Goal: Task Accomplishment & Management: Manage account settings

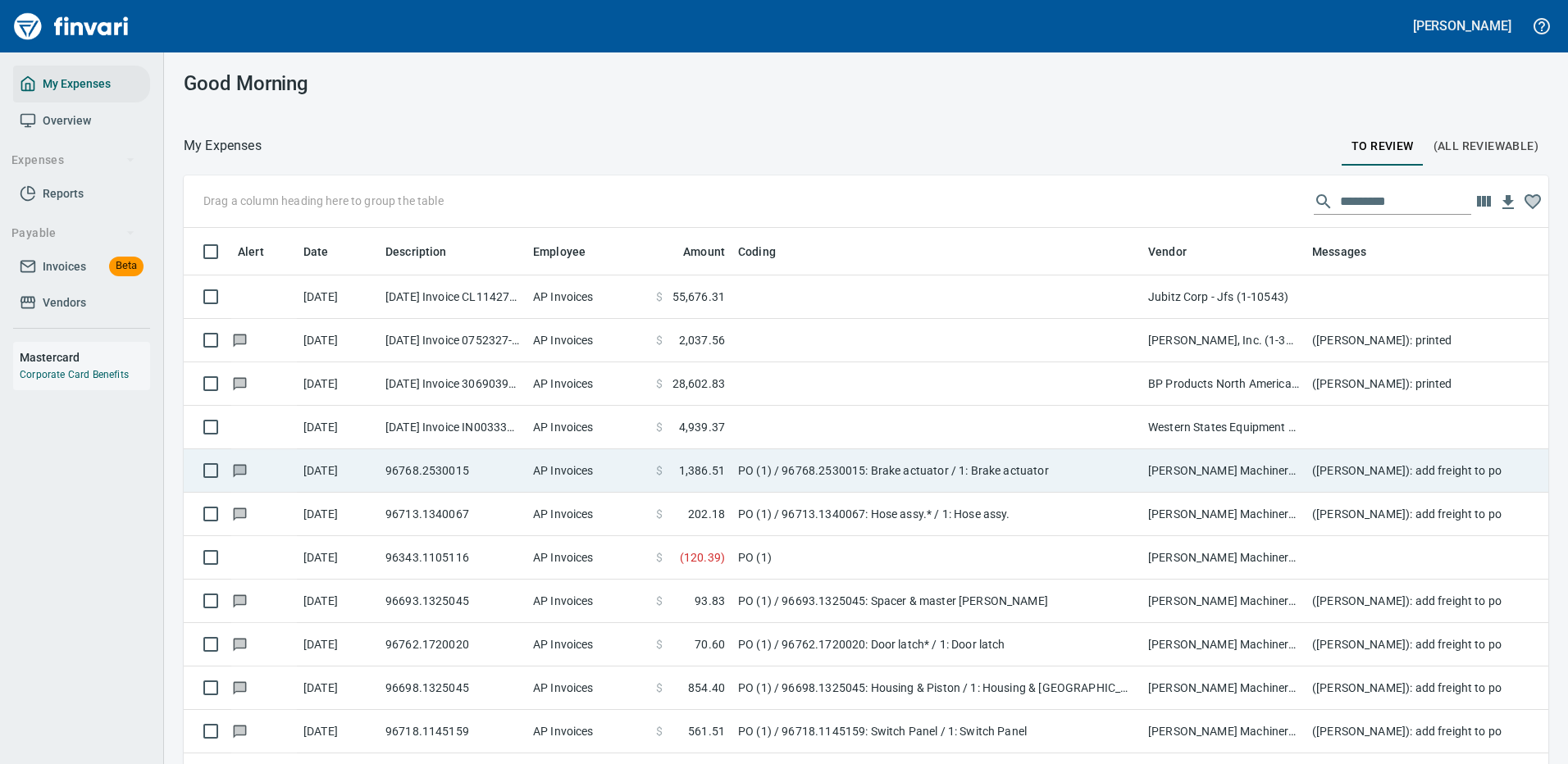
scroll to position [559, 1328]
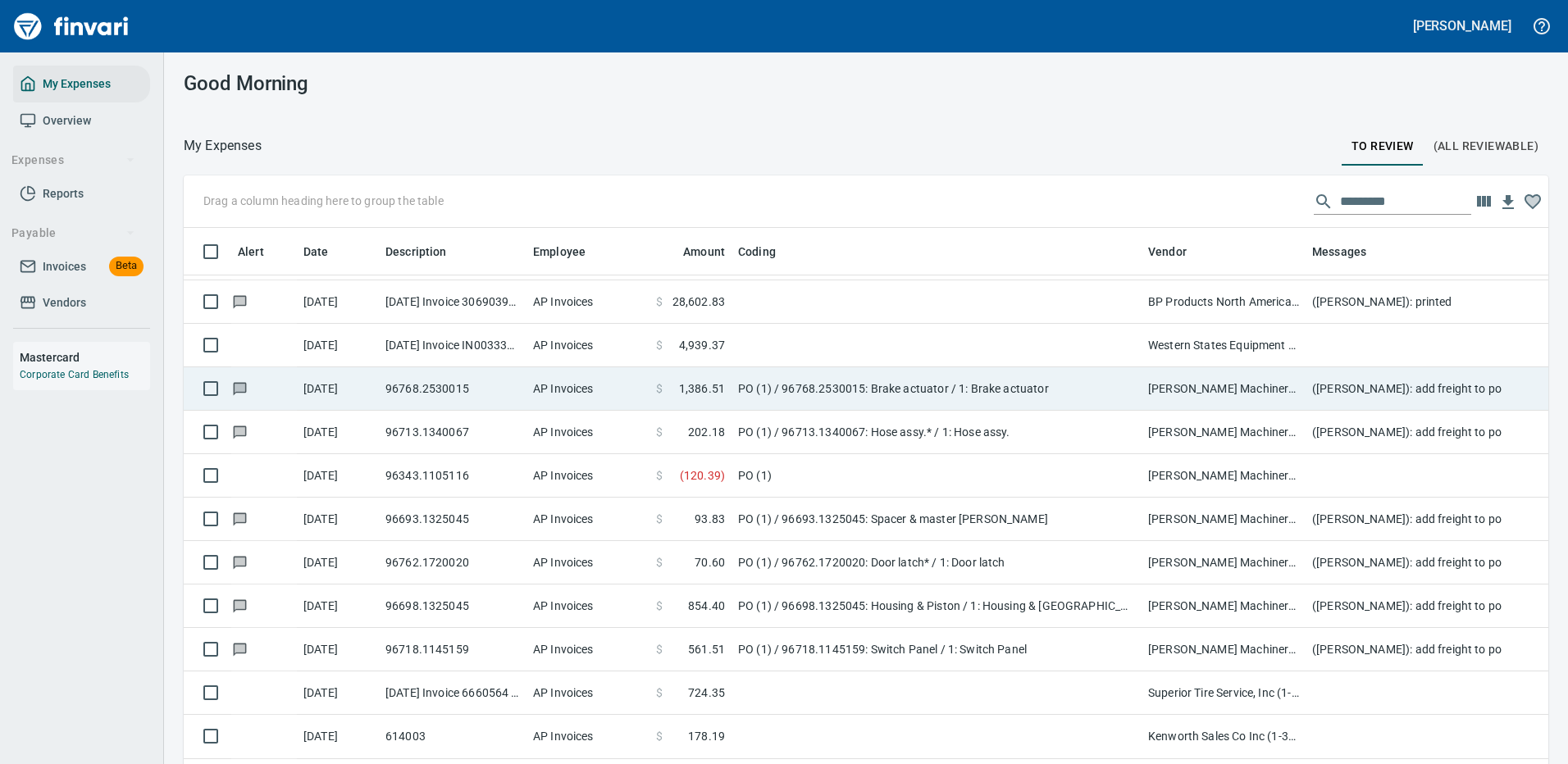
click at [942, 342] on td at bounding box center [937, 345] width 410 height 43
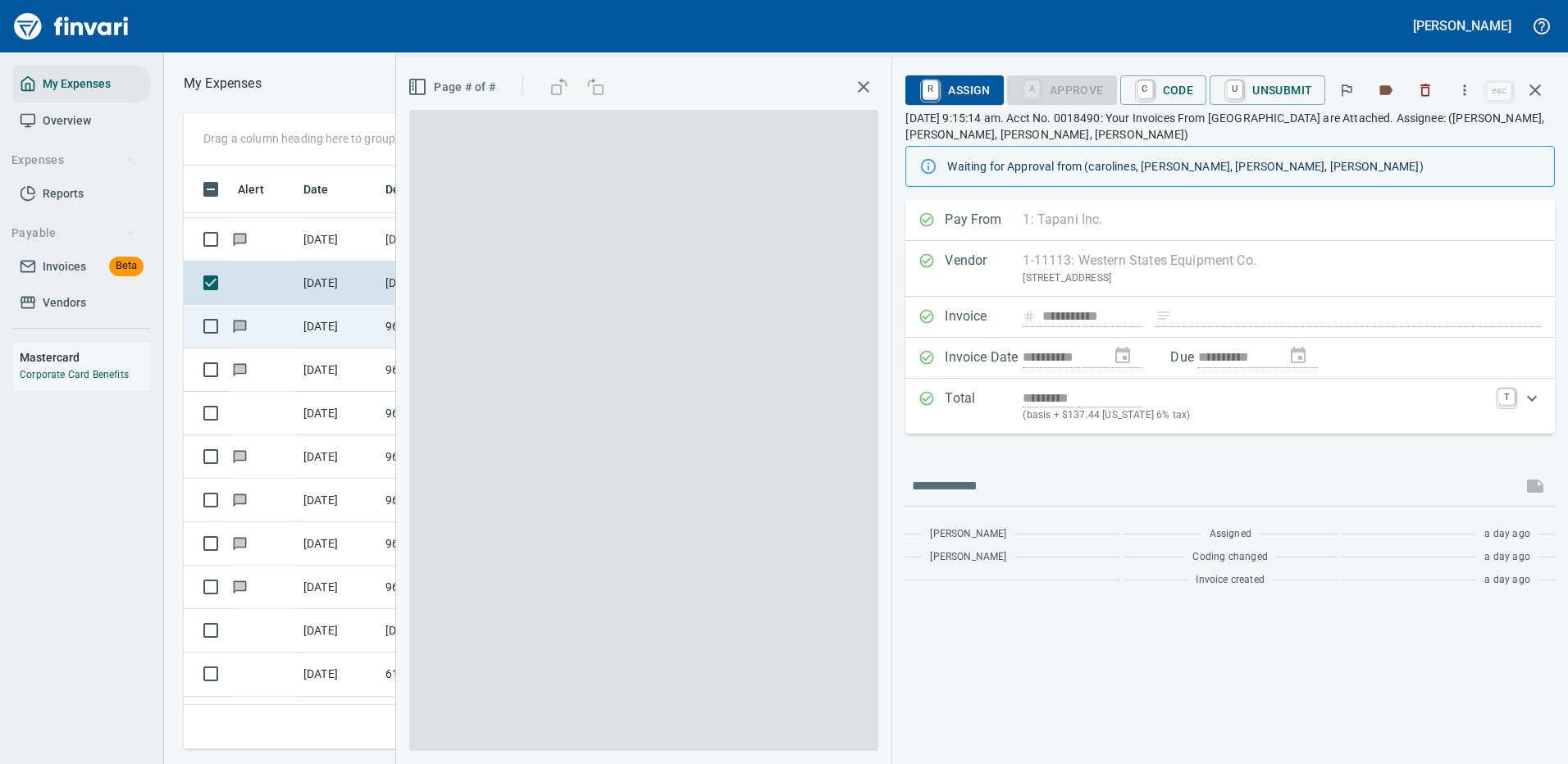
scroll to position [559, 930]
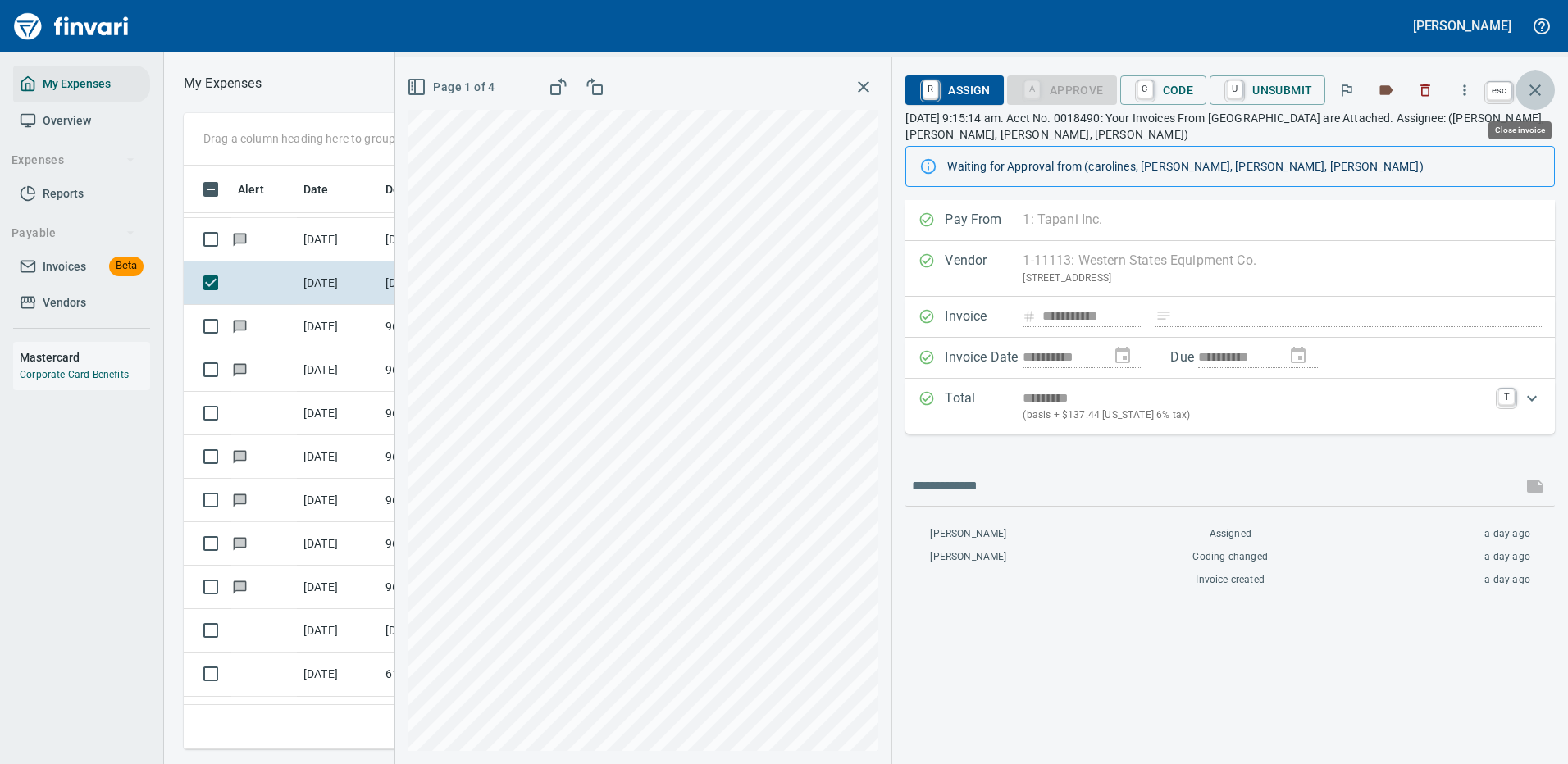
click at [1530, 86] on icon "button" at bounding box center [1535, 90] width 12 height 12
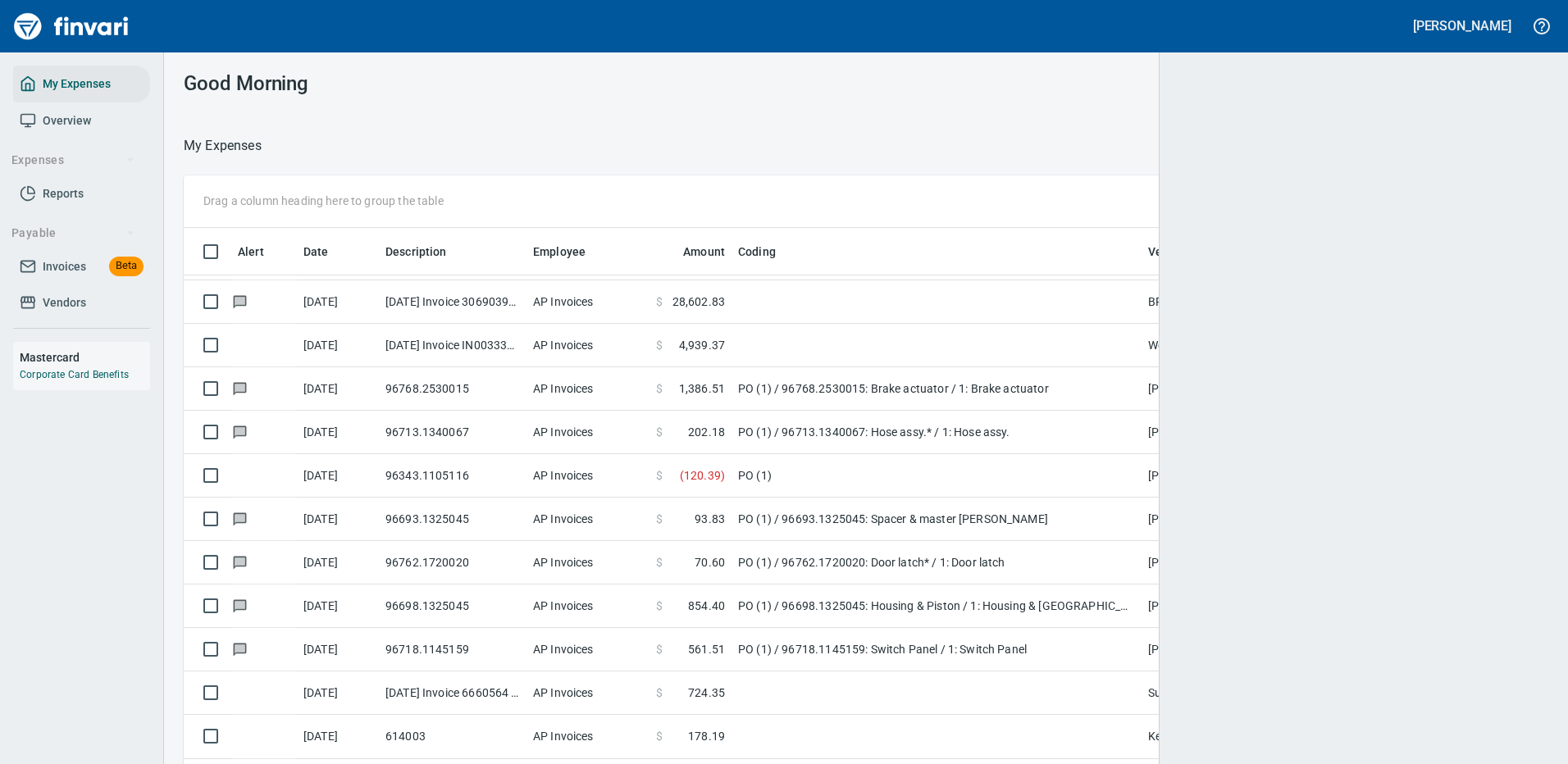
scroll to position [559, 1315]
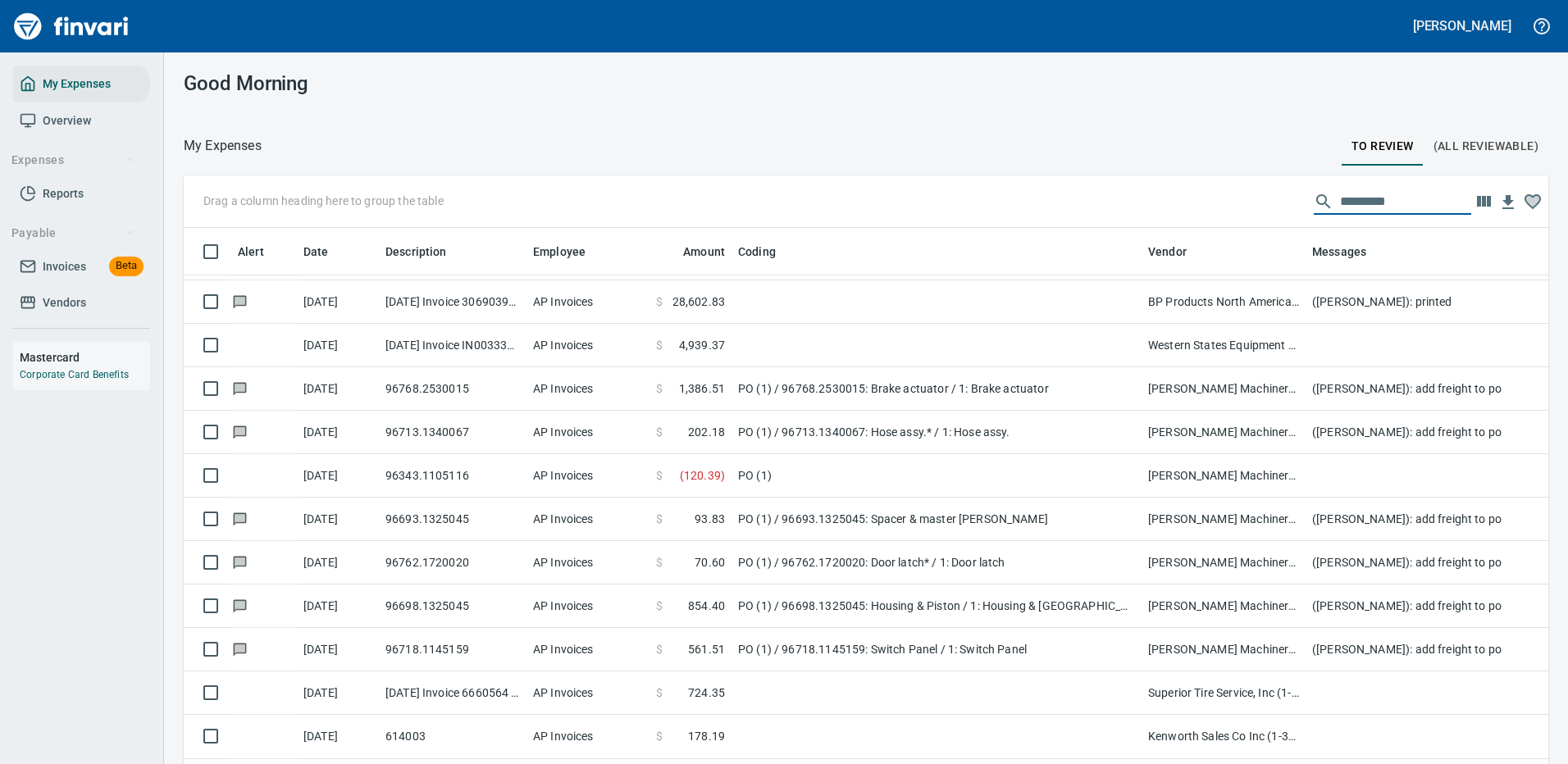
click at [1351, 198] on input "text" at bounding box center [1405, 201] width 131 height 26
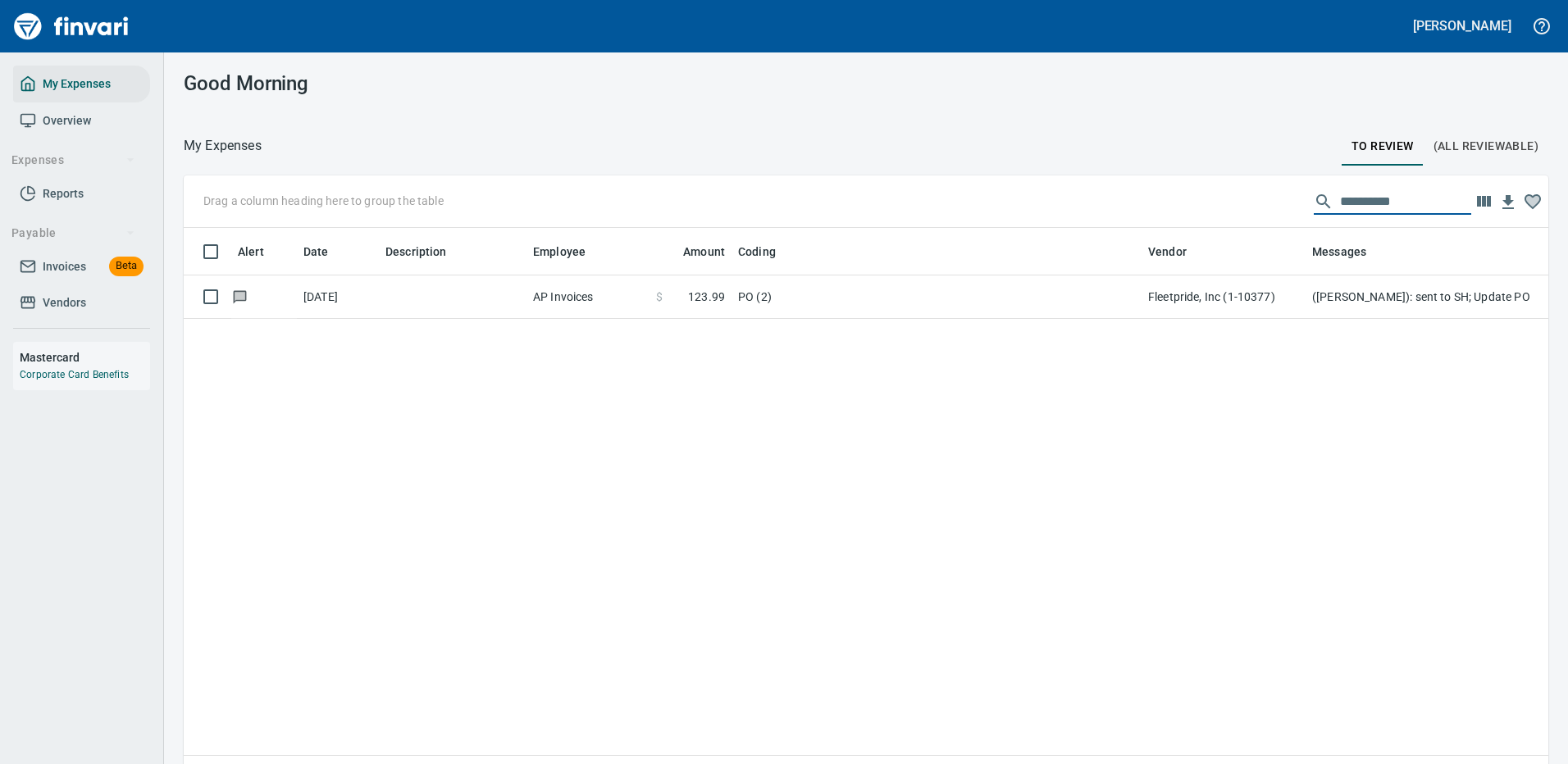
scroll to position [559, 1339]
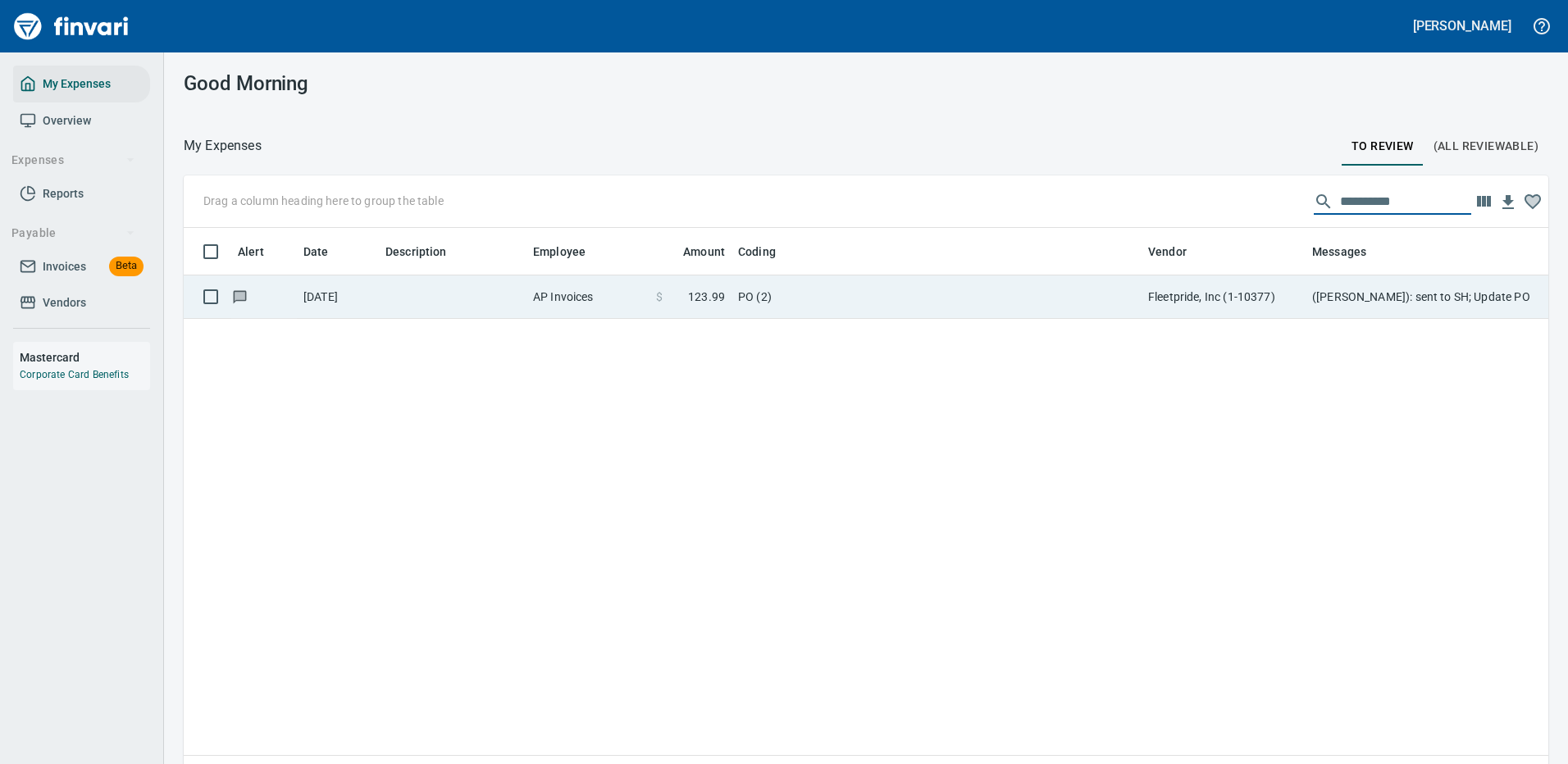
type input "**********"
click at [1285, 299] on td "Fleetpride, Inc (1-10377)" at bounding box center [1223, 297] width 164 height 43
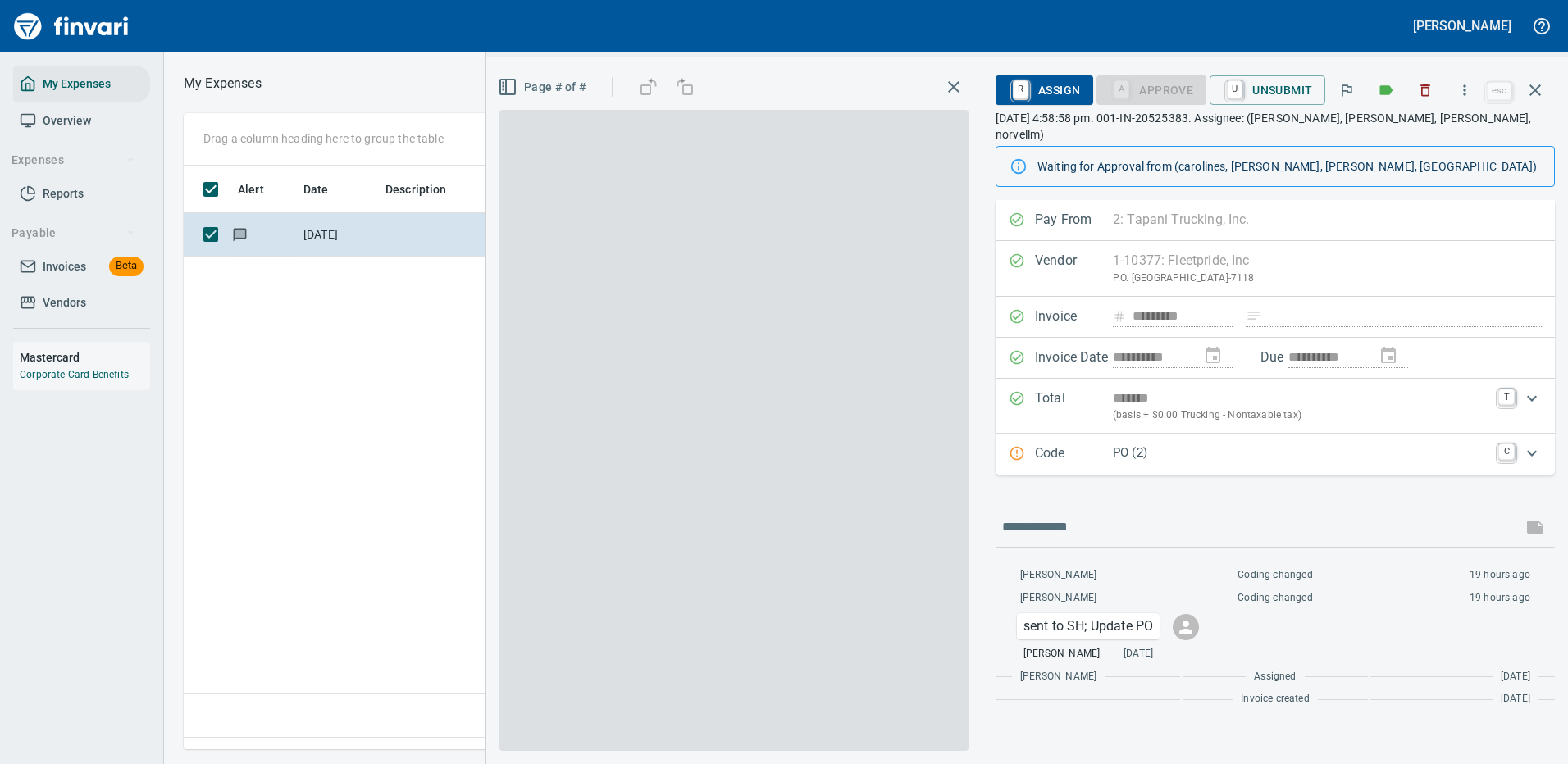
scroll to position [559, 942]
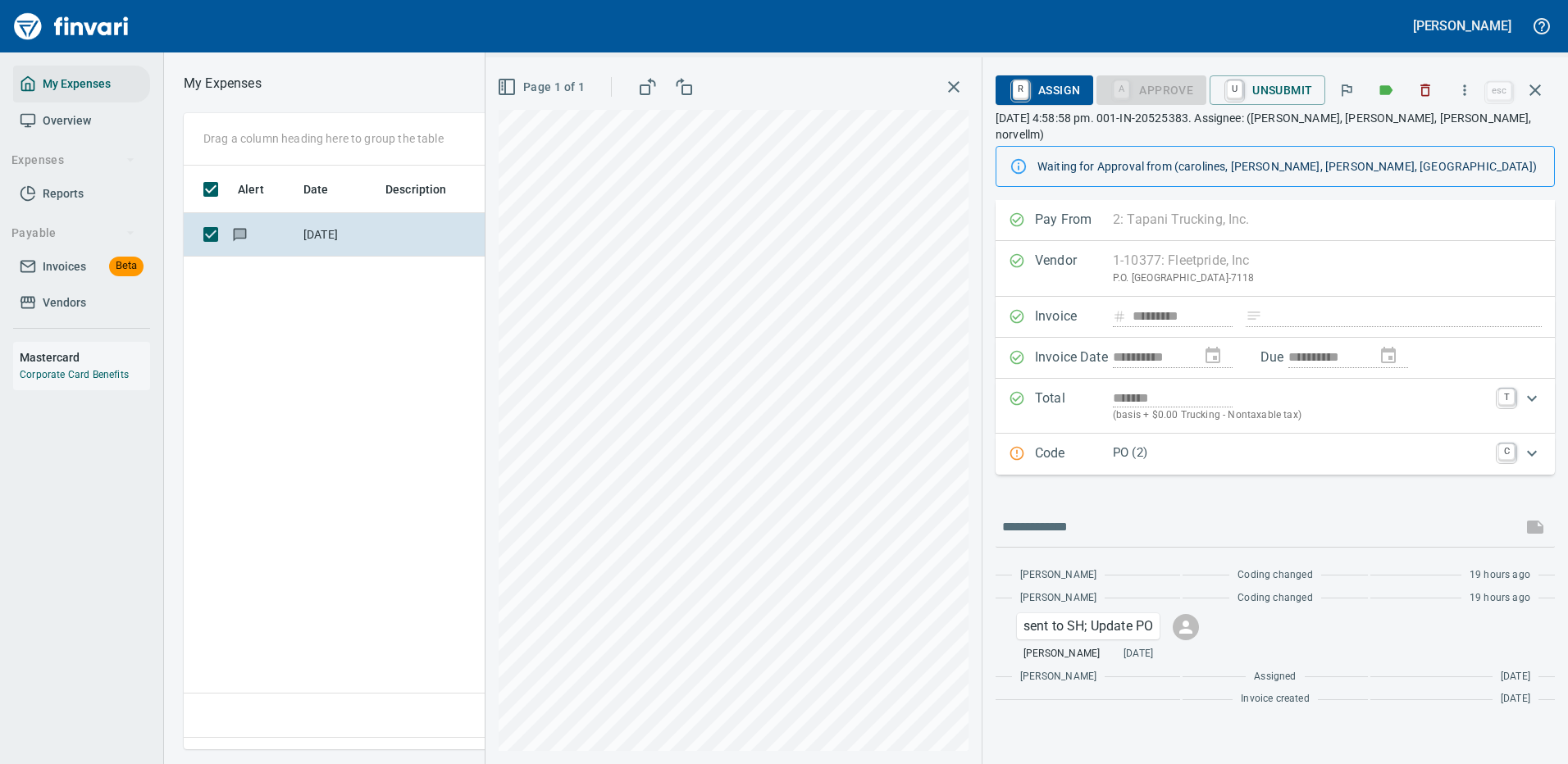
click at [1237, 444] on p "PO (2)" at bounding box center [1300, 453] width 375 height 19
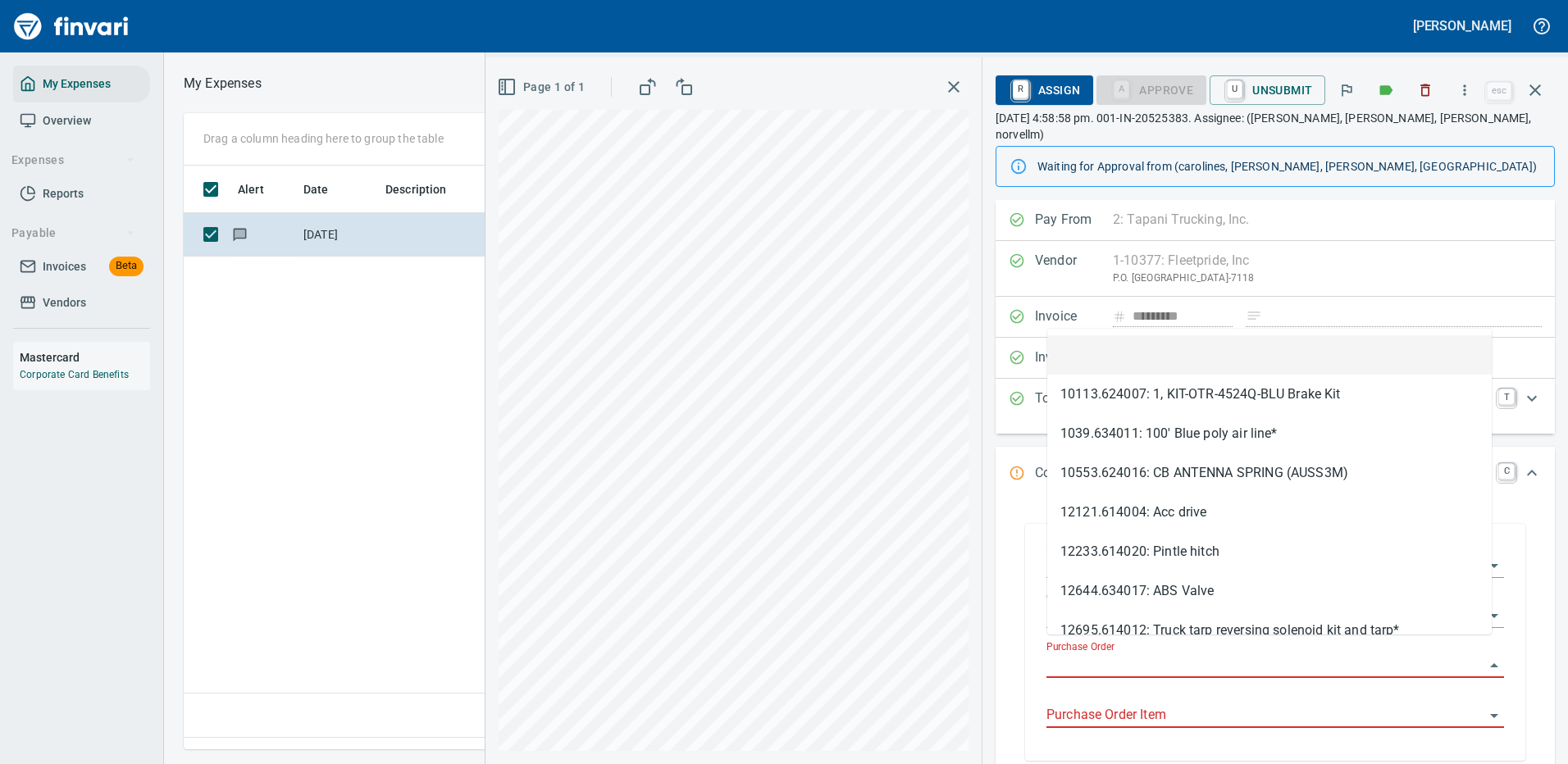
click at [1087, 655] on input "Purchase Order" at bounding box center [1264, 666] width 438 height 23
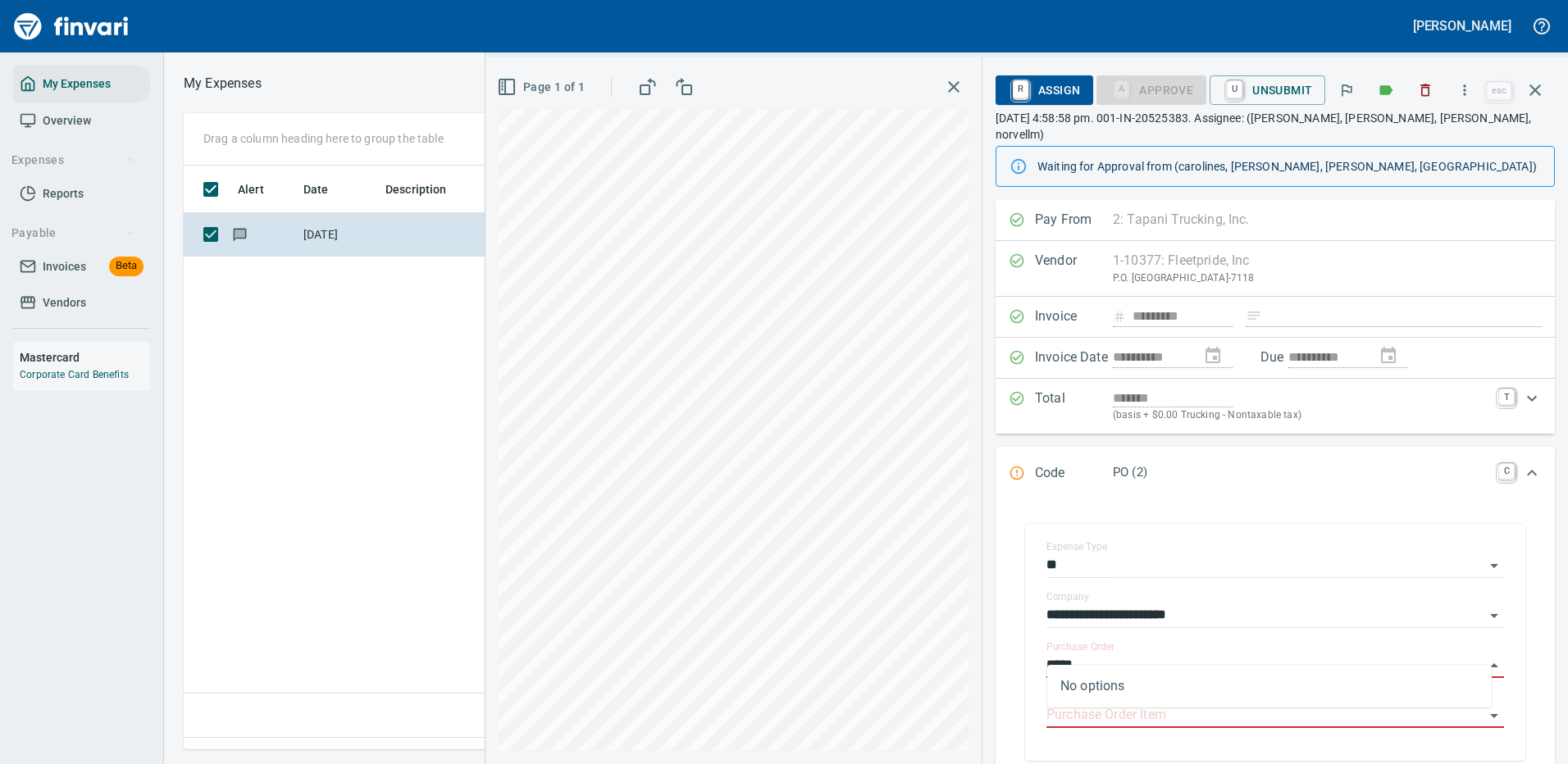
type input "*****"
click at [1425, 203] on div "Pay From 2: Tapani Trucking, Inc. 1 Tapani Inc. 2 Tapani Trucking, Inc. 3 Tower…" at bounding box center [1274, 220] width 559 height 41
click at [1533, 78] on button "button" at bounding box center [1535, 90] width 39 height 39
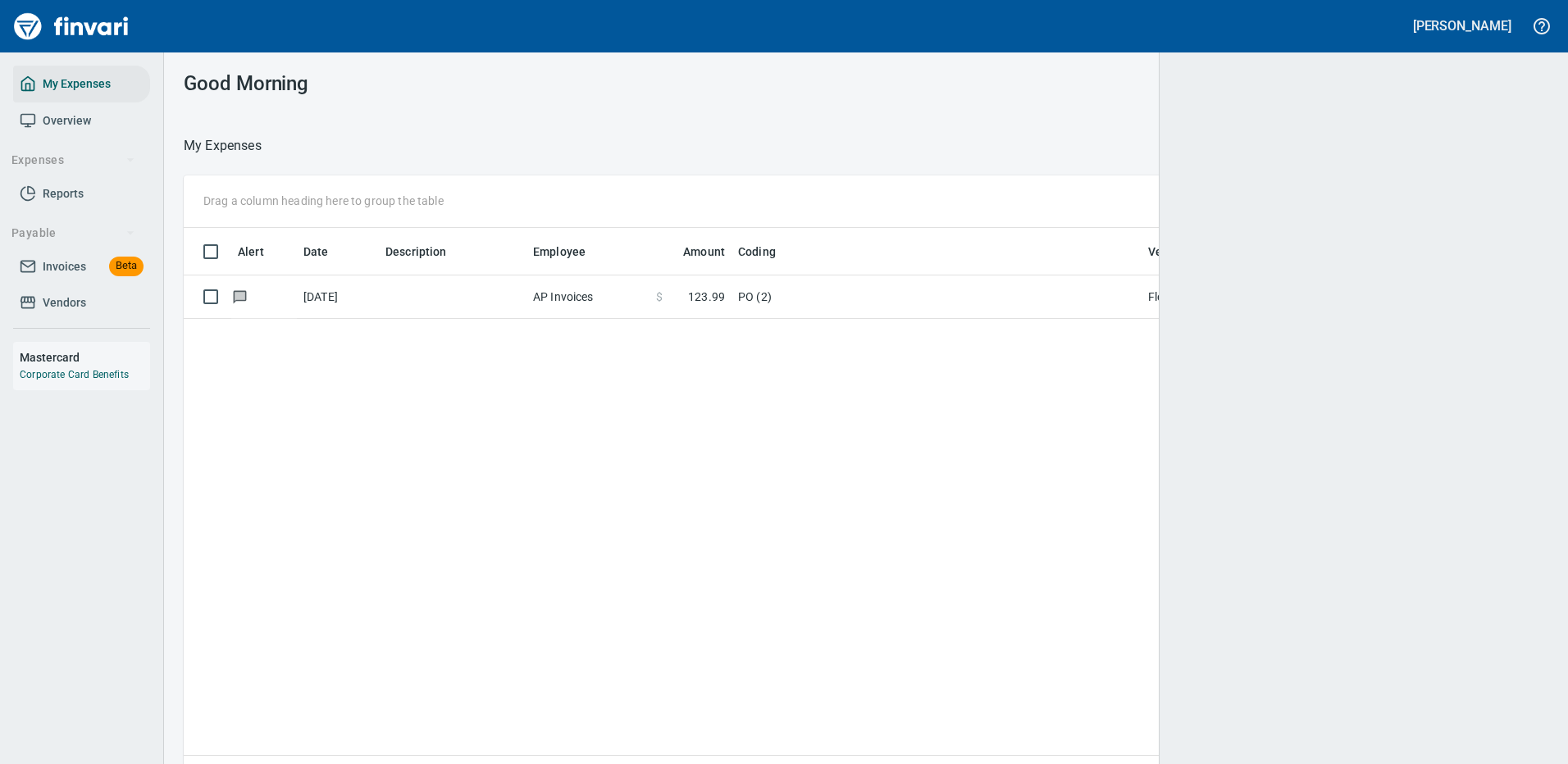
scroll to position [2, 2]
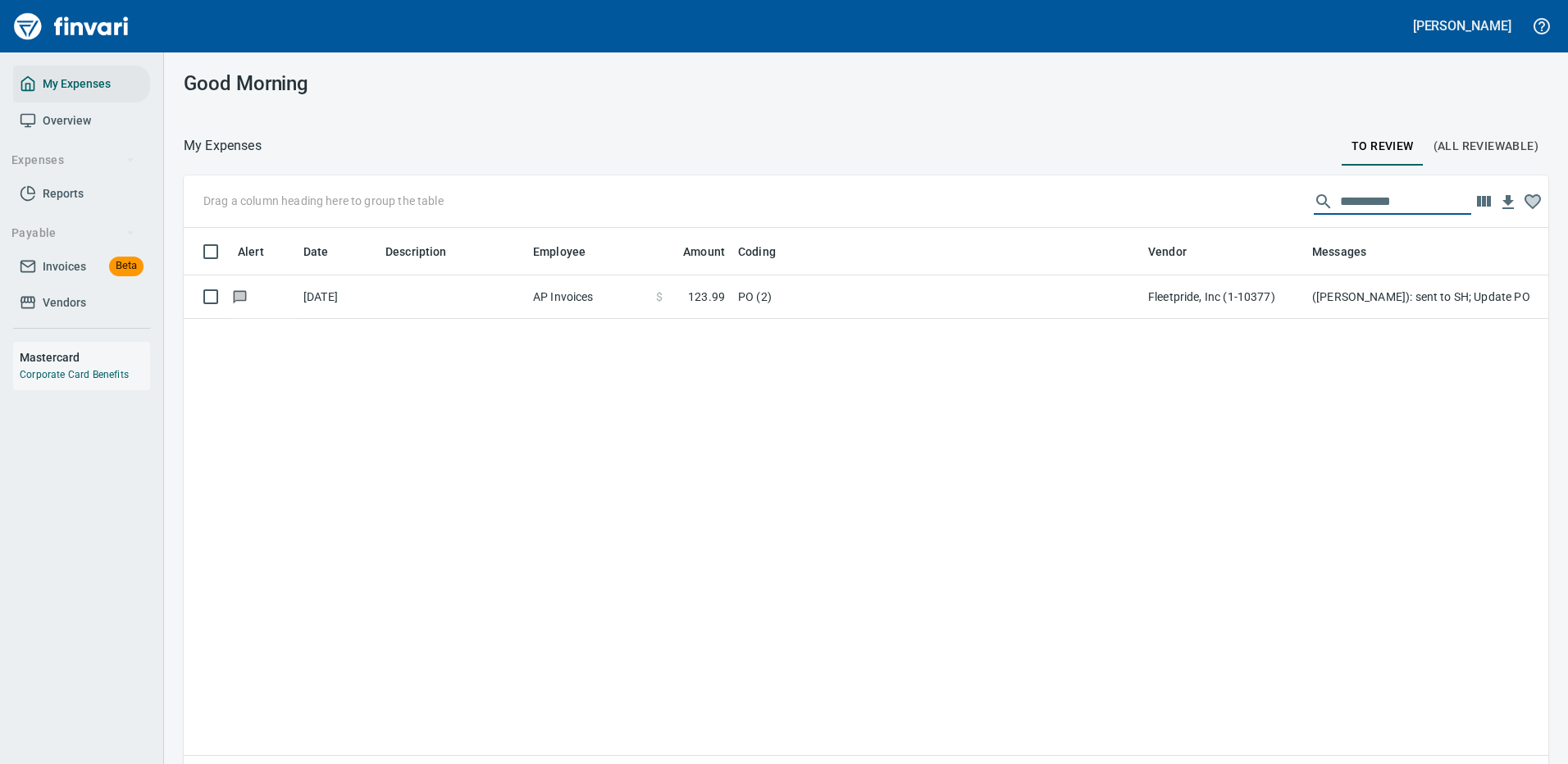
drag, startPoint x: 1391, startPoint y: 201, endPoint x: 1139, endPoint y: 211, distance: 252.2
click at [1142, 210] on div "**********" at bounding box center [866, 201] width 1364 height 53
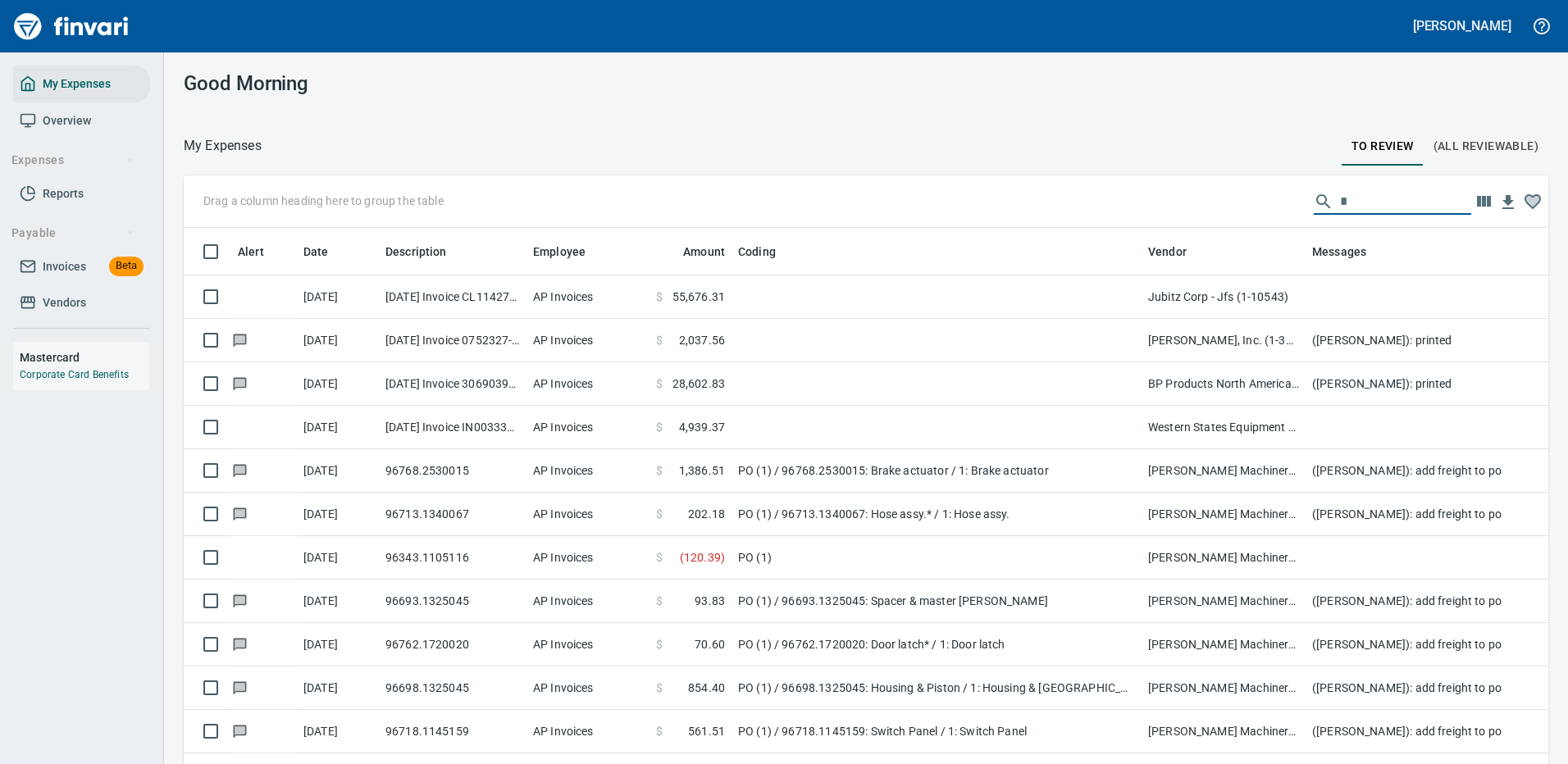
scroll to position [559, 1328]
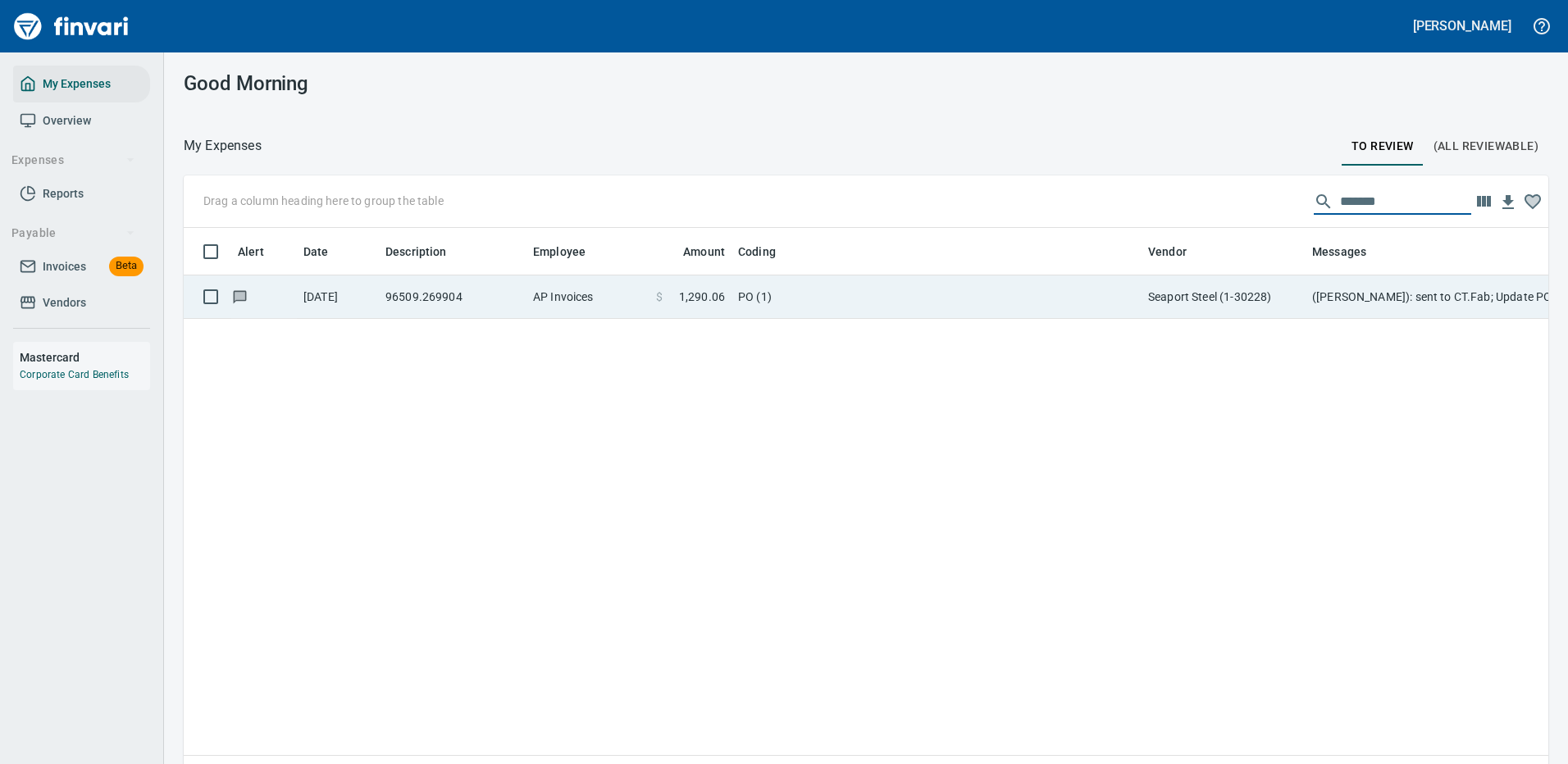
type input "*******"
click at [983, 290] on td "PO (1)" at bounding box center [937, 297] width 410 height 43
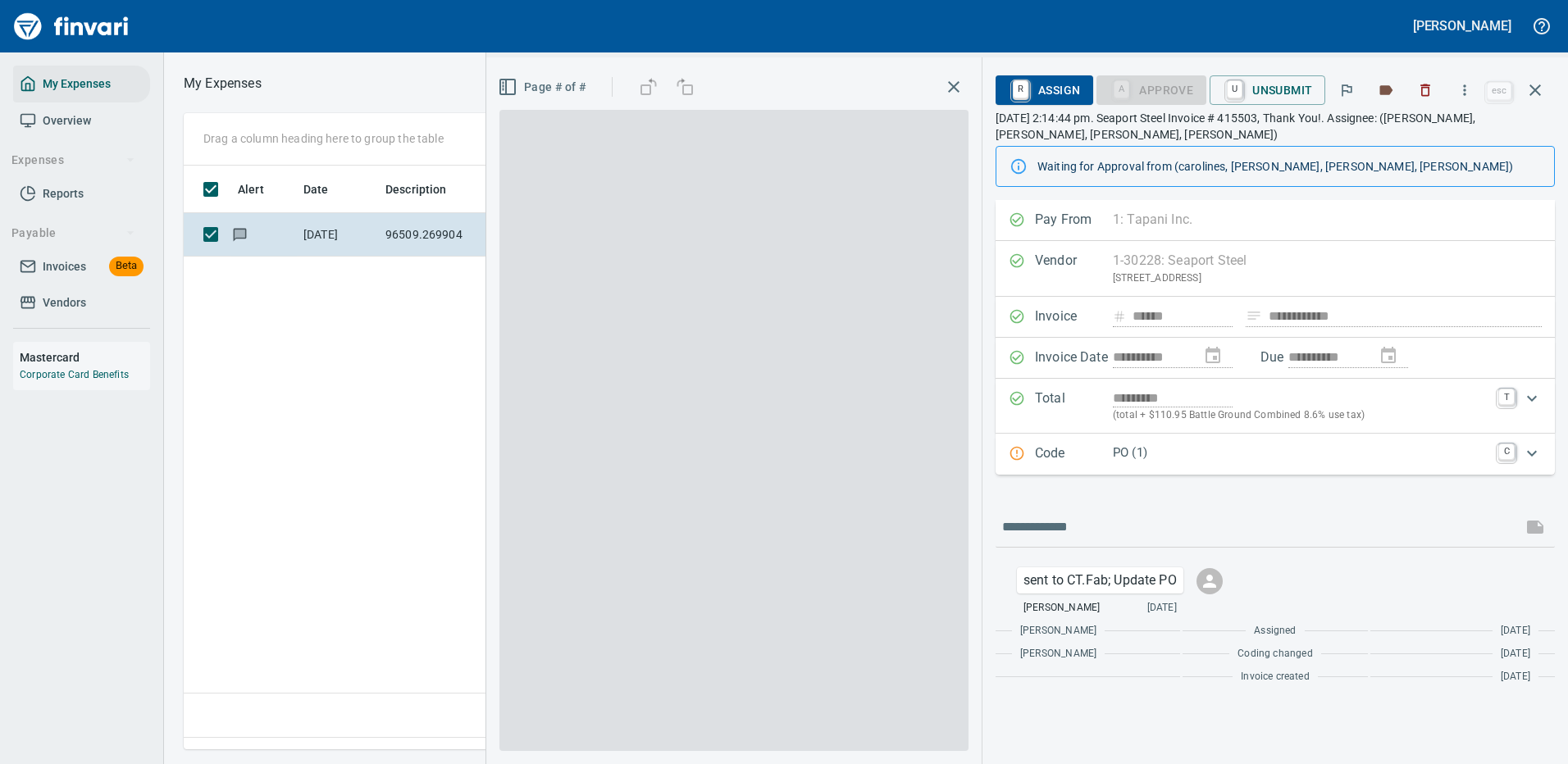
scroll to position [559, 942]
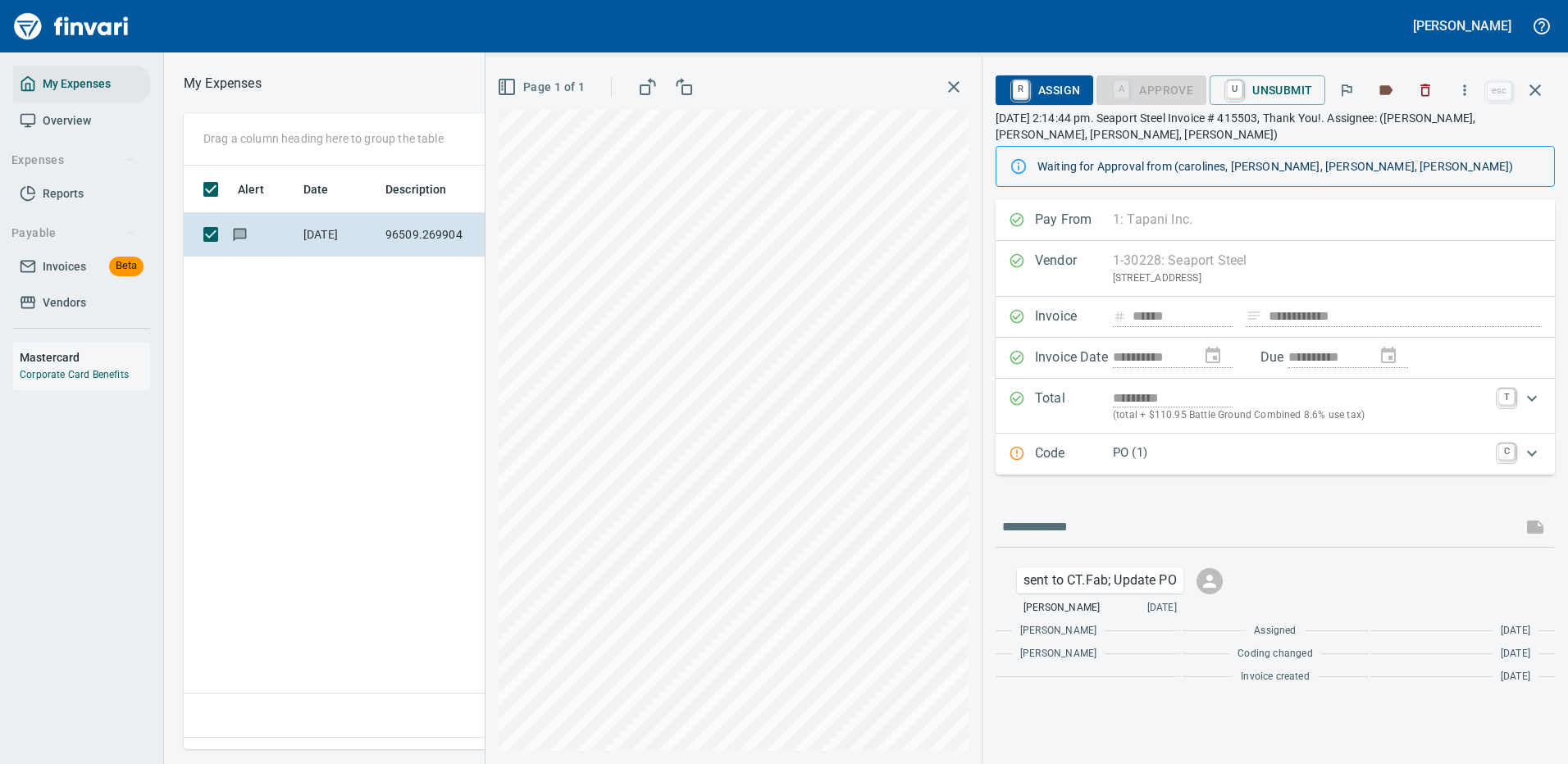
click at [1208, 448] on p "PO (1)" at bounding box center [1300, 453] width 375 height 19
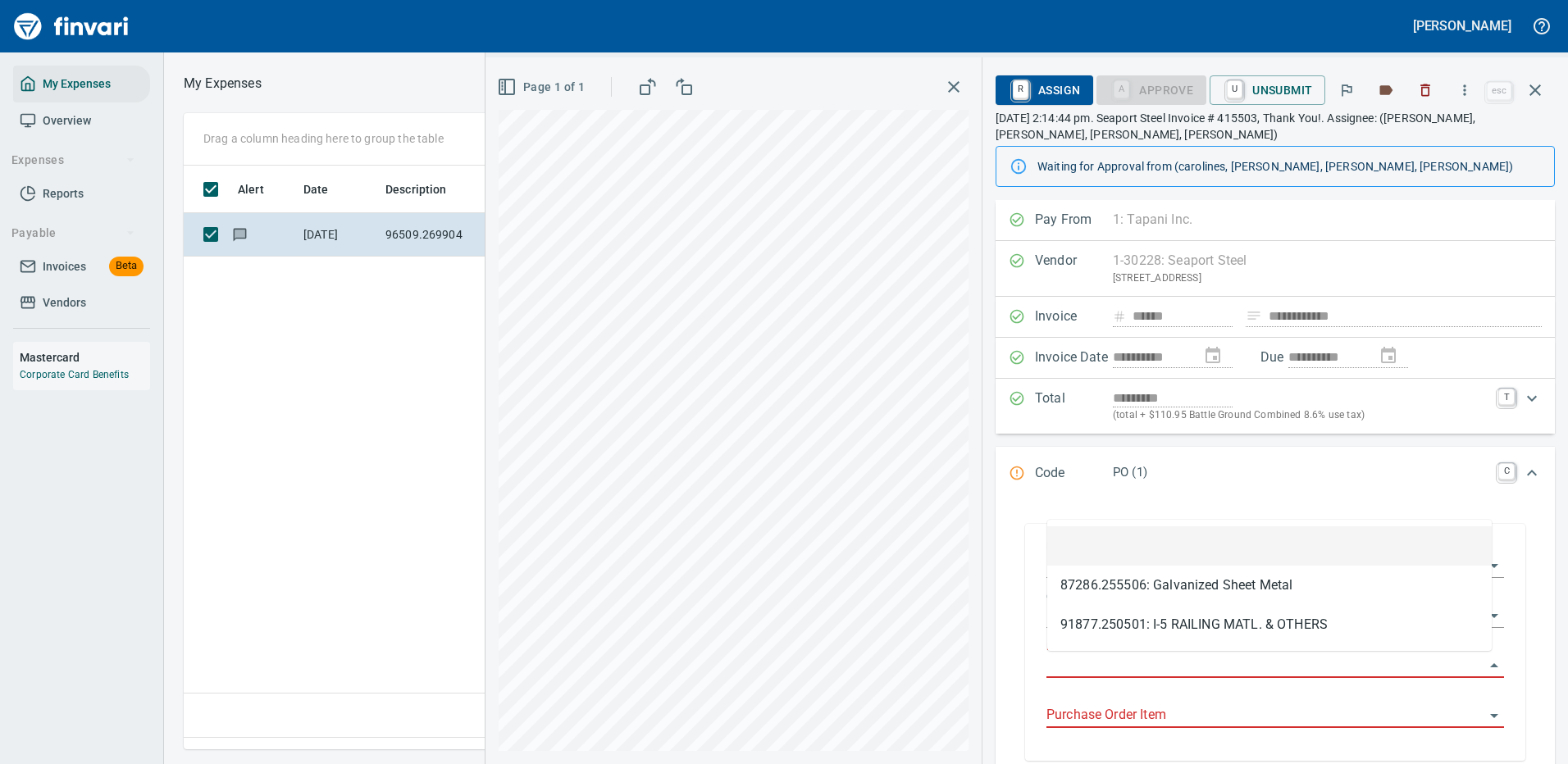
click at [1073, 655] on input "Purchase Order" at bounding box center [1264, 666] width 438 height 23
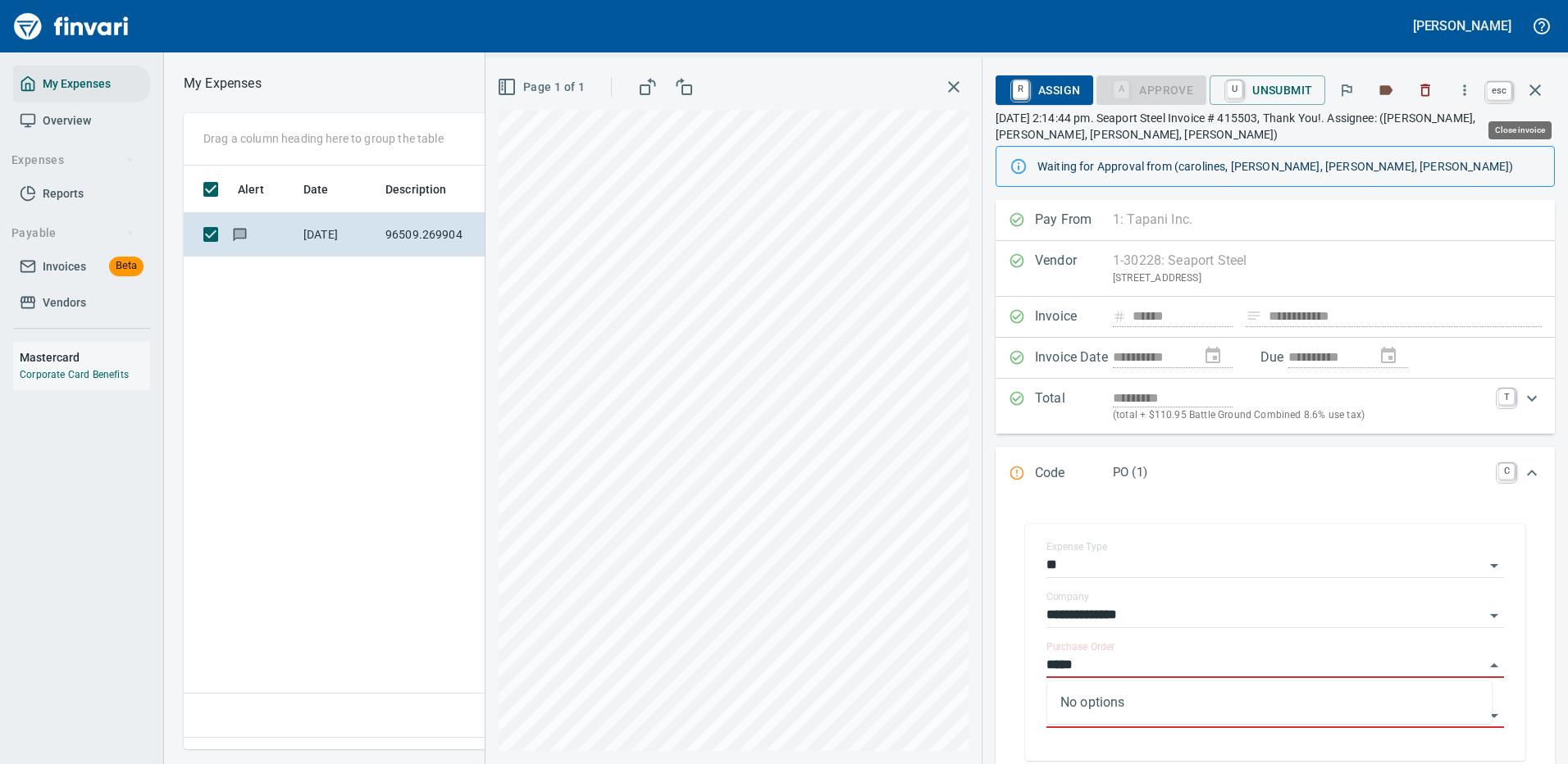
type input "*****"
click at [1532, 81] on icon "button" at bounding box center [1535, 90] width 20 height 20
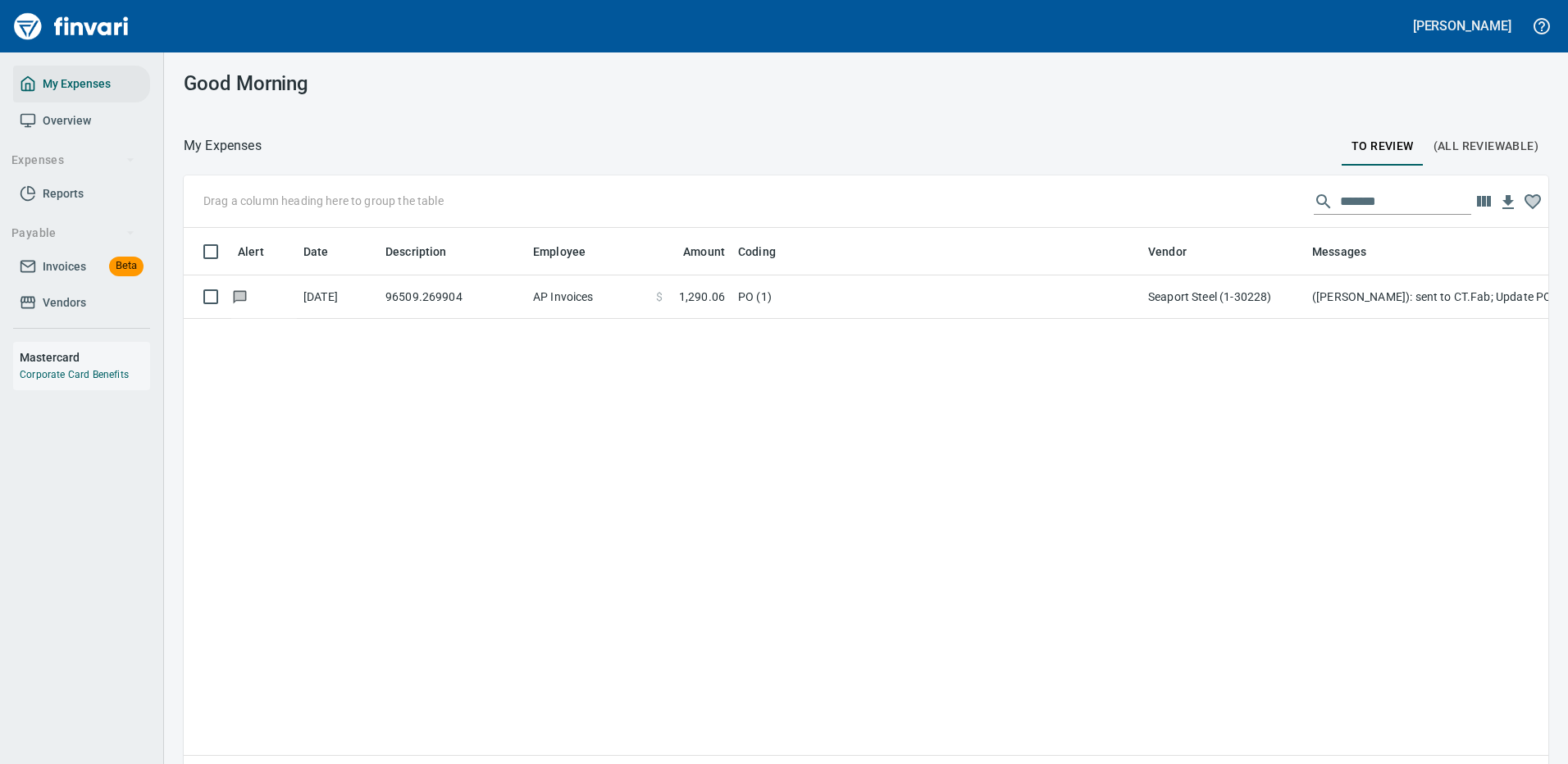
scroll to position [2, 2]
drag, startPoint x: 1411, startPoint y: 210, endPoint x: 1233, endPoint y: 199, distance: 178.3
click at [1242, 204] on div "Drag a column heading here to group the table *******" at bounding box center [866, 201] width 1364 height 53
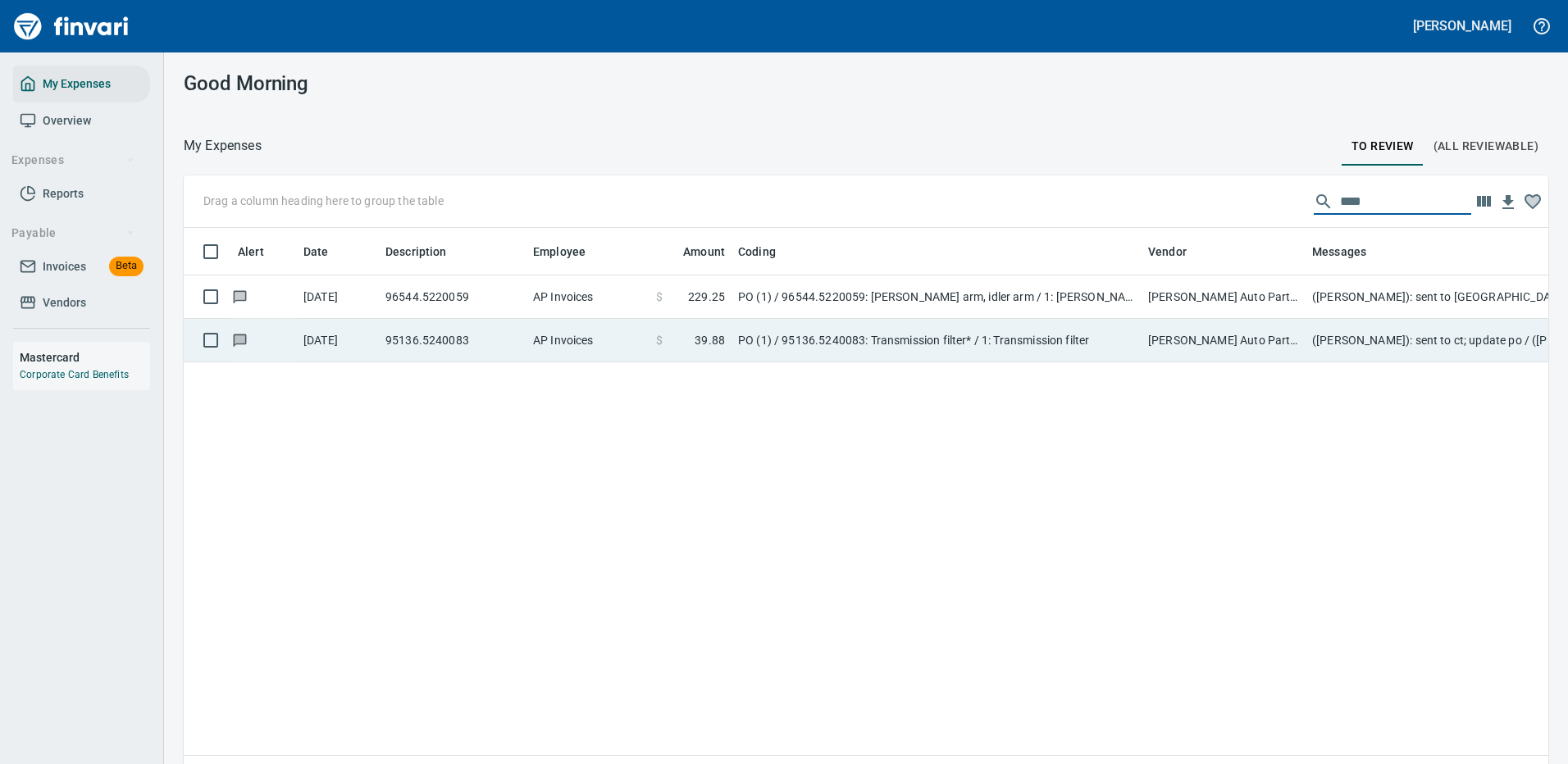
click at [1144, 293] on td "[PERSON_NAME] Auto Parts (1-23030)" at bounding box center [1223, 297] width 164 height 43
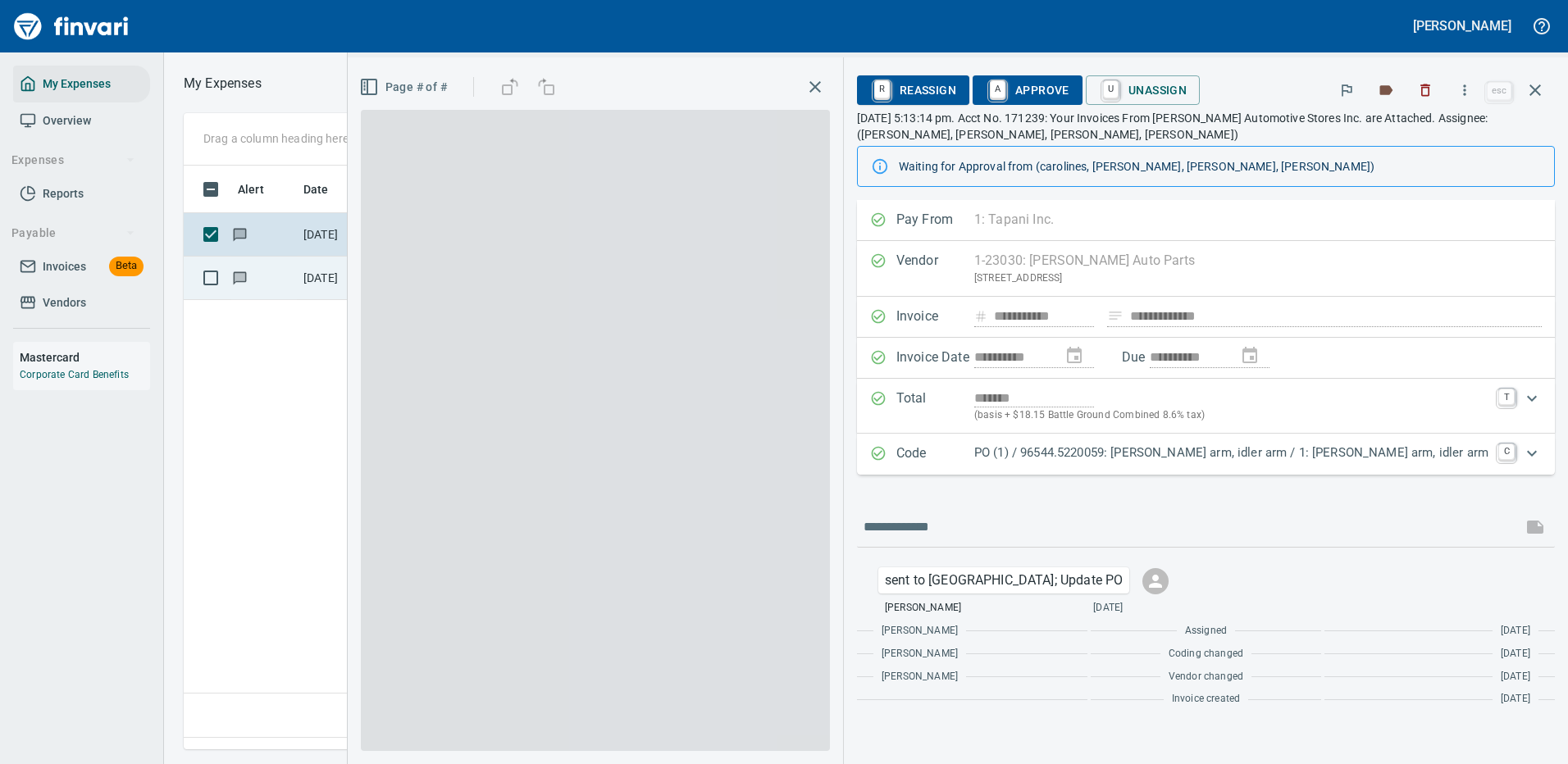
scroll to position [559, 942]
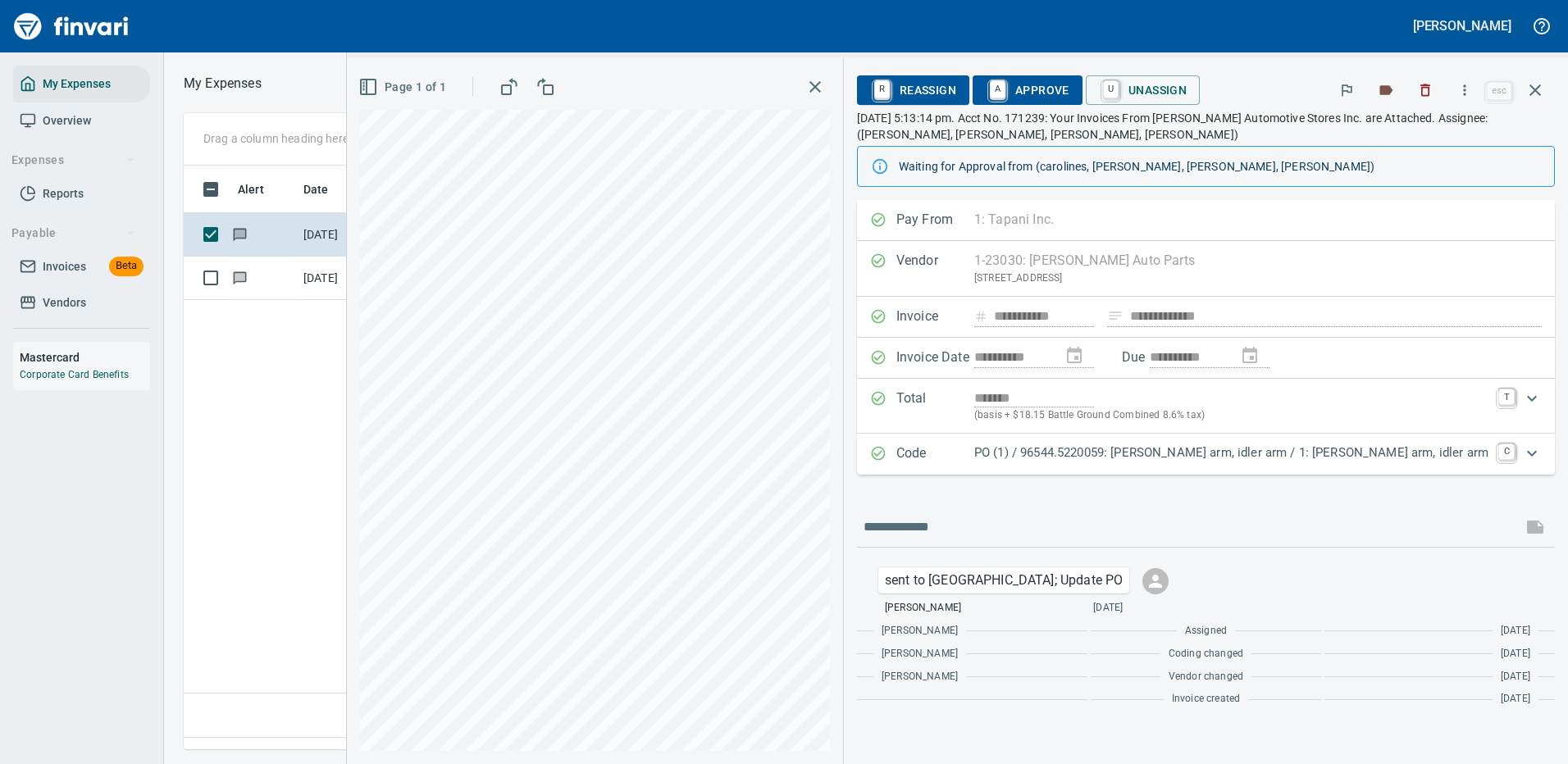
click at [1285, 448] on p "PO (1) / 96544.5220059: [PERSON_NAME] arm, idler arm / 1: [PERSON_NAME] arm, id…" at bounding box center [1231, 453] width 514 height 19
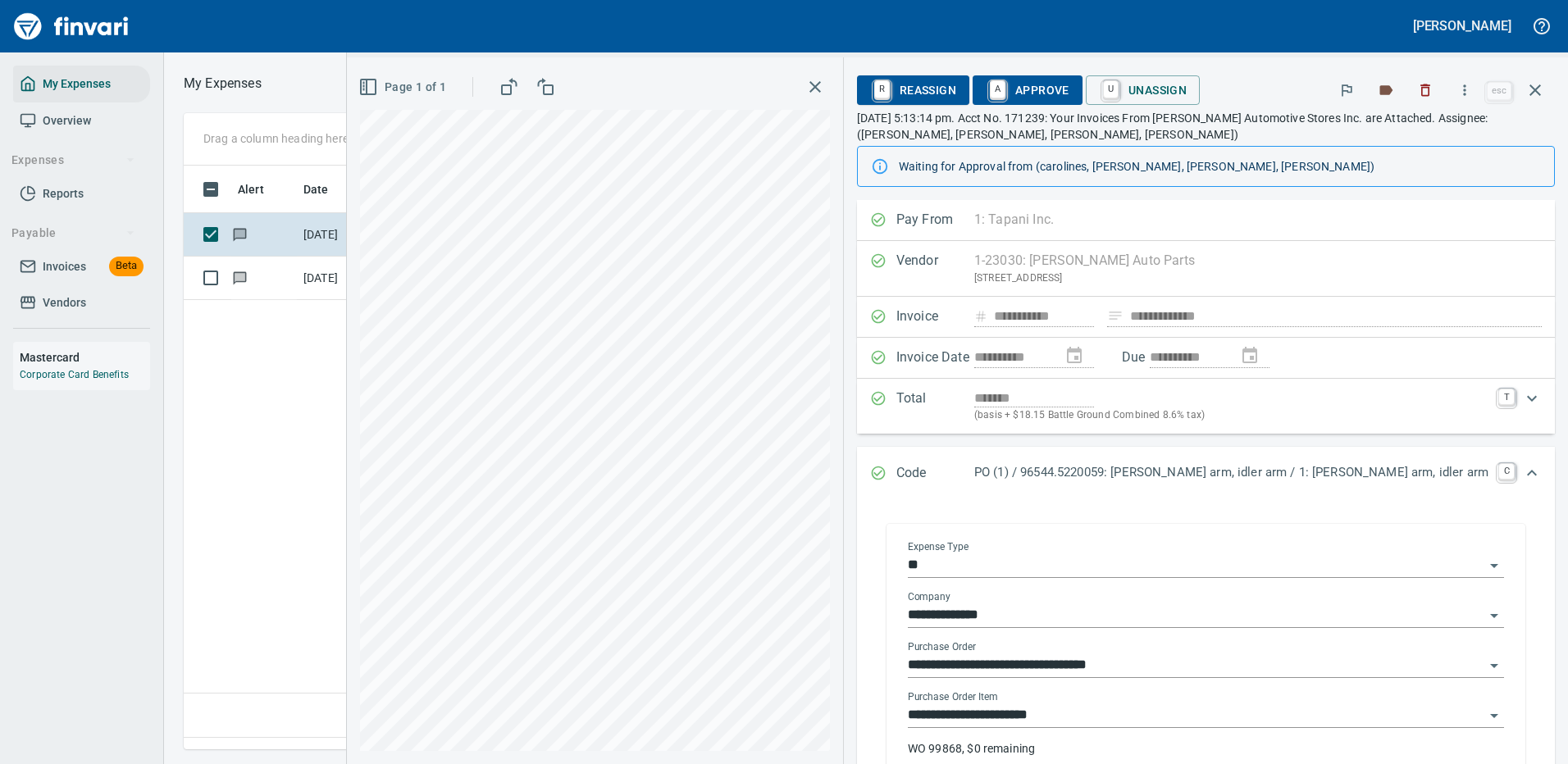
scroll to position [82, 0]
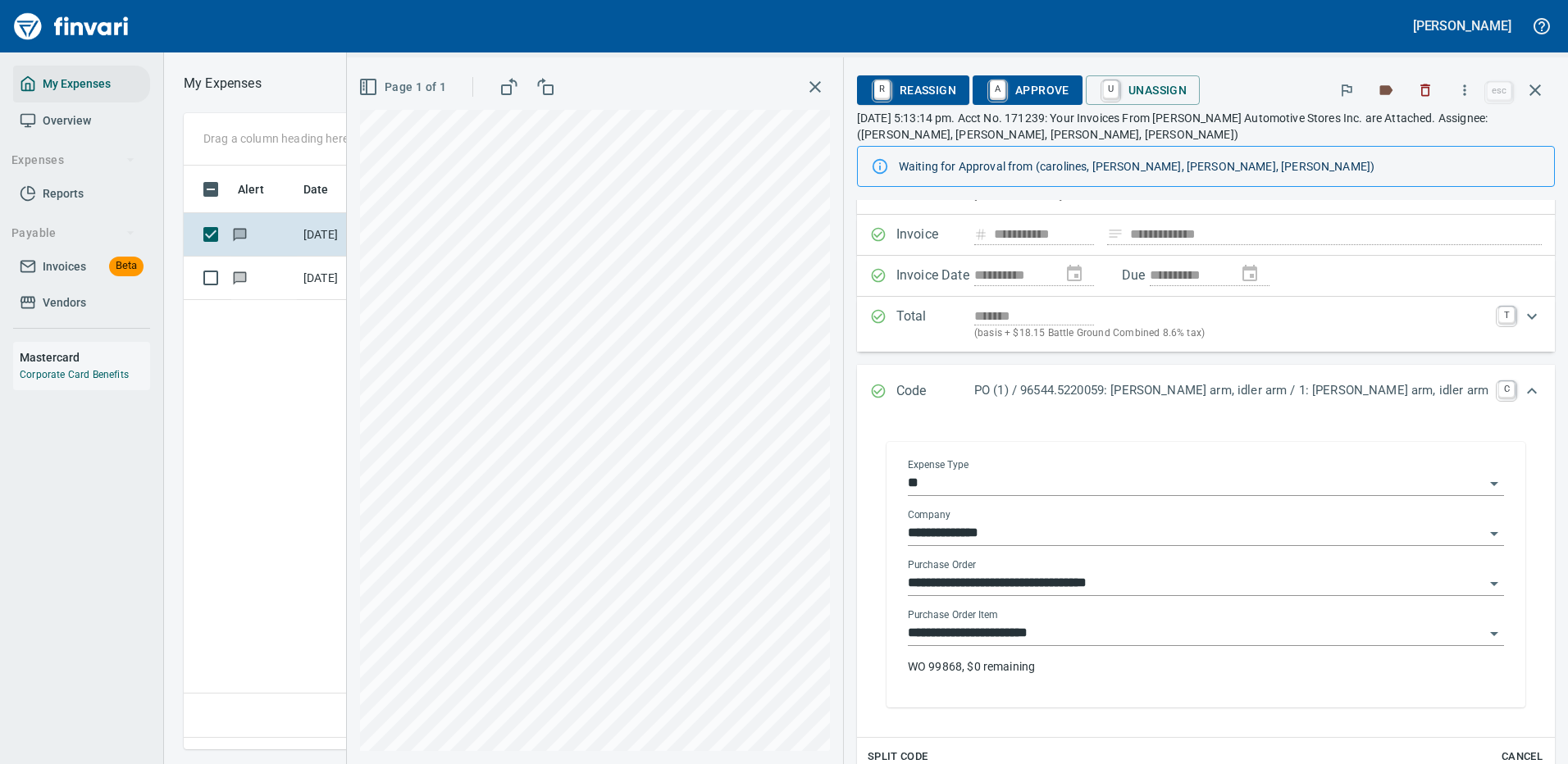
click at [1196, 634] on input "**********" at bounding box center [1195, 634] width 576 height 23
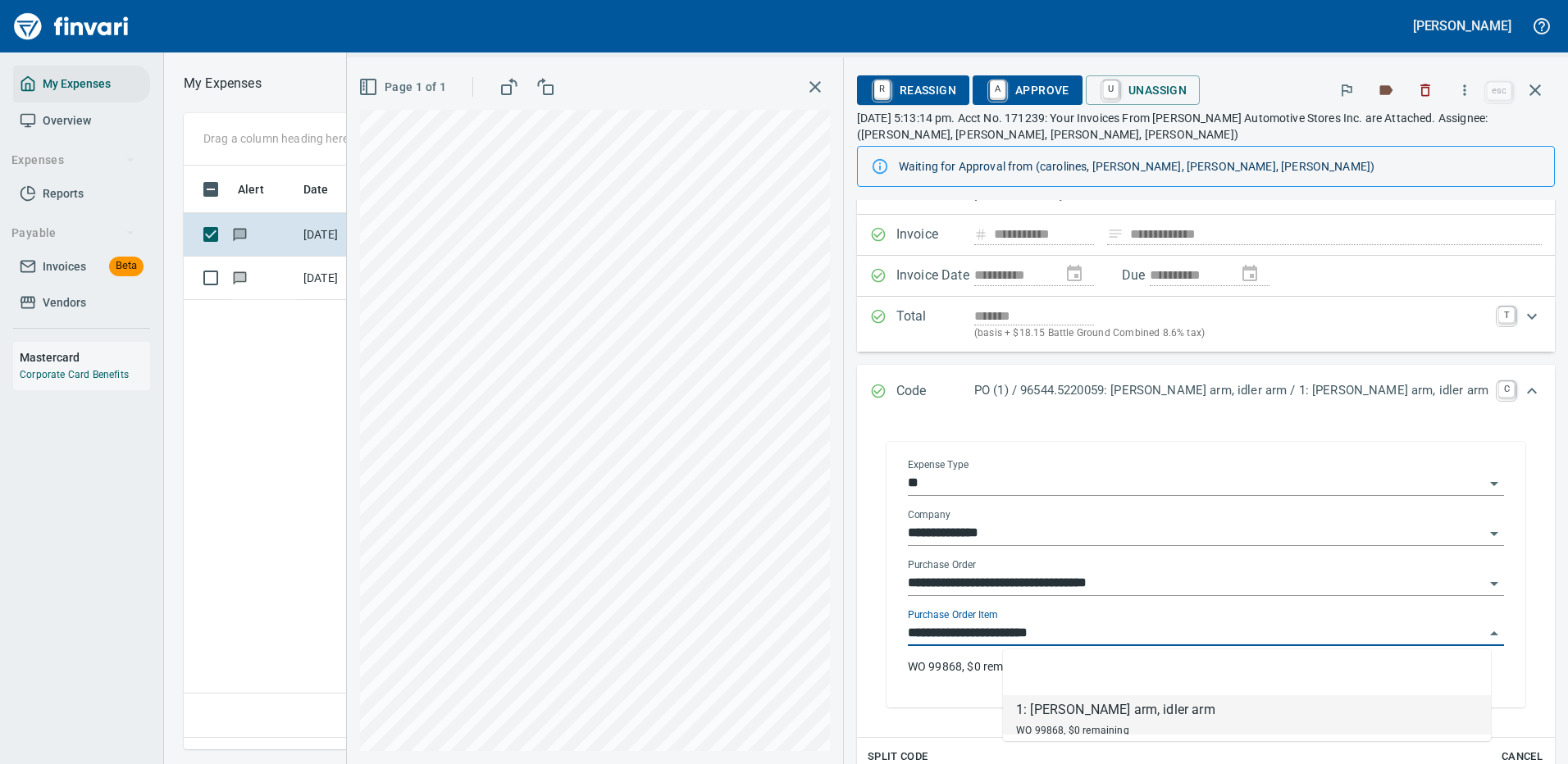
scroll to position [559, 942]
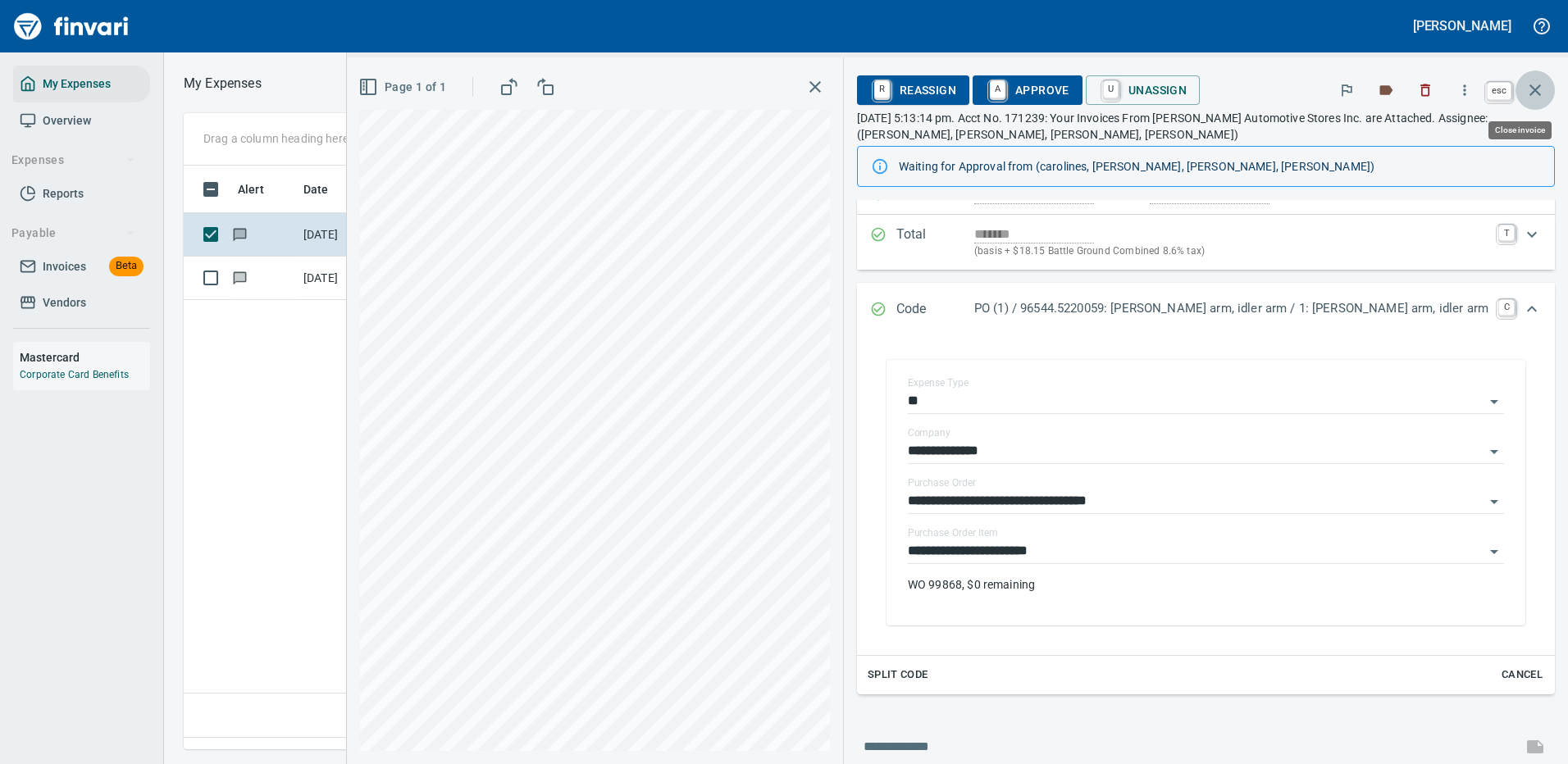
click at [1533, 81] on icon "button" at bounding box center [1535, 90] width 20 height 20
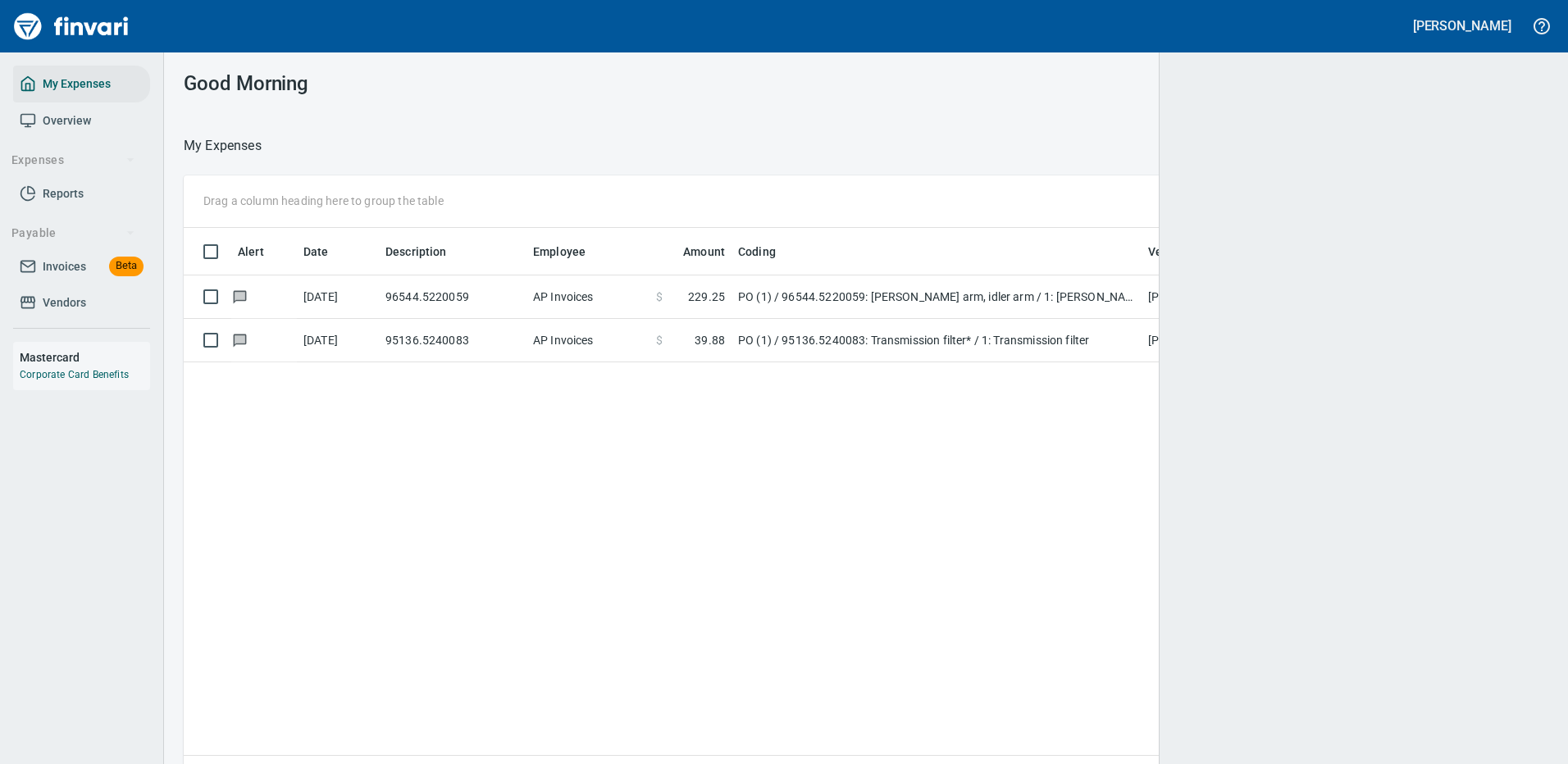
scroll to position [2, 2]
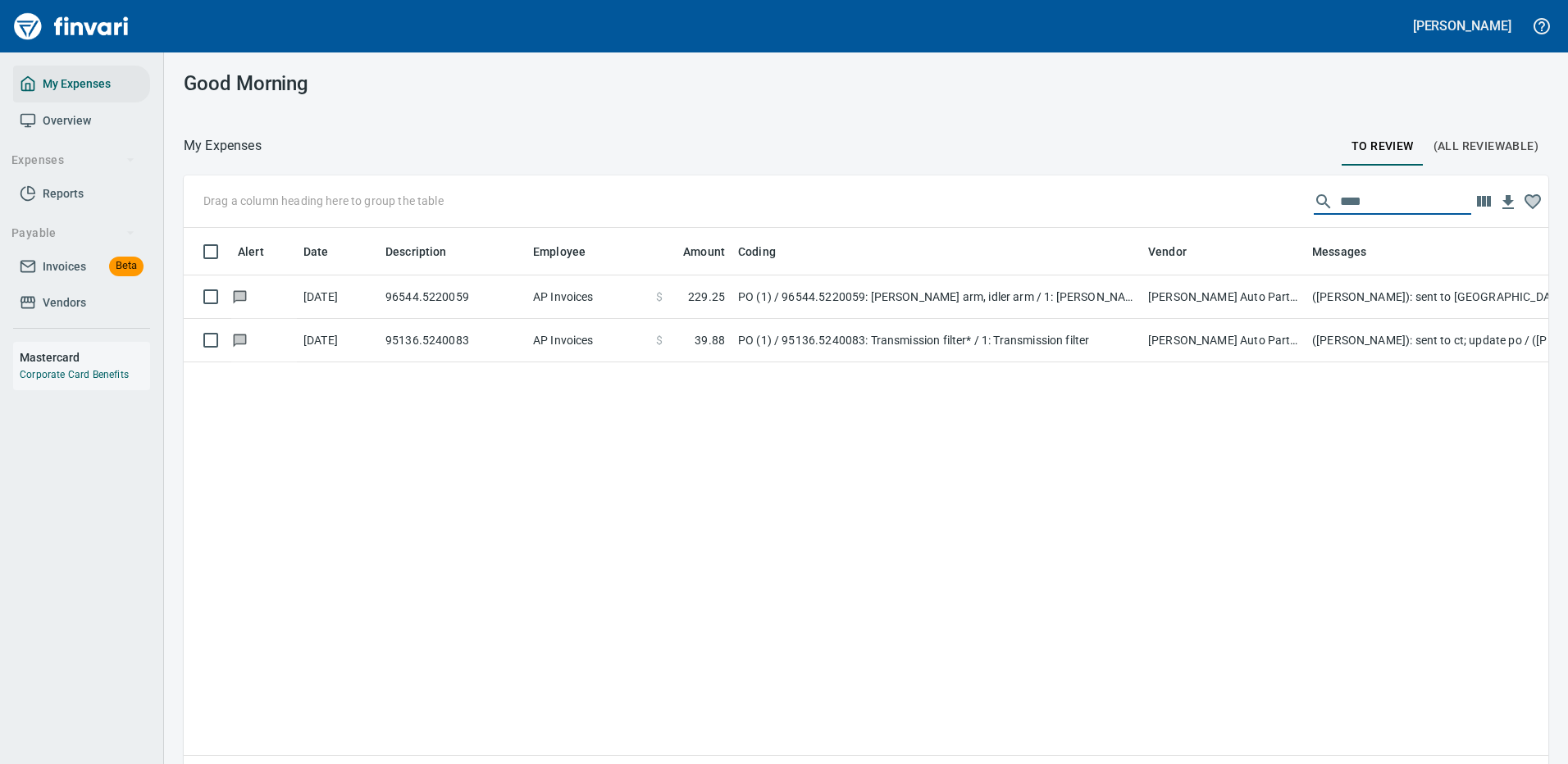
drag, startPoint x: 1355, startPoint y: 195, endPoint x: 1299, endPoint y: 184, distance: 57.1
click at [1314, 188] on div "****" at bounding box center [1392, 201] width 158 height 26
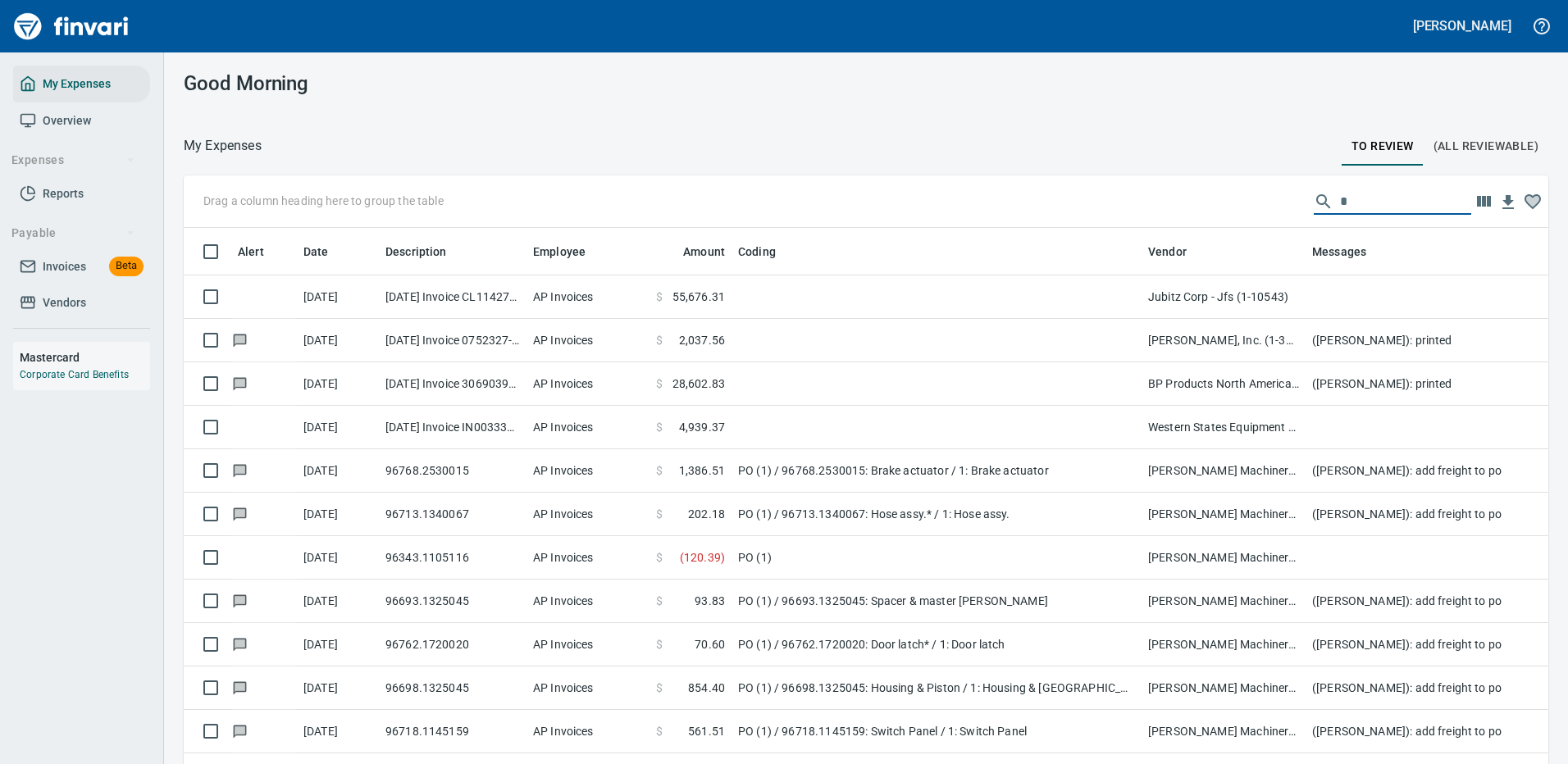
scroll to position [559, 1328]
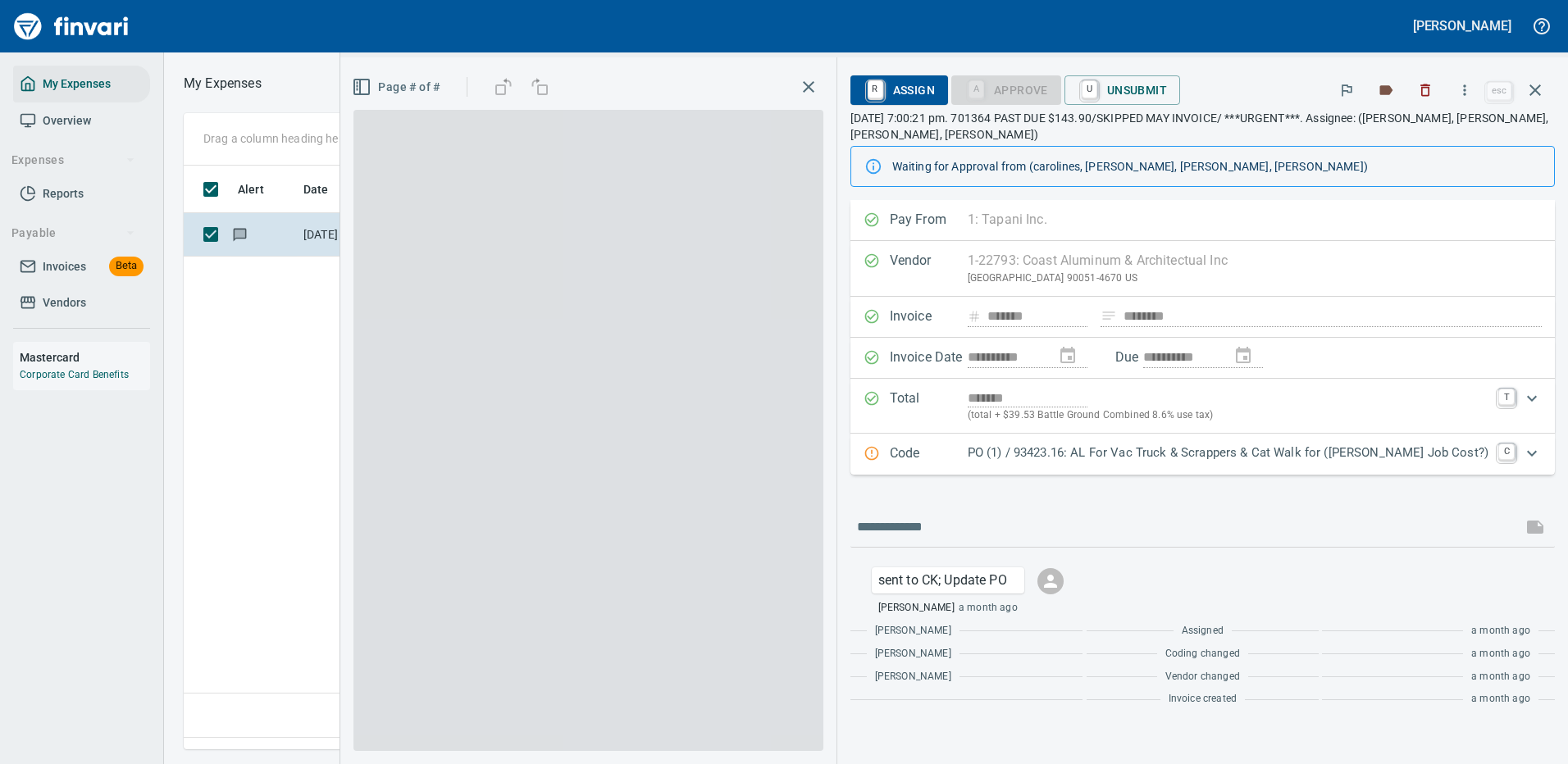
scroll to position [559, 942]
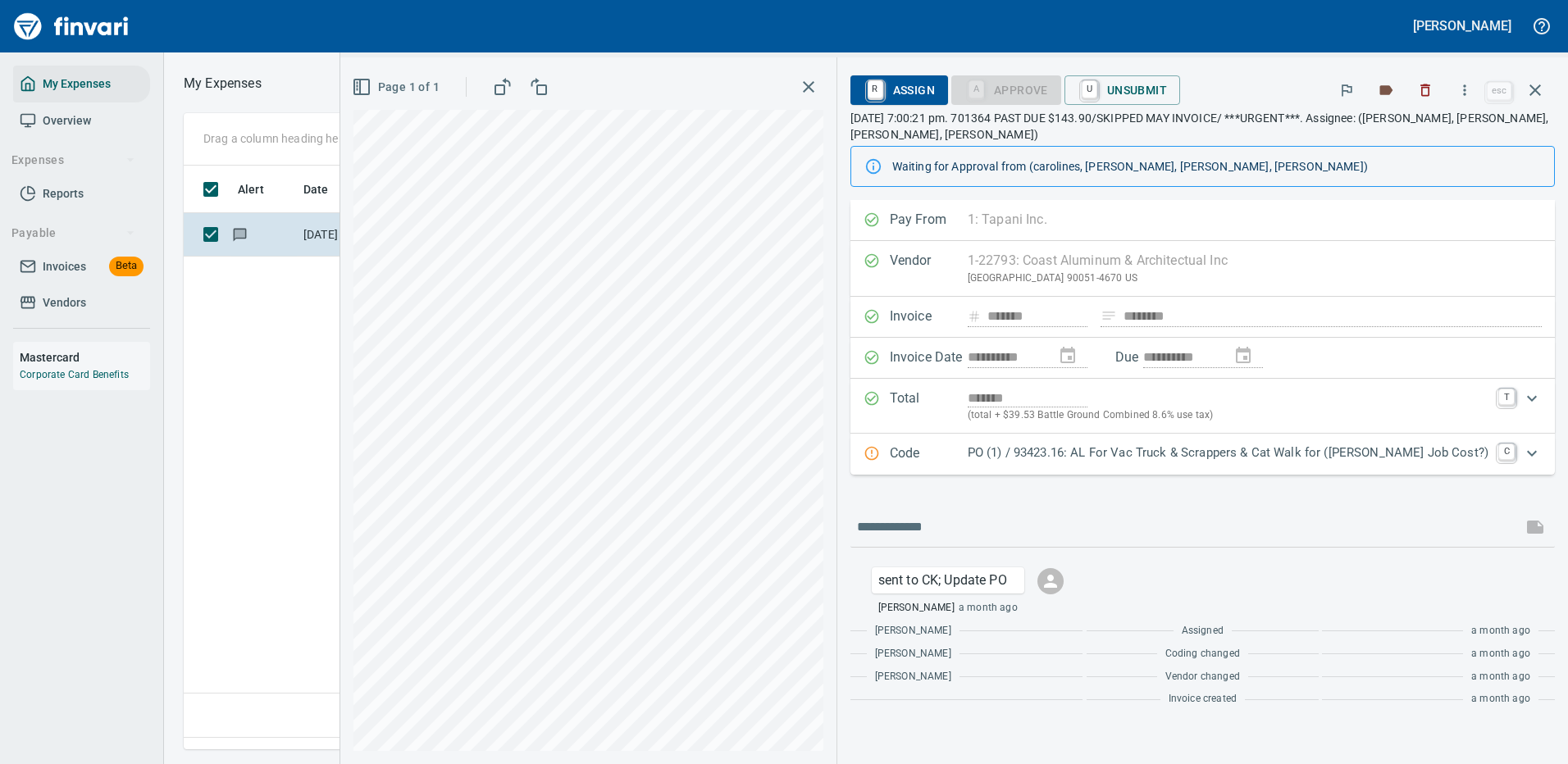
click at [1428, 452] on p "PO (1) / 93423.16: AL For Vac Truck & Scrappers & Cat Walk for ([PERSON_NAME] J…" at bounding box center [1228, 453] width 520 height 19
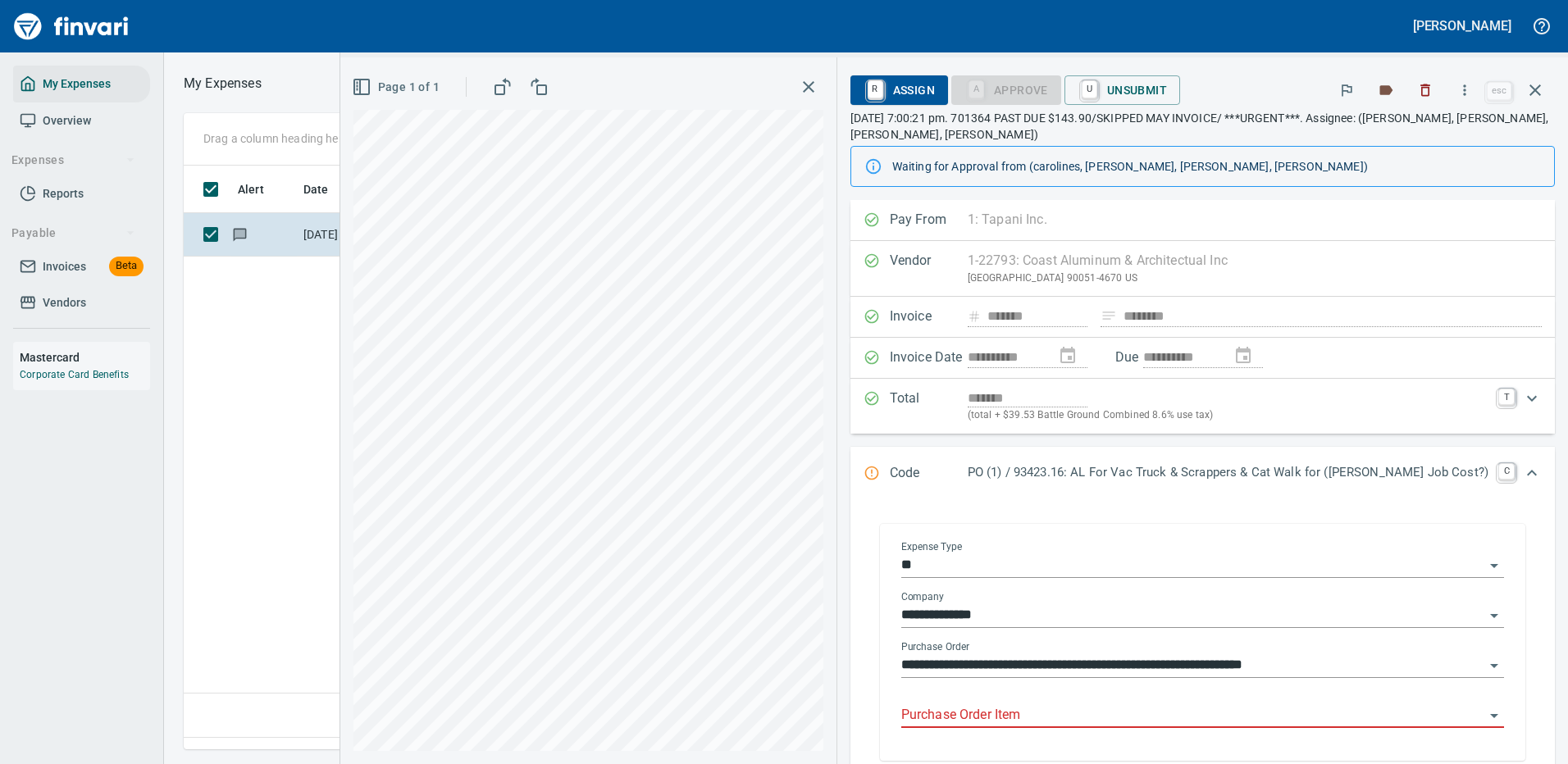
click at [1078, 709] on input "Purchase Order Item" at bounding box center [1192, 716] width 583 height 23
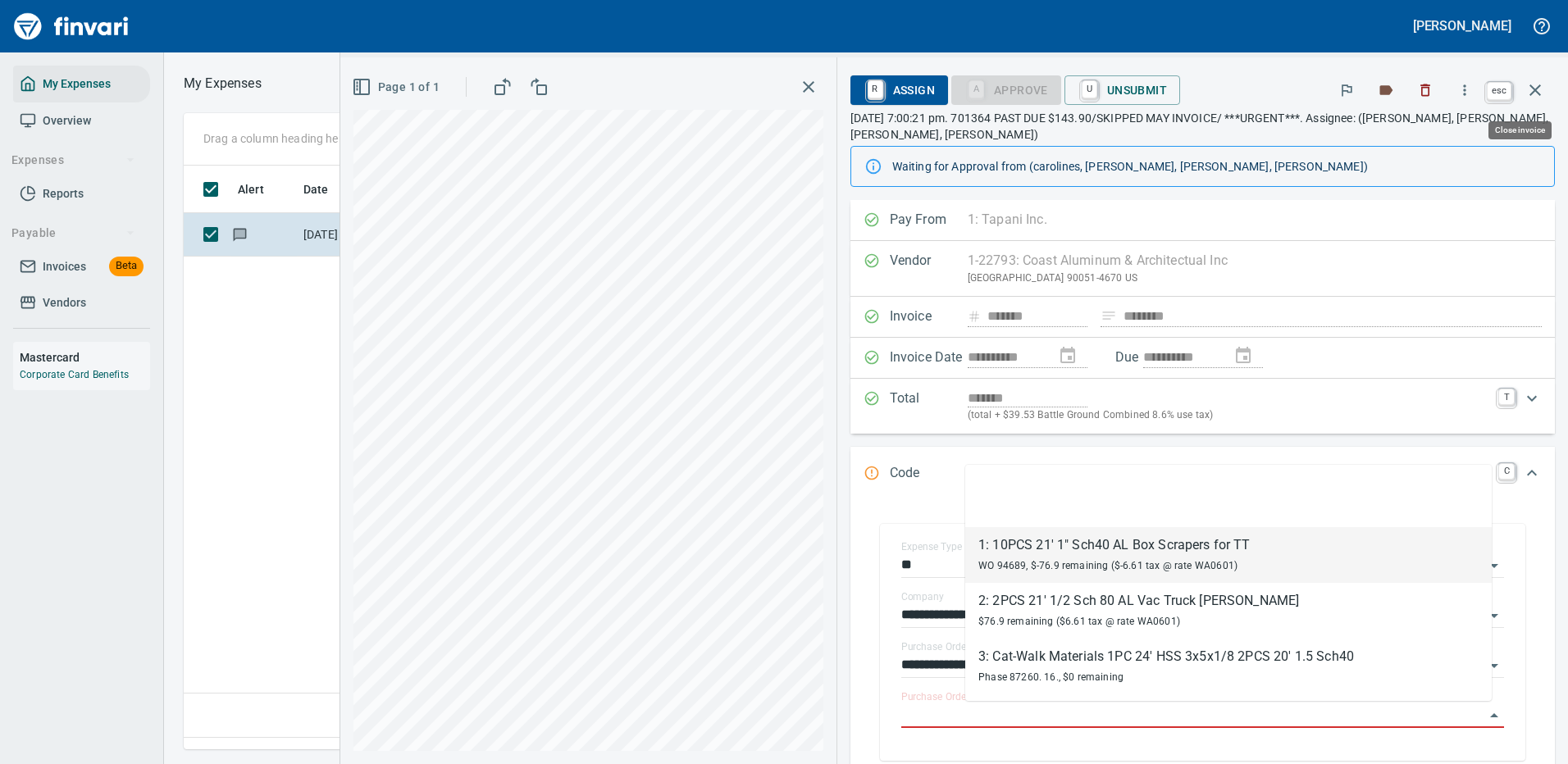
click at [1530, 86] on icon "button" at bounding box center [1535, 90] width 12 height 12
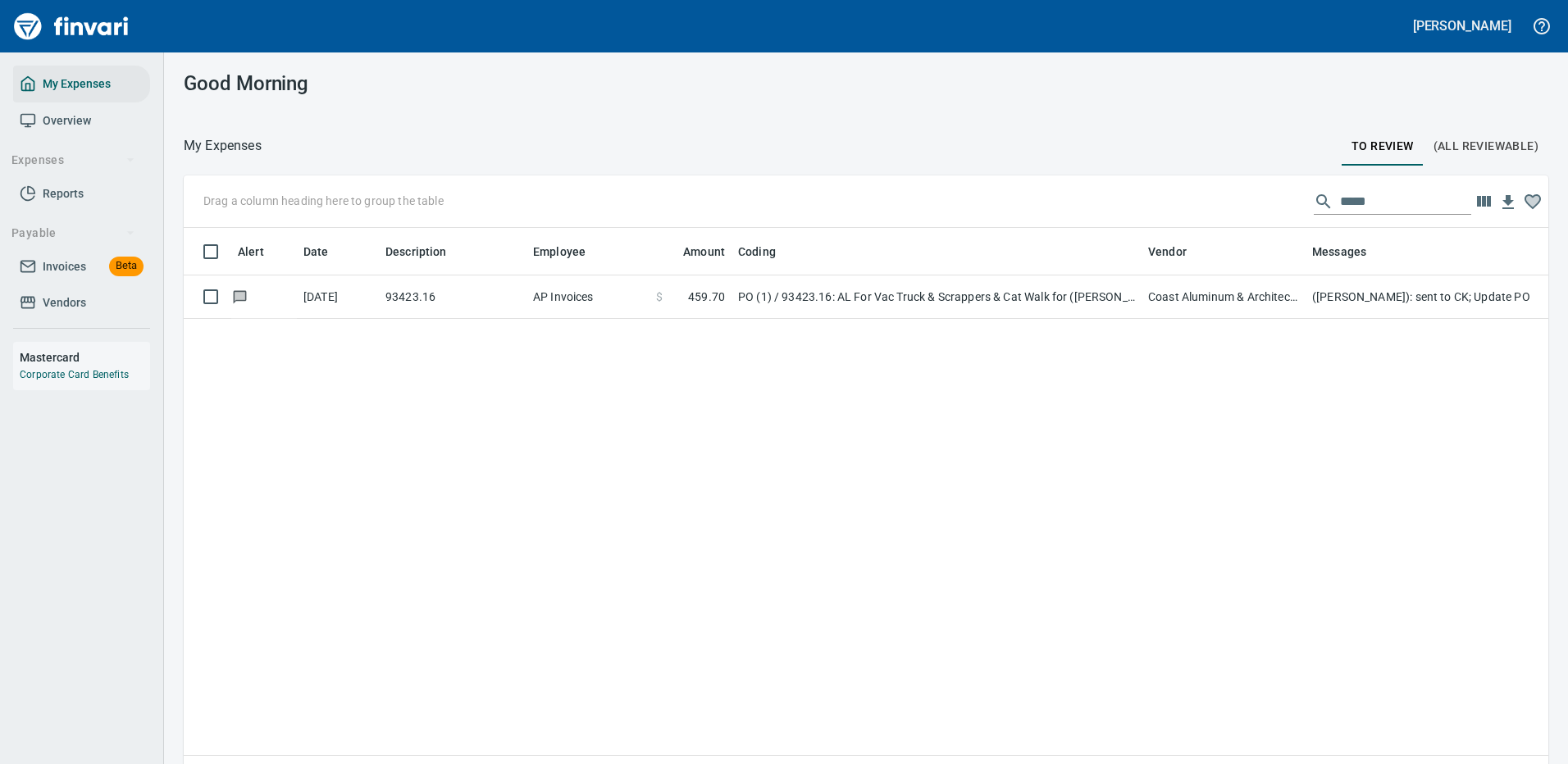
scroll to position [559, 1339]
drag, startPoint x: 1356, startPoint y: 193, endPoint x: 1284, endPoint y: 179, distance: 73.3
click at [1284, 179] on div "Drag a column heading here to group the table *****" at bounding box center [866, 201] width 1364 height 53
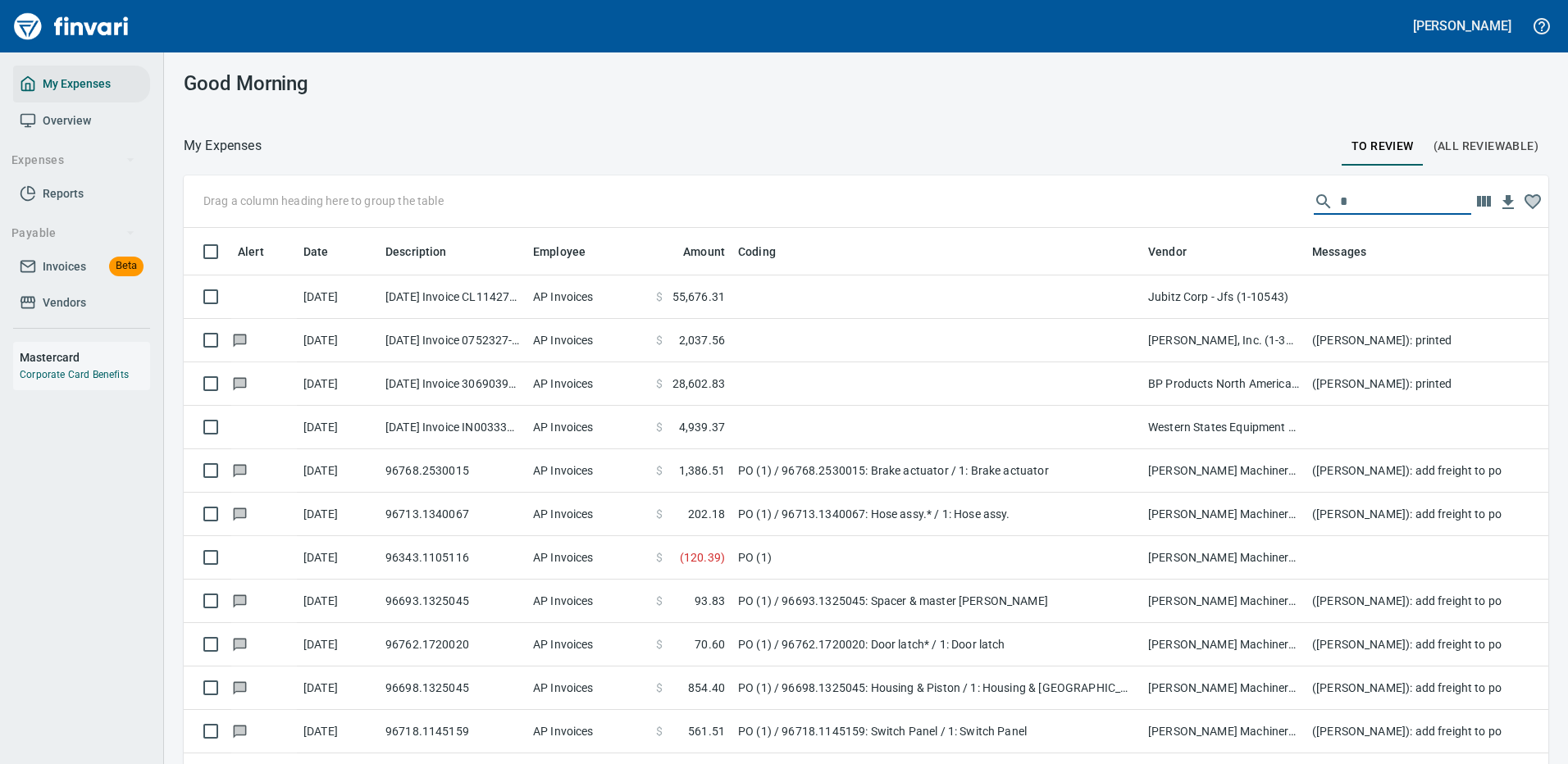
scroll to position [559, 1328]
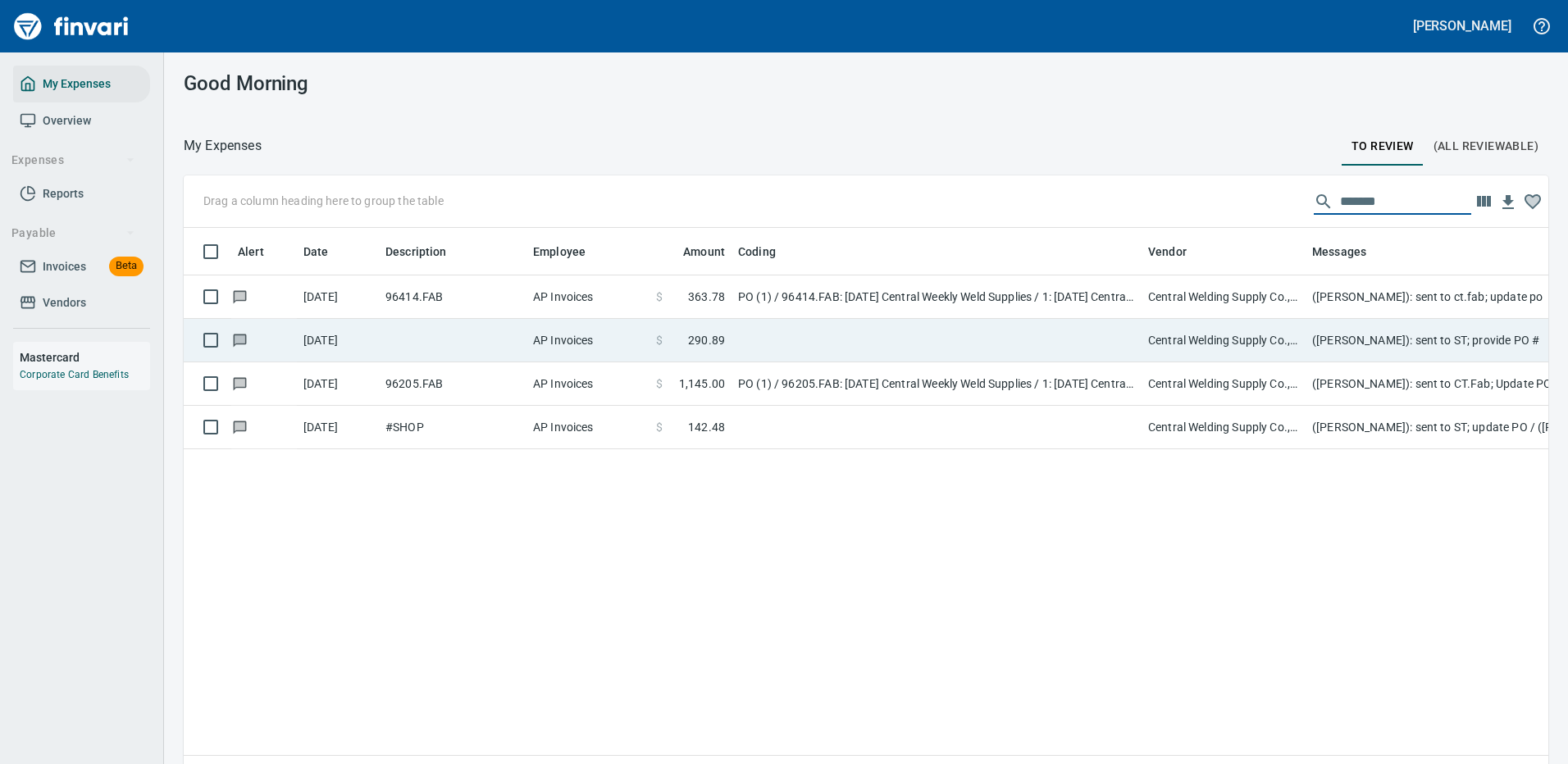
type input "*******"
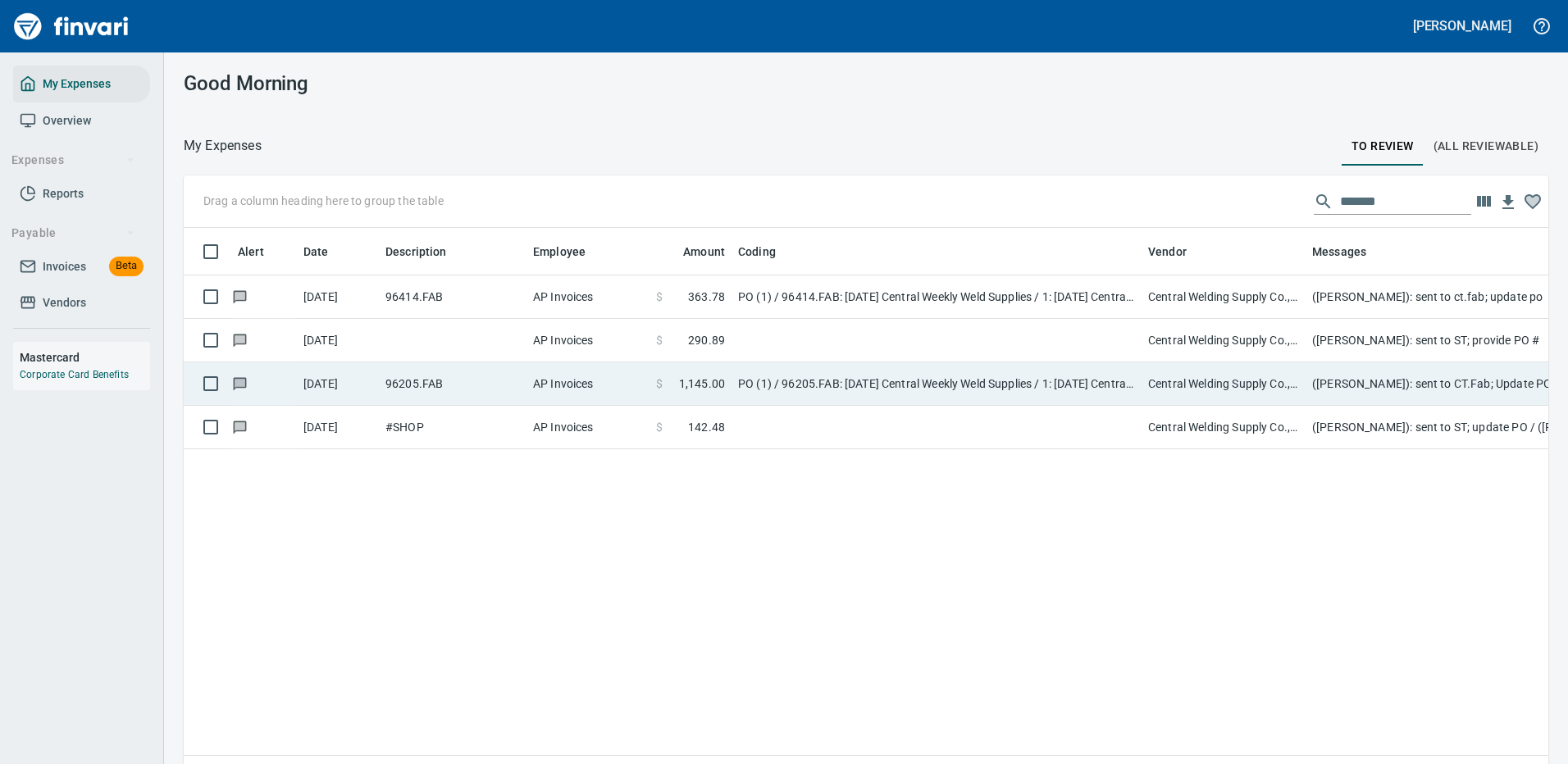
click at [980, 379] on td "PO (1) / 96205.FAB: [DATE] Central Weekly Weld Supplies / 1: [DATE] Central Wee…" at bounding box center [937, 385] width 410 height 43
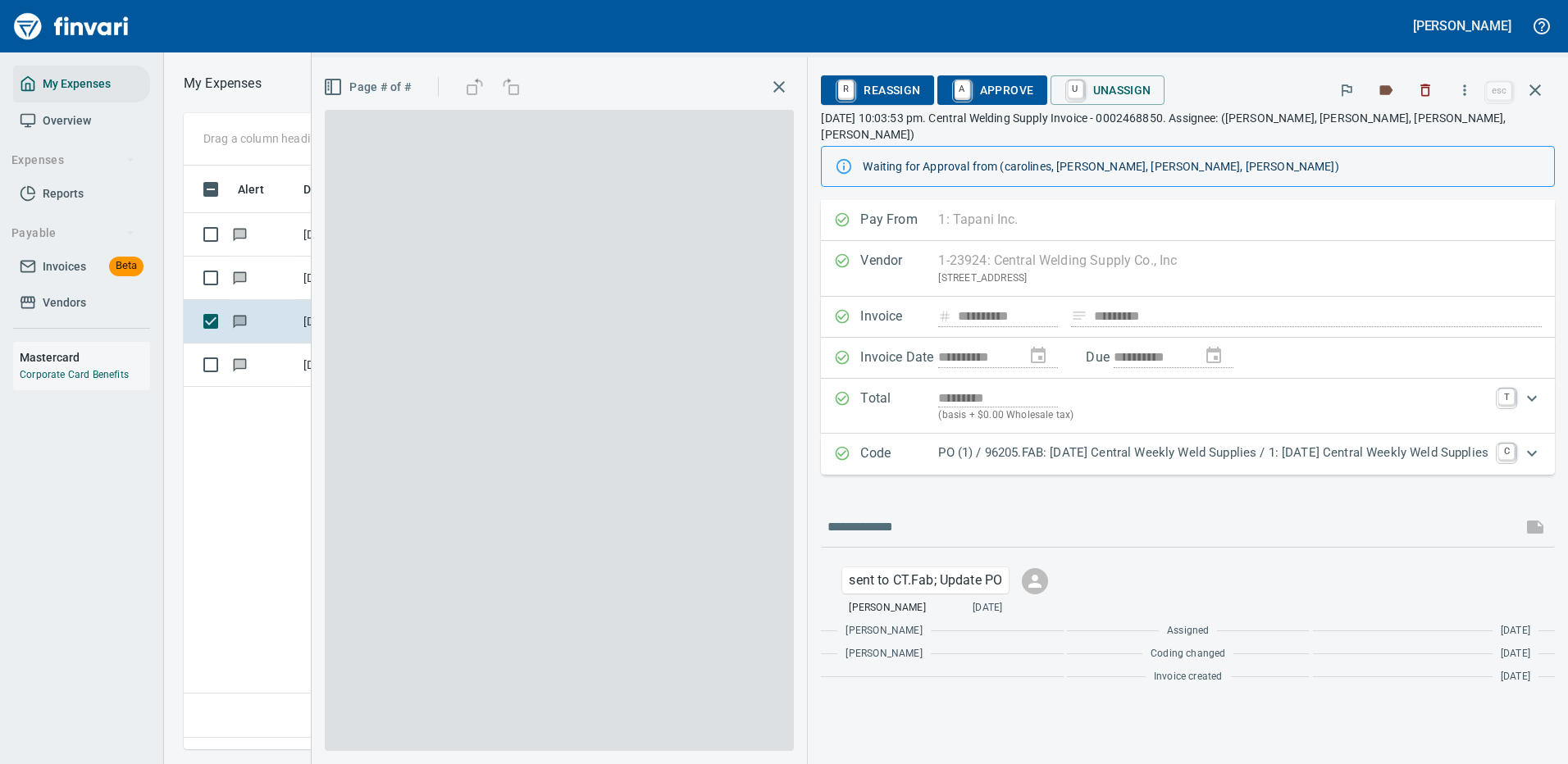
scroll to position [559, 942]
click at [1073, 444] on p "PO (1) / 96205.FAB: [DATE] Central Weekly Weld Supplies / 1: [DATE] Central Wee…" at bounding box center [1214, 453] width 550 height 19
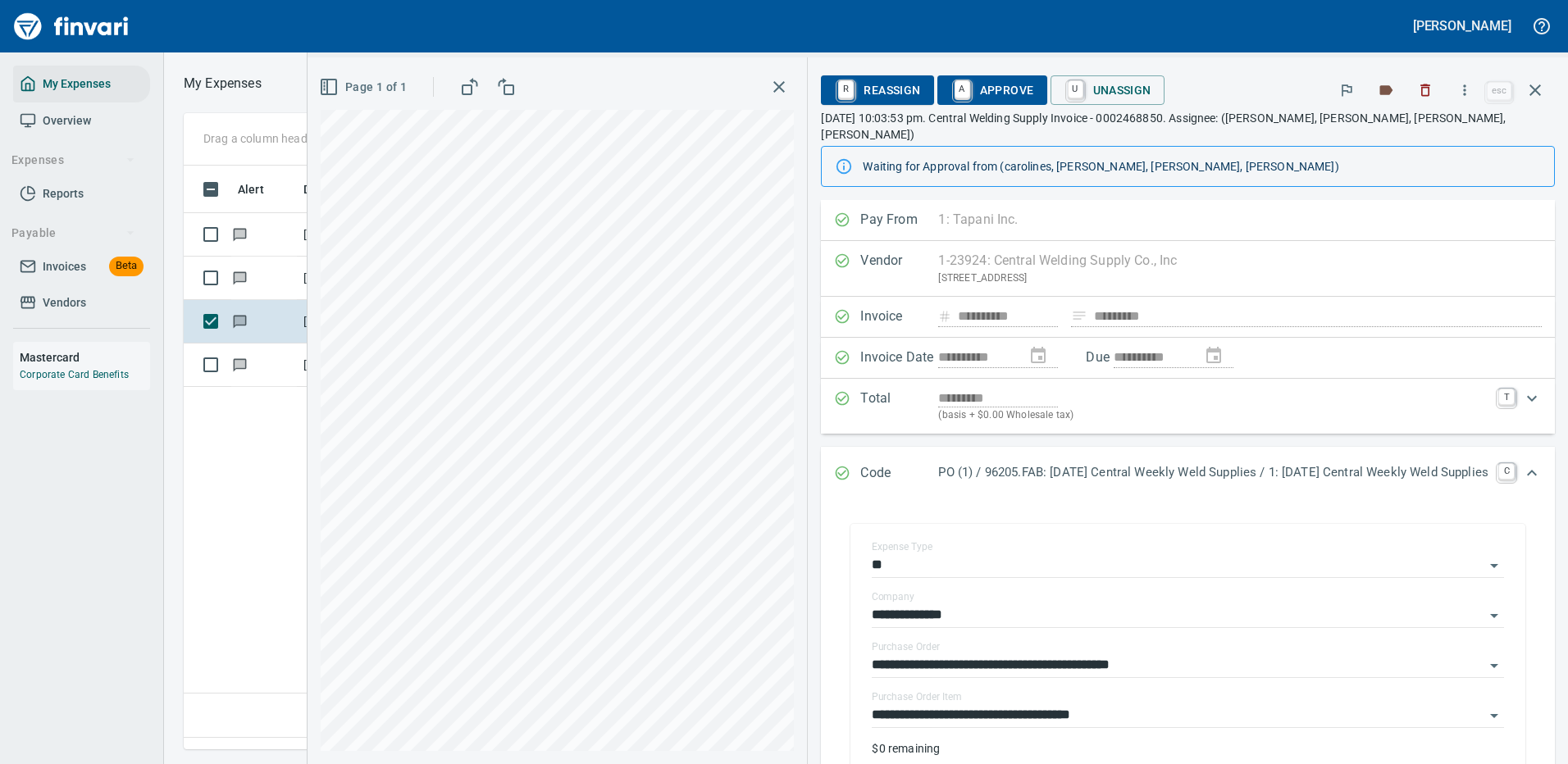
scroll to position [308, 0]
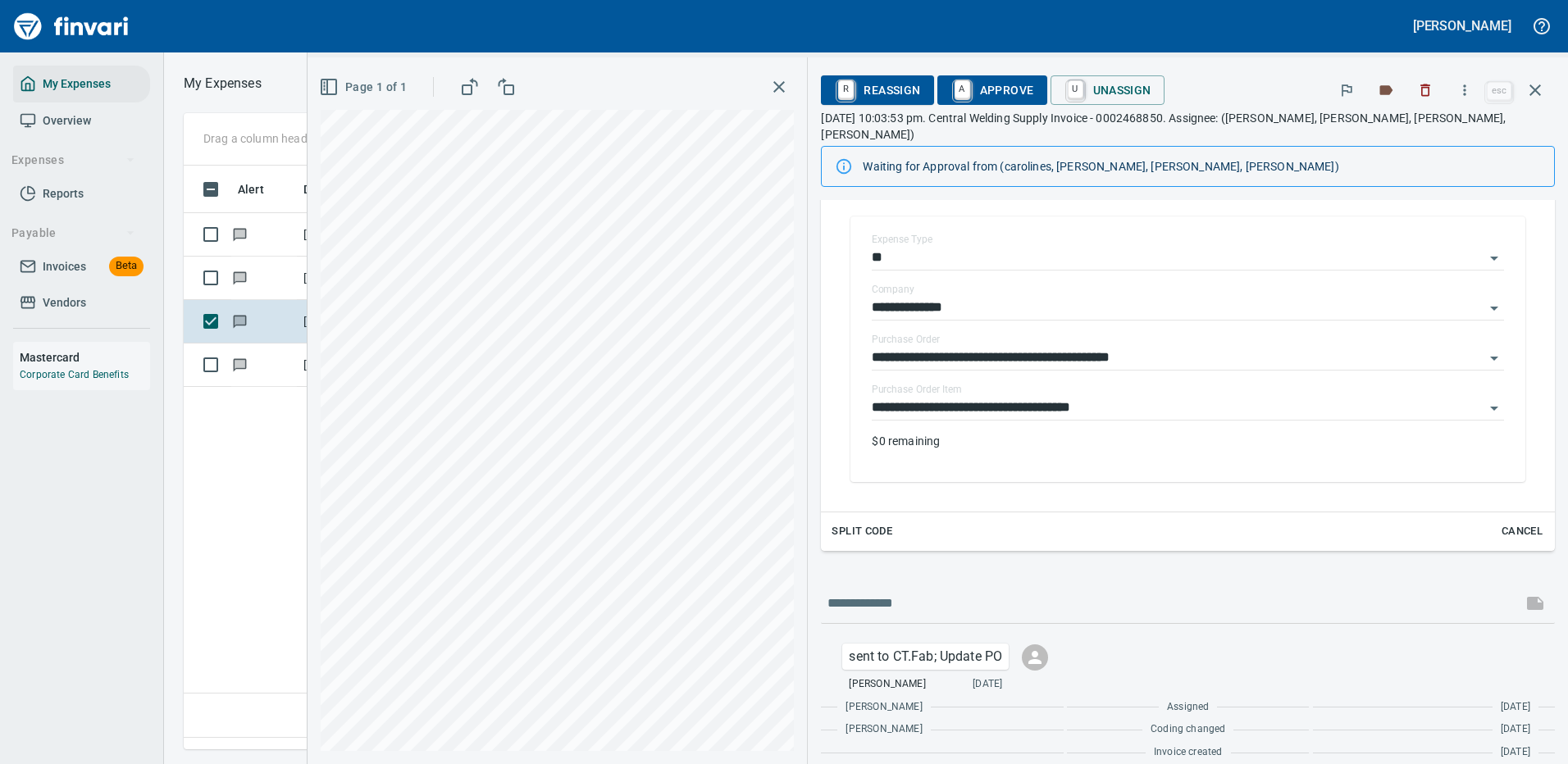
click at [1035, 700] on div "[PERSON_NAME] Assigned [DATE]" at bounding box center [1188, 708] width 734 height 17
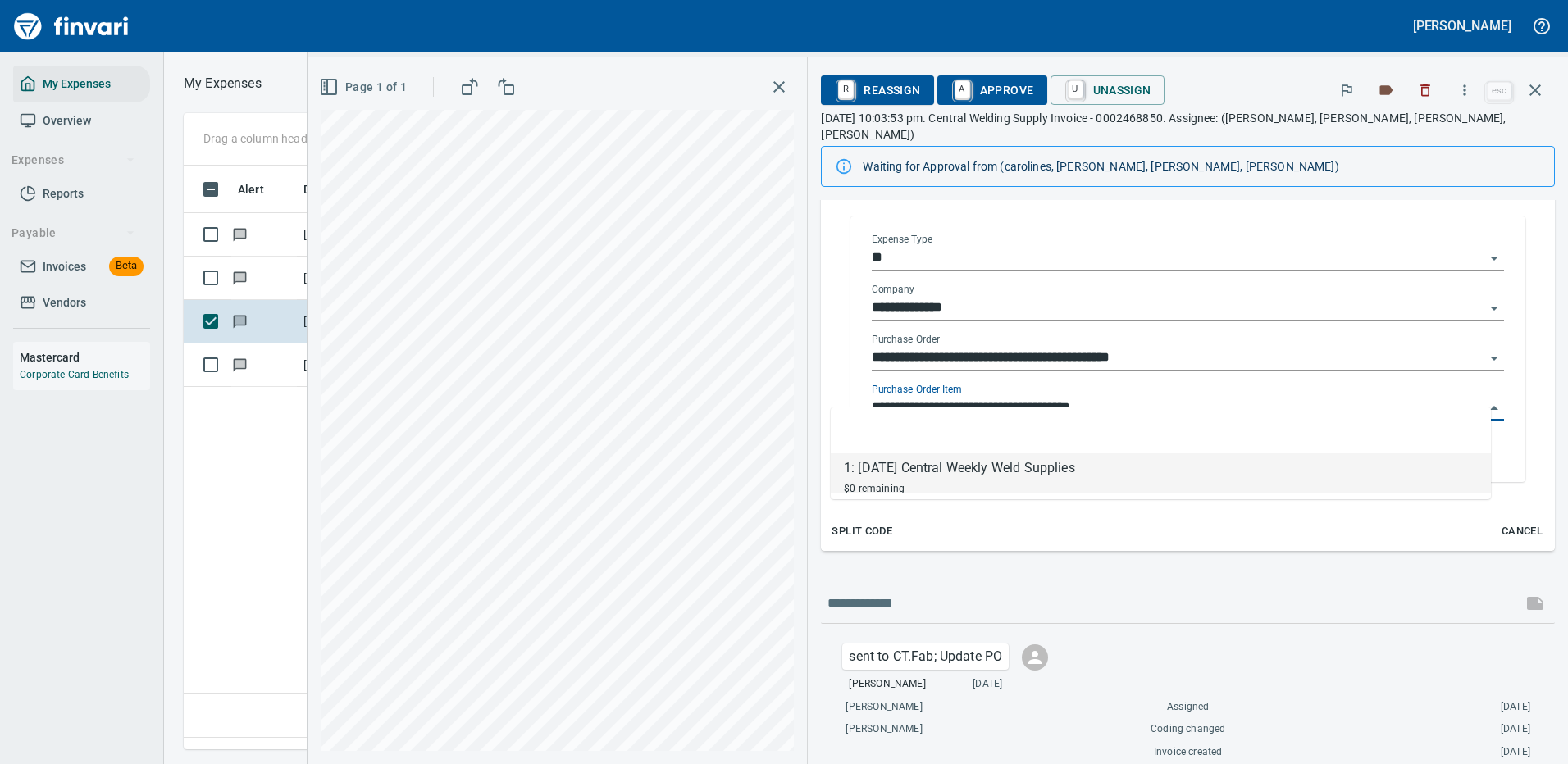
scroll to position [559, 942]
click at [991, 397] on input "**********" at bounding box center [1178, 409] width 612 height 23
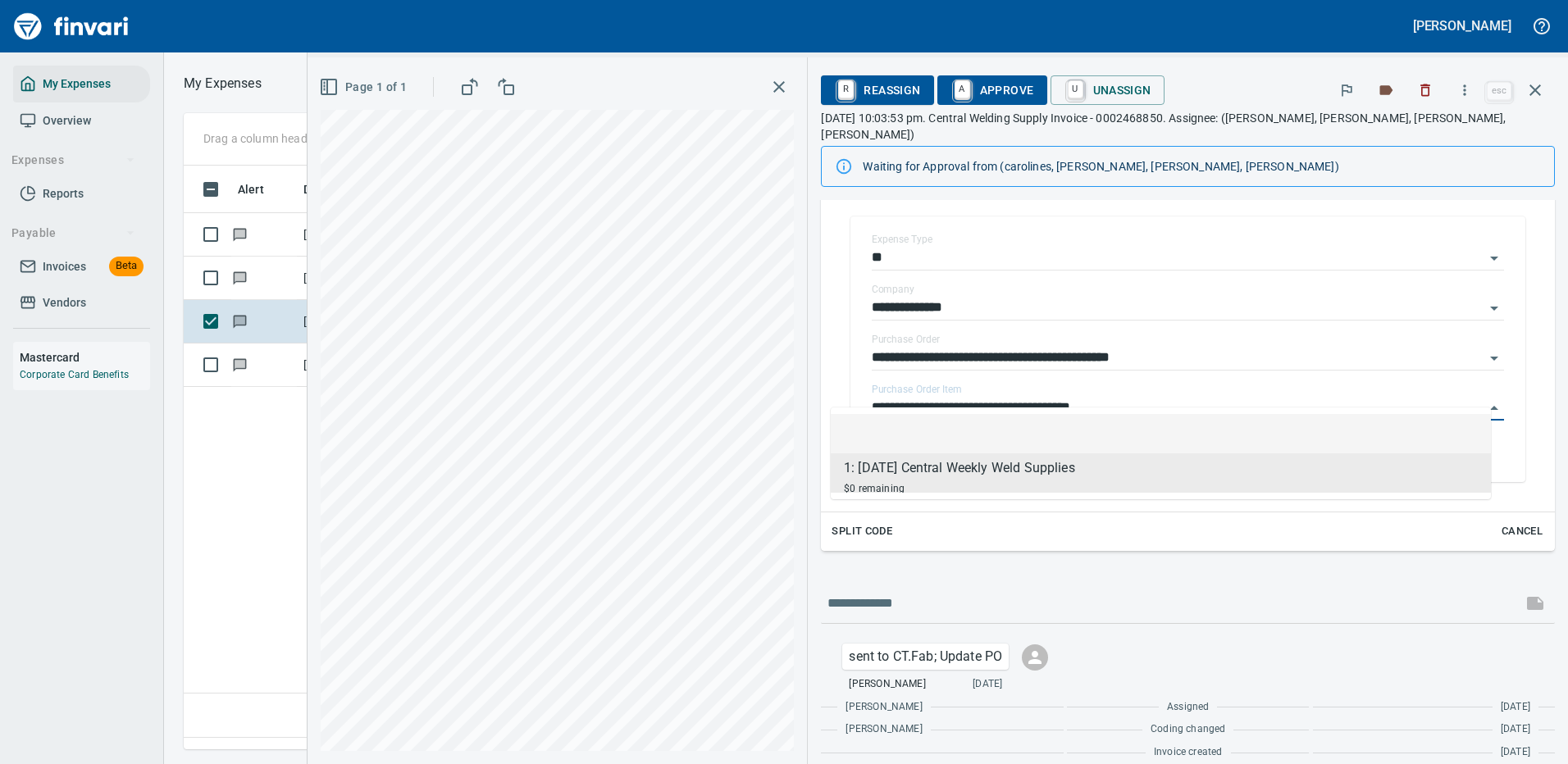
click at [983, 430] on li at bounding box center [1160, 433] width 660 height 39
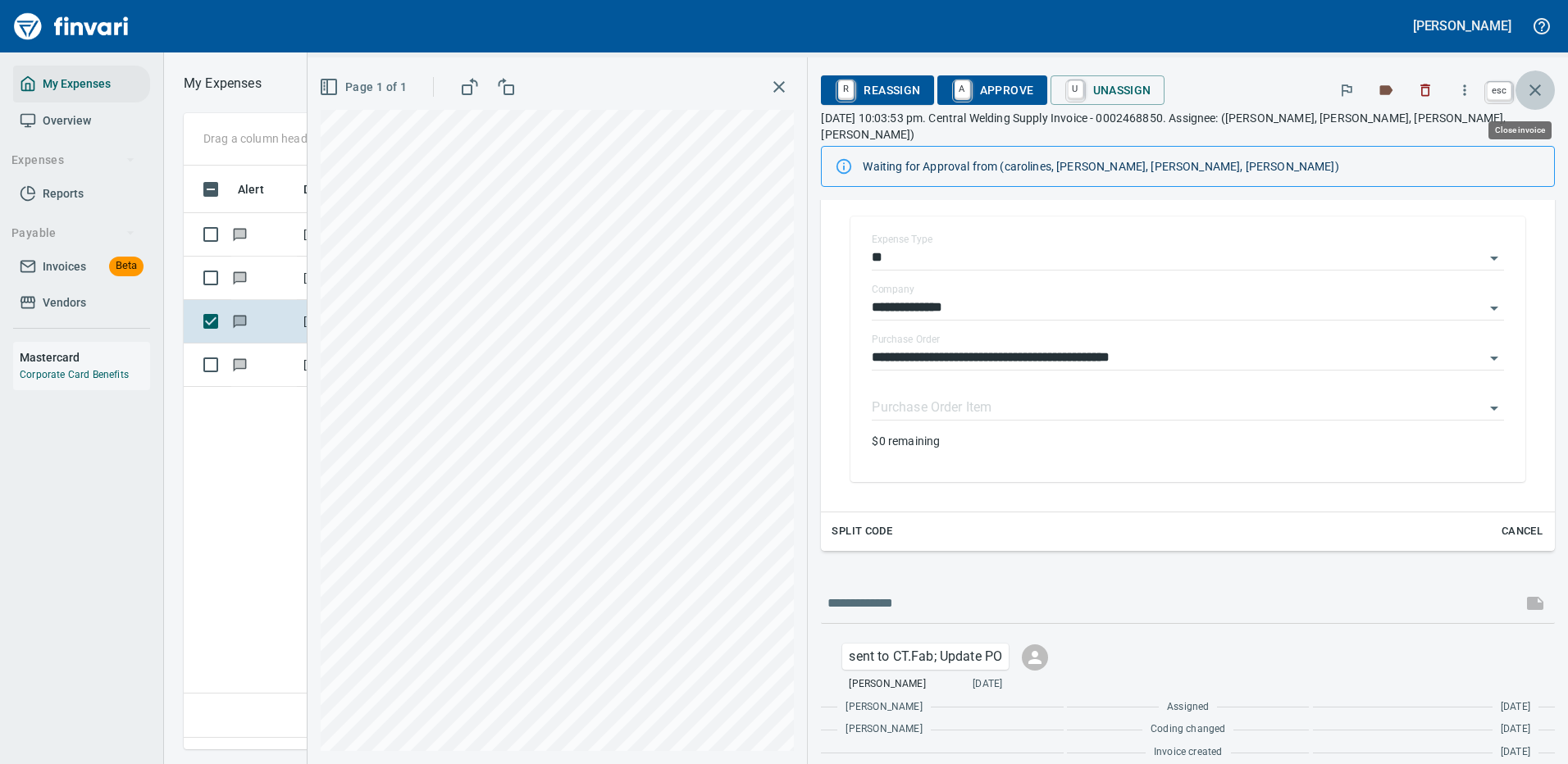
click at [1532, 84] on icon "button" at bounding box center [1535, 90] width 20 height 20
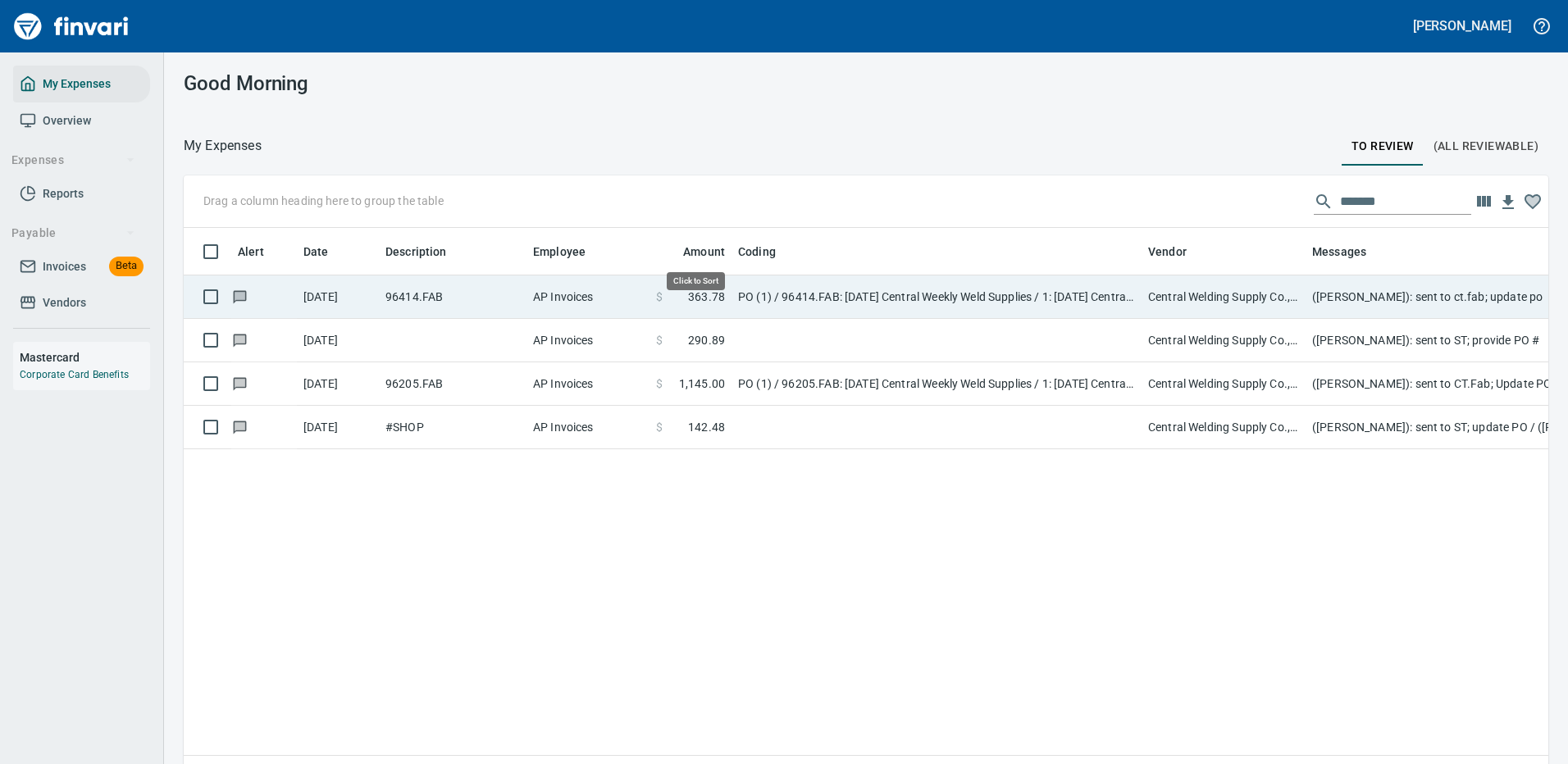
scroll to position [559, 1339]
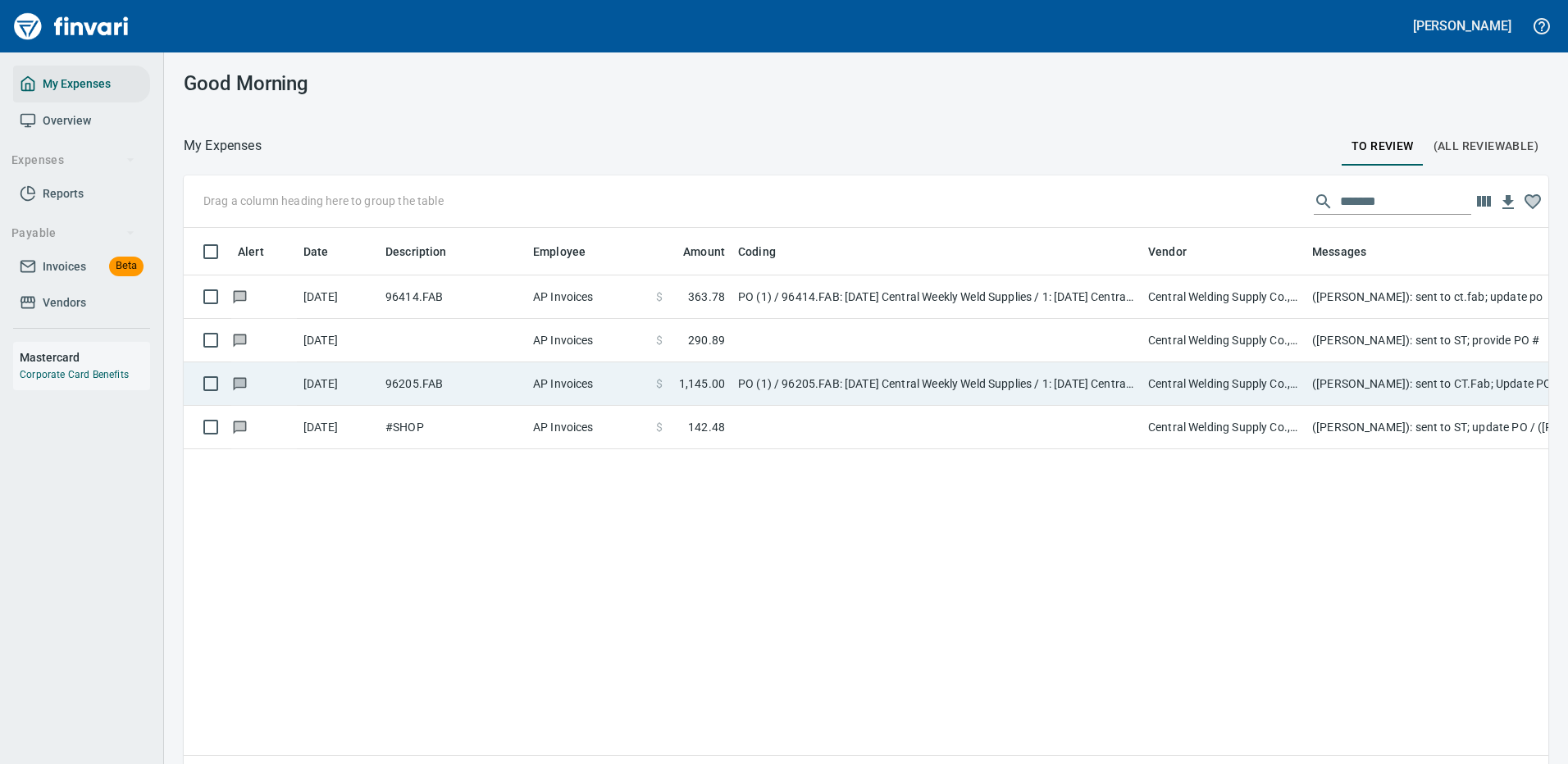
click at [1084, 338] on td at bounding box center [937, 340] width 410 height 43
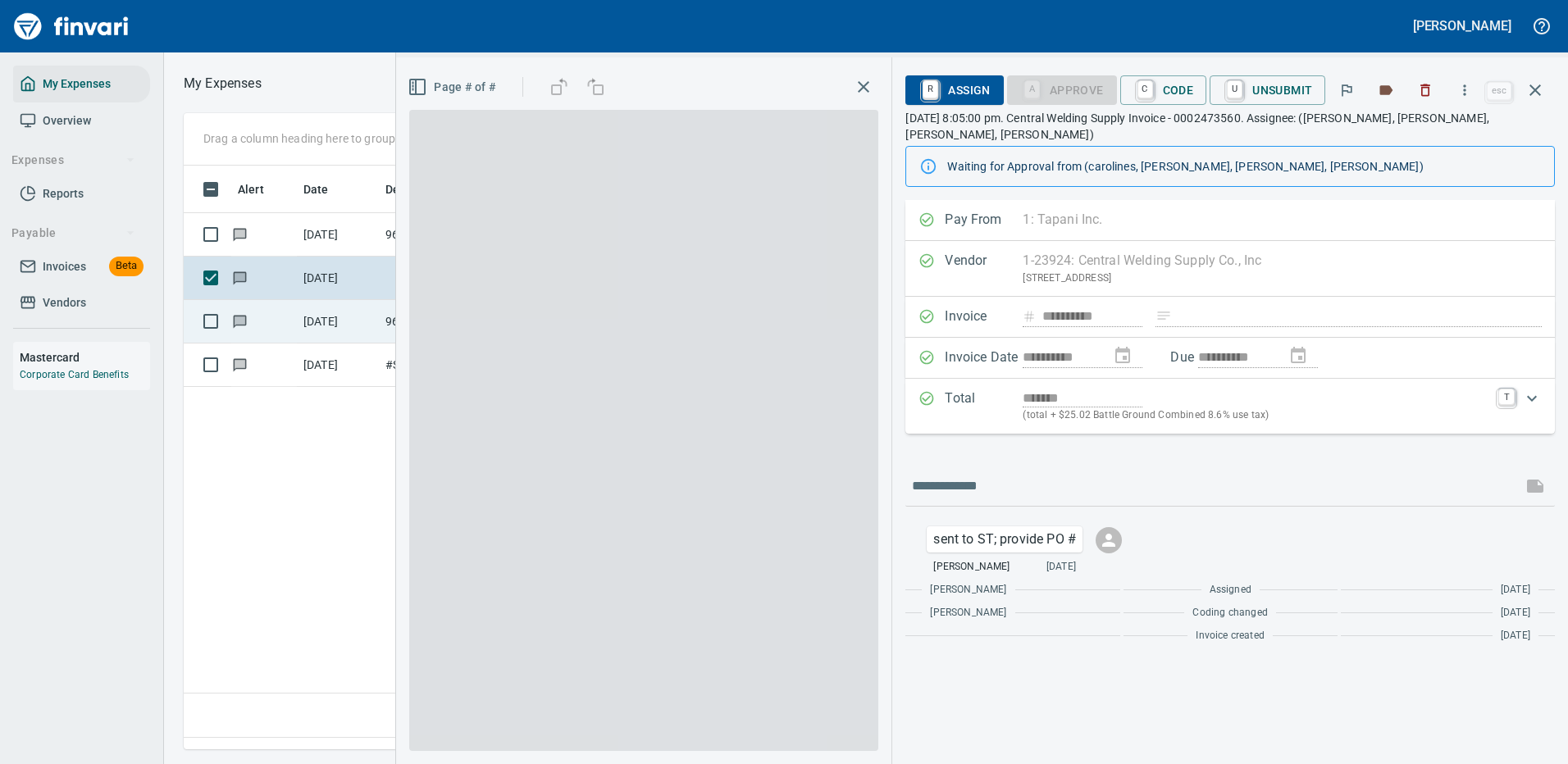
scroll to position [559, 942]
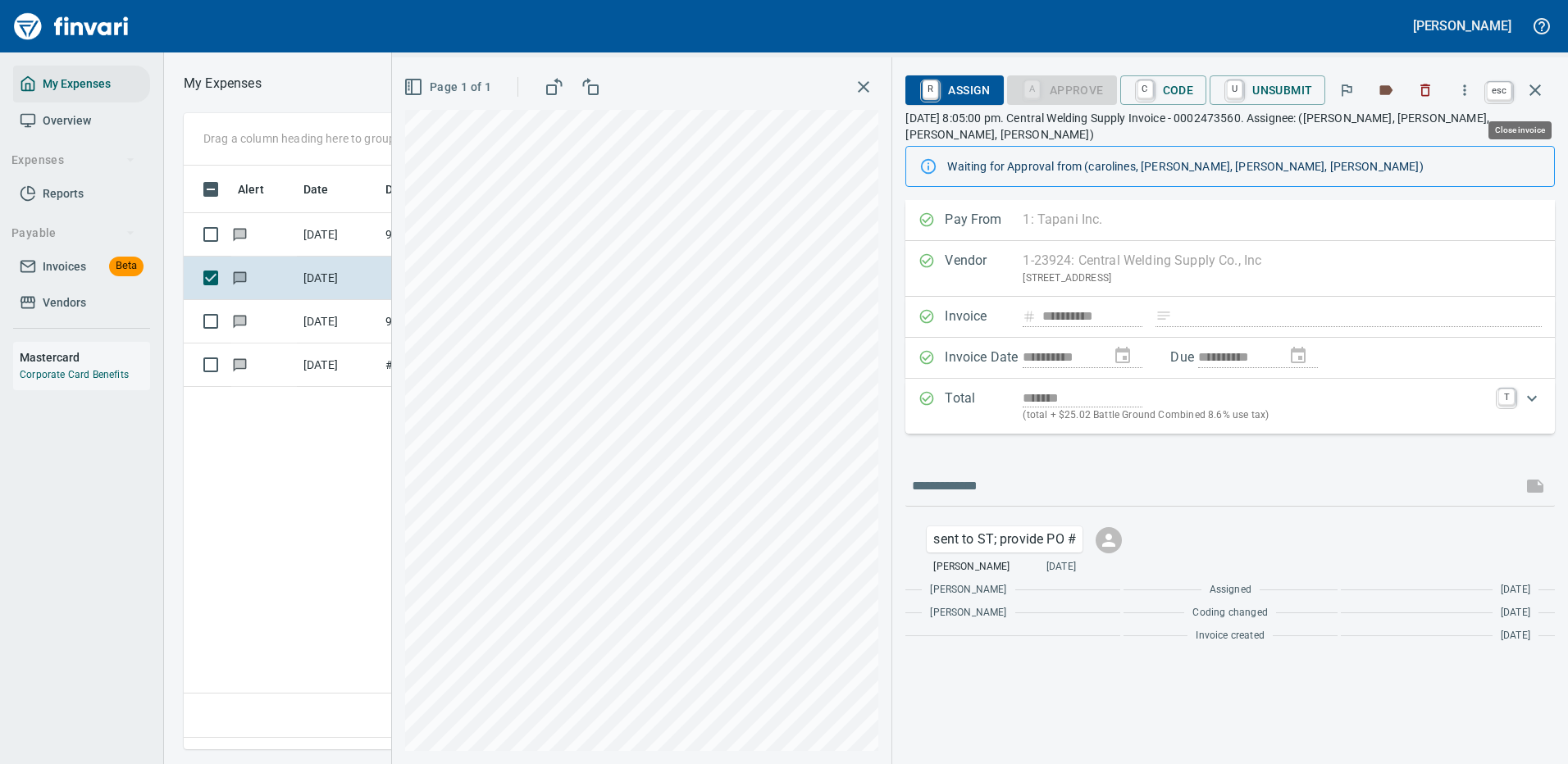
click at [1540, 85] on icon "button" at bounding box center [1535, 90] width 12 height 12
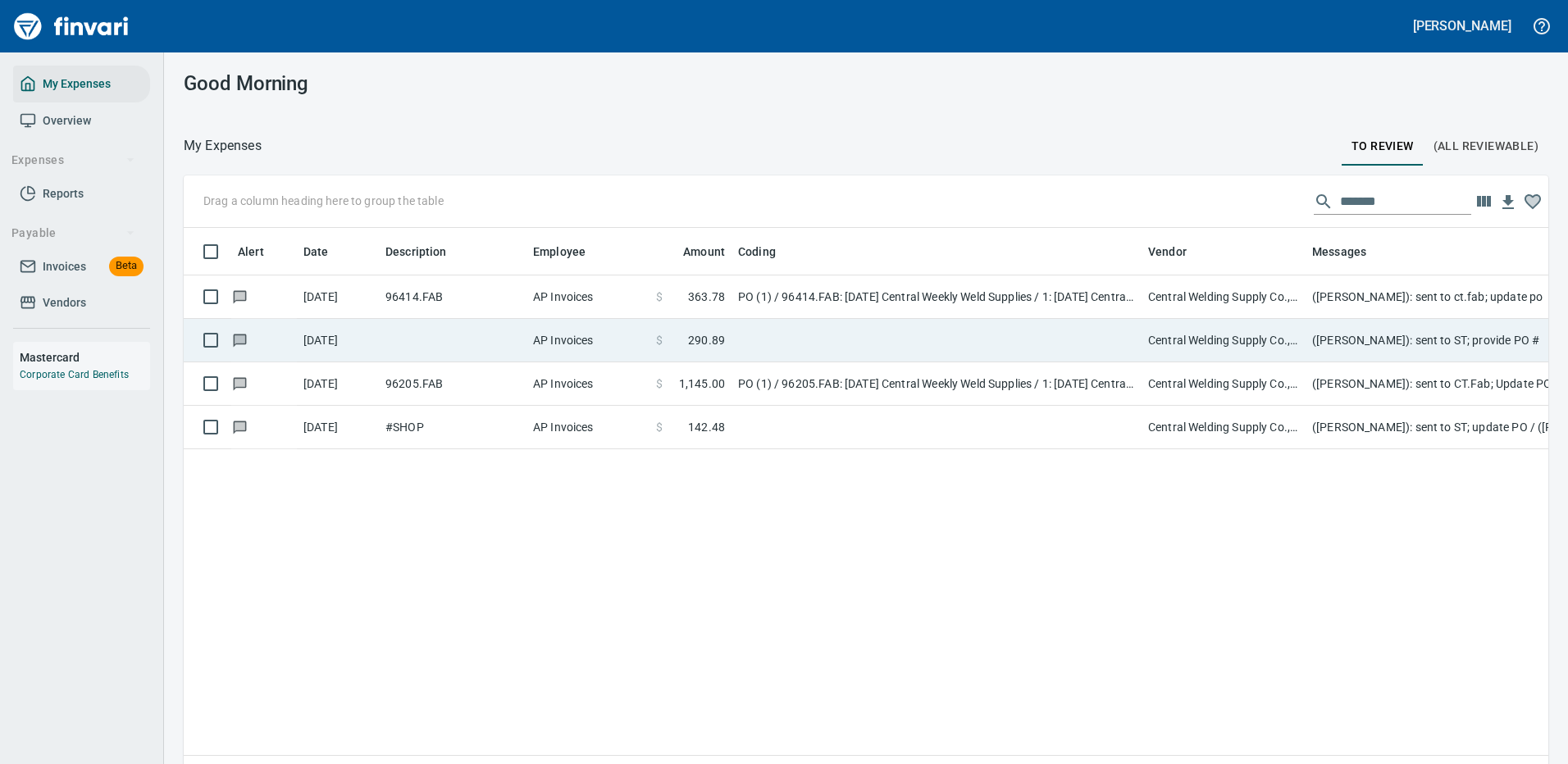
scroll to position [559, 1339]
click at [978, 293] on td "PO (1) / 96414.FAB: [DATE] Central Weekly Weld Supplies / 1: [DATE] Central Wee…" at bounding box center [937, 297] width 410 height 43
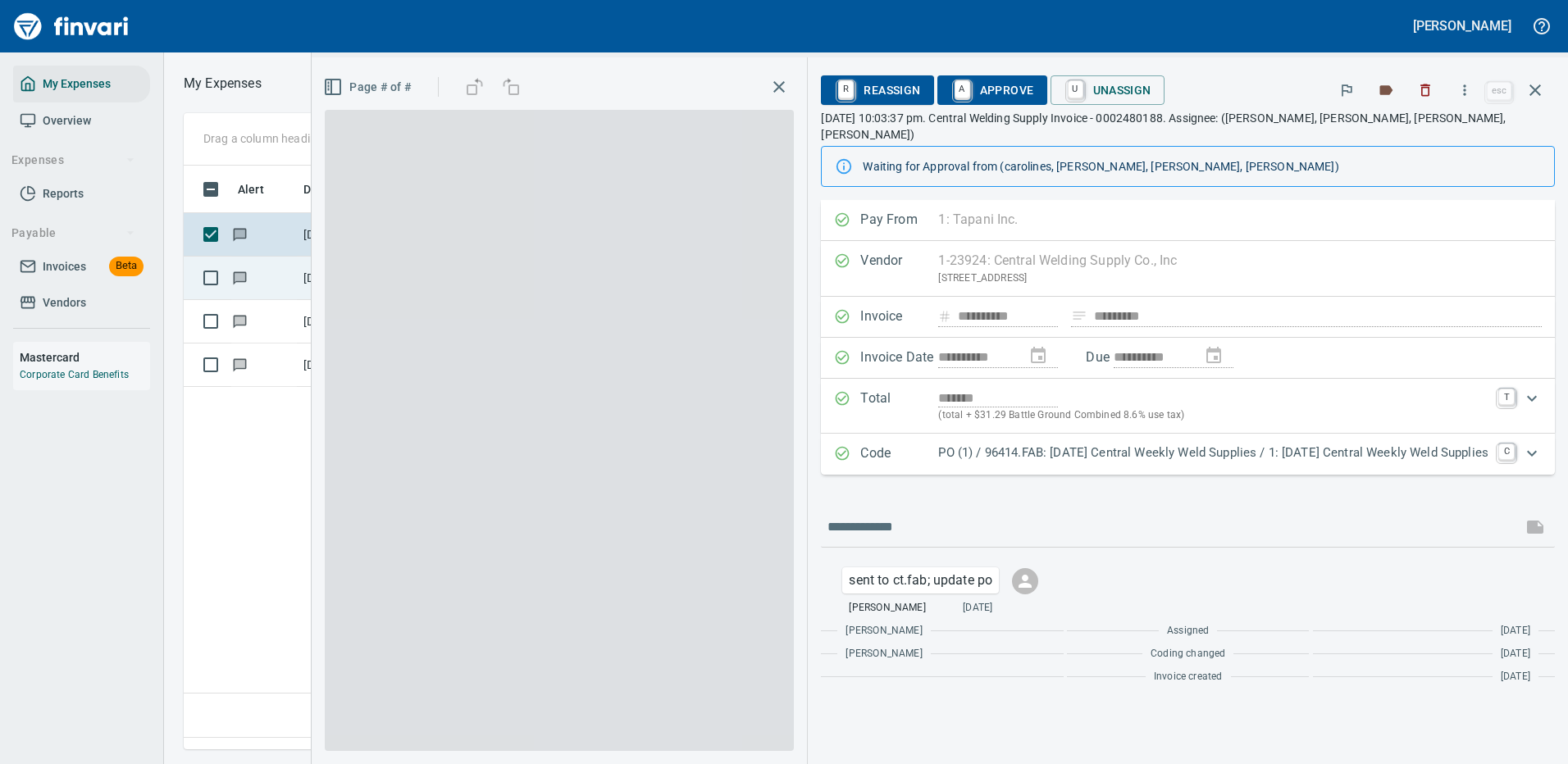
scroll to position [559, 942]
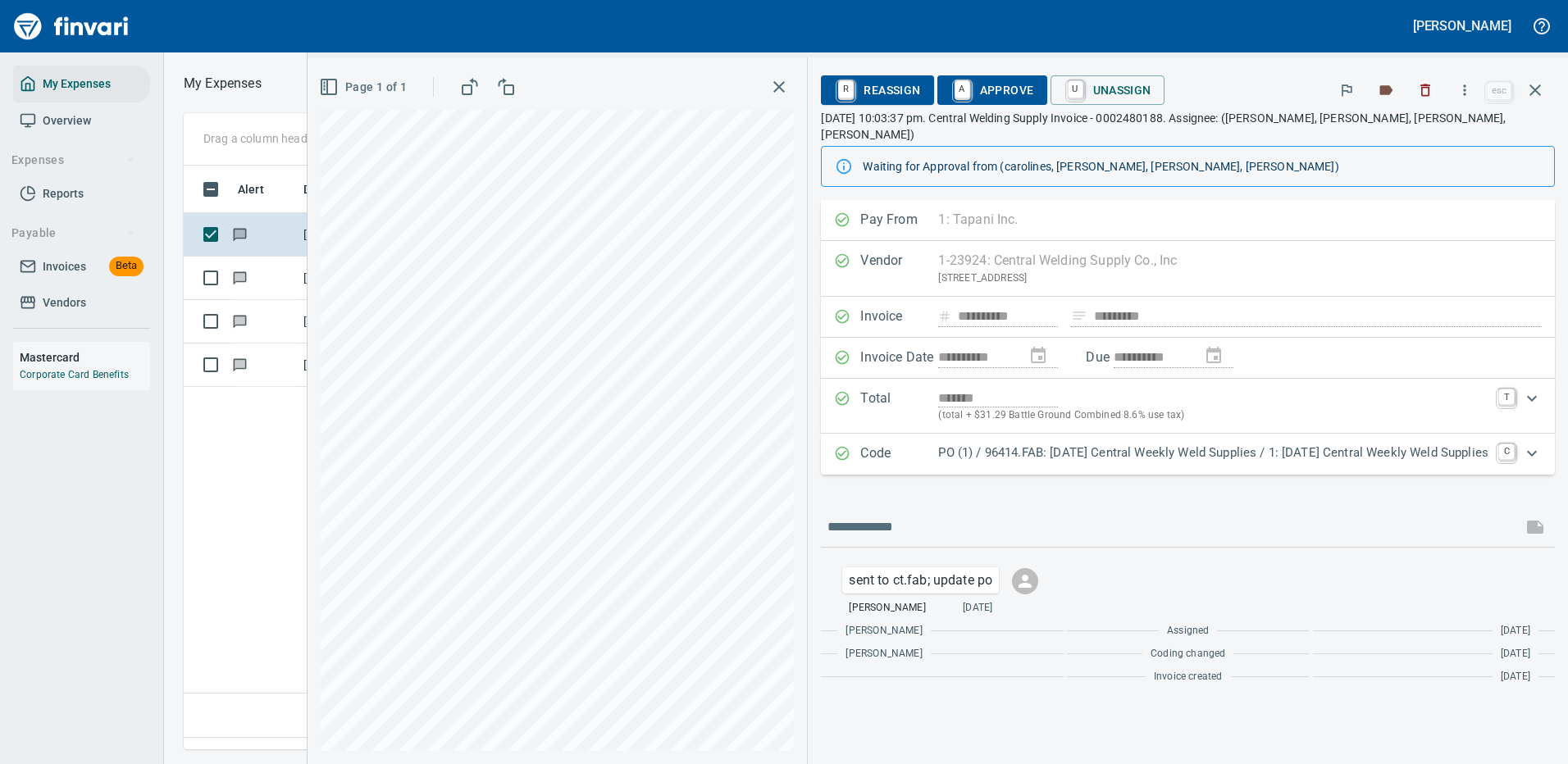
click at [1128, 444] on p "PO (1) / 96414.FAB: [DATE] Central Weekly Weld Supplies / 1: [DATE] Central Wee…" at bounding box center [1214, 453] width 550 height 19
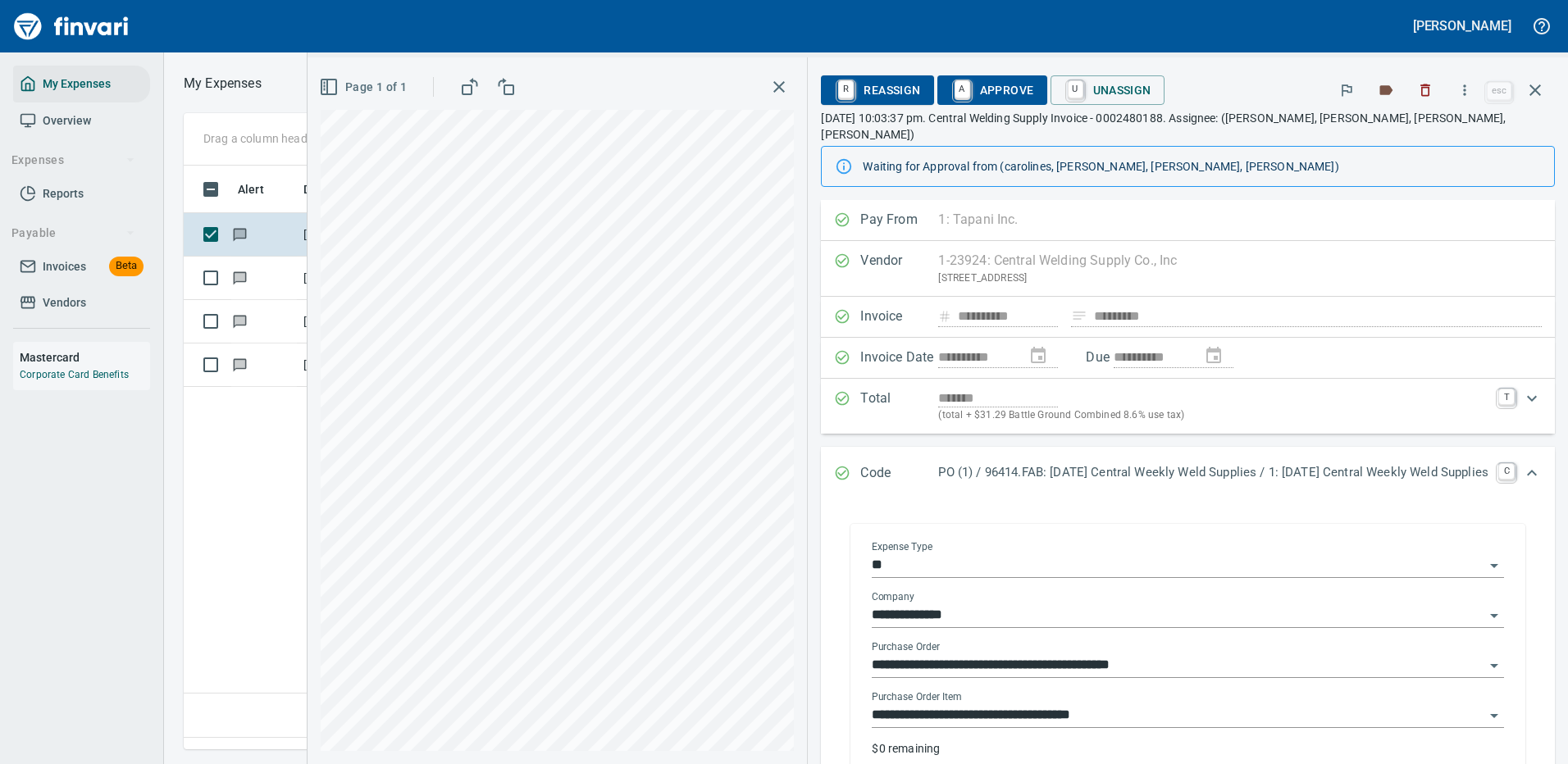
scroll to position [82, 0]
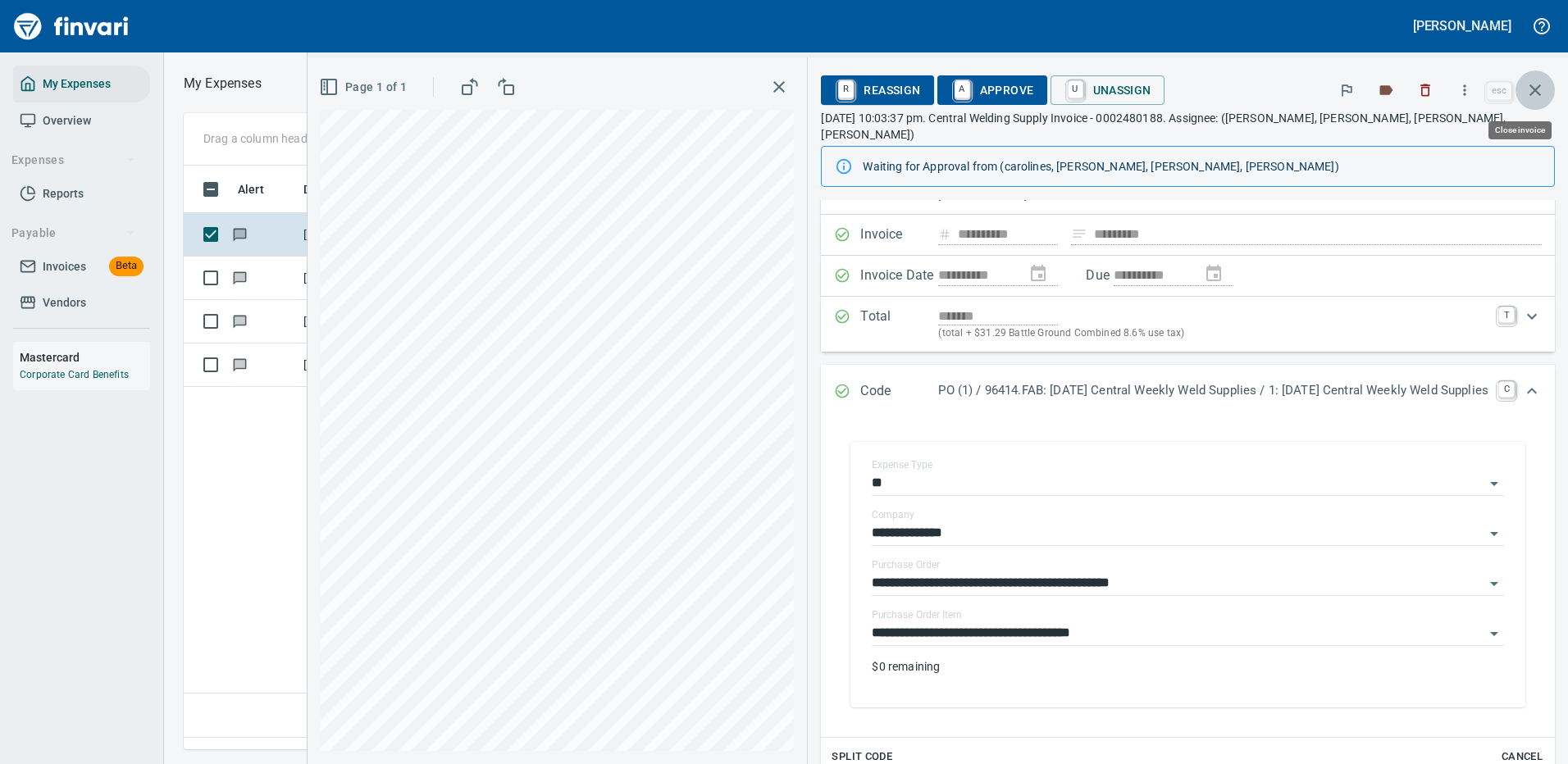
click at [1535, 88] on icon "button" at bounding box center [1535, 90] width 20 height 20
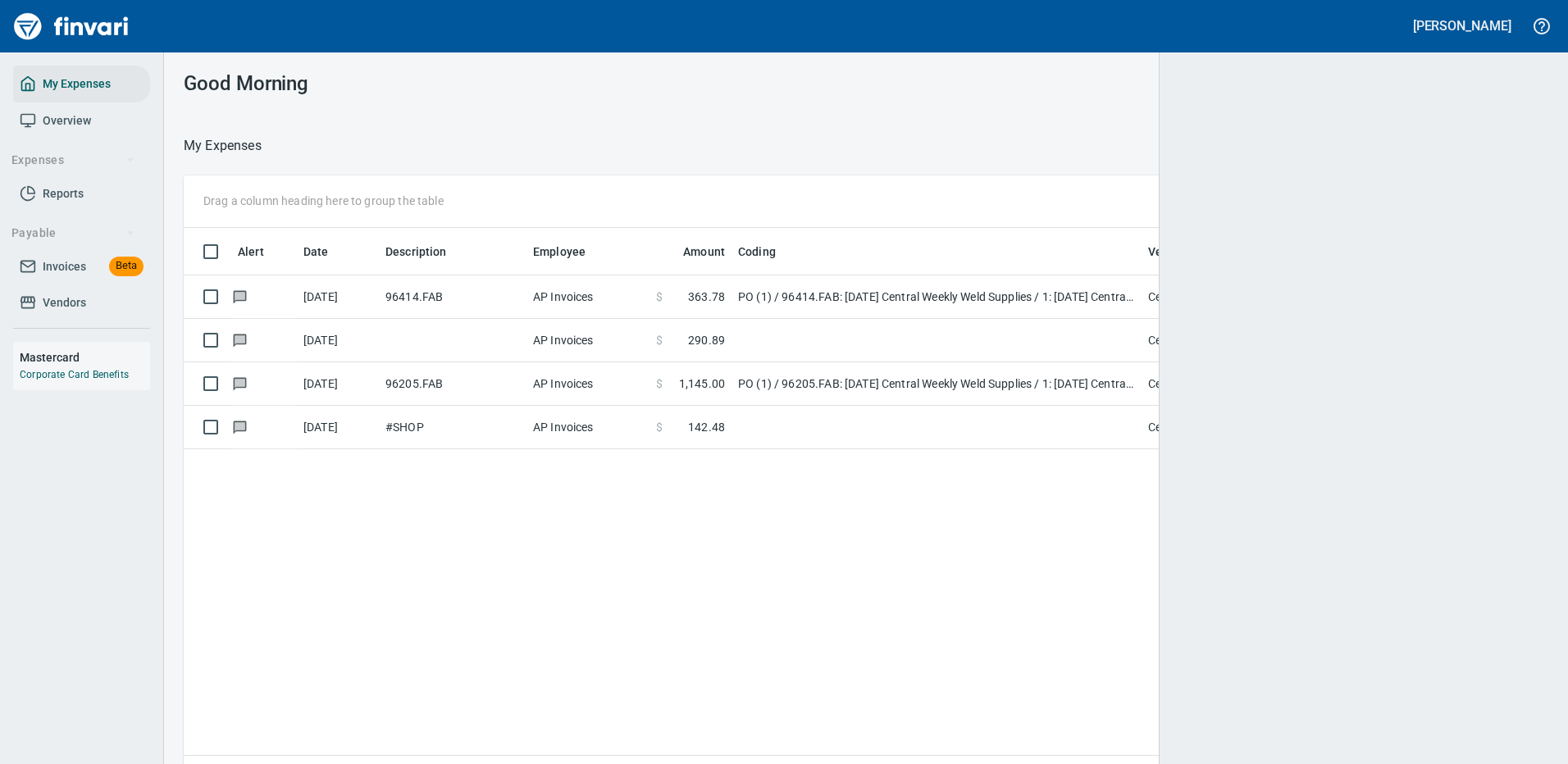
scroll to position [2, 2]
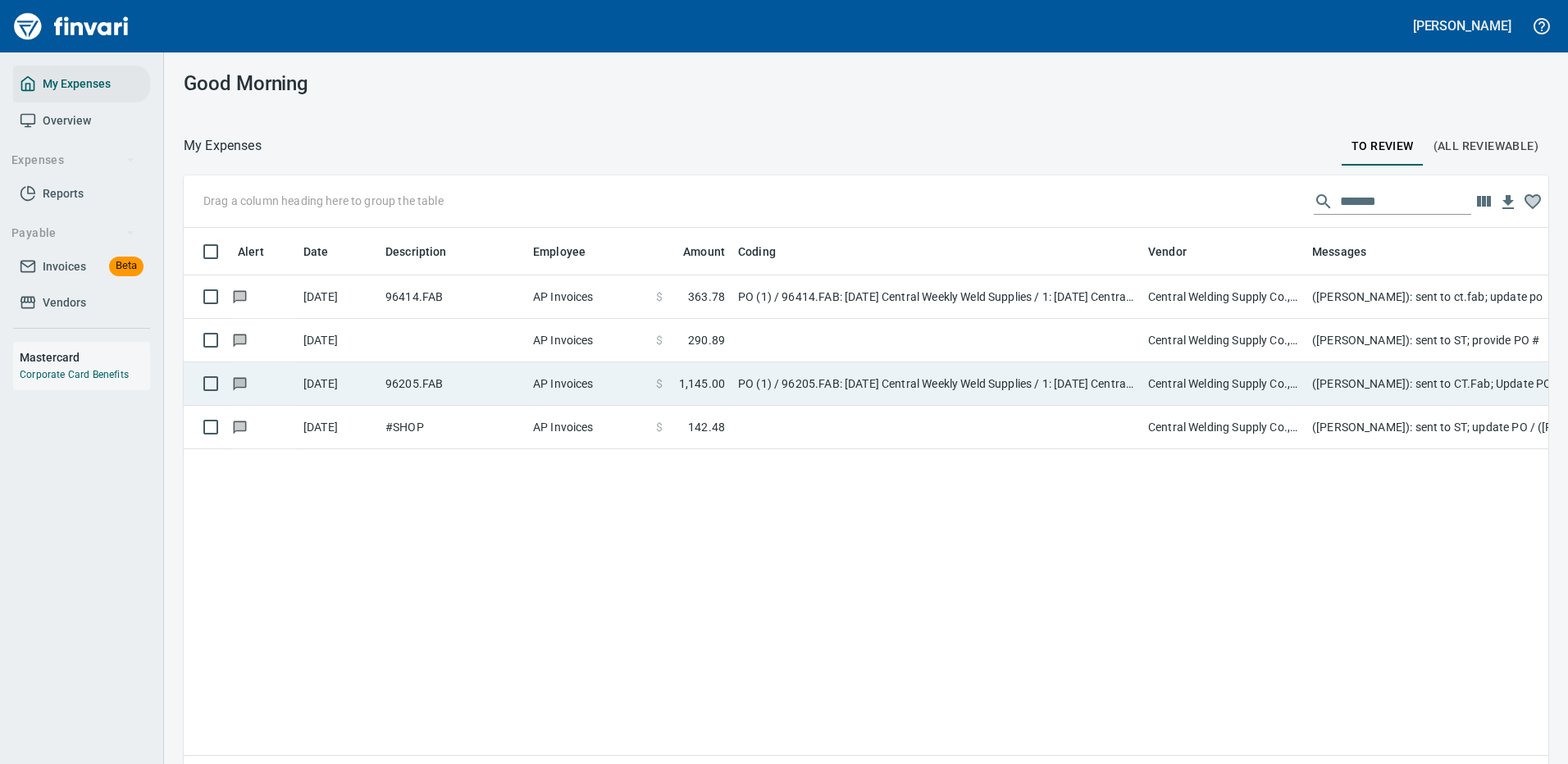
click at [972, 390] on td "PO (1) / 96205.FAB: [DATE] Central Weekly Weld Supplies / 1: [DATE] Central Wee…" at bounding box center [937, 385] width 410 height 43
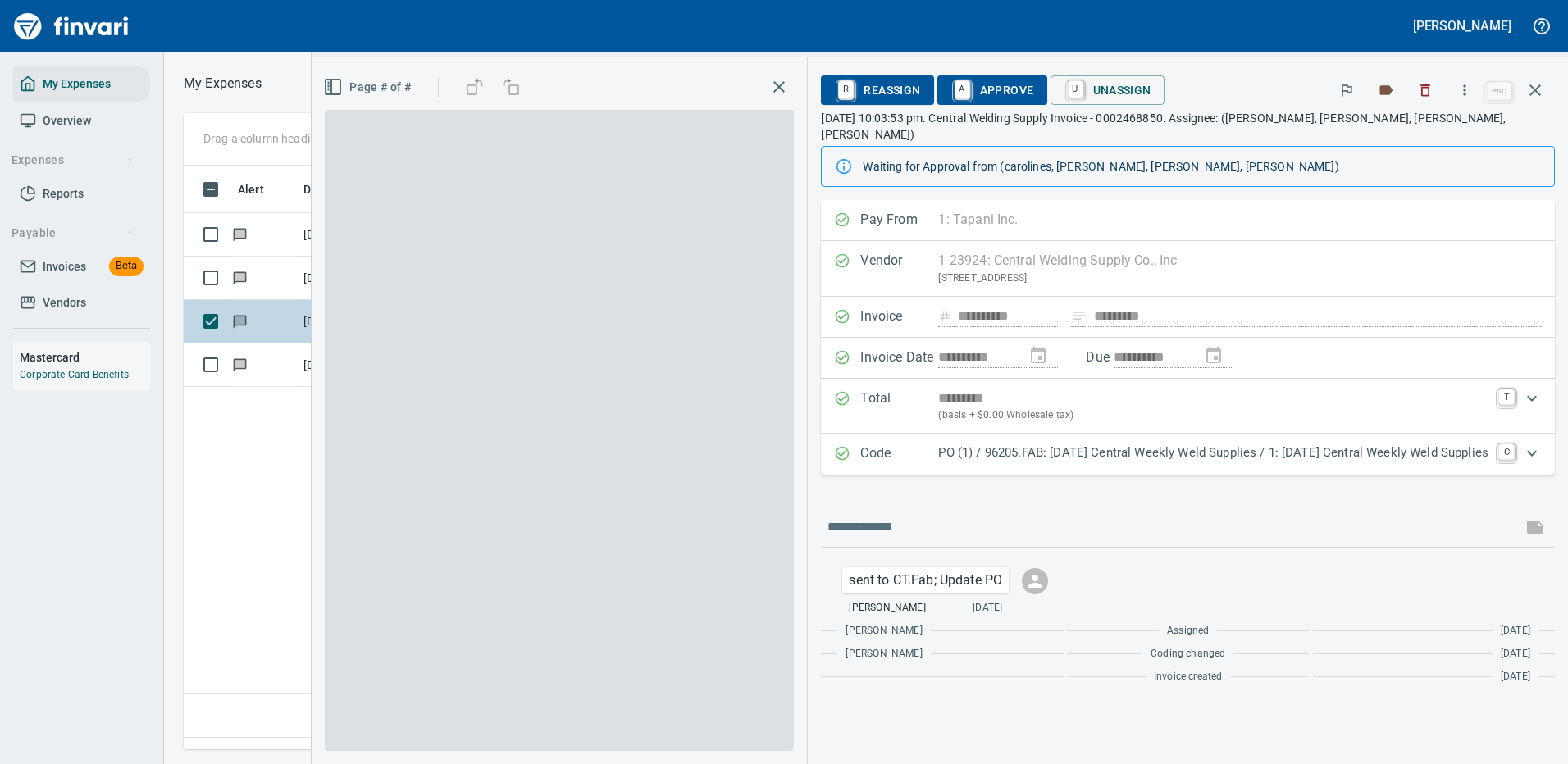
scroll to position [559, 942]
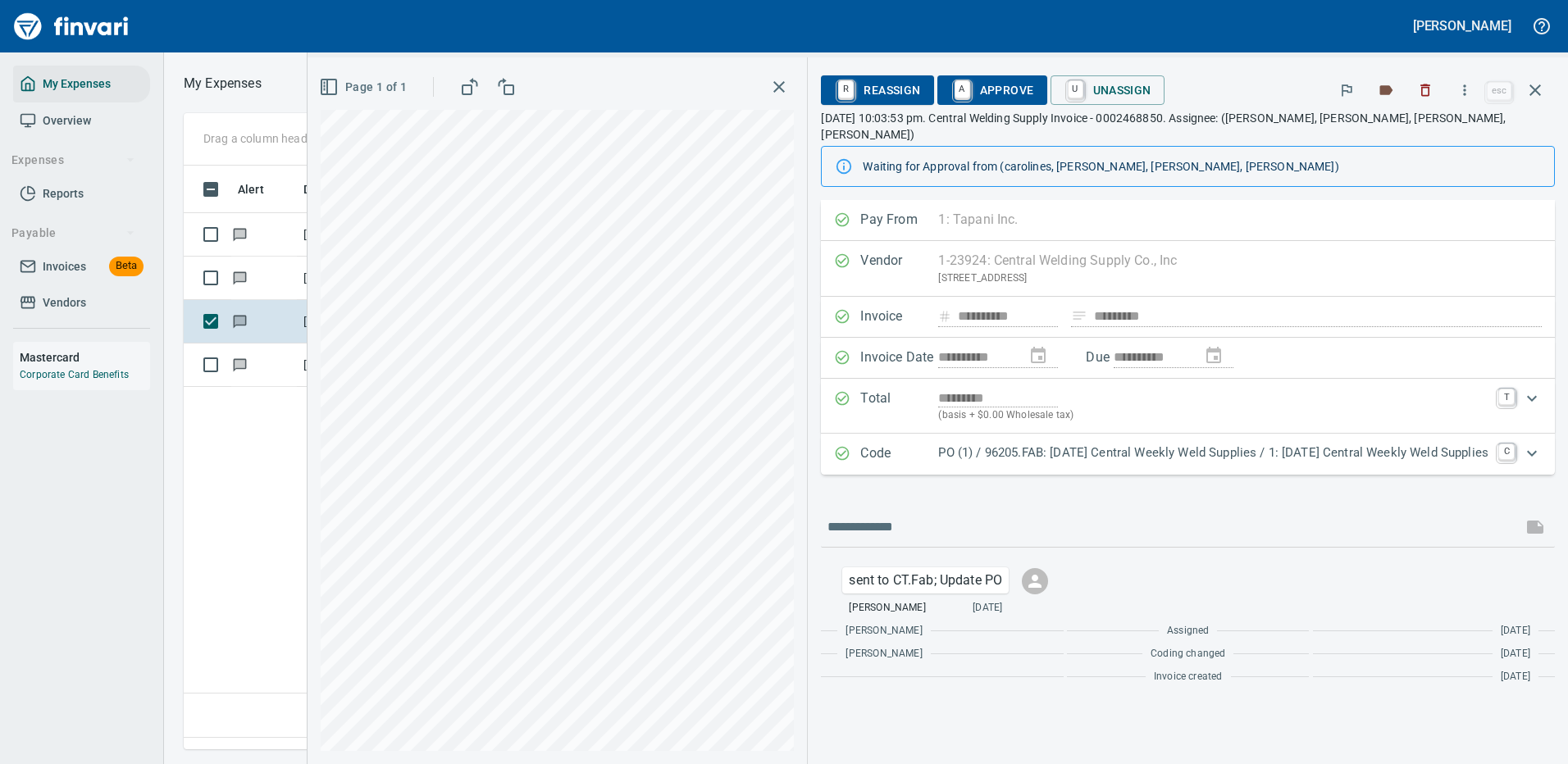
click at [1158, 444] on p "PO (1) / 96205.FAB: [DATE] Central Weekly Weld Supplies / 1: [DATE] Central Wee…" at bounding box center [1214, 453] width 550 height 19
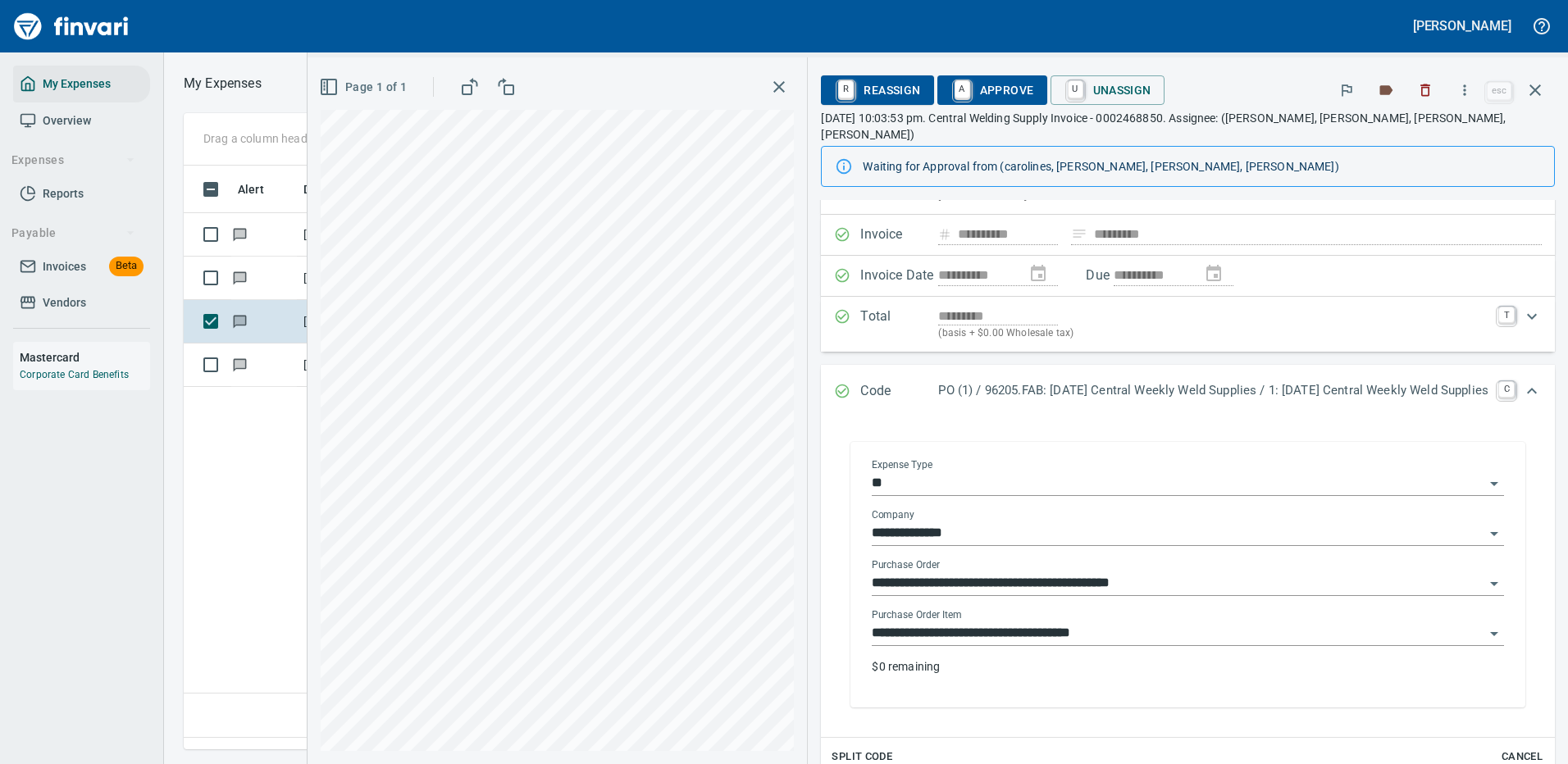
scroll to position [164, 0]
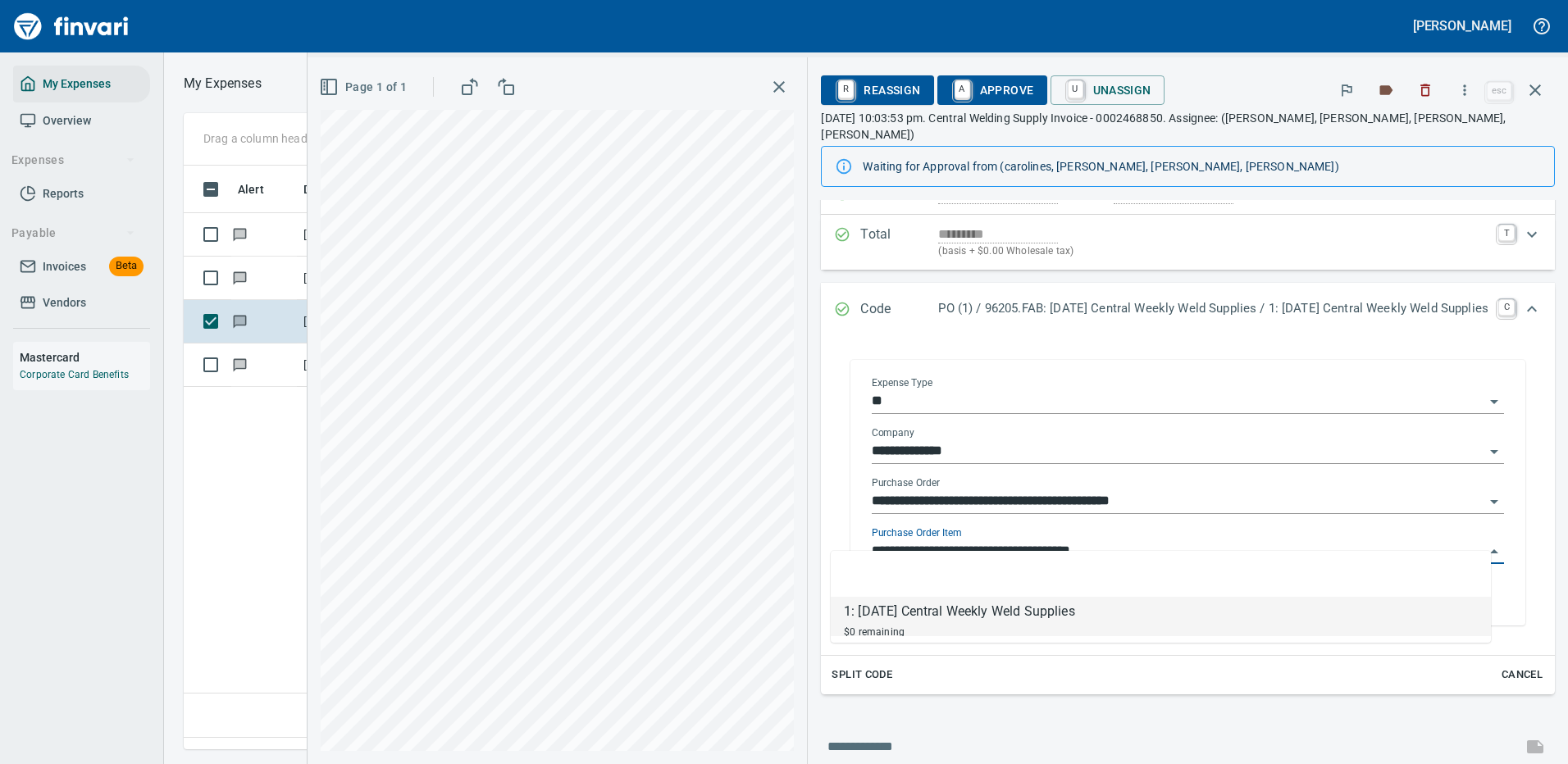
click at [1019, 540] on input "**********" at bounding box center [1178, 552] width 612 height 23
click at [1021, 540] on input "**********" at bounding box center [1178, 552] width 612 height 23
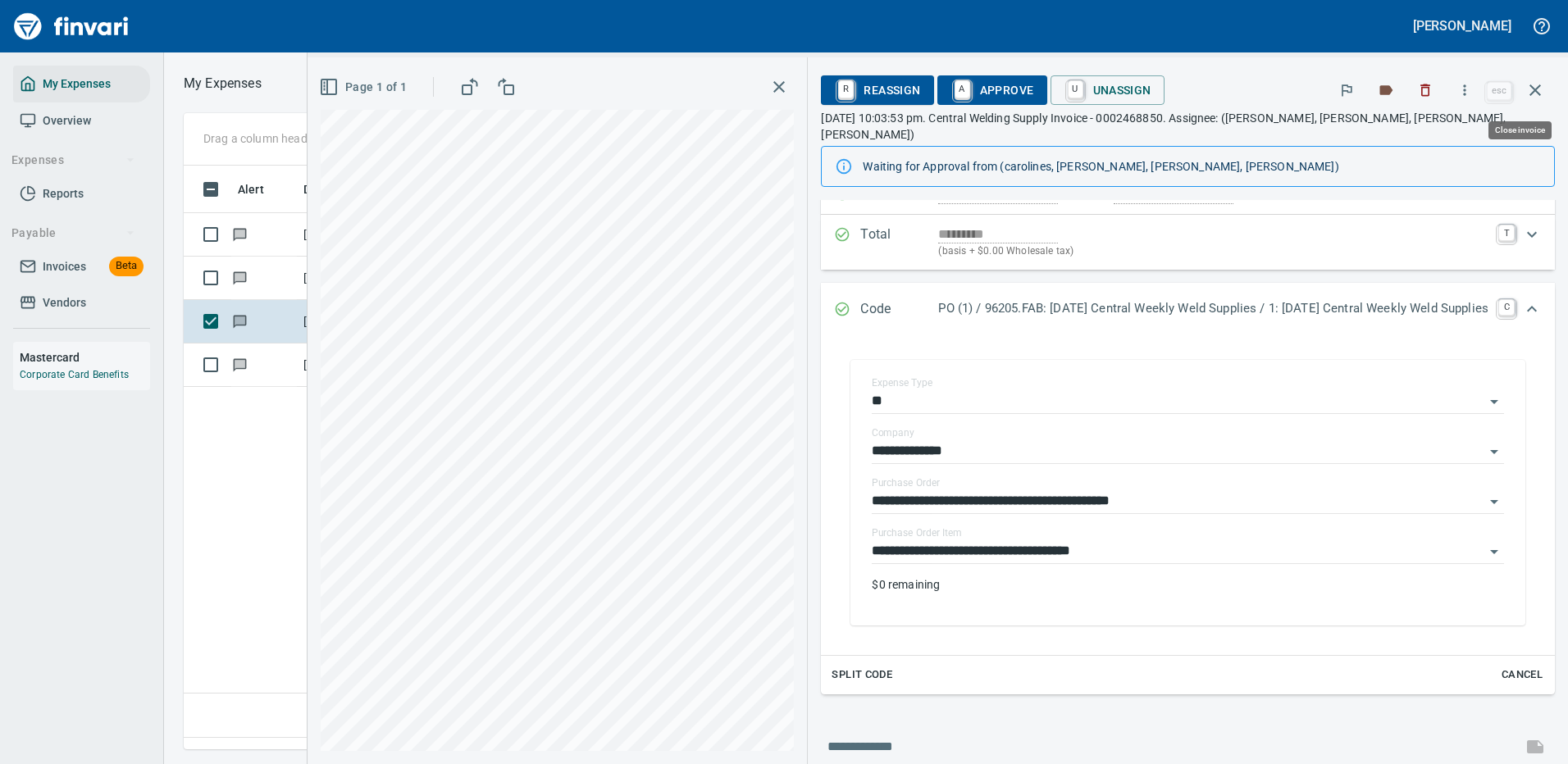
click at [1538, 85] on icon "button" at bounding box center [1535, 90] width 20 height 20
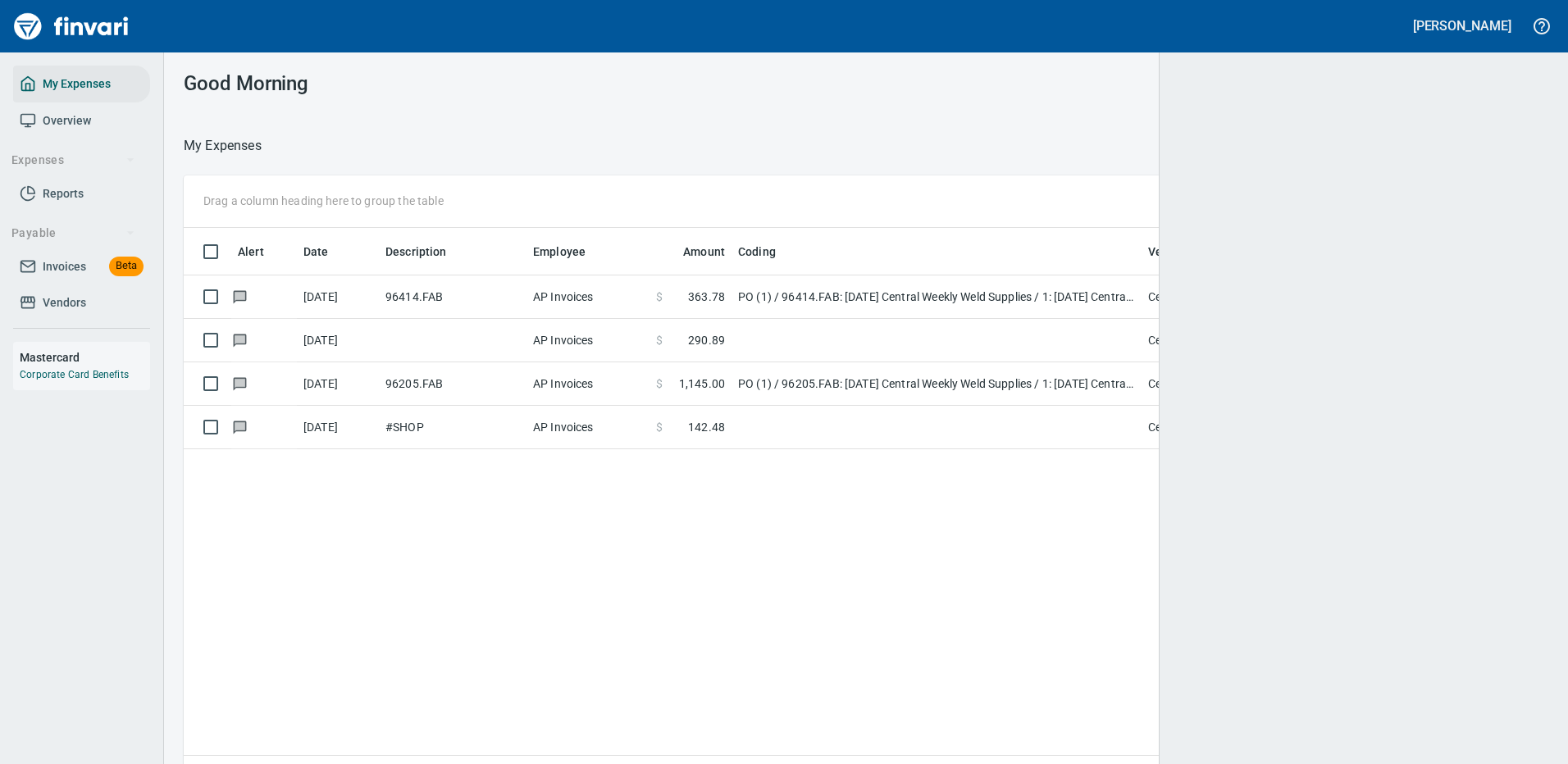
scroll to position [2, 2]
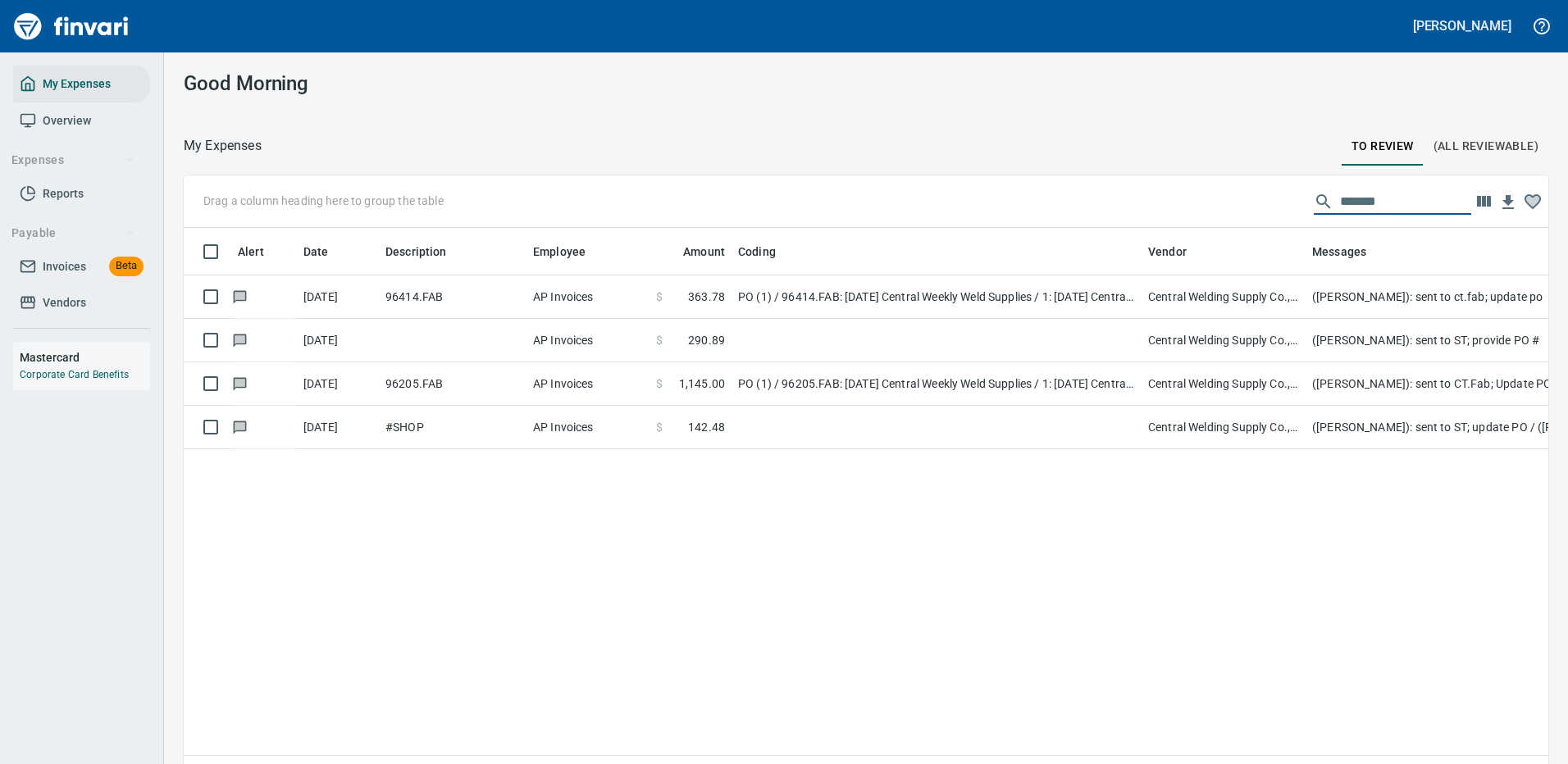
drag, startPoint x: 1410, startPoint y: 198, endPoint x: 1224, endPoint y: 190, distance: 186.2
click at [1224, 190] on div "Drag a column heading here to group the table *******" at bounding box center [866, 201] width 1364 height 53
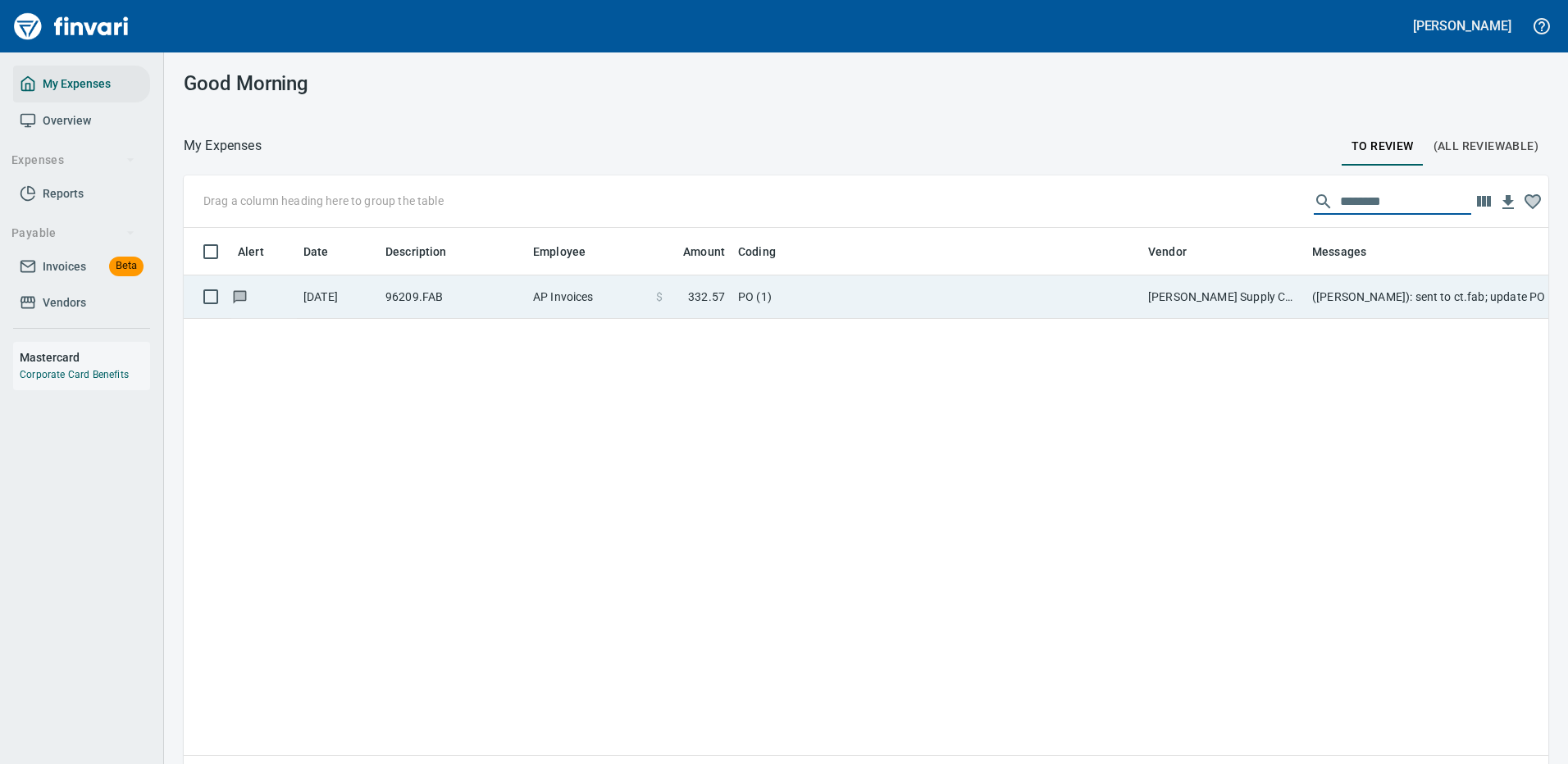
type input "********"
click at [1123, 294] on td "PO (1)" at bounding box center [937, 297] width 410 height 43
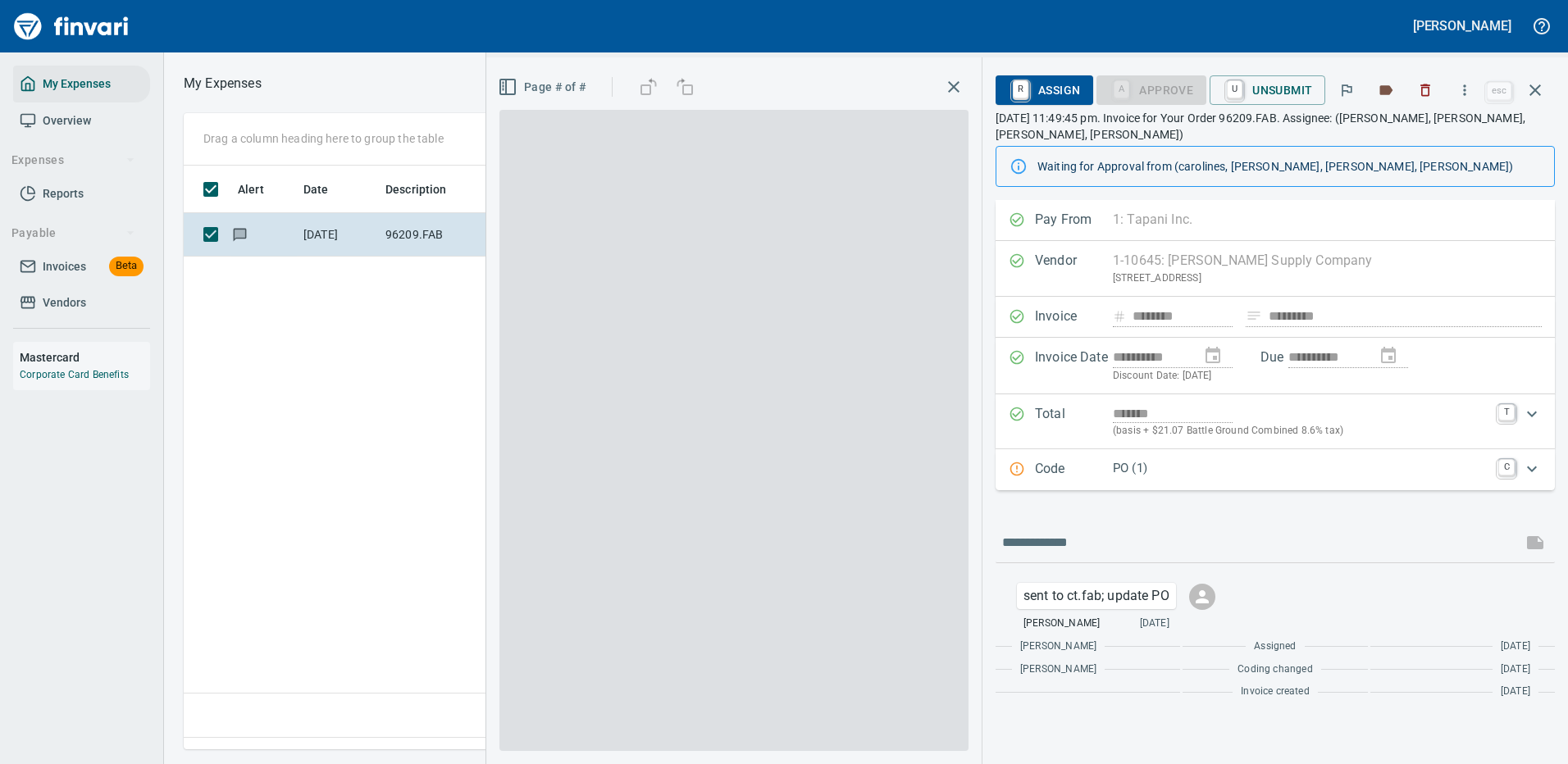
scroll to position [559, 942]
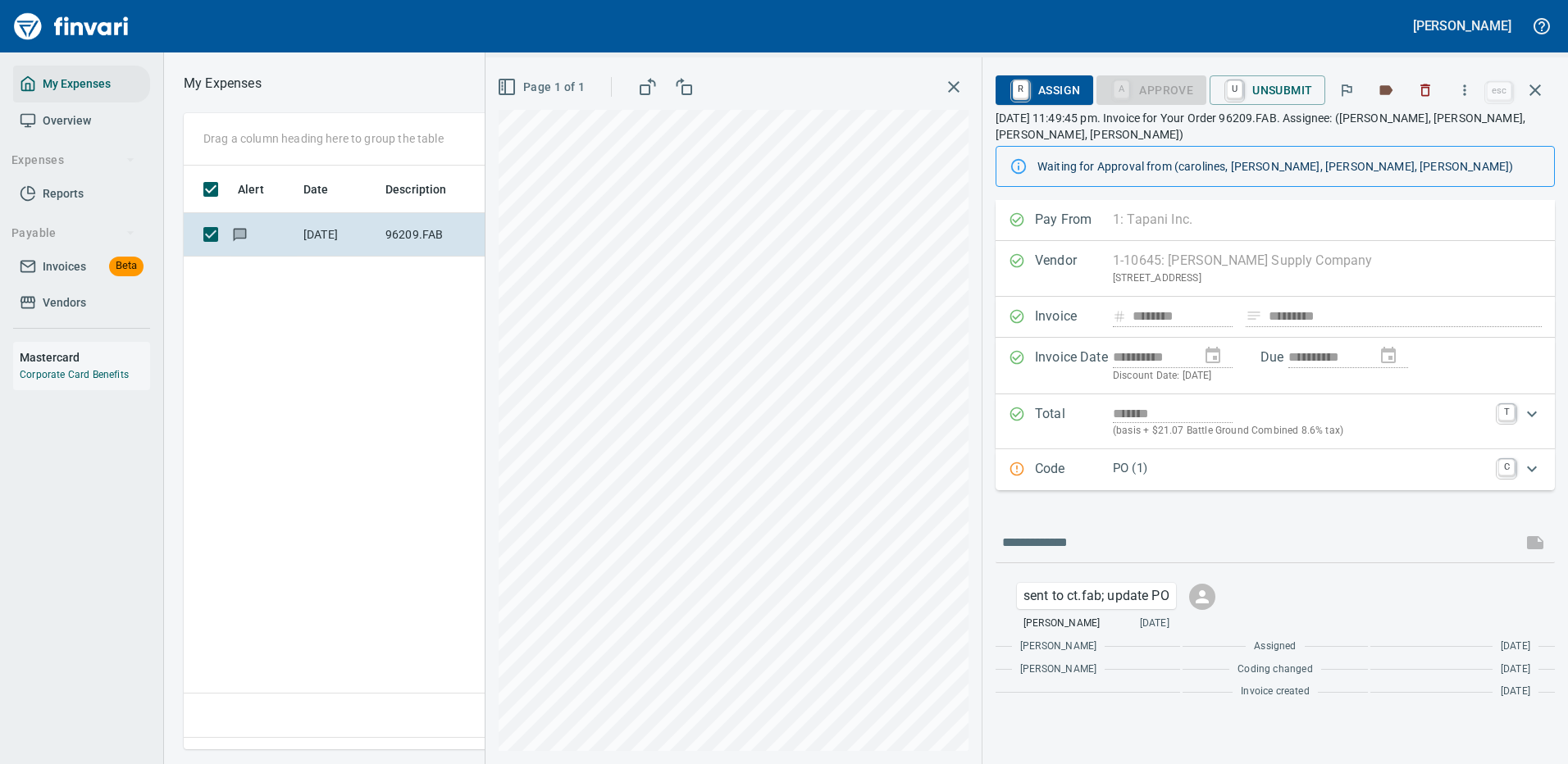
click at [1197, 462] on p "PO (1)" at bounding box center [1300, 469] width 375 height 19
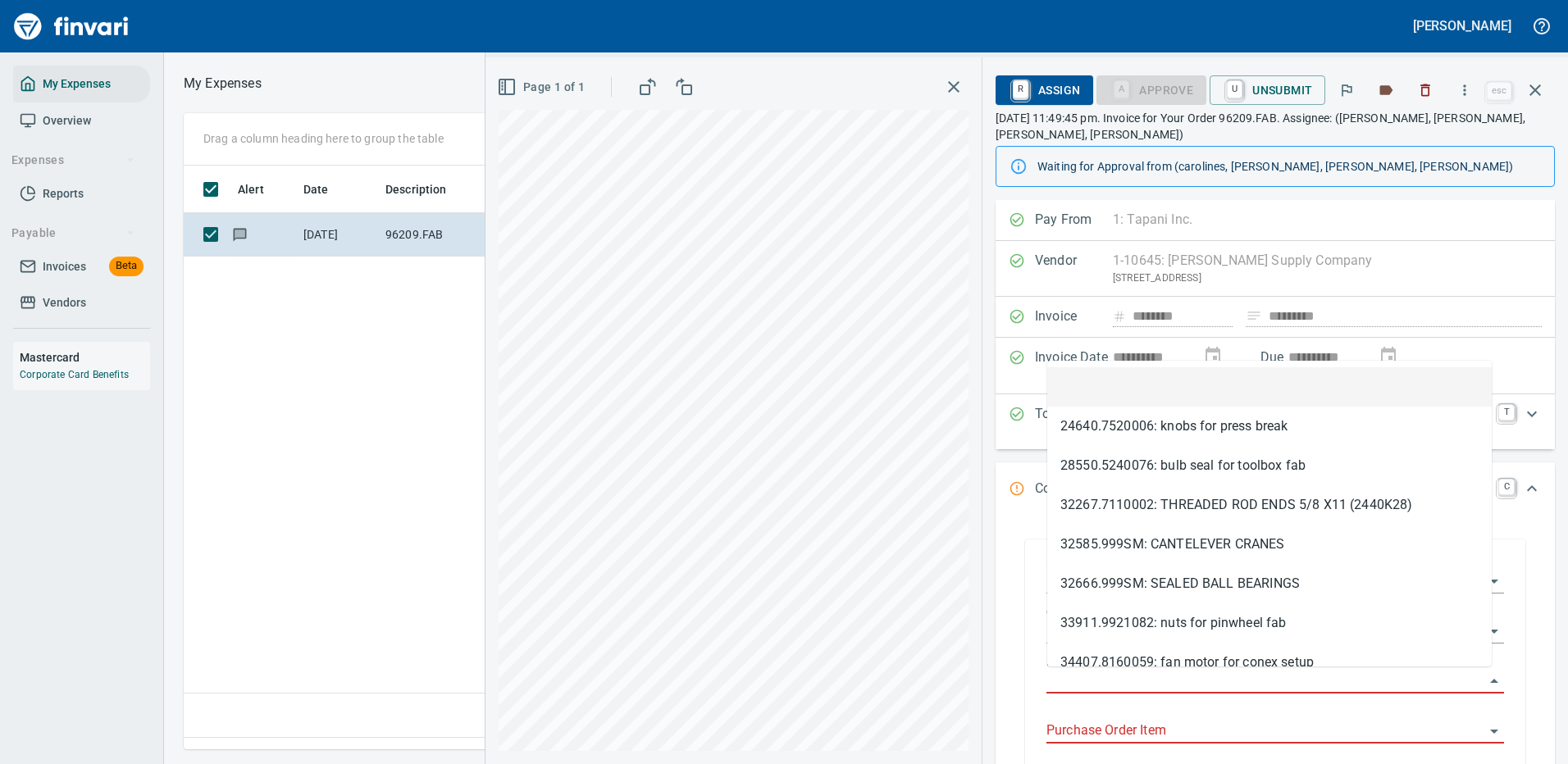
click at [1084, 672] on input "Purchase Order" at bounding box center [1264, 681] width 438 height 23
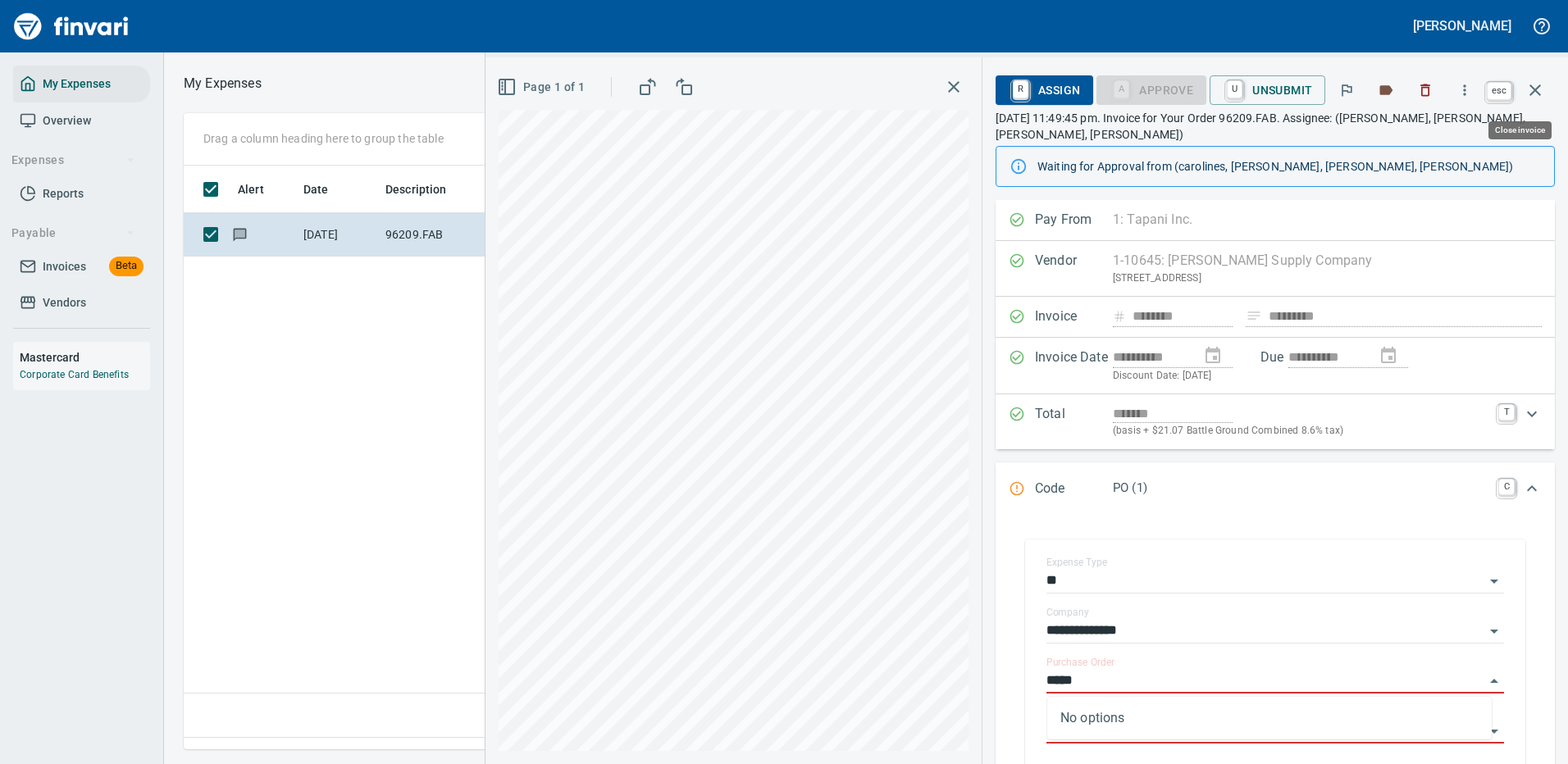
type input "*****"
click at [1534, 87] on icon "button" at bounding box center [1535, 90] width 20 height 20
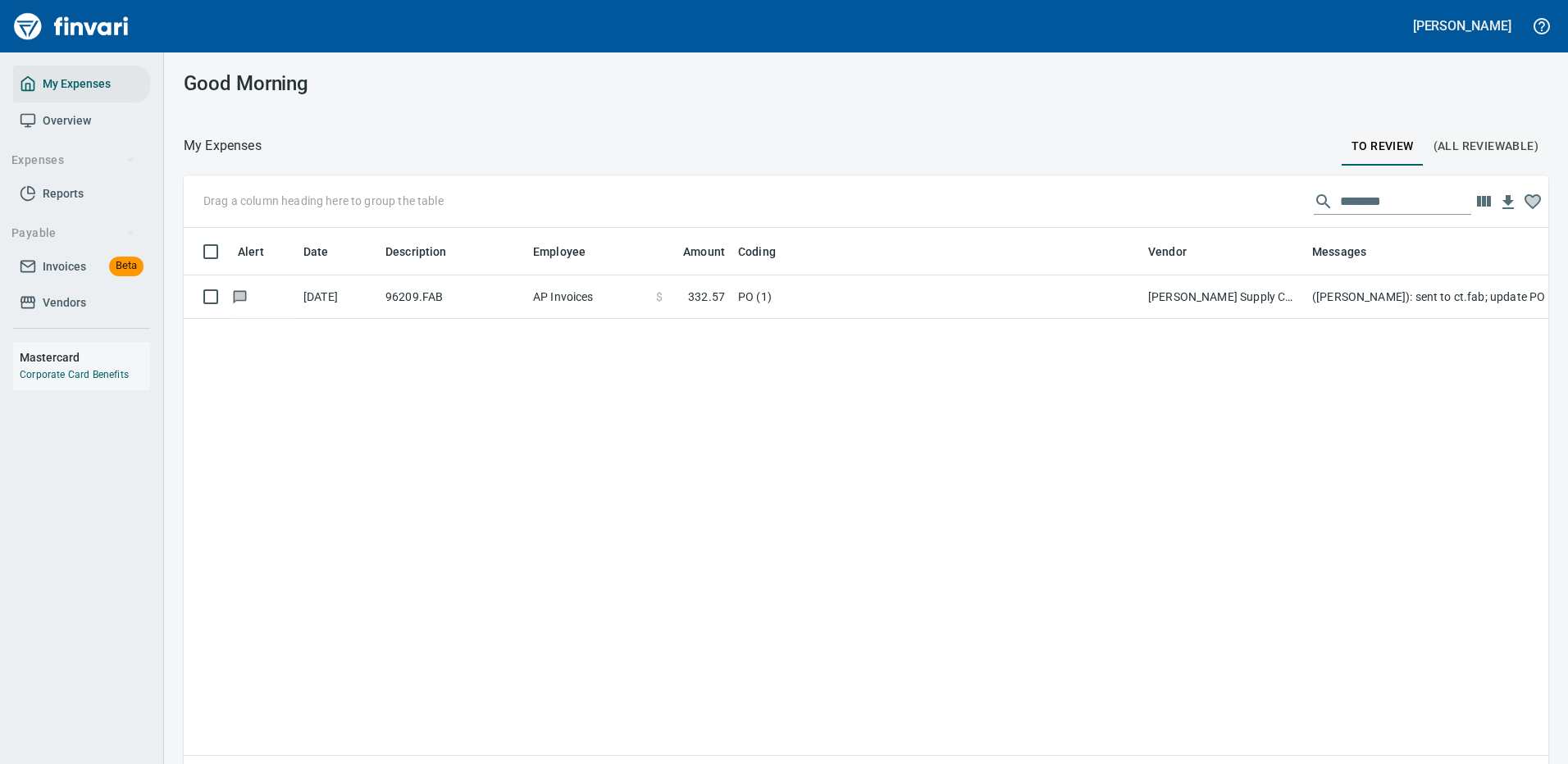
scroll to position [559, 1339]
drag, startPoint x: 1391, startPoint y: 197, endPoint x: 1198, endPoint y: 196, distance: 193.0
click at [1198, 196] on div "Drag a column heading here to group the table ********" at bounding box center [866, 201] width 1364 height 53
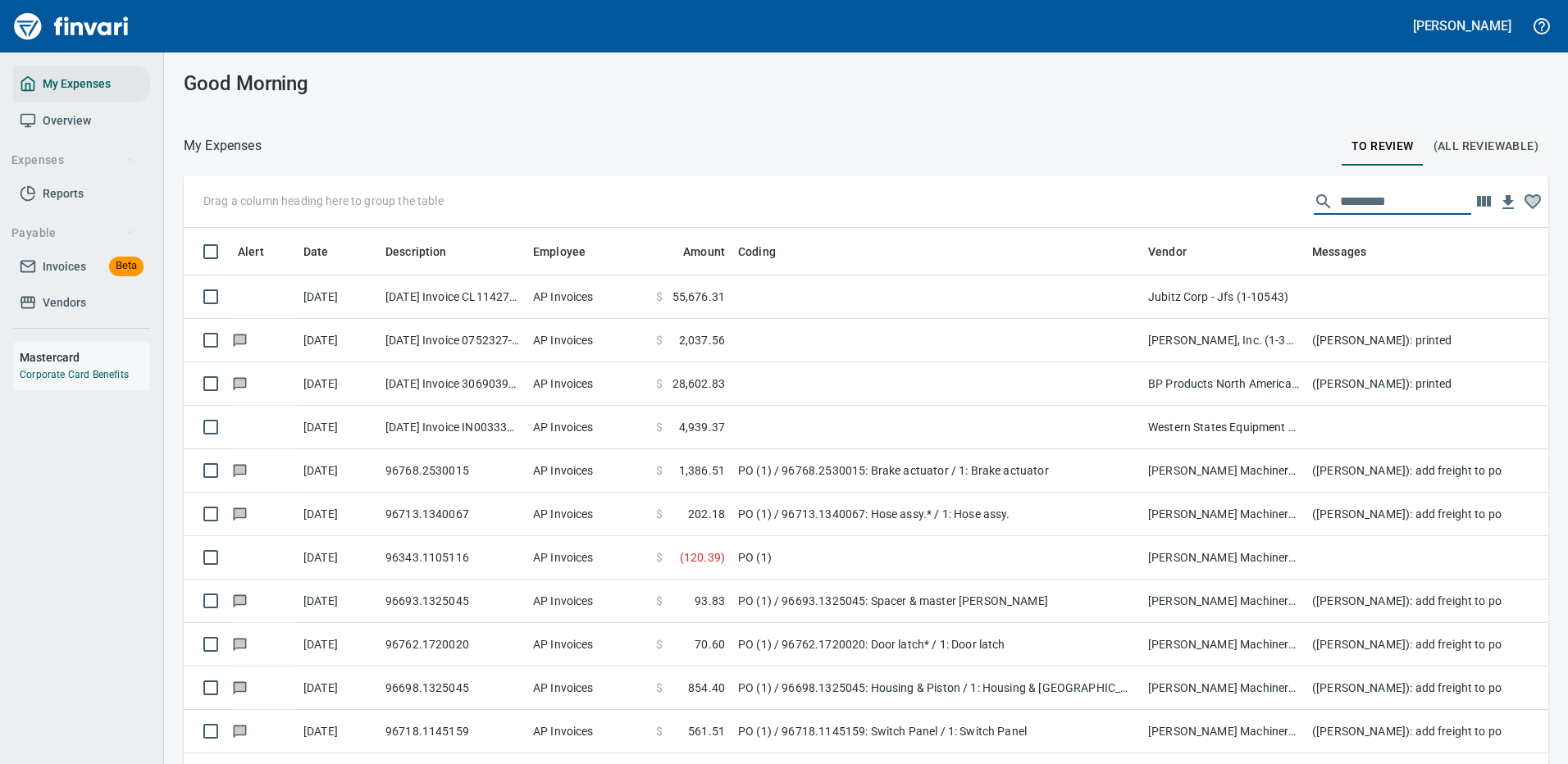
drag, startPoint x: 1380, startPoint y: 198, endPoint x: 1230, endPoint y: 178, distance: 151.3
click at [1230, 178] on div "Drag a column heading here to group the table" at bounding box center [866, 201] width 1364 height 53
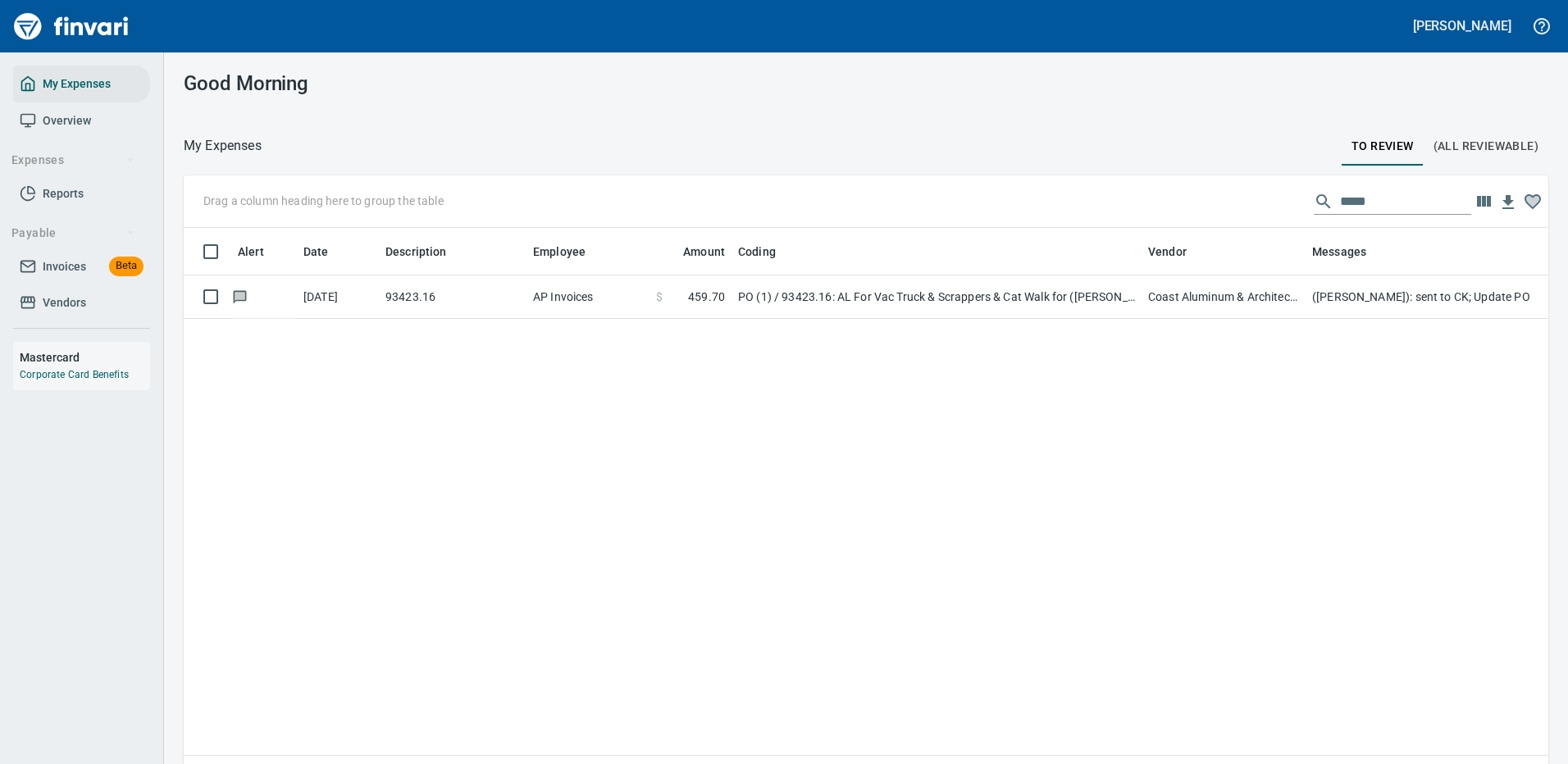
click at [1152, 300] on td "Coast Aluminum & Architectual Inc (1-22793)" at bounding box center [1223, 297] width 164 height 43
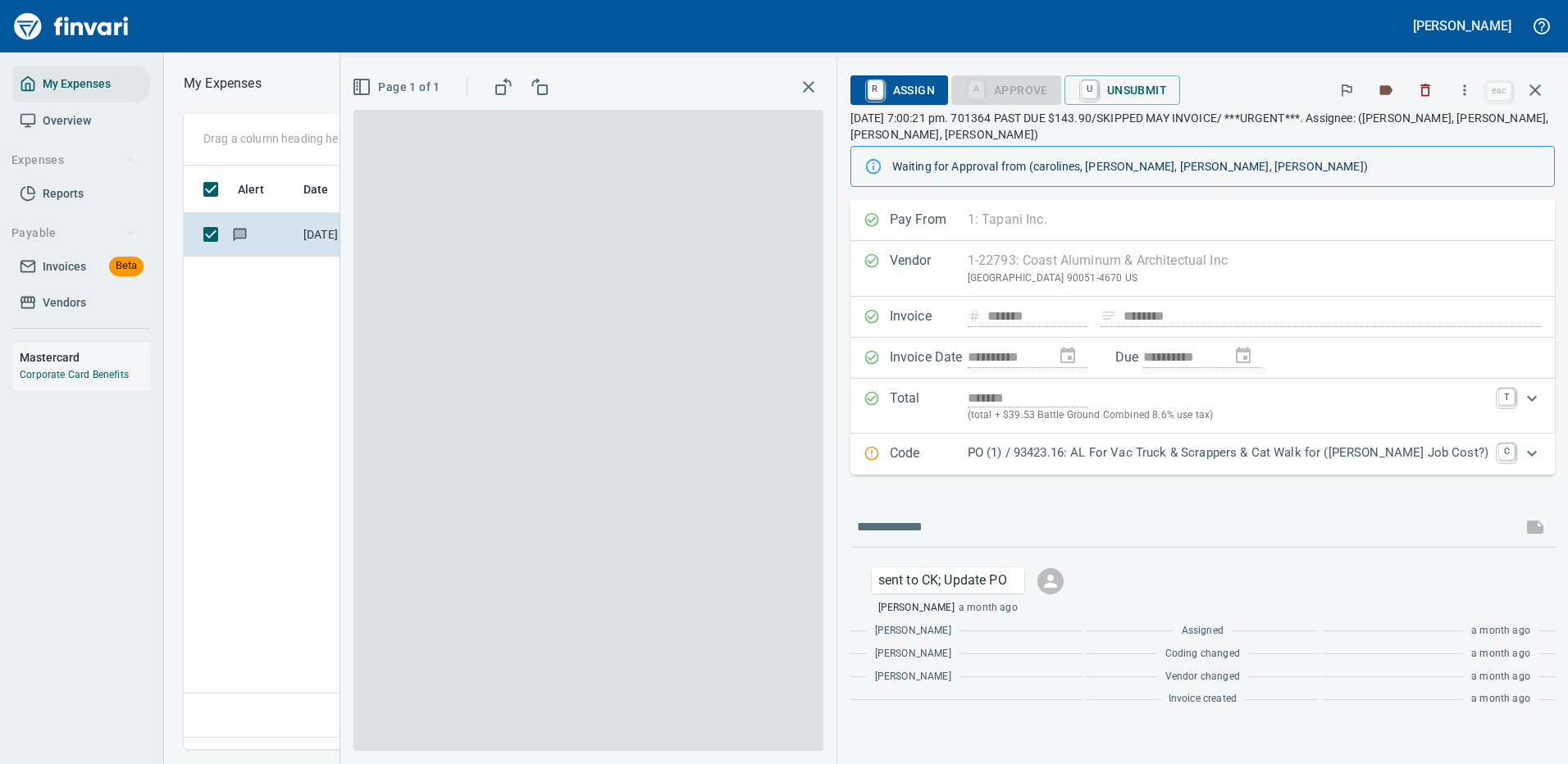
scroll to position [559, 942]
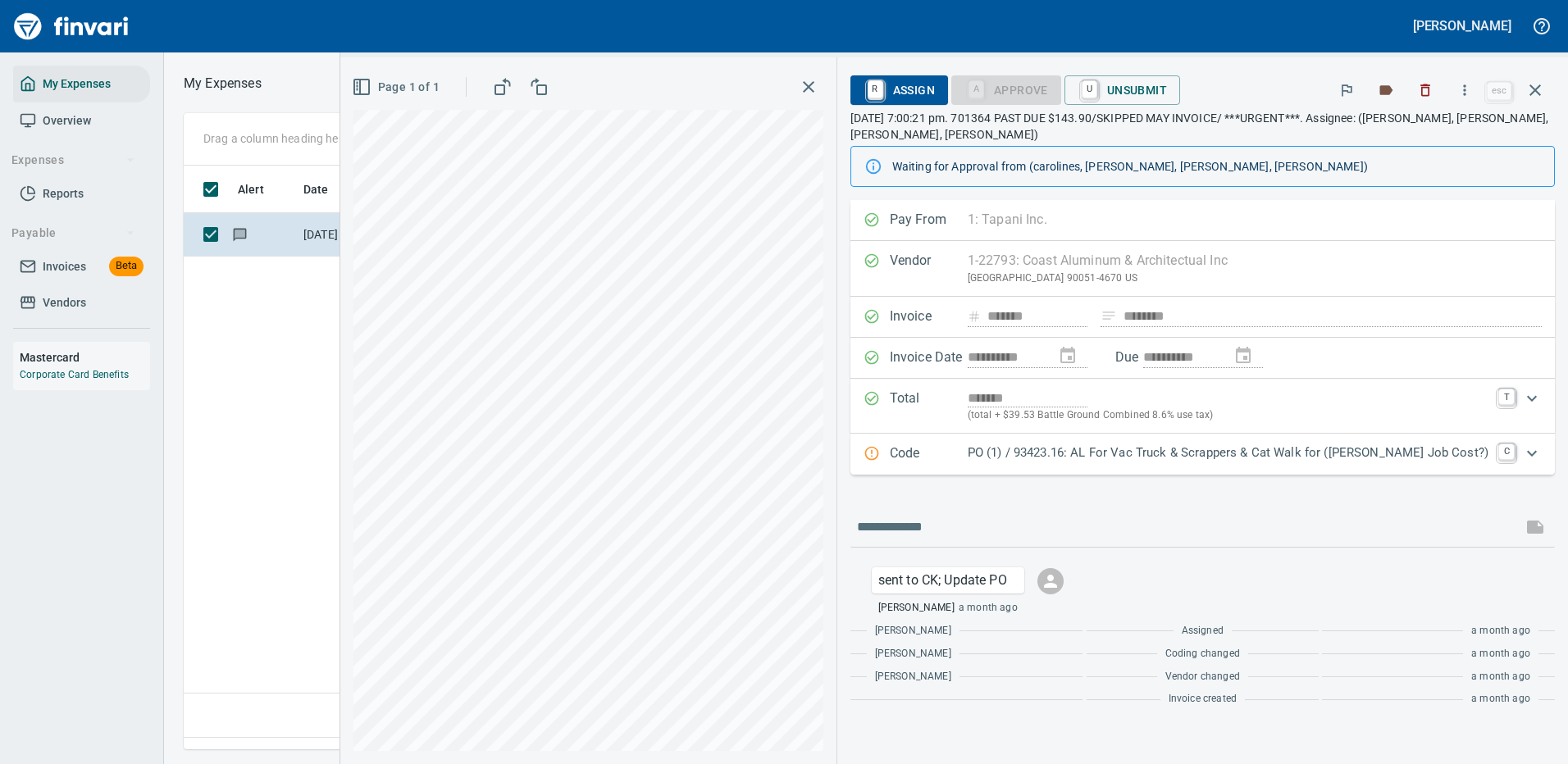
click at [1199, 463] on div "PO (1) / 93423.16: AL For Vac Truck & Scrappers & Cat Walk for ([PERSON_NAME] J…" at bounding box center [1228, 455] width 520 height 22
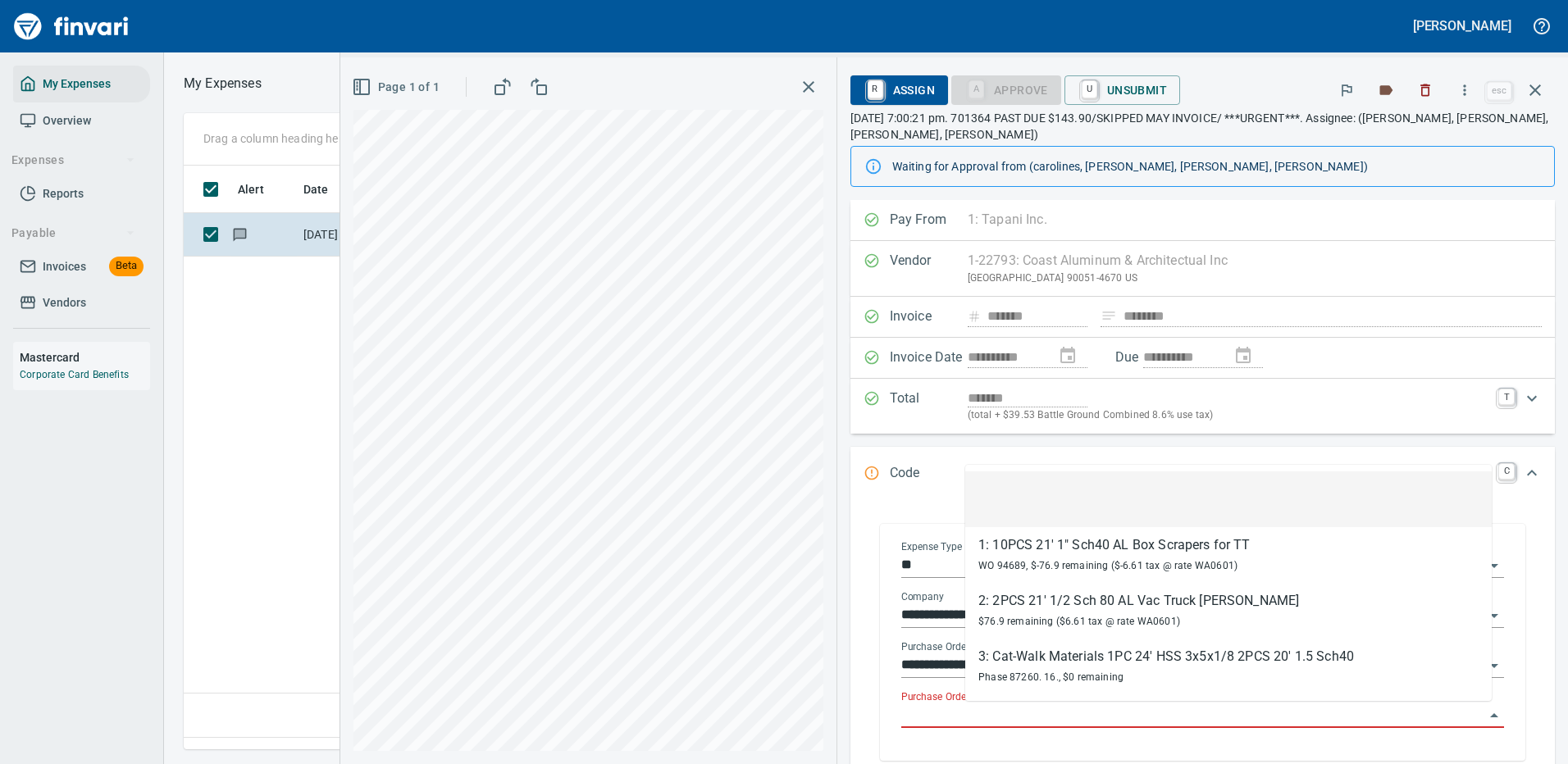
click at [1088, 711] on input "Purchase Order Item" at bounding box center [1192, 716] width 583 height 23
click at [1531, 83] on icon "button" at bounding box center [1535, 90] width 20 height 20
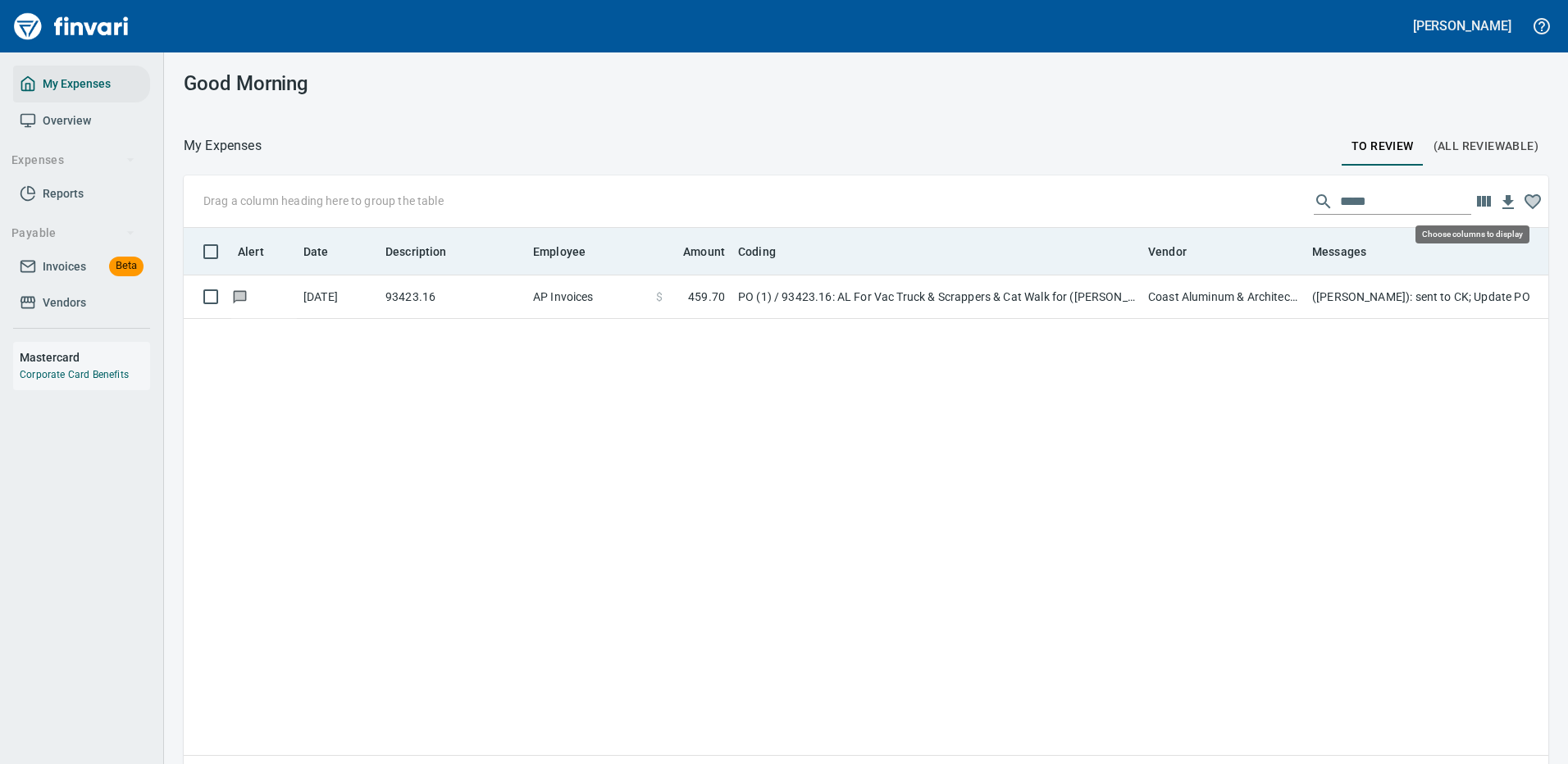
scroll to position [559, 1339]
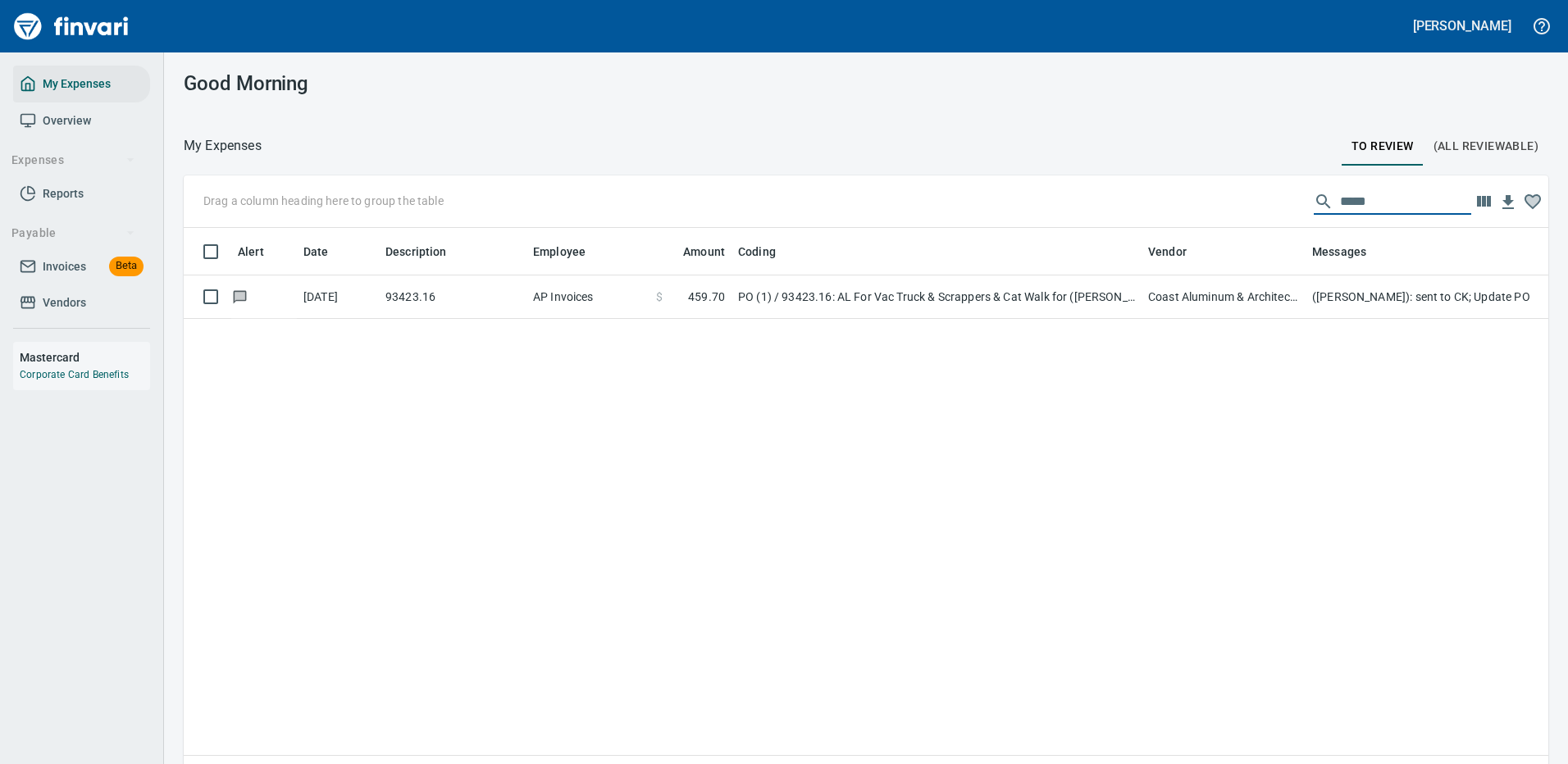
drag, startPoint x: 1359, startPoint y: 201, endPoint x: 1149, endPoint y: 192, distance: 210.2
click at [1150, 193] on div "Drag a column heading here to group the table *****" at bounding box center [866, 201] width 1364 height 53
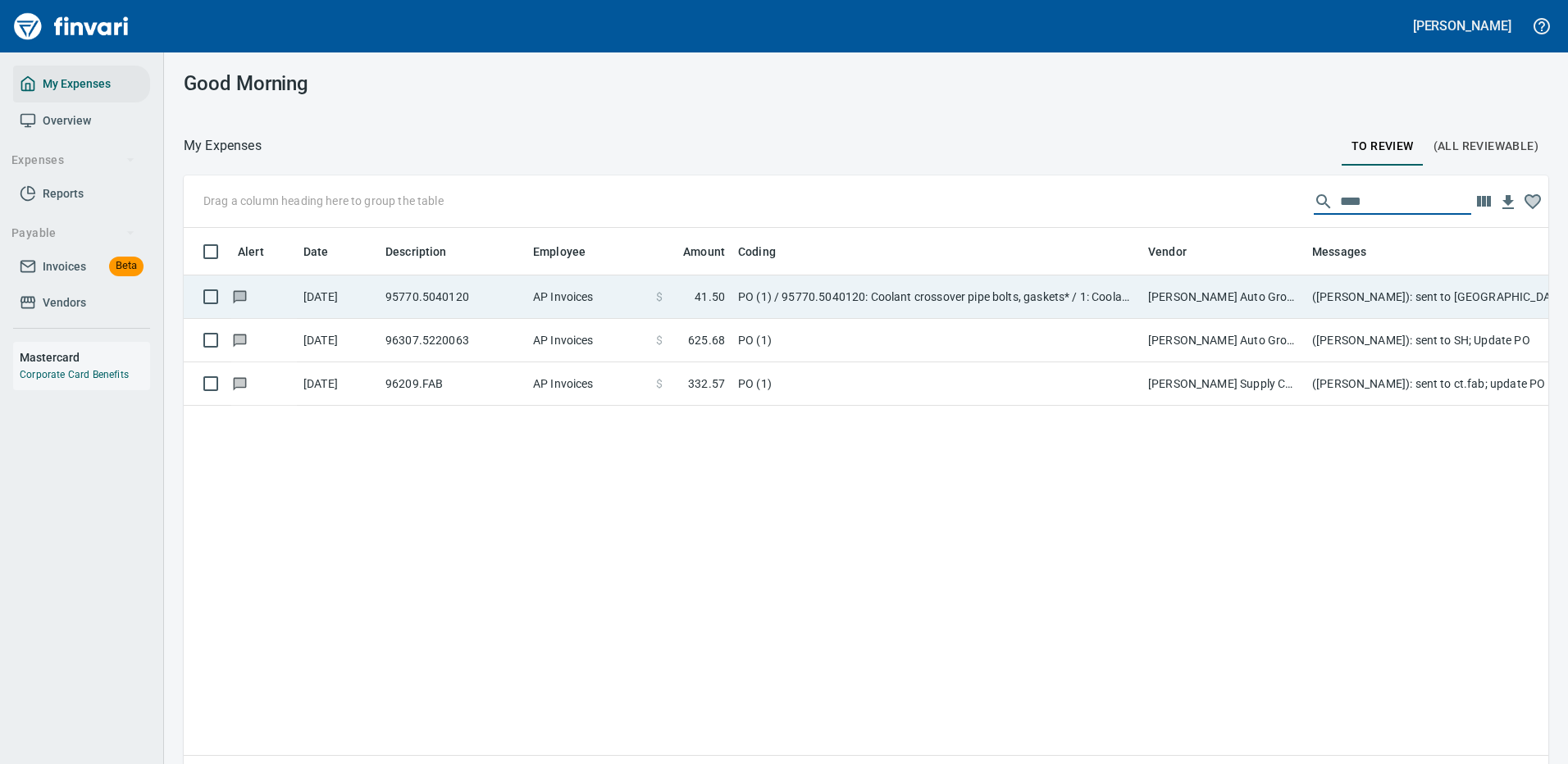
click at [1201, 299] on td "[PERSON_NAME] Auto Group (1-38308)" at bounding box center [1223, 297] width 164 height 43
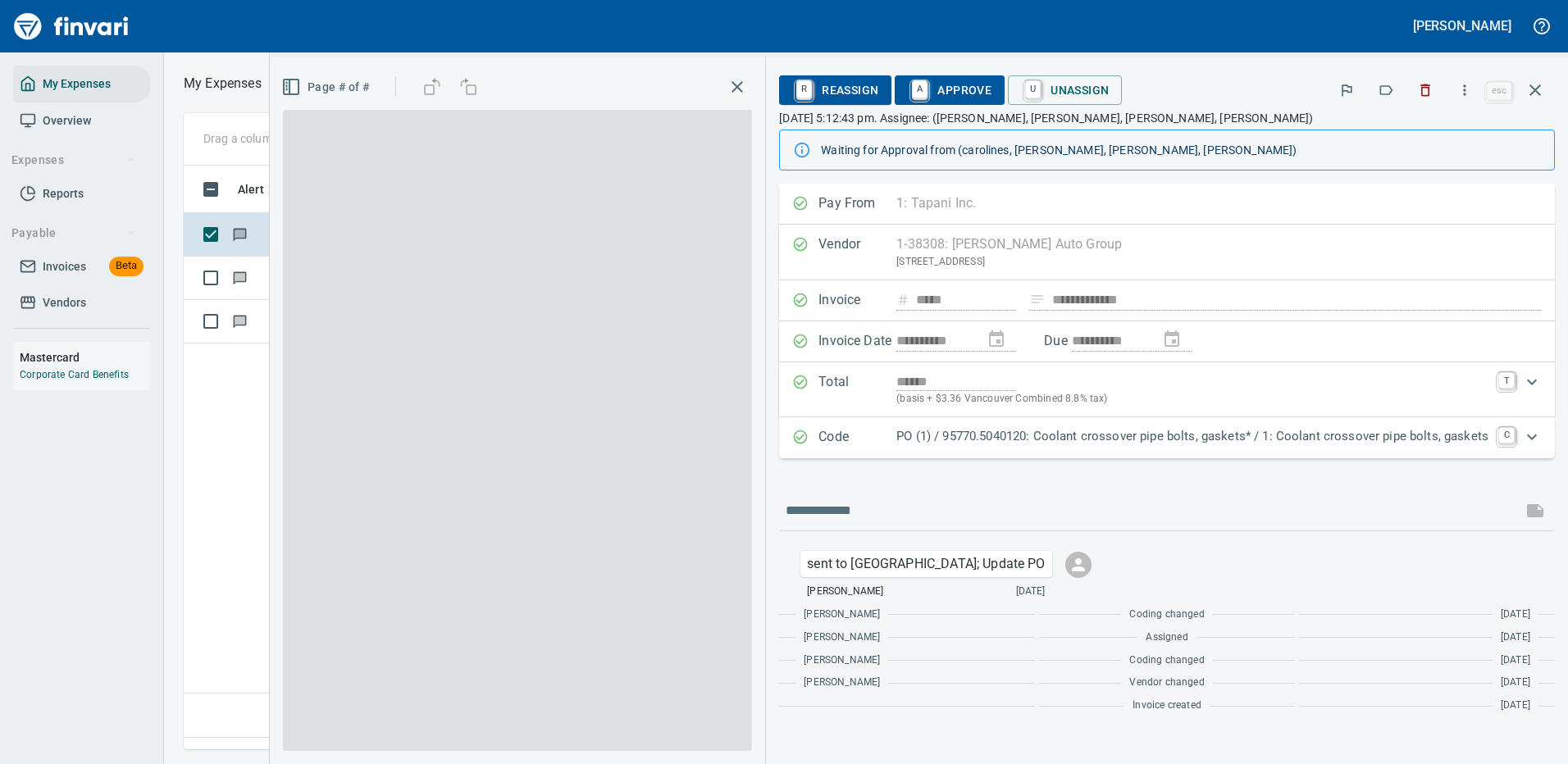
scroll to position [559, 942]
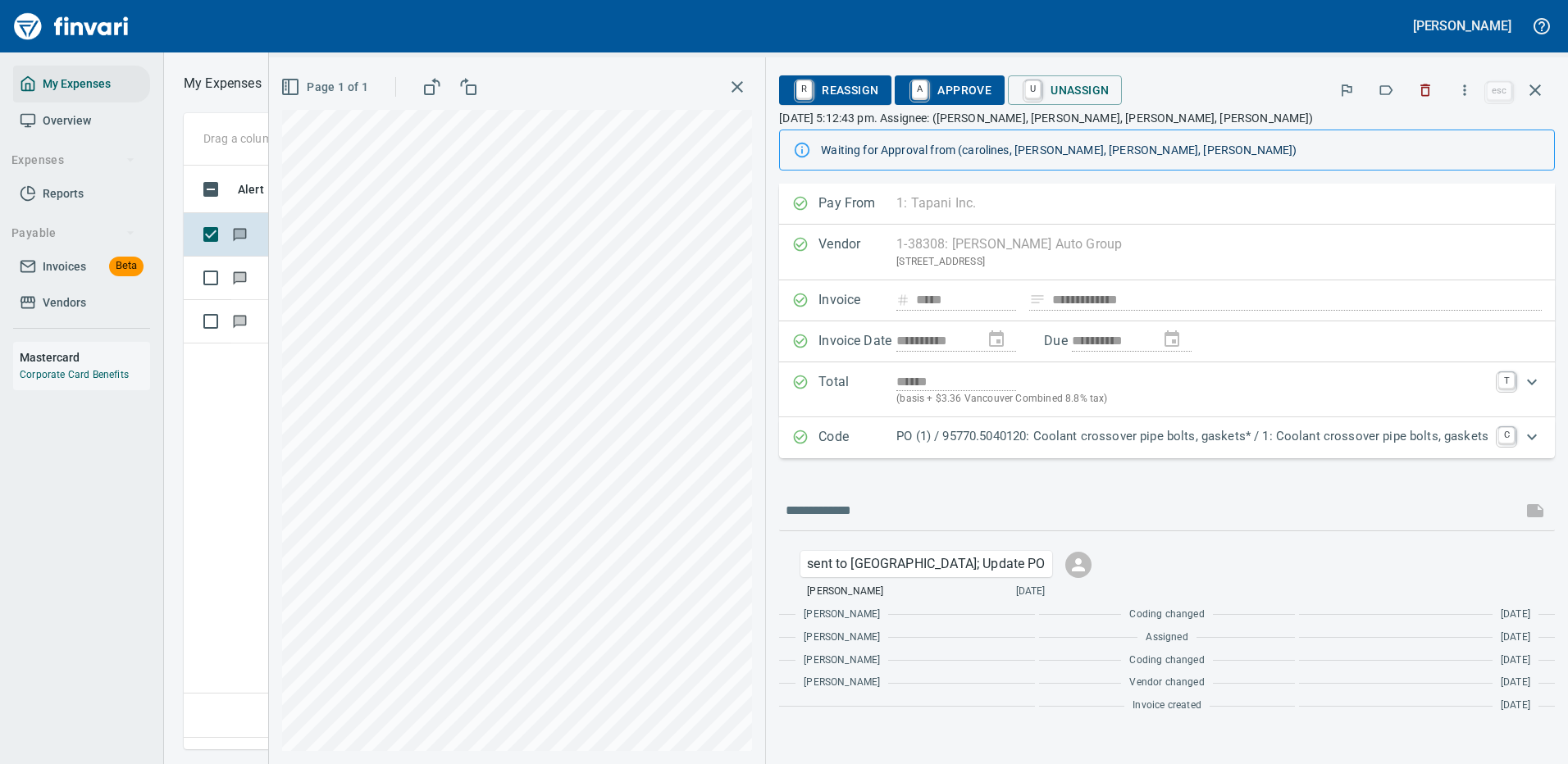
click at [1072, 440] on p "PO (1) / 95770.5040120: Coolant crossover pipe bolts, gaskets* / 1: Coolant cro…" at bounding box center [1193, 436] width 592 height 19
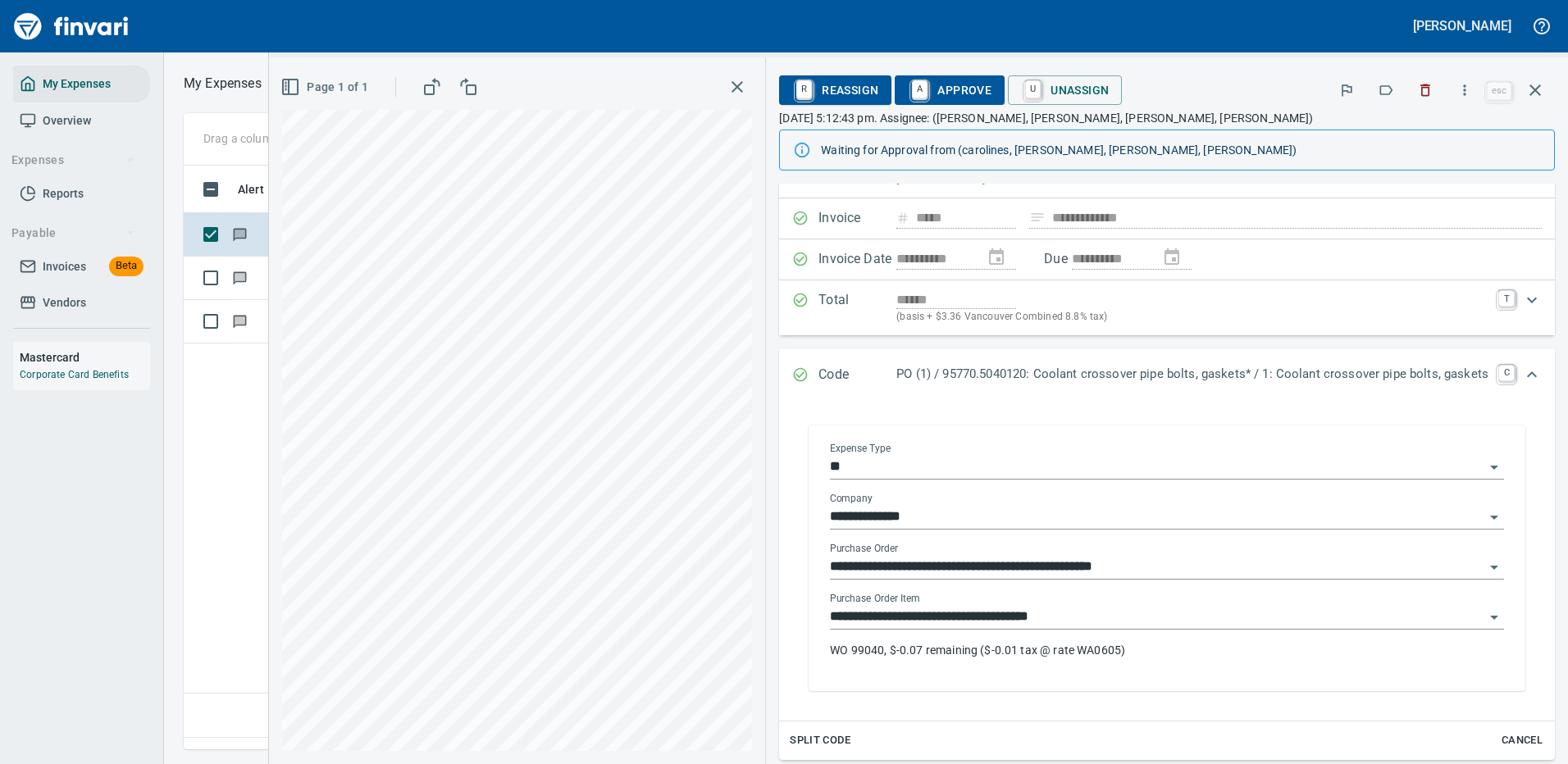
scroll to position [164, 0]
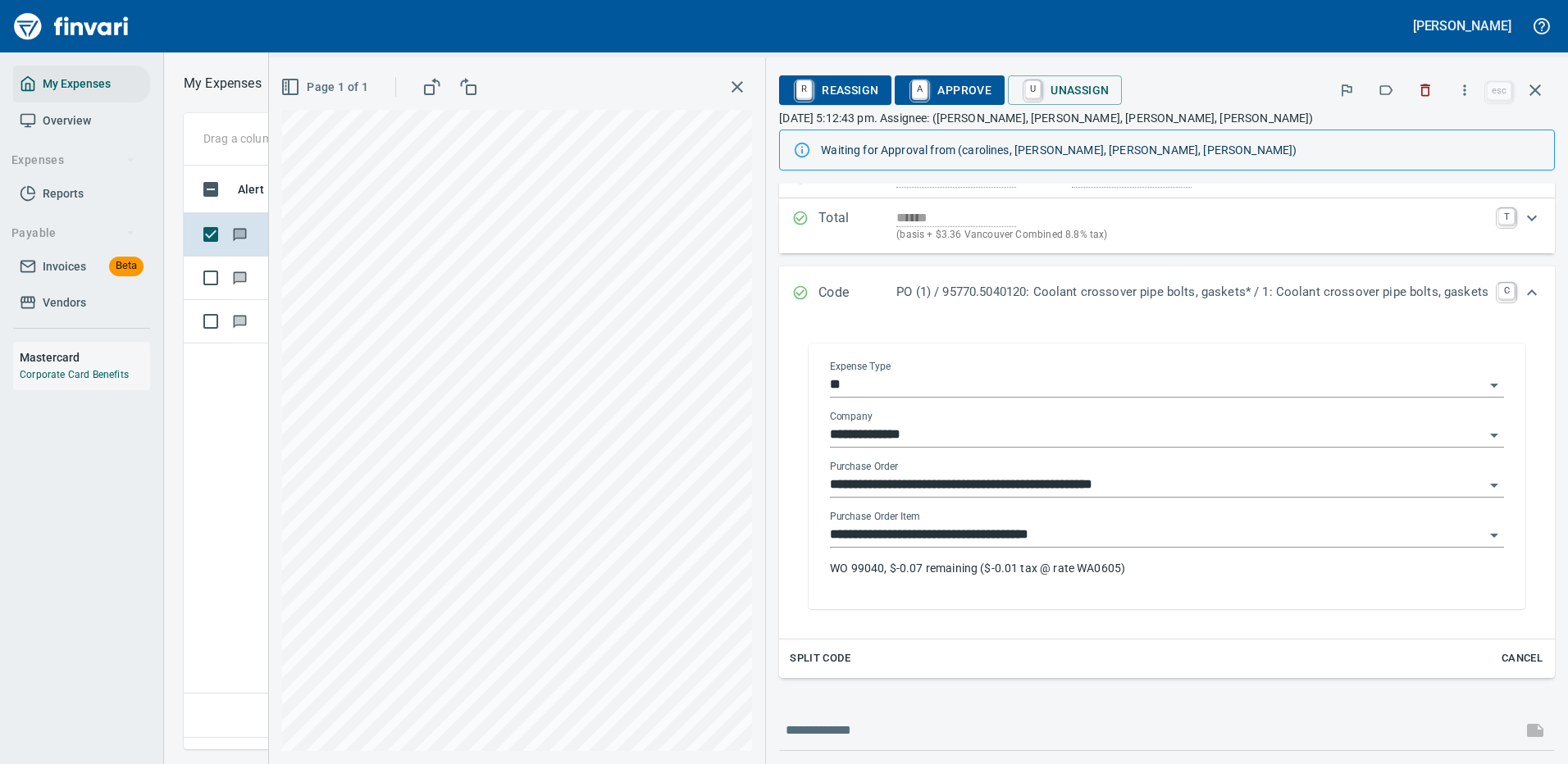
click at [964, 534] on input "**********" at bounding box center [1157, 535] width 655 height 23
click at [1531, 83] on icon "button" at bounding box center [1535, 90] width 20 height 20
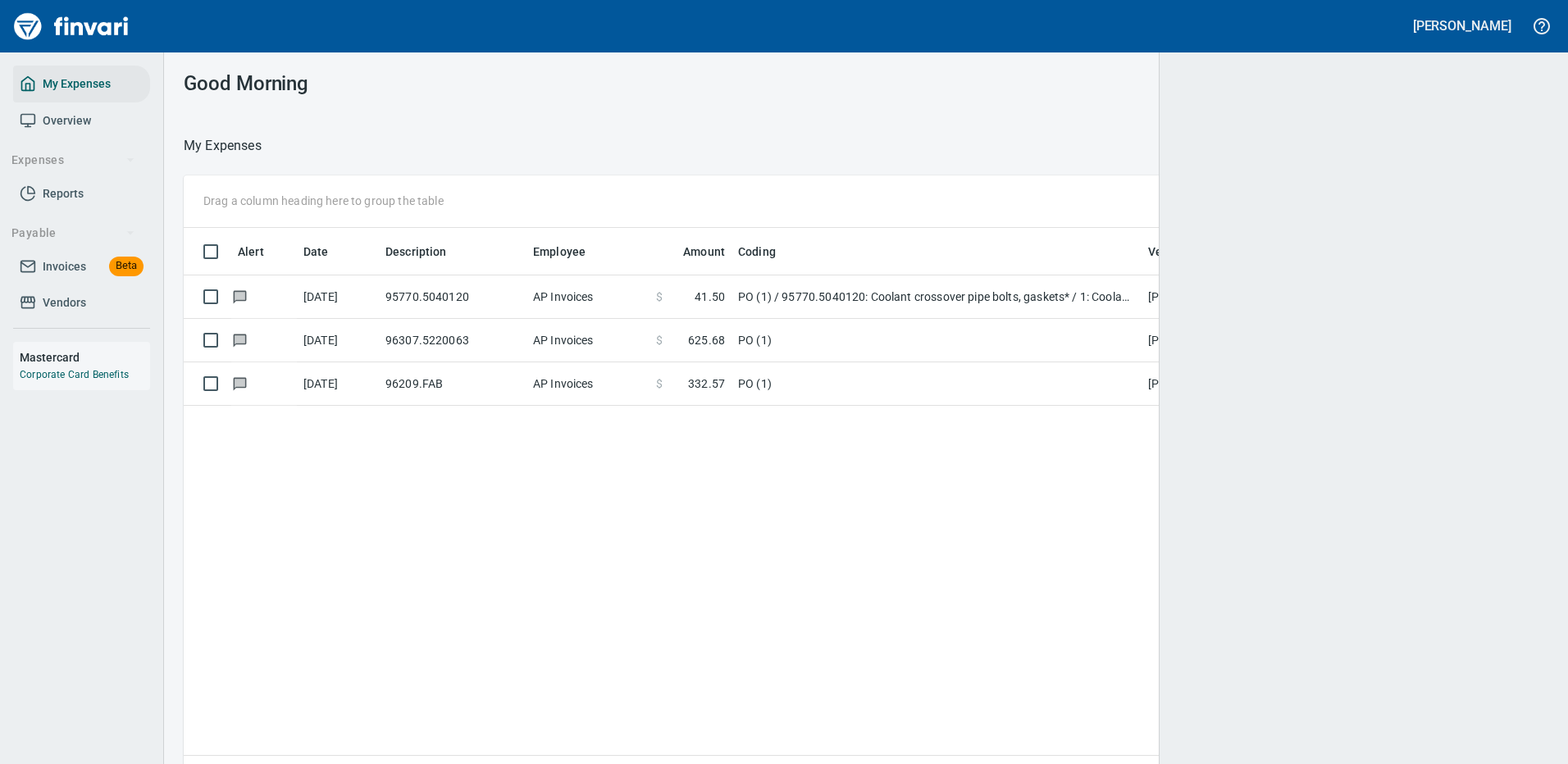
scroll to position [2, 2]
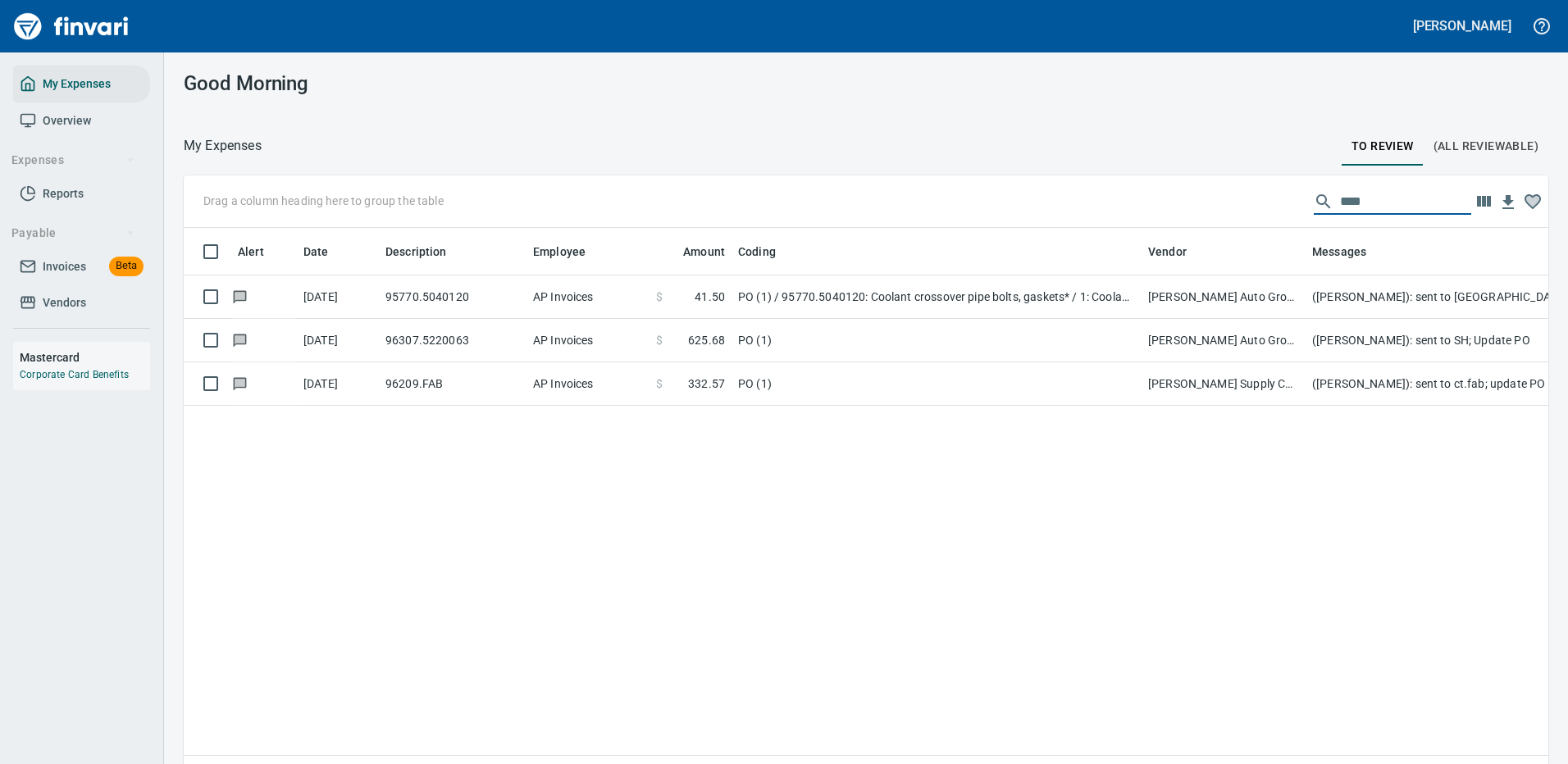
drag, startPoint x: 1358, startPoint y: 200, endPoint x: 1093, endPoint y: 158, distance: 268.3
click at [1136, 175] on div "Drag a column heading here to group the table ****" at bounding box center [866, 201] width 1364 height 53
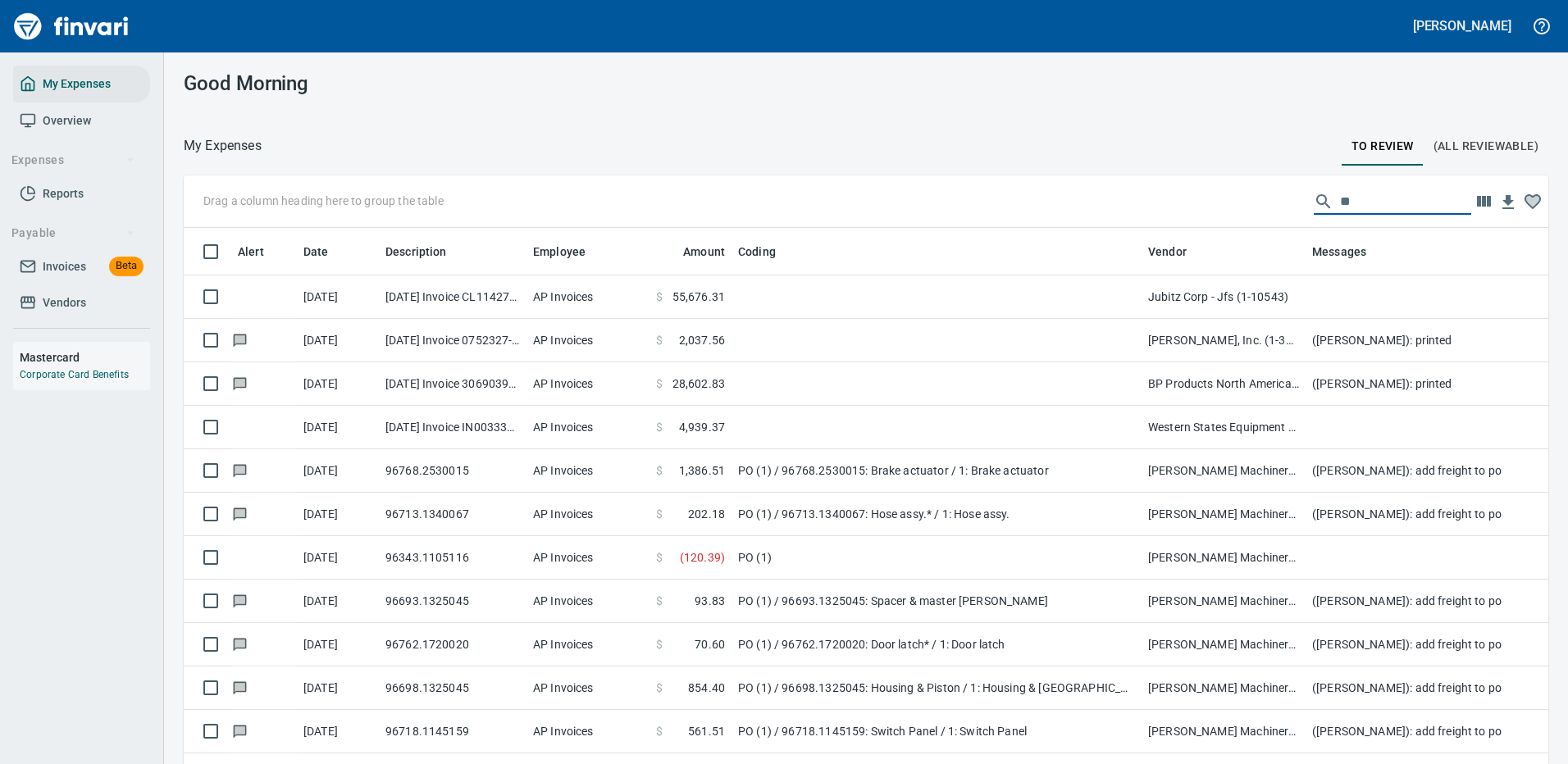
scroll to position [559, 1328]
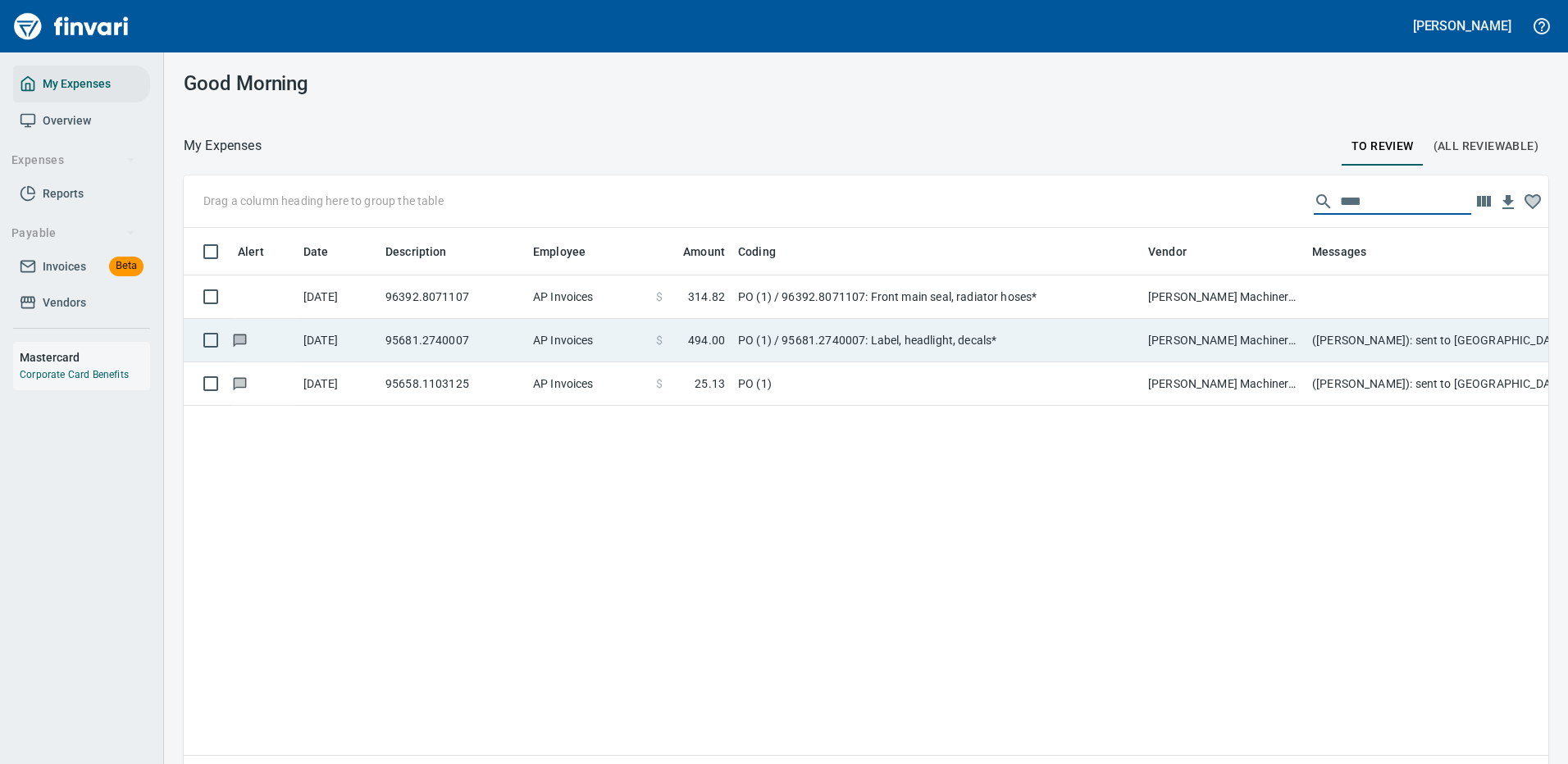
type input "****"
click at [1198, 334] on td "[PERSON_NAME] Machinery Inc (1-10774)" at bounding box center [1223, 340] width 164 height 43
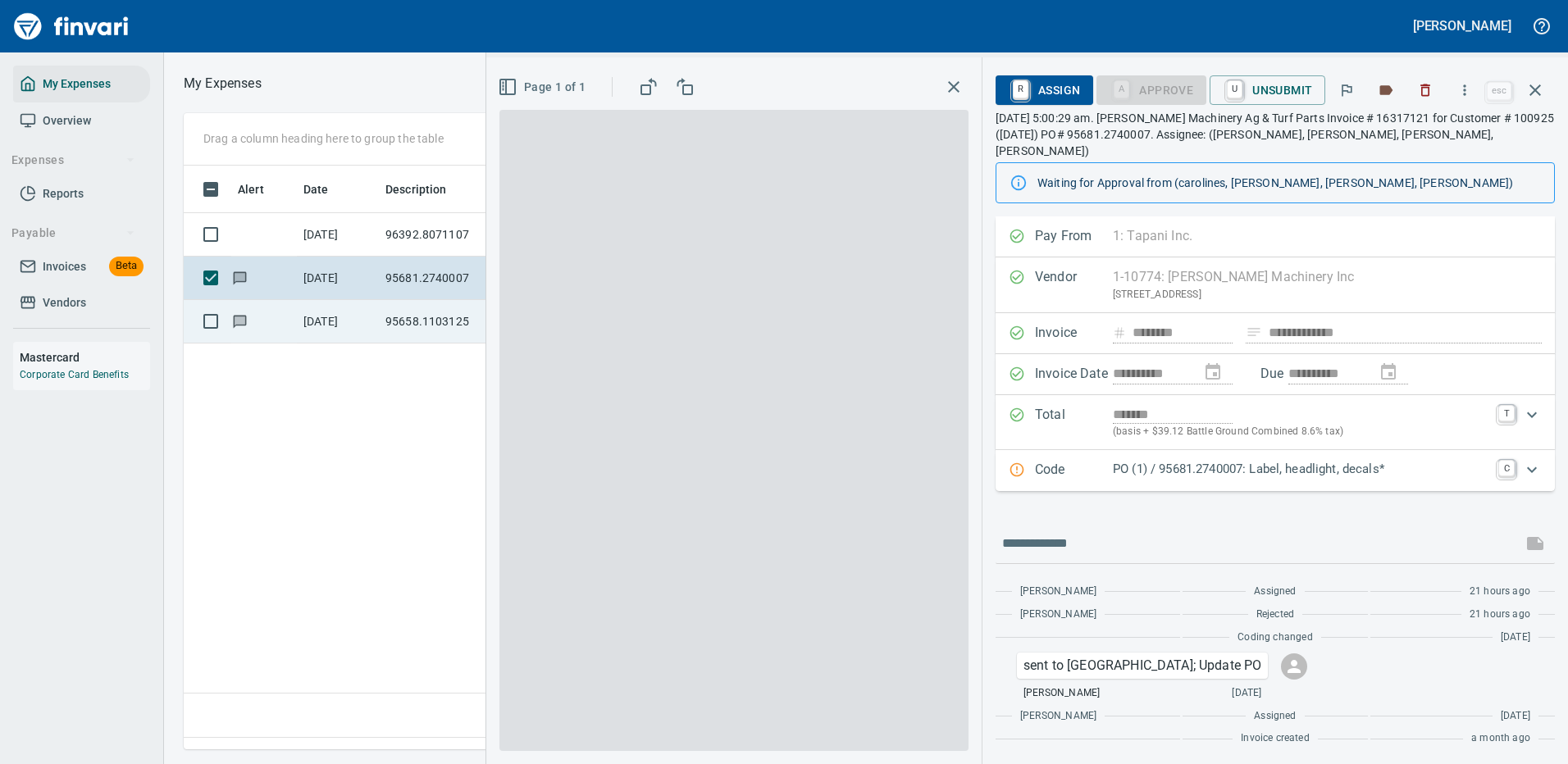
scroll to position [559, 942]
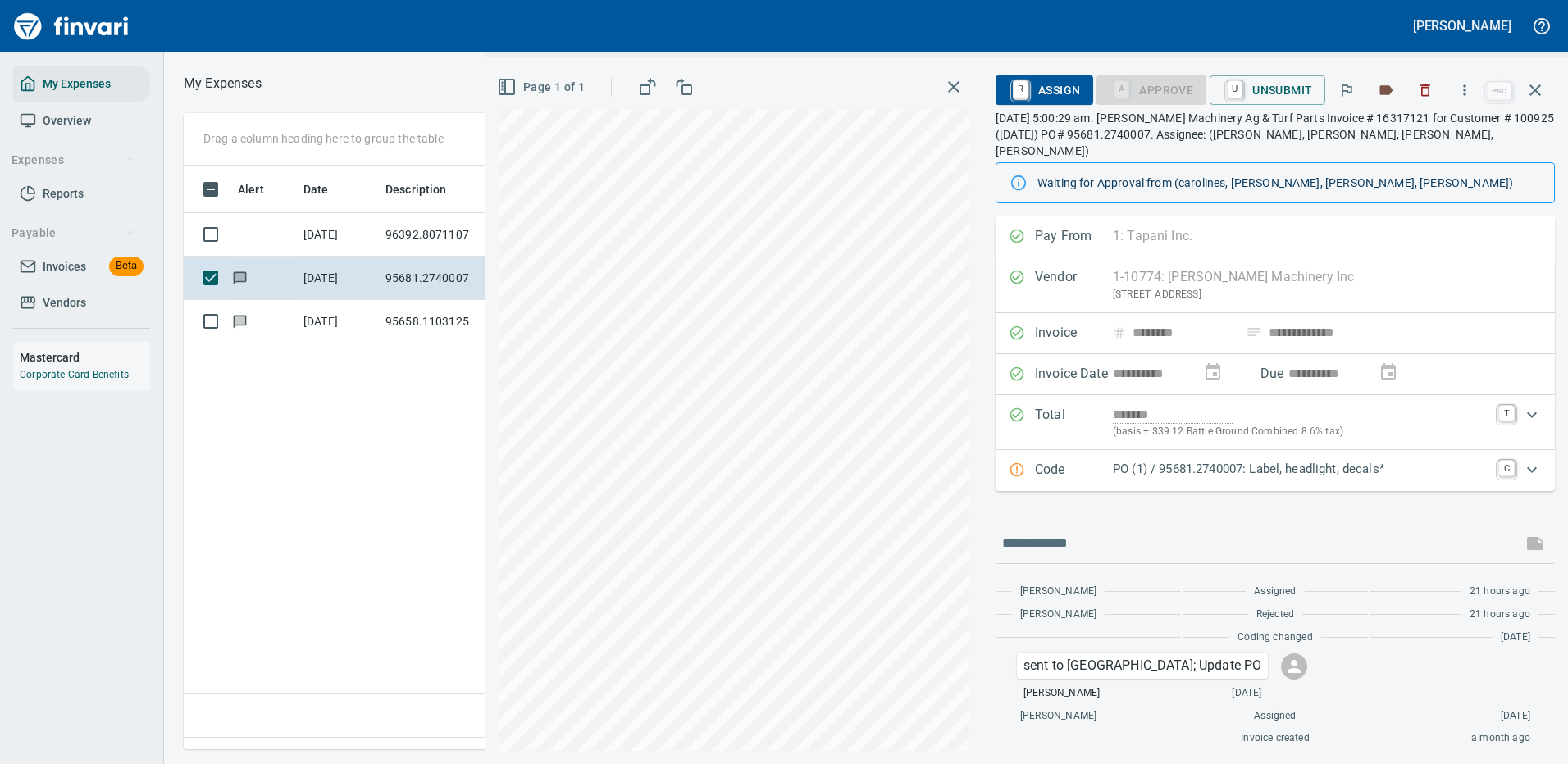
click at [1164, 460] on p "PO (1) / 95681.2740007: Label, headlight, decals*" at bounding box center [1300, 470] width 375 height 19
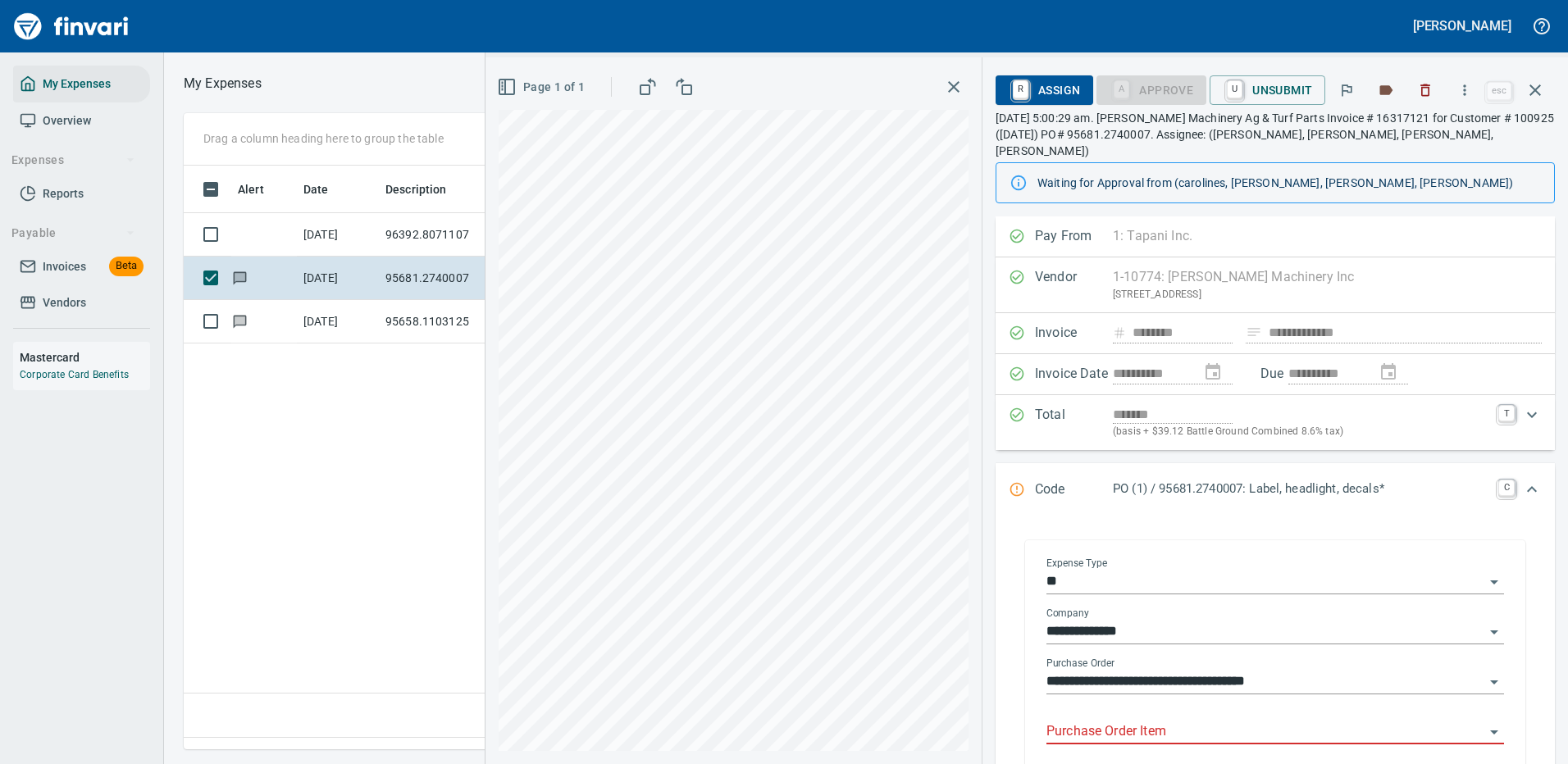
click at [1128, 703] on body "[PERSON_NAME] My Expenses Overview Expenses Reports Payable Invoices Beta Vendo…" at bounding box center [784, 382] width 1568 height 764
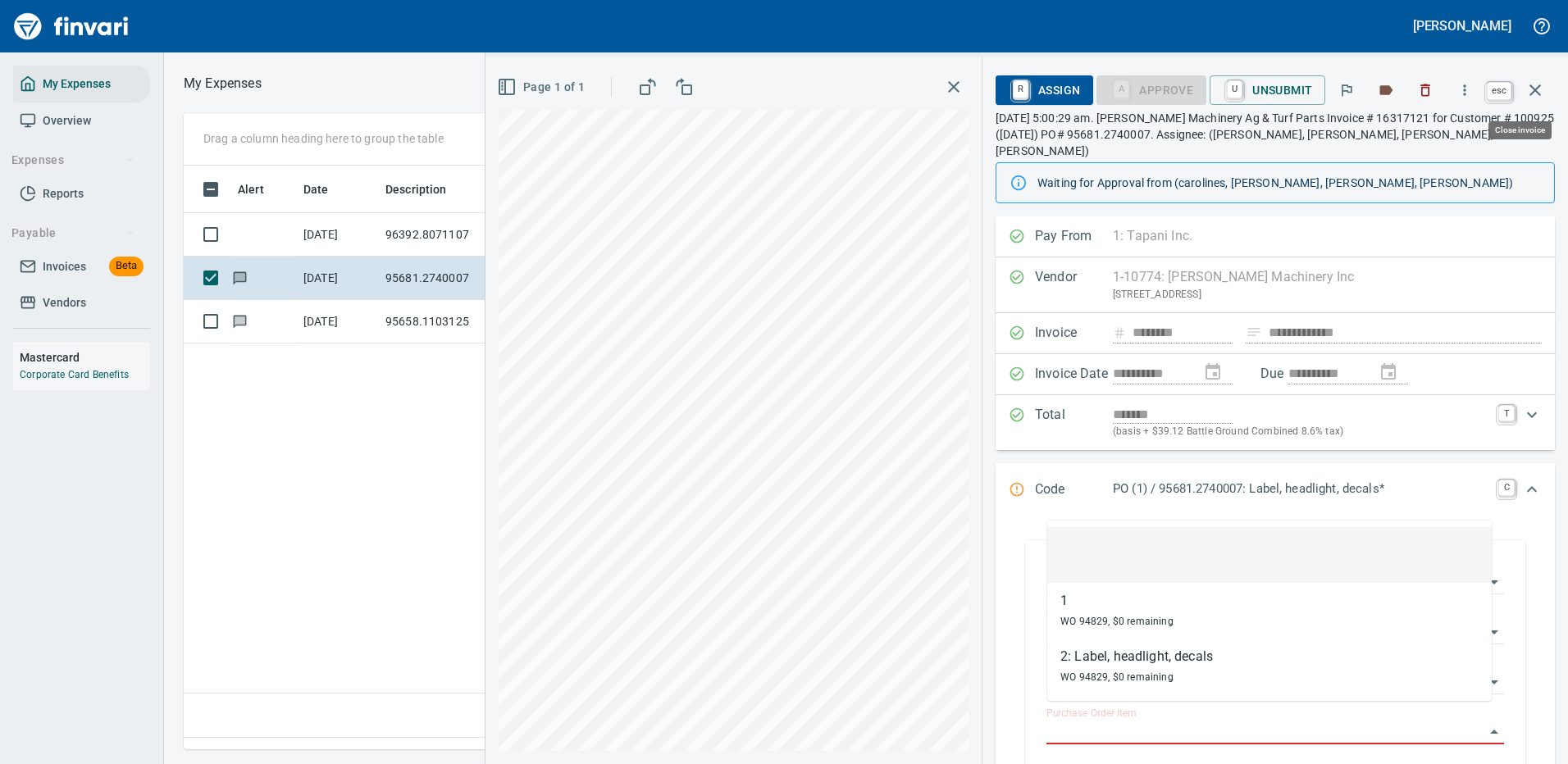
click at [1533, 88] on icon "button" at bounding box center [1535, 90] width 12 height 12
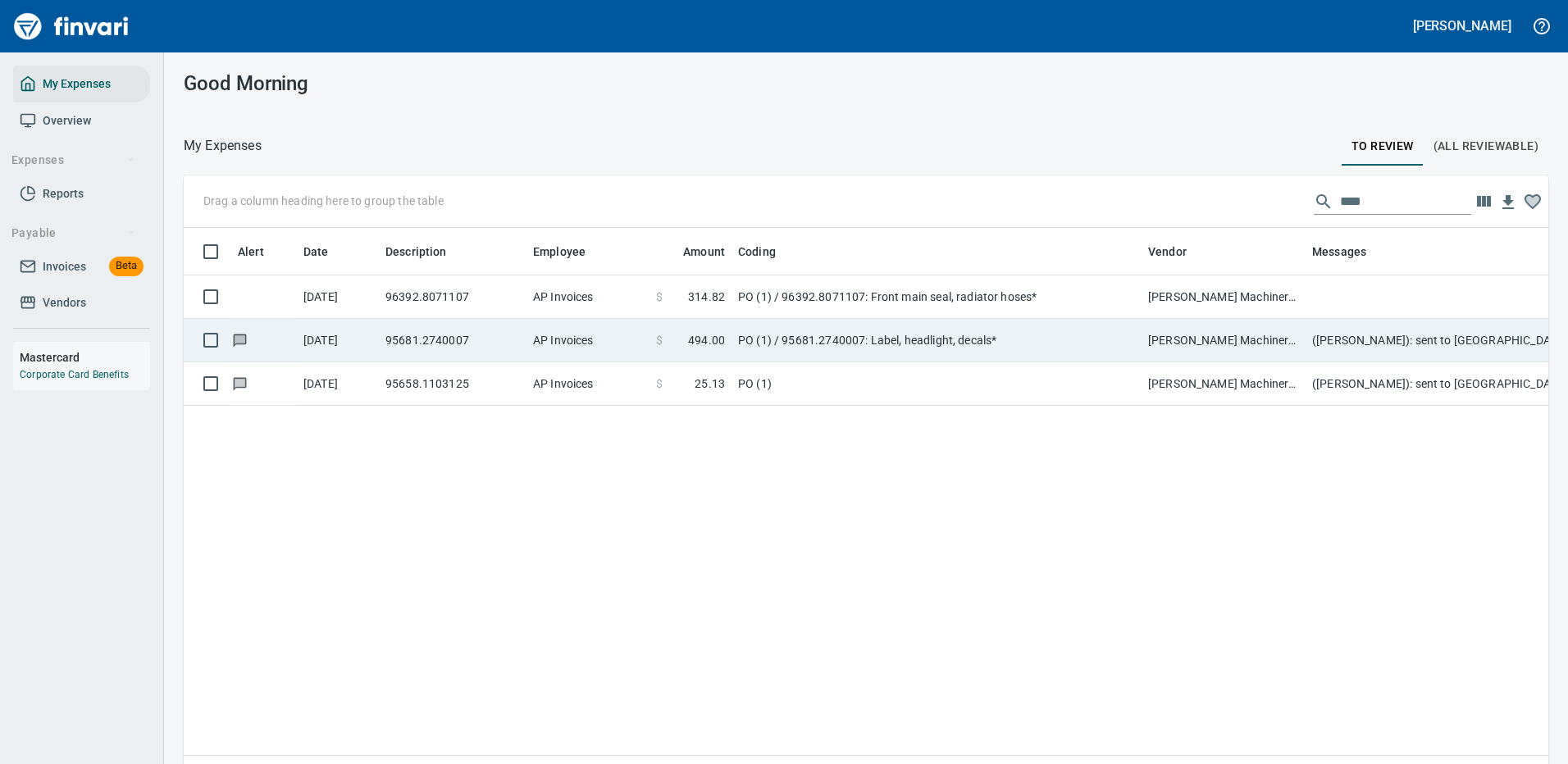
scroll to position [559, 1339]
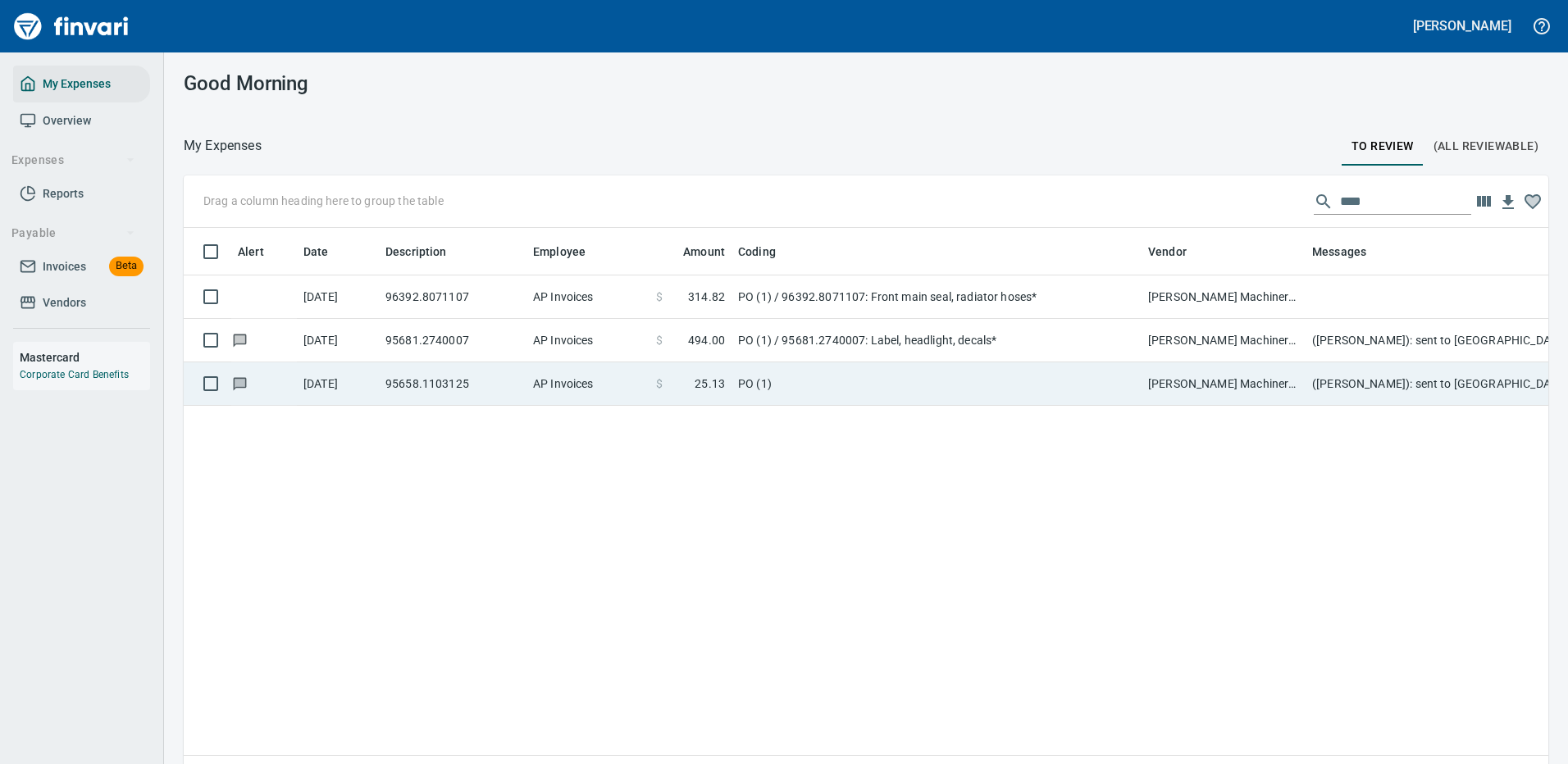
click at [983, 377] on td "PO (1)" at bounding box center [937, 385] width 410 height 43
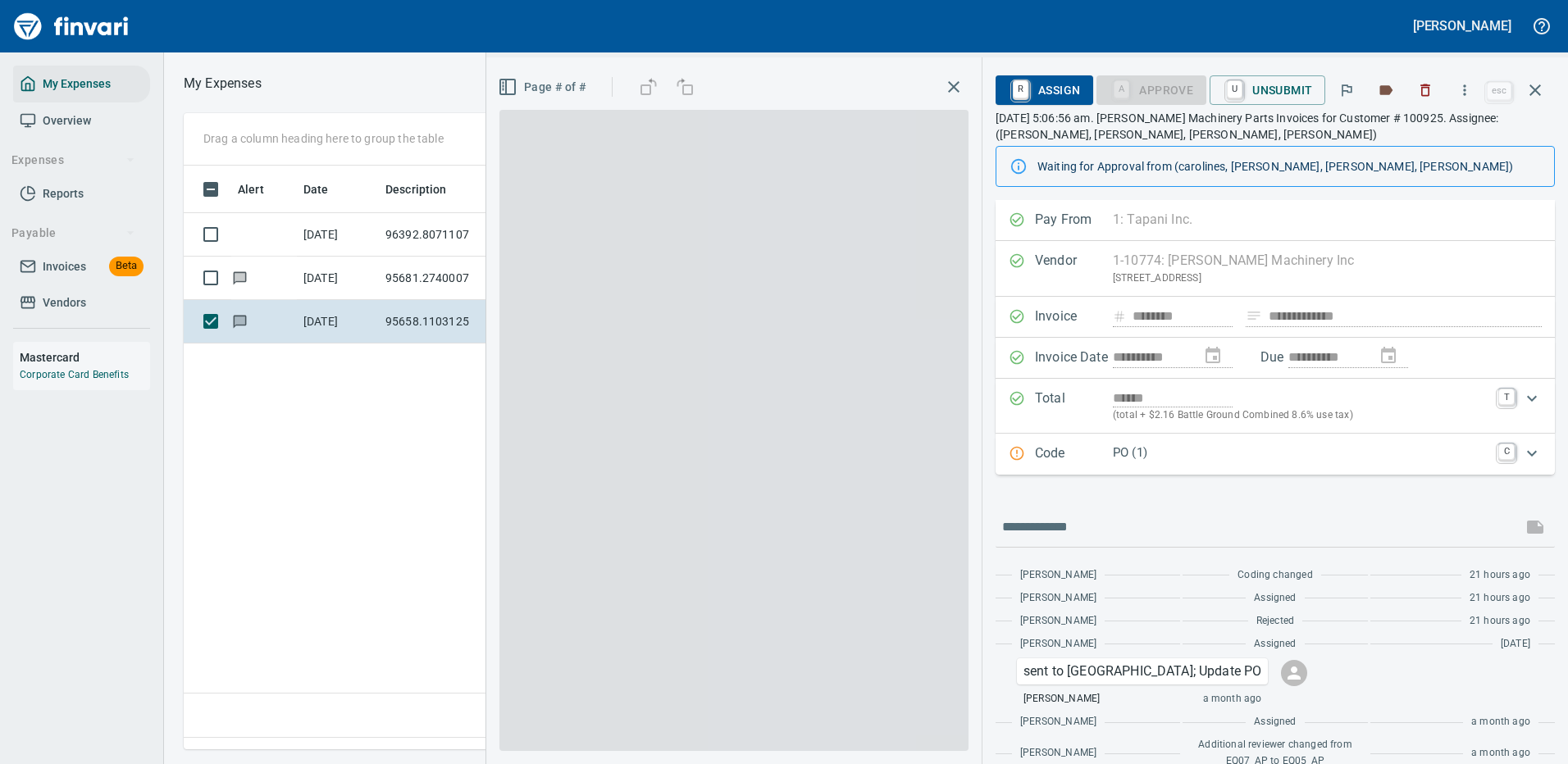
scroll to position [559, 942]
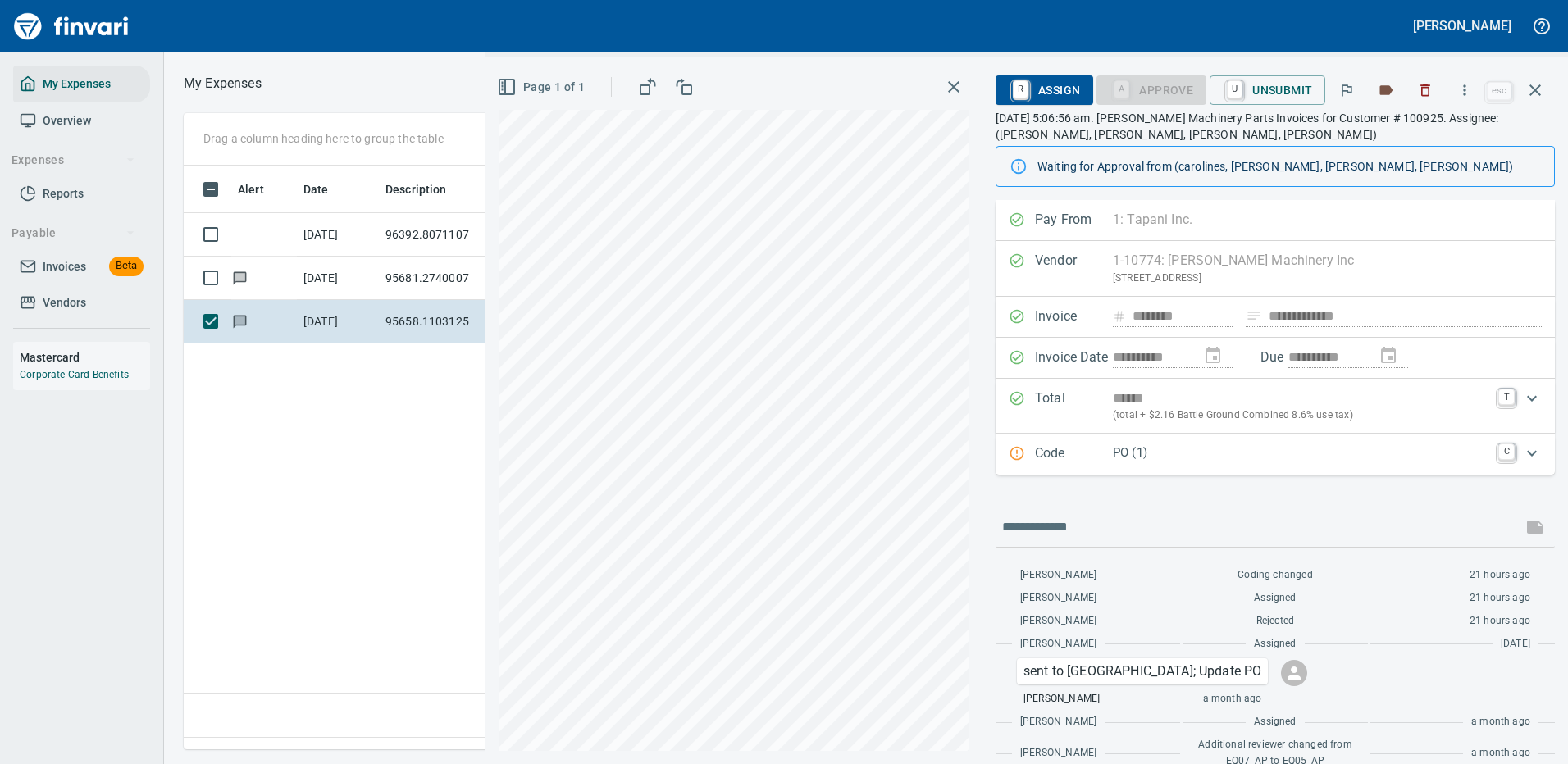
click at [1214, 455] on p "PO (1)" at bounding box center [1300, 453] width 375 height 19
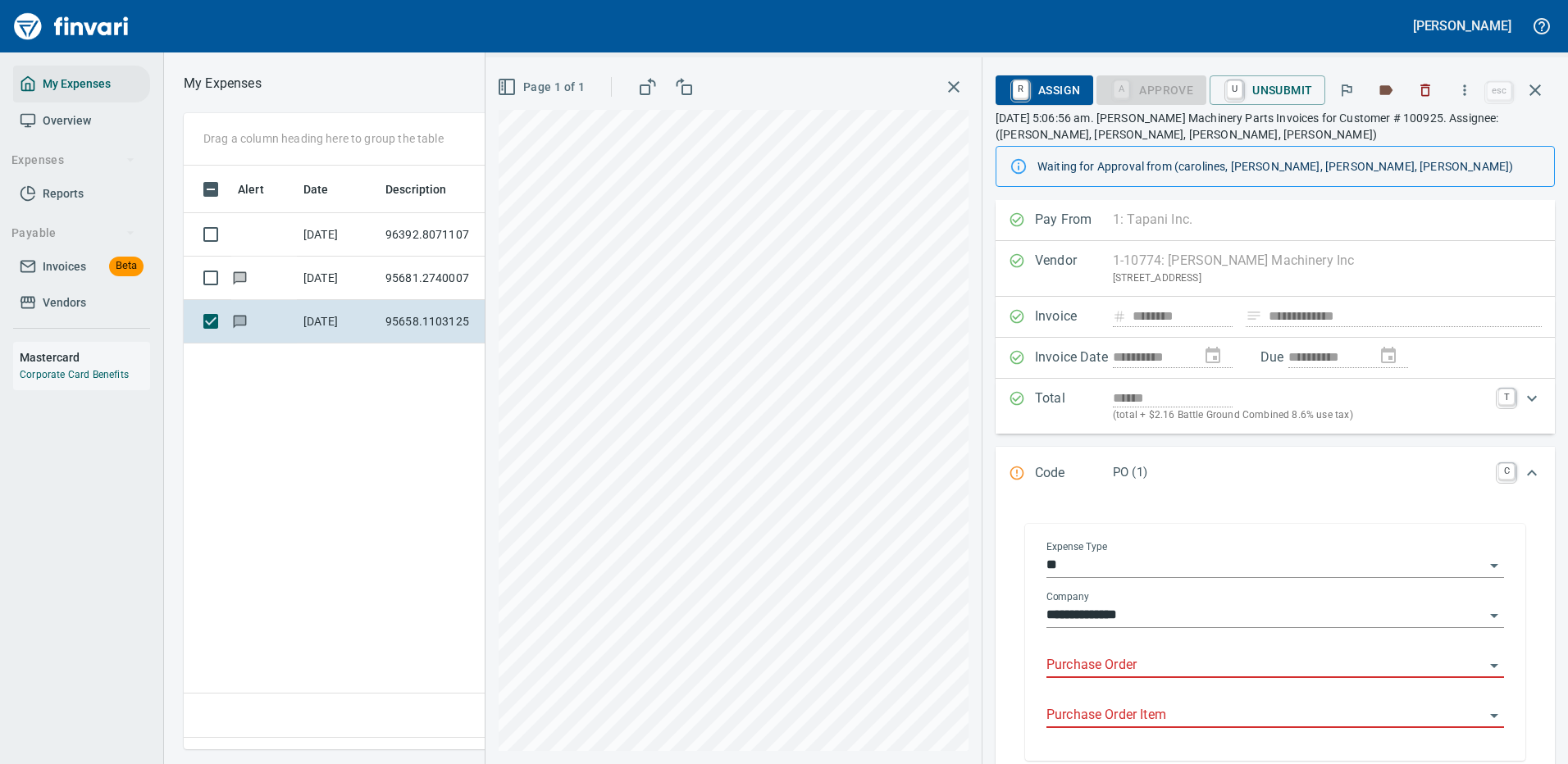
click at [1109, 658] on input "Purchase Order" at bounding box center [1264, 666] width 438 height 23
type input "*****"
click at [1541, 84] on icon "button" at bounding box center [1535, 90] width 20 height 20
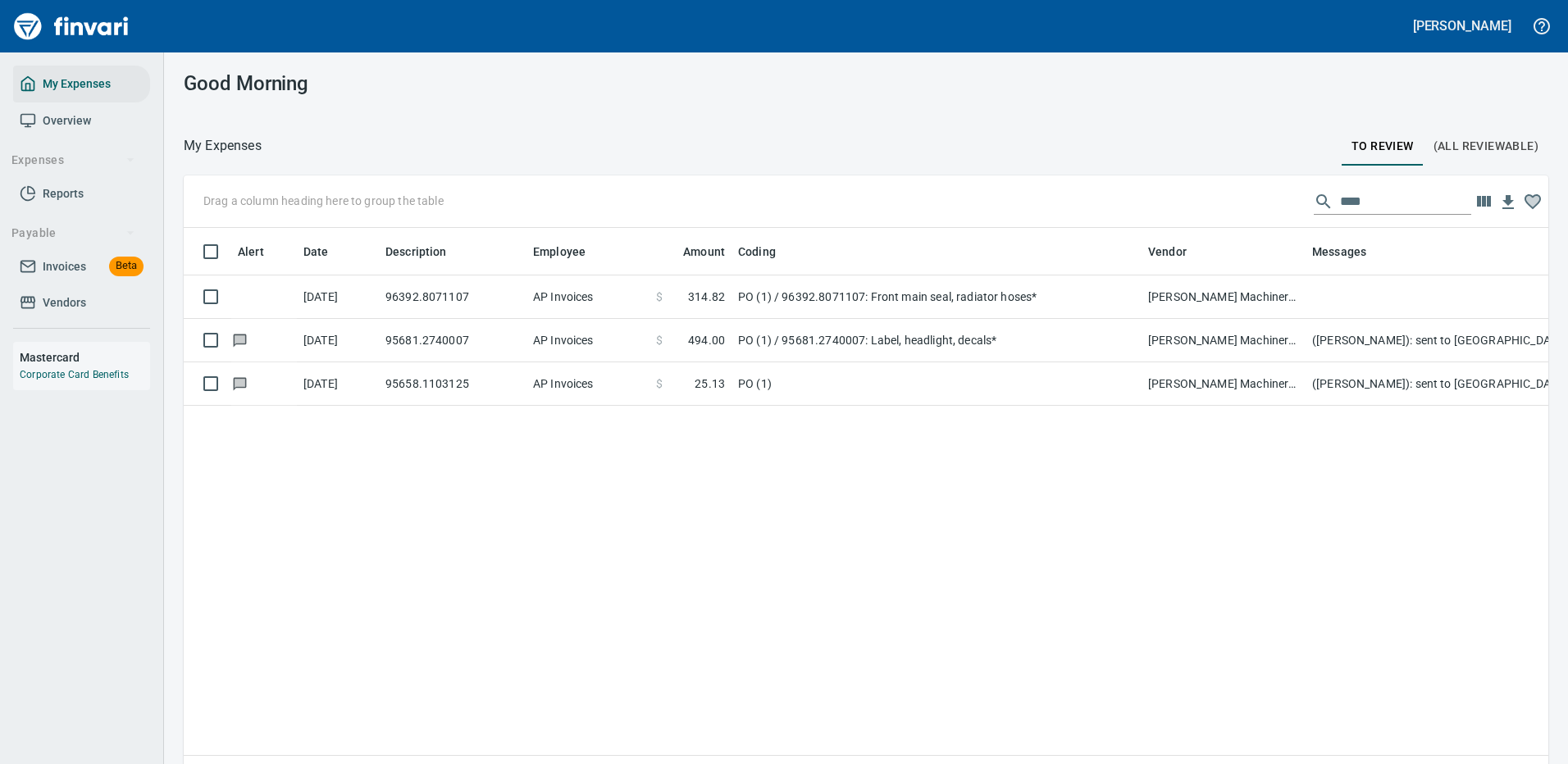
scroll to position [559, 1339]
drag, startPoint x: 1364, startPoint y: 201, endPoint x: 1232, endPoint y: 194, distance: 132.2
click at [1232, 194] on div "Drag a column heading here to group the table ****" at bounding box center [866, 201] width 1364 height 53
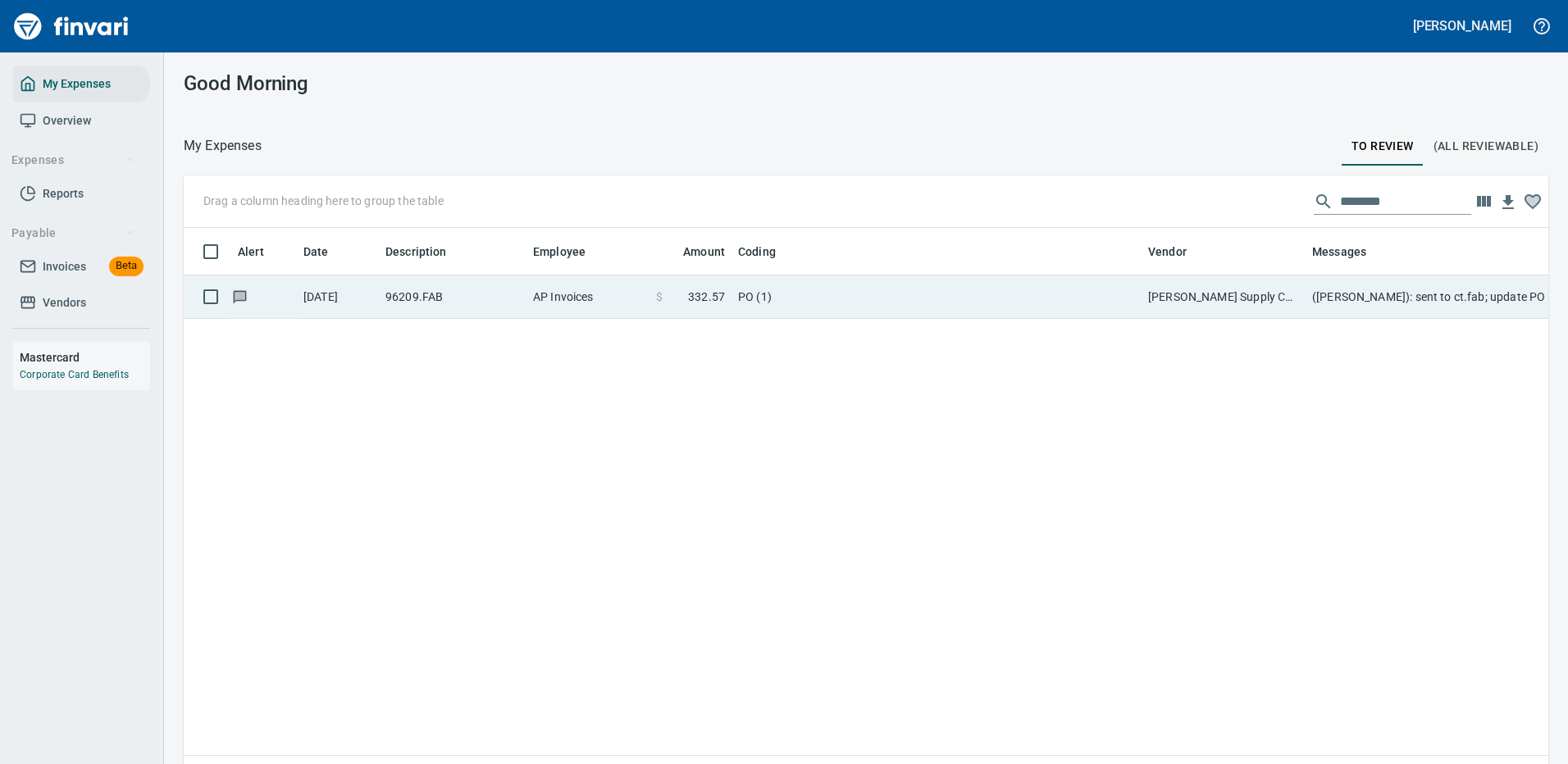
click at [1098, 298] on td "PO (1)" at bounding box center [937, 297] width 410 height 43
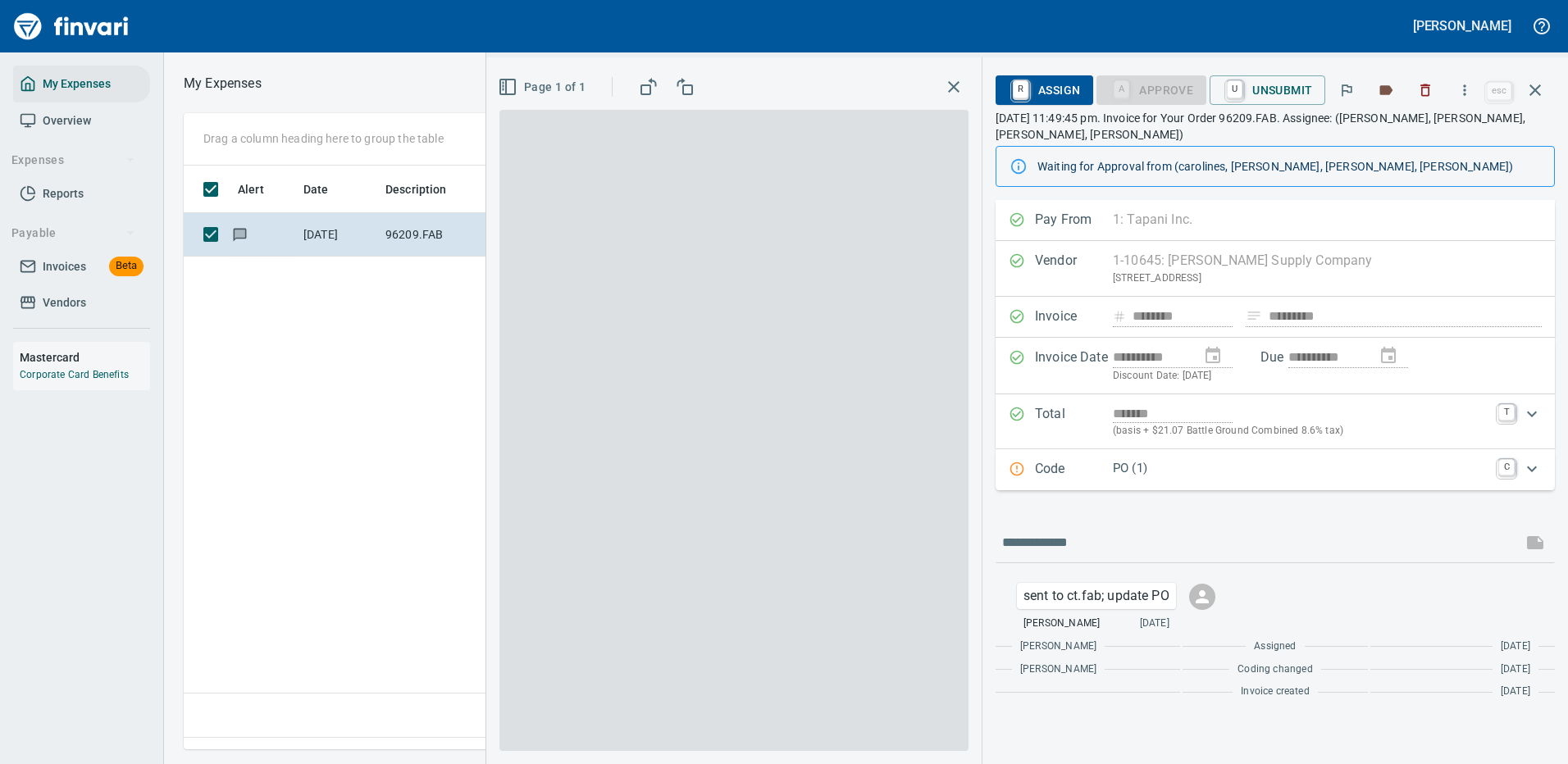
scroll to position [559, 942]
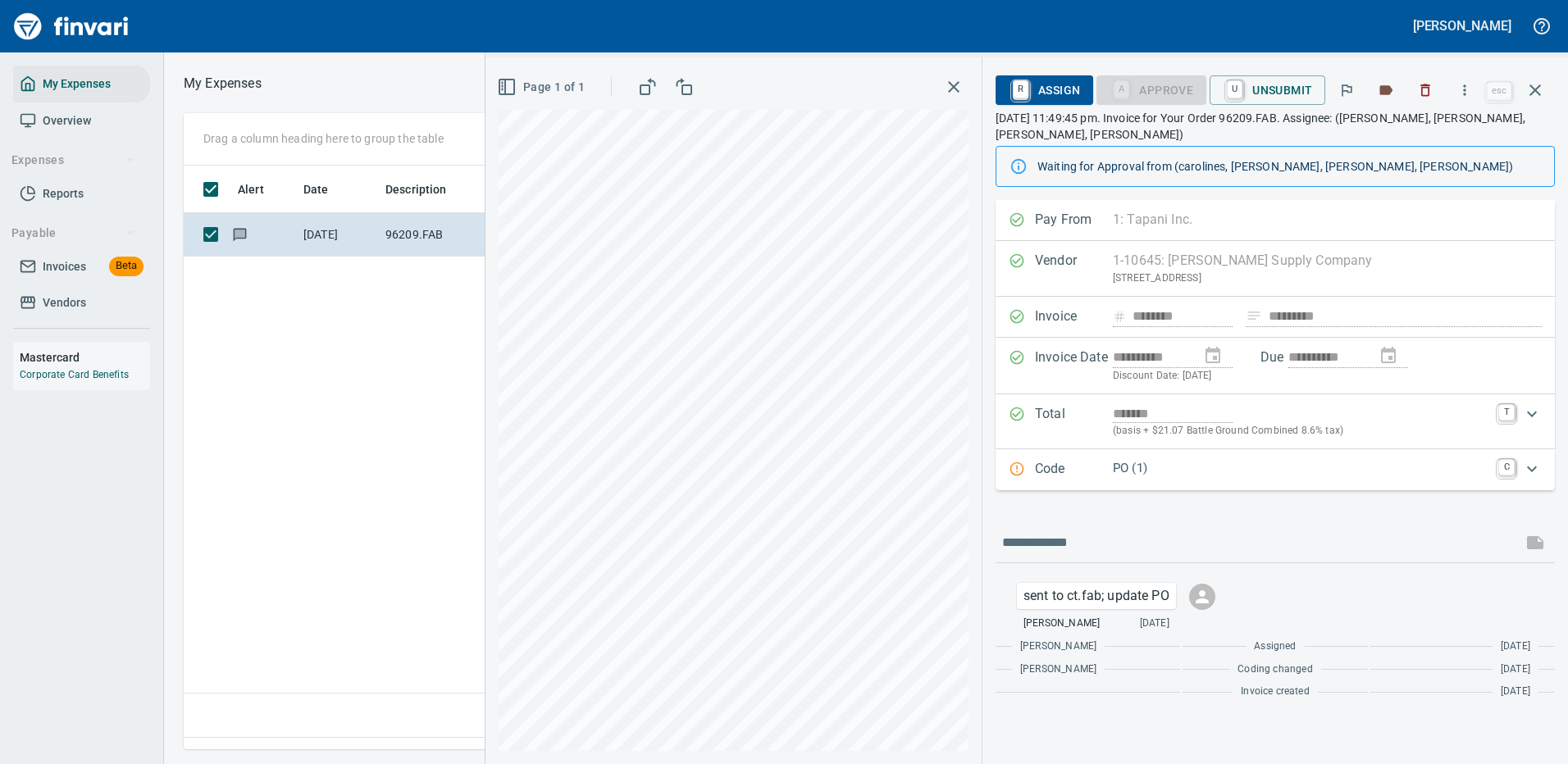
click at [1209, 472] on p "PO (1)" at bounding box center [1300, 469] width 375 height 19
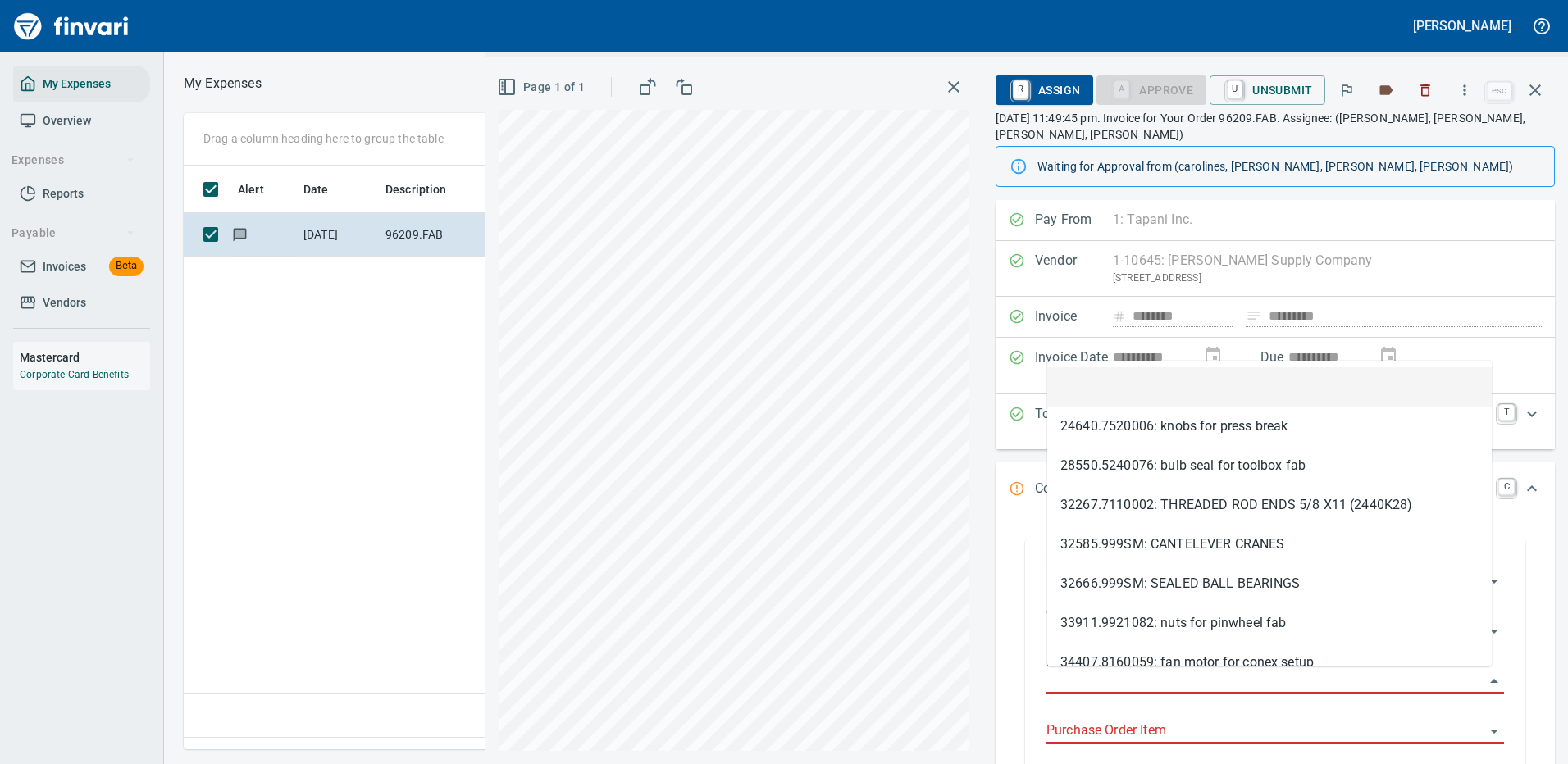
click at [1189, 681] on input "Purchase Order" at bounding box center [1264, 681] width 438 height 23
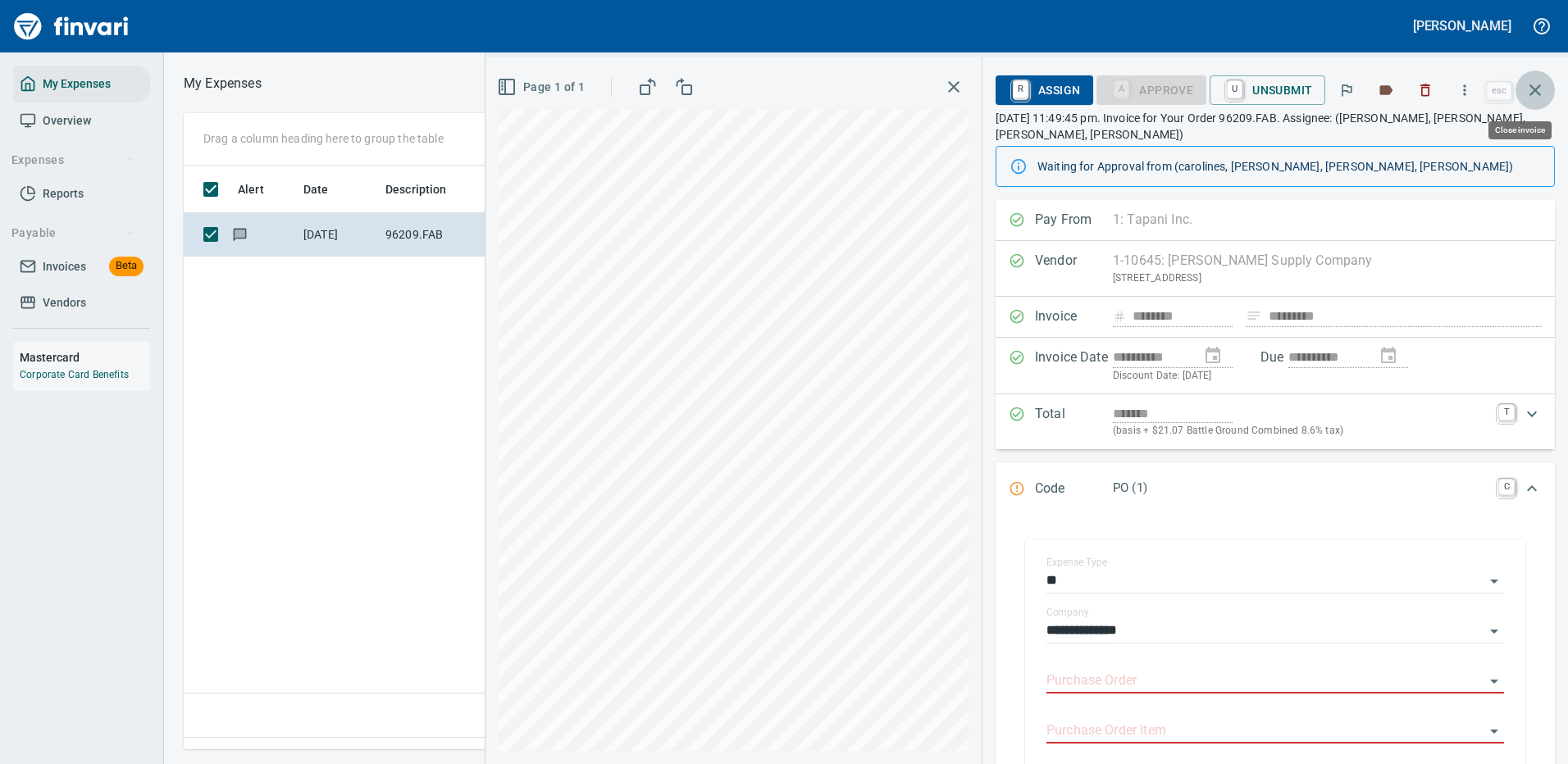
click at [1533, 88] on icon "button" at bounding box center [1535, 90] width 12 height 12
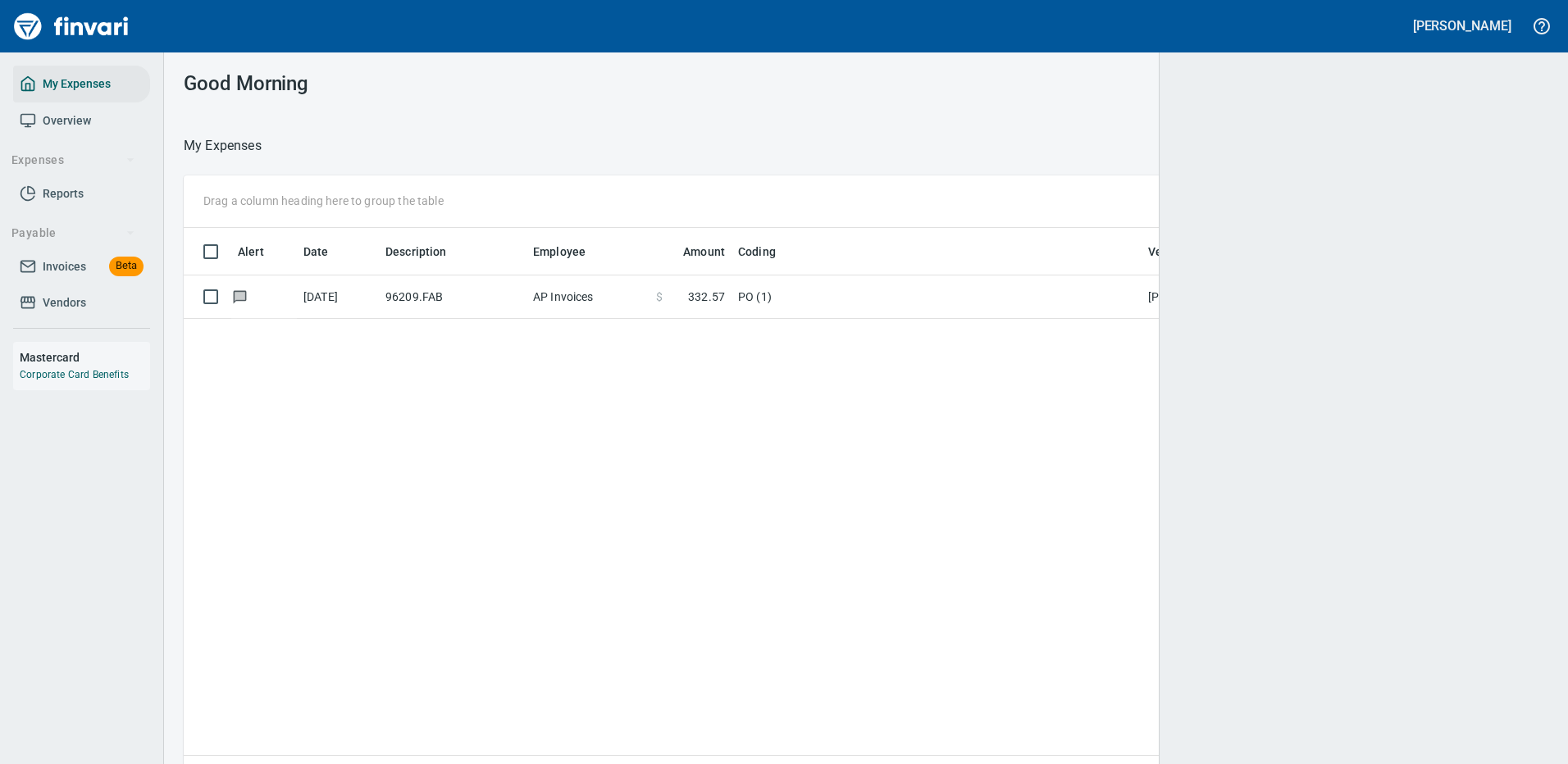
scroll to position [2, 2]
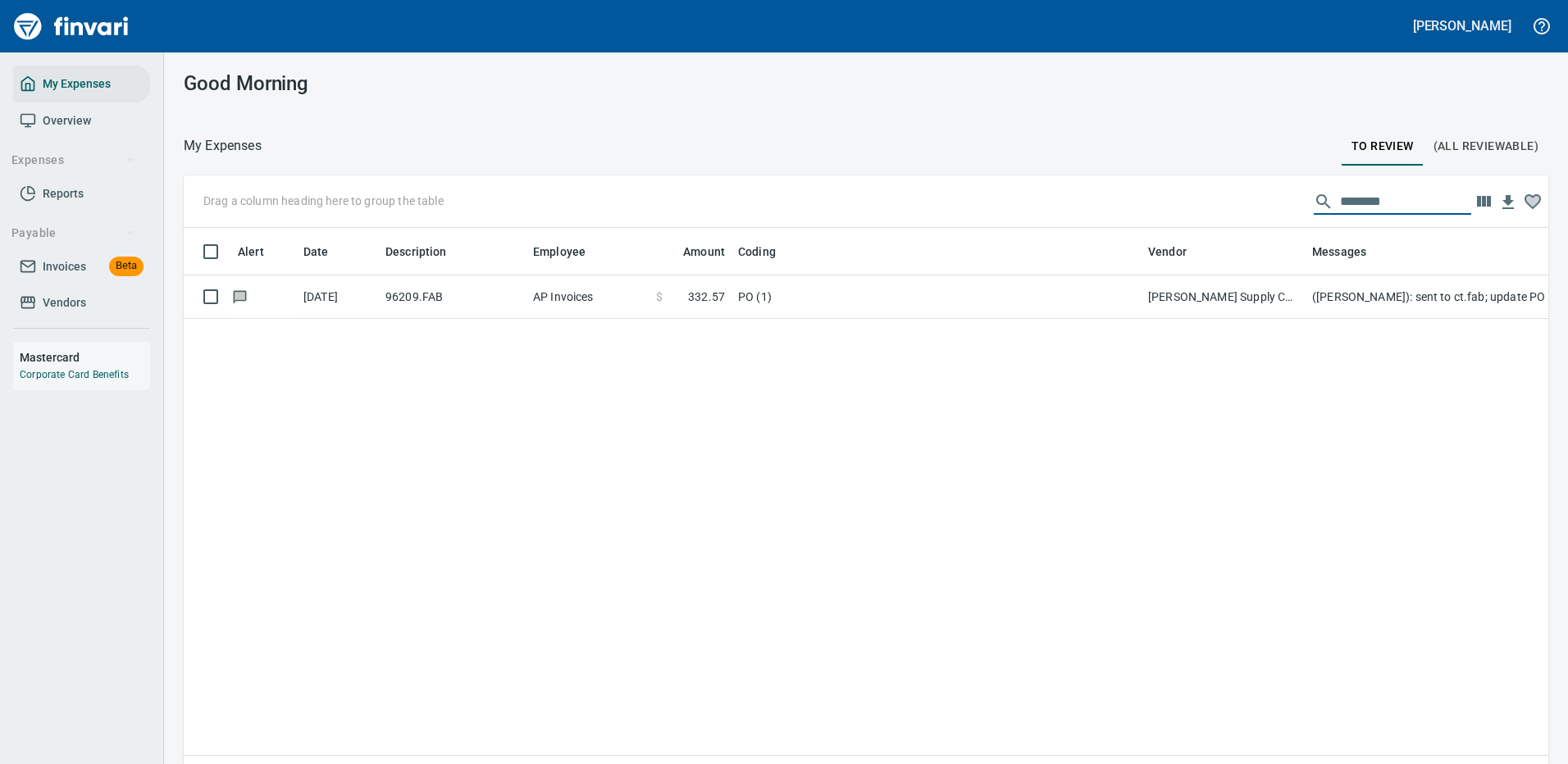
drag, startPoint x: 1385, startPoint y: 201, endPoint x: 1110, endPoint y: 162, distance: 277.8
click at [1215, 203] on div "Drag a column heading here to group the table ********" at bounding box center [866, 201] width 1364 height 53
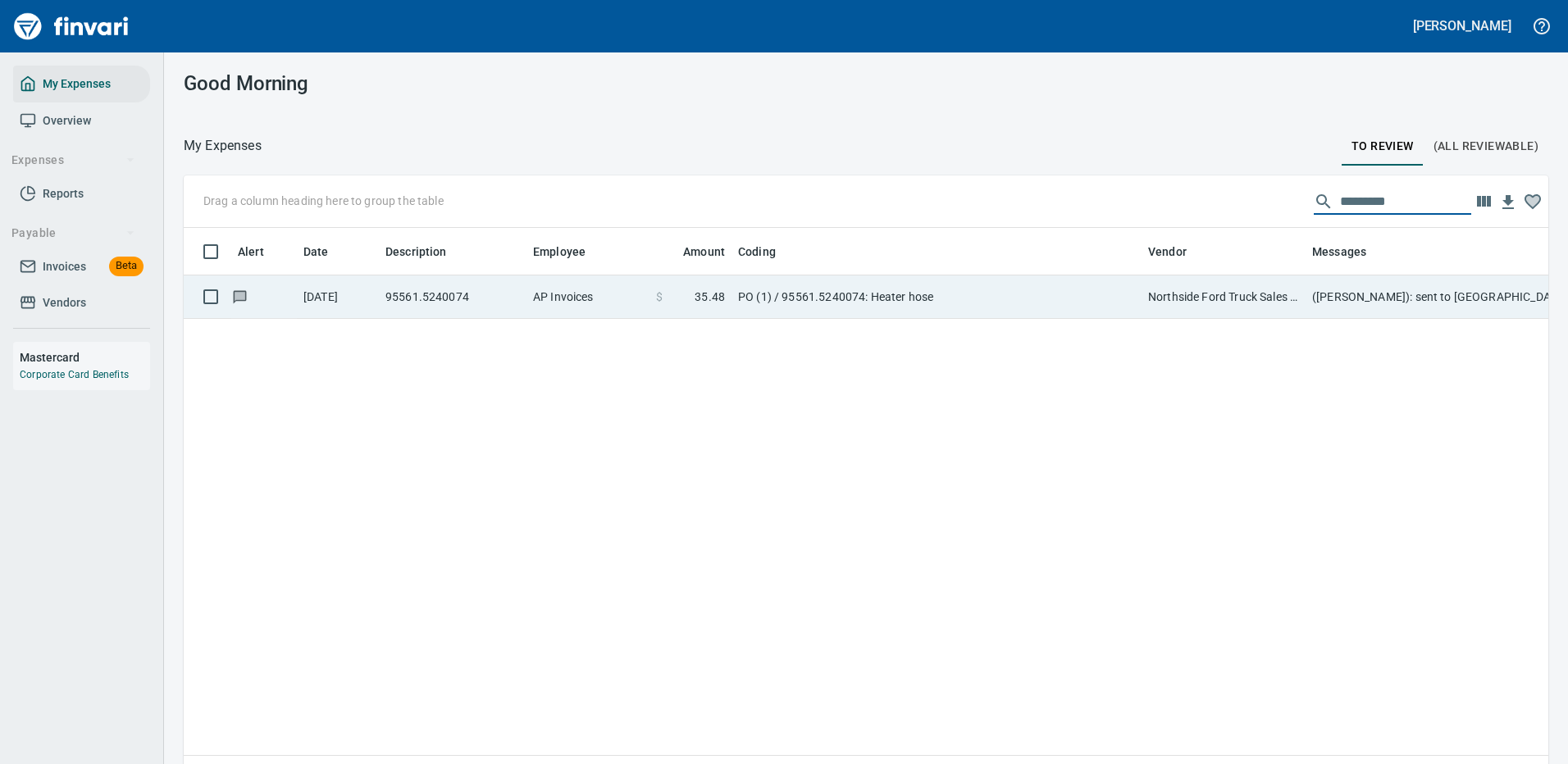
type input "*********"
click at [983, 296] on td "PO (1) / 95561.5240074: Heater hose" at bounding box center [937, 297] width 410 height 43
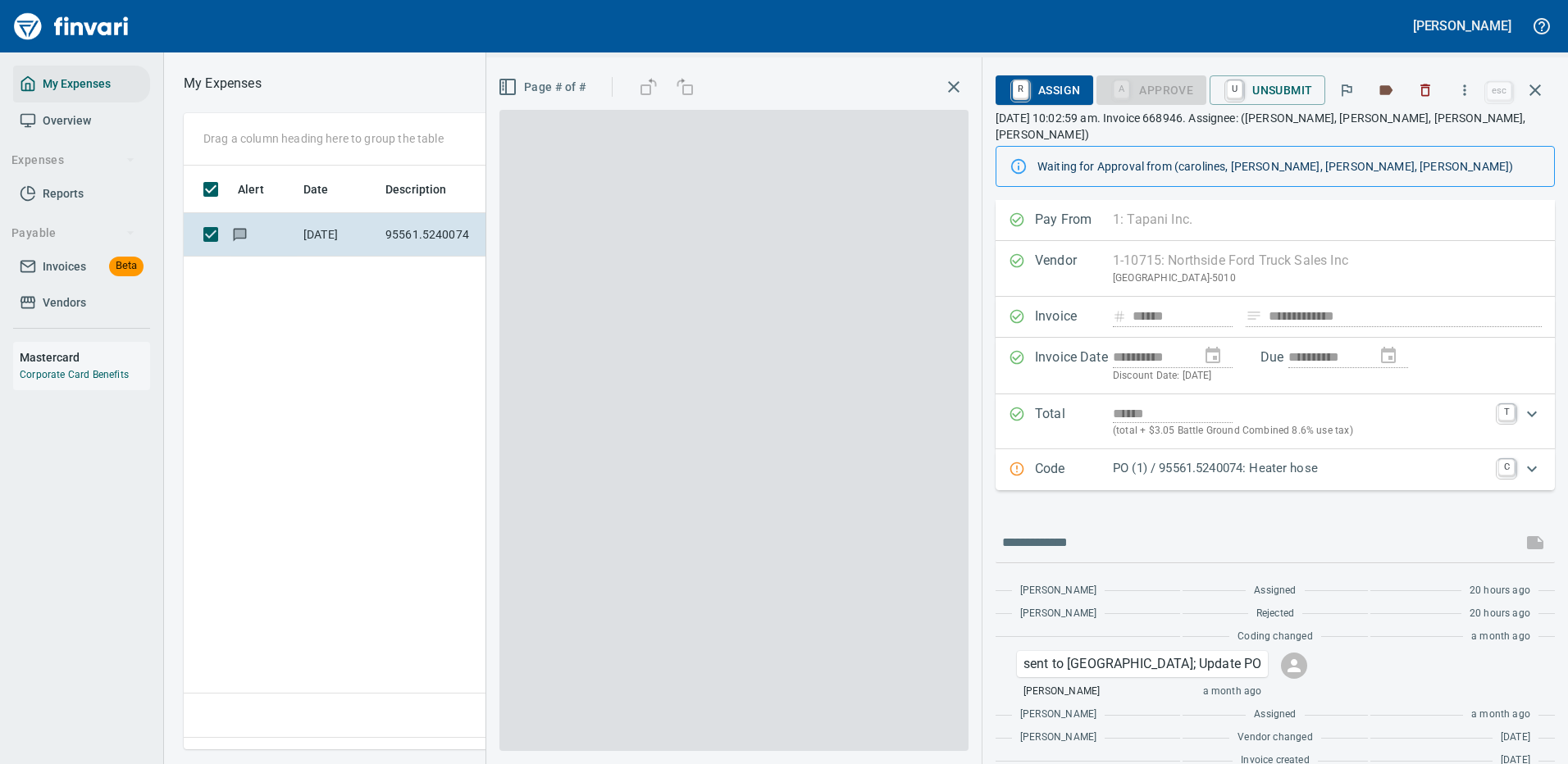
scroll to position [559, 942]
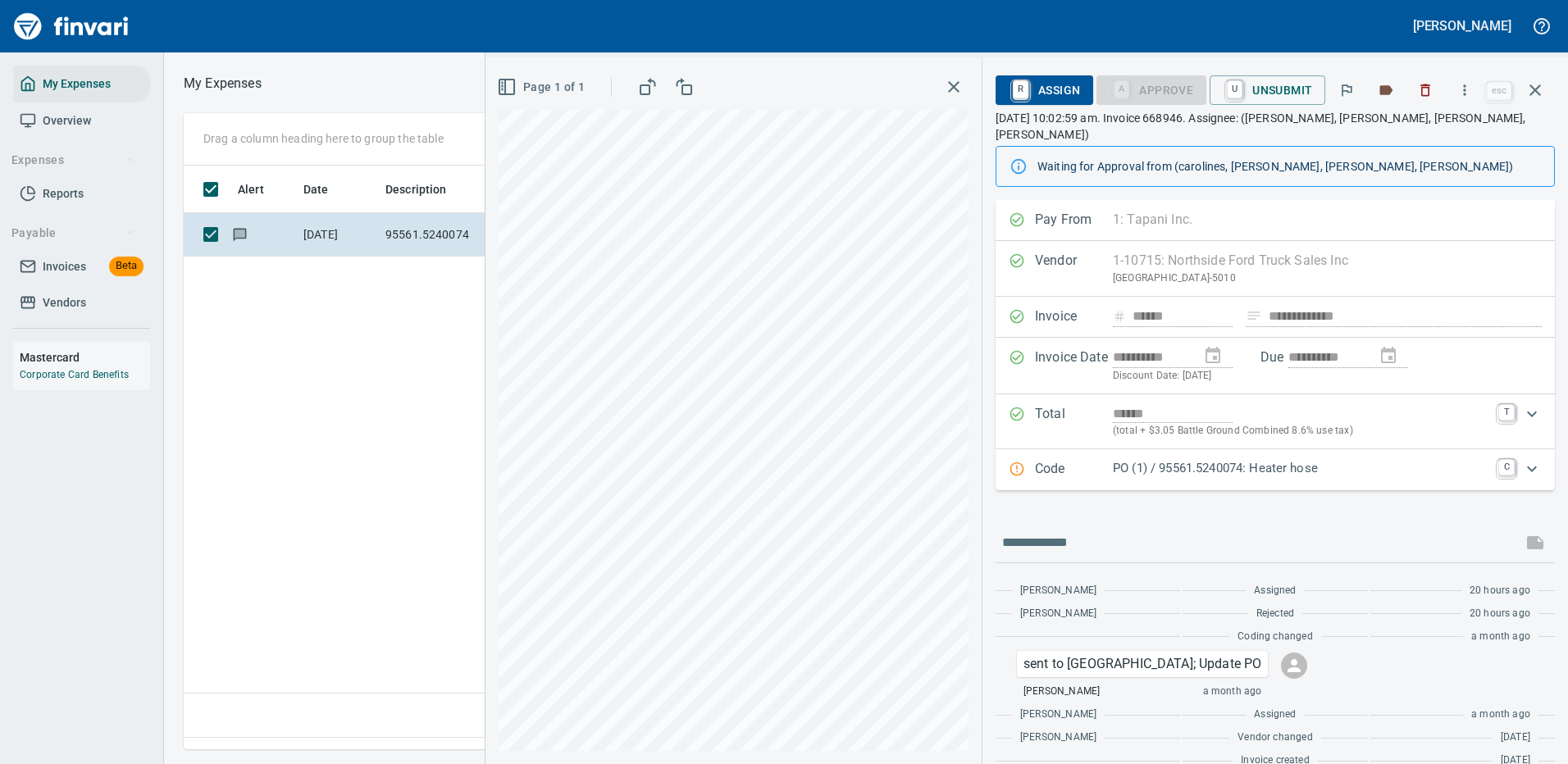
click at [1301, 460] on p "PO (1) / 95561.5240074: Heater hose" at bounding box center [1300, 469] width 375 height 19
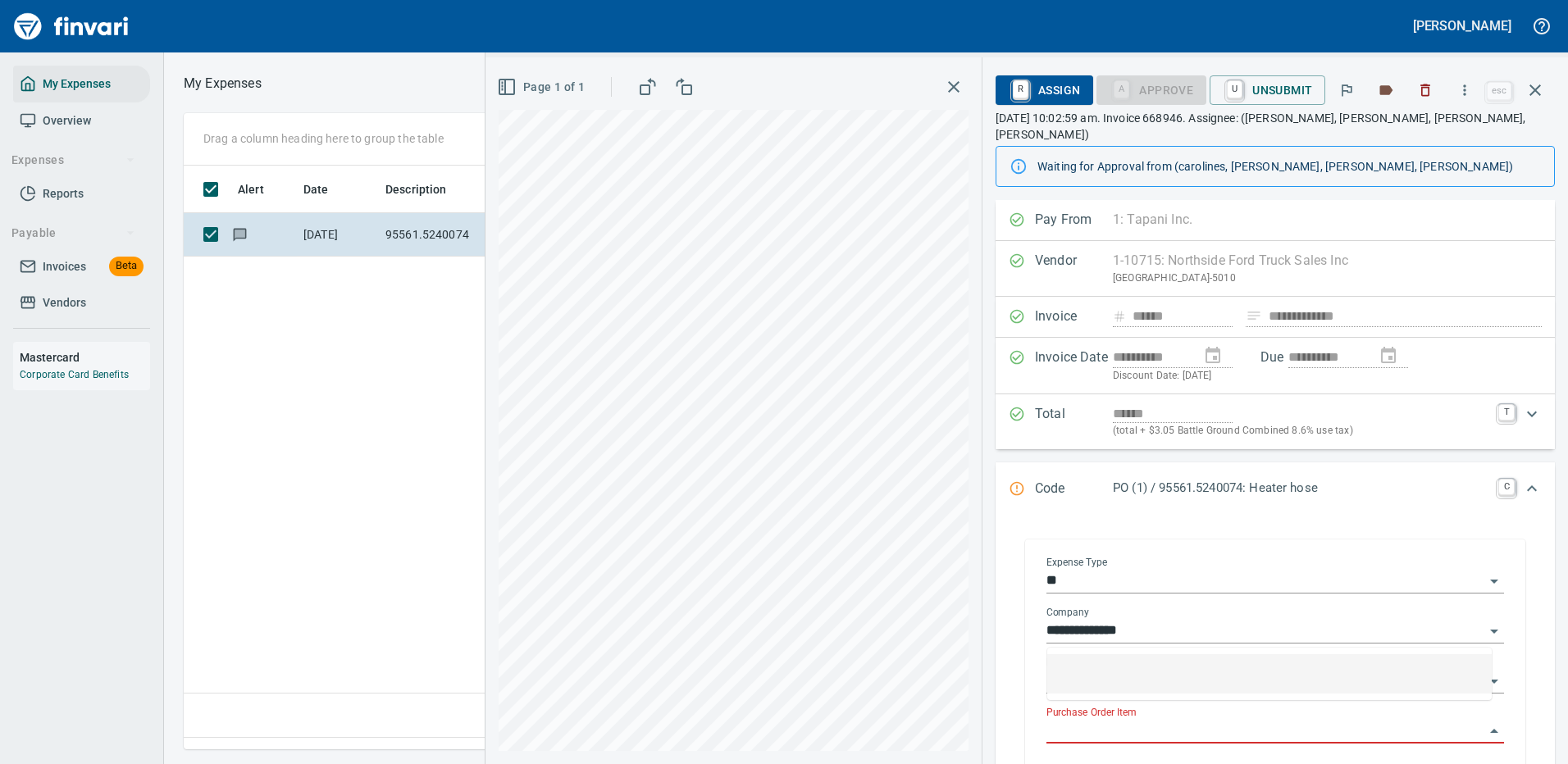
click at [1136, 720] on input "Purchase Order Item" at bounding box center [1264, 731] width 438 height 23
click at [1536, 88] on icon "button" at bounding box center [1535, 90] width 12 height 12
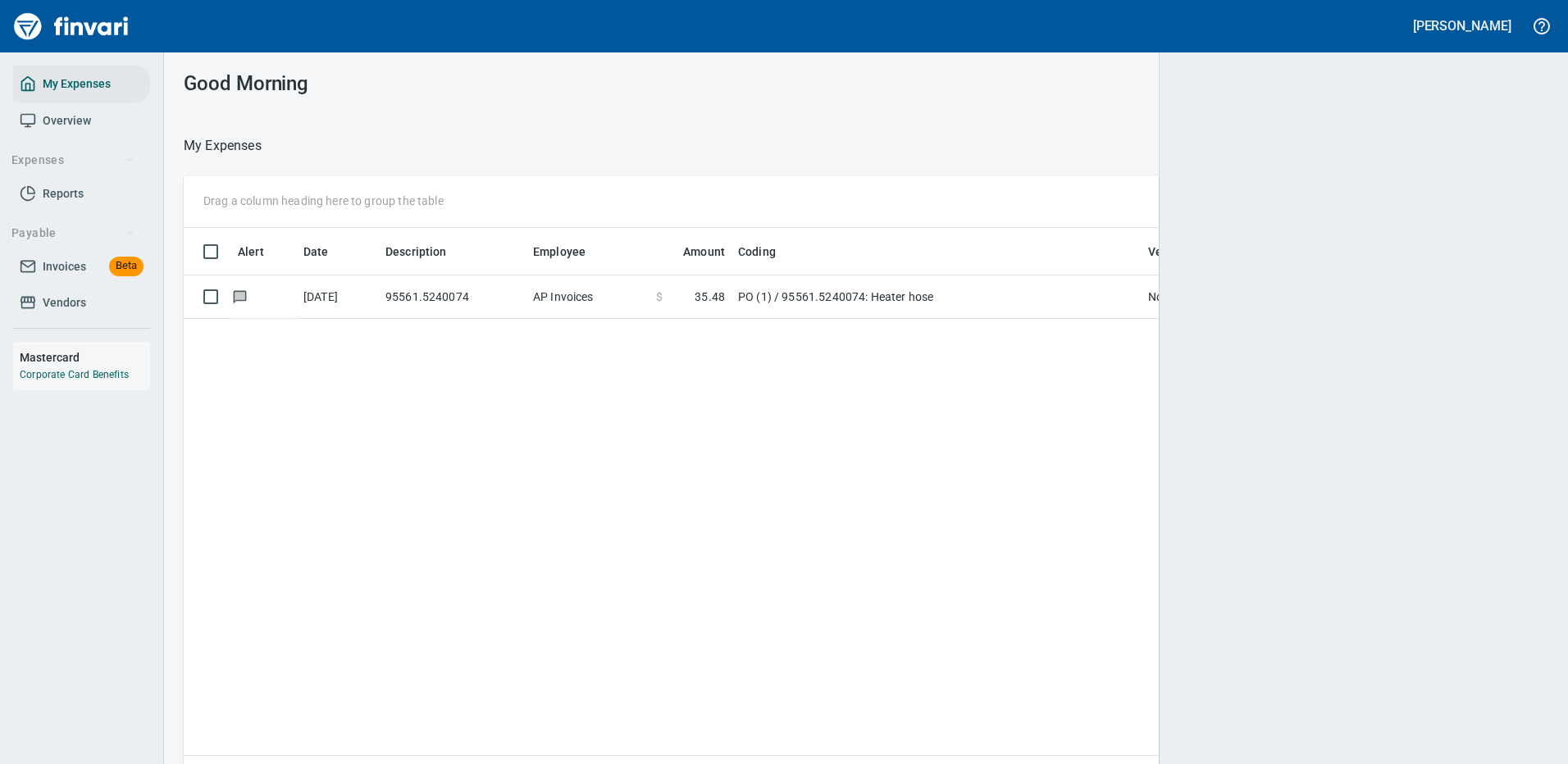
scroll to position [2, 2]
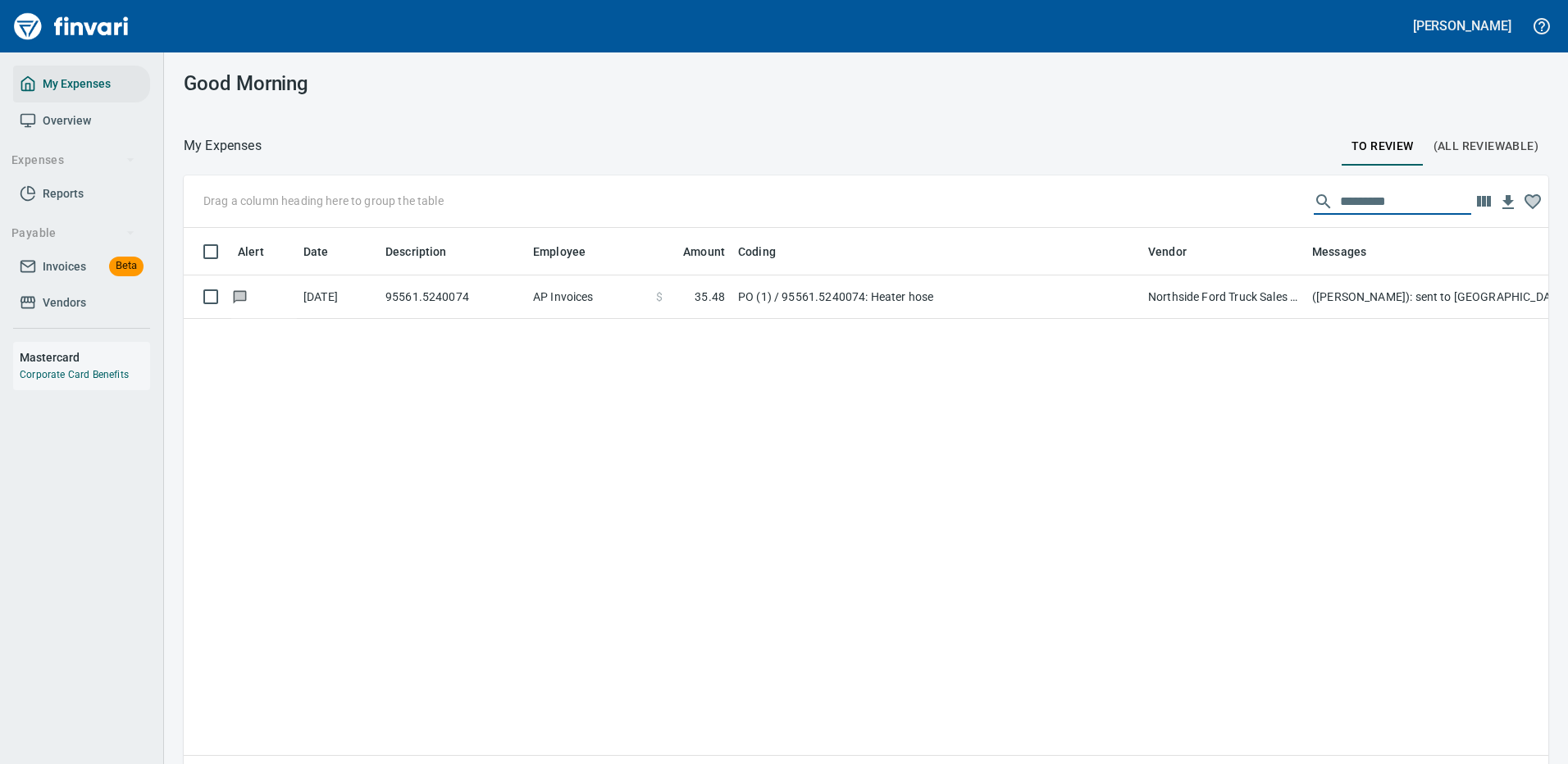
drag, startPoint x: 1395, startPoint y: 202, endPoint x: 1122, endPoint y: 204, distance: 273.0
click at [1169, 201] on div "Drag a column heading here to group the table *********" at bounding box center [866, 201] width 1364 height 53
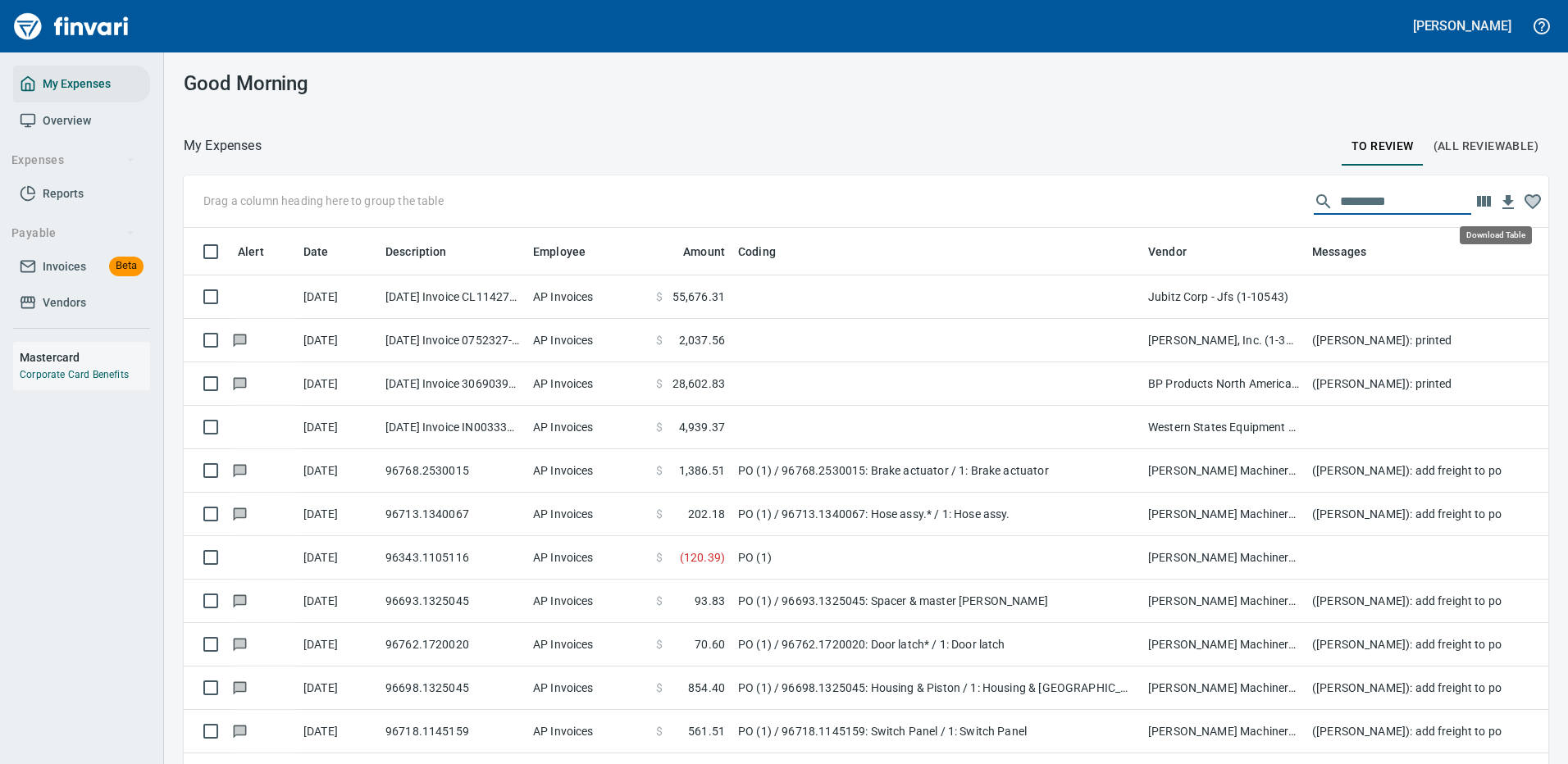
scroll to position [559, 1328]
click at [1502, 199] on icon "button" at bounding box center [1508, 202] width 12 height 14
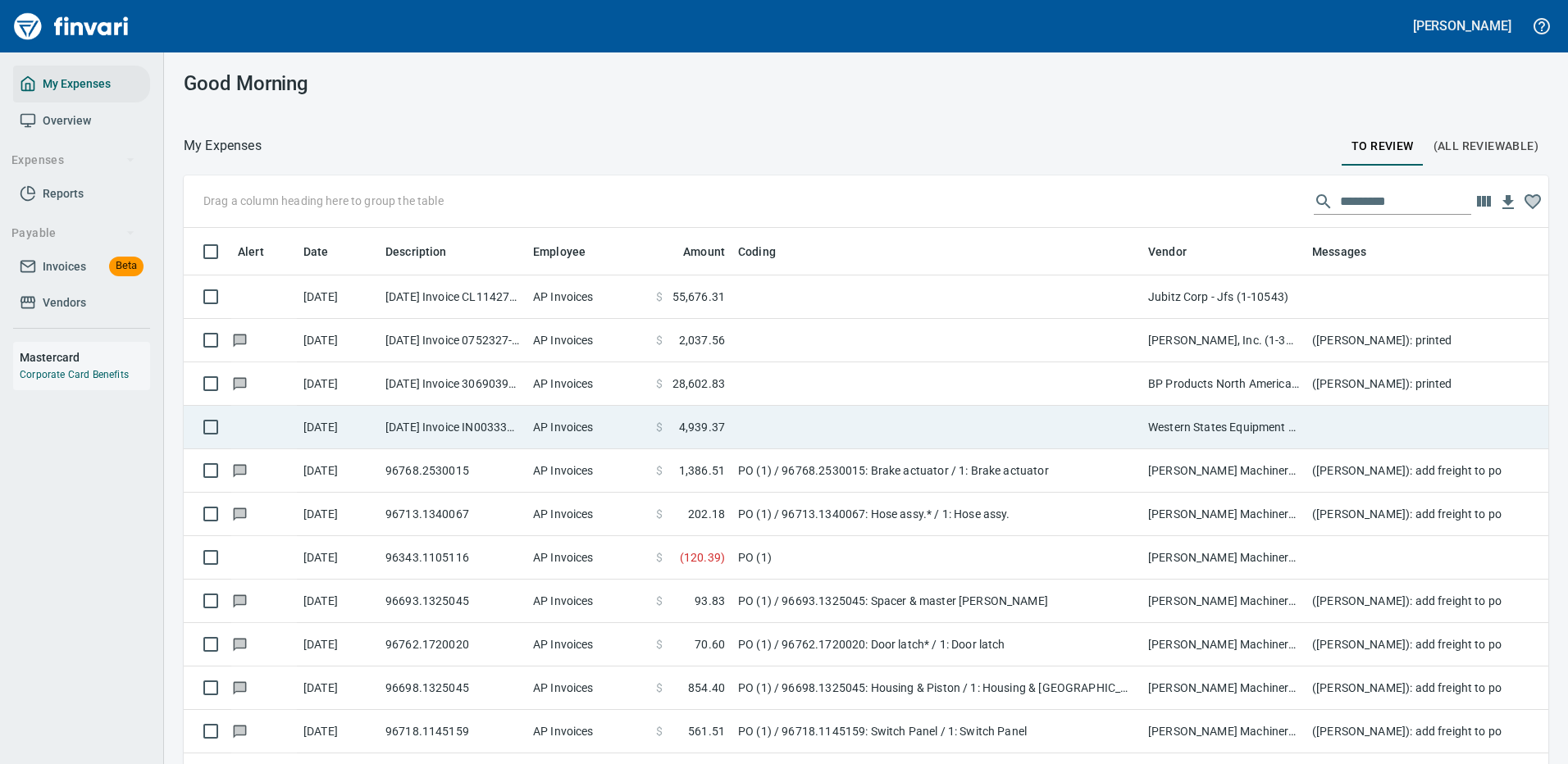
click at [863, 421] on td at bounding box center [937, 428] width 410 height 43
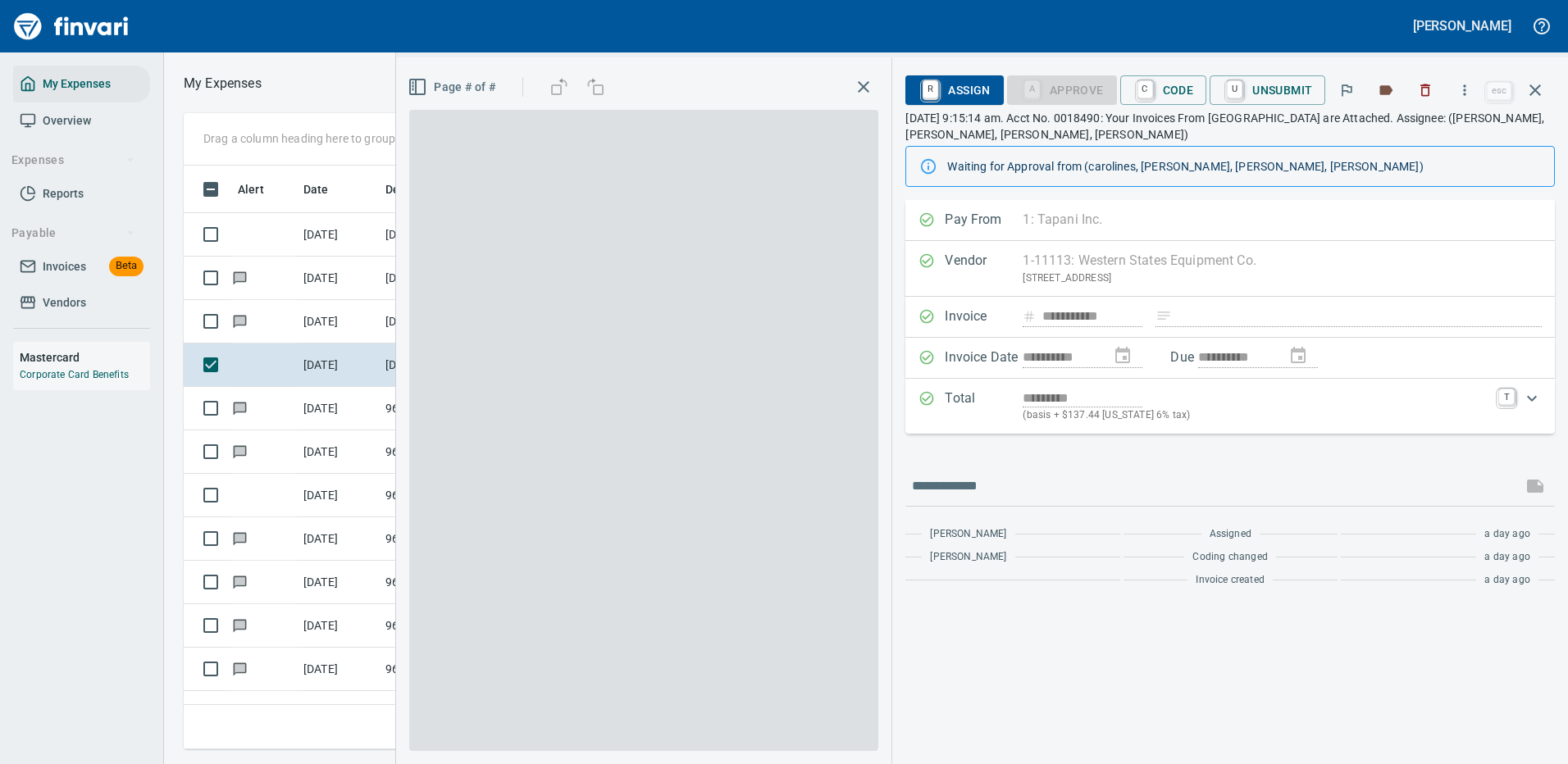
scroll to position [559, 930]
click at [1530, 85] on icon "button" at bounding box center [1535, 90] width 12 height 12
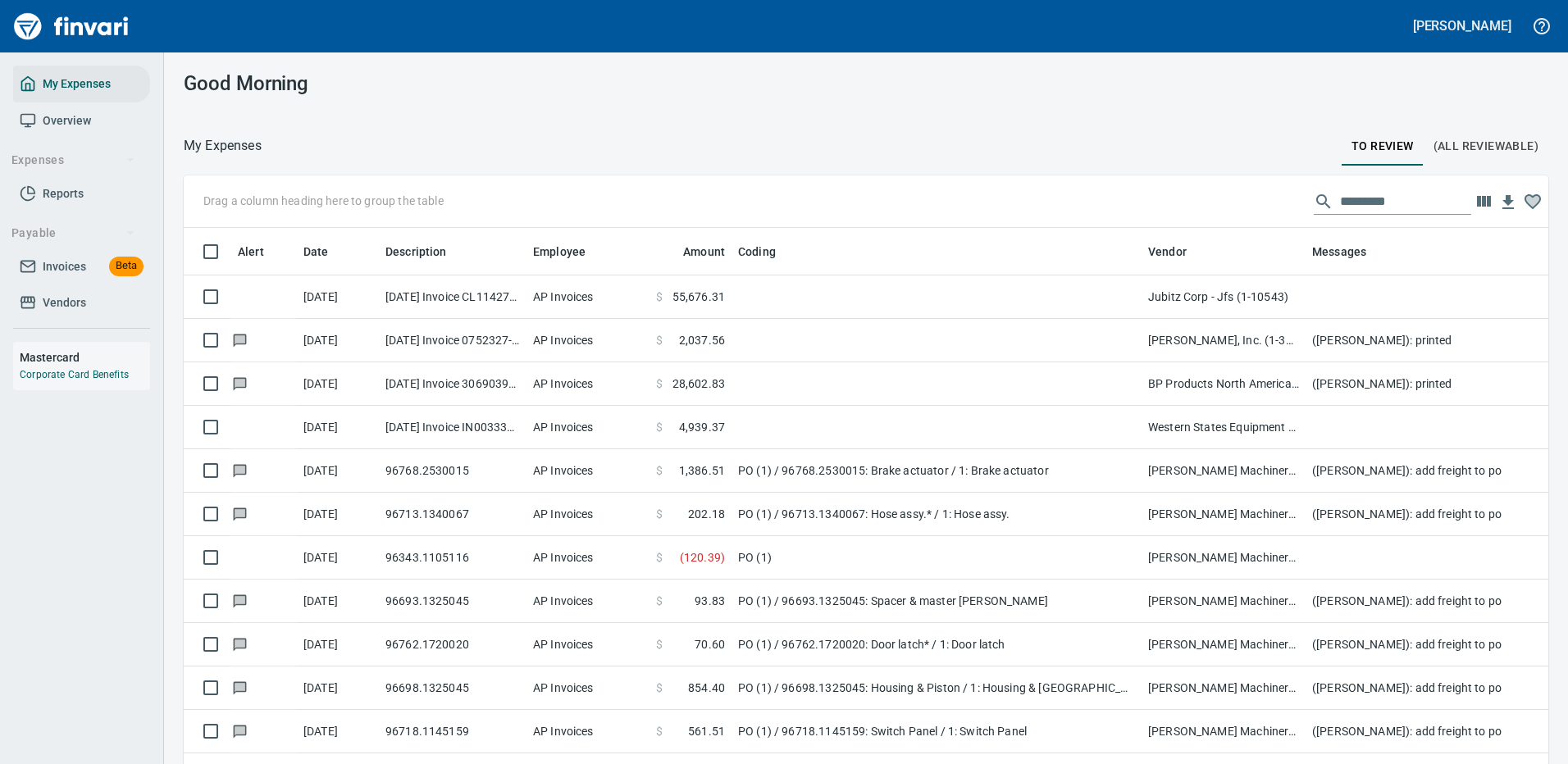
scroll to position [559, 1328]
drag, startPoint x: 1368, startPoint y: 195, endPoint x: 1269, endPoint y: 208, distance: 99.8
click at [1269, 208] on div "Drag a column heading here to group the table" at bounding box center [866, 201] width 1364 height 53
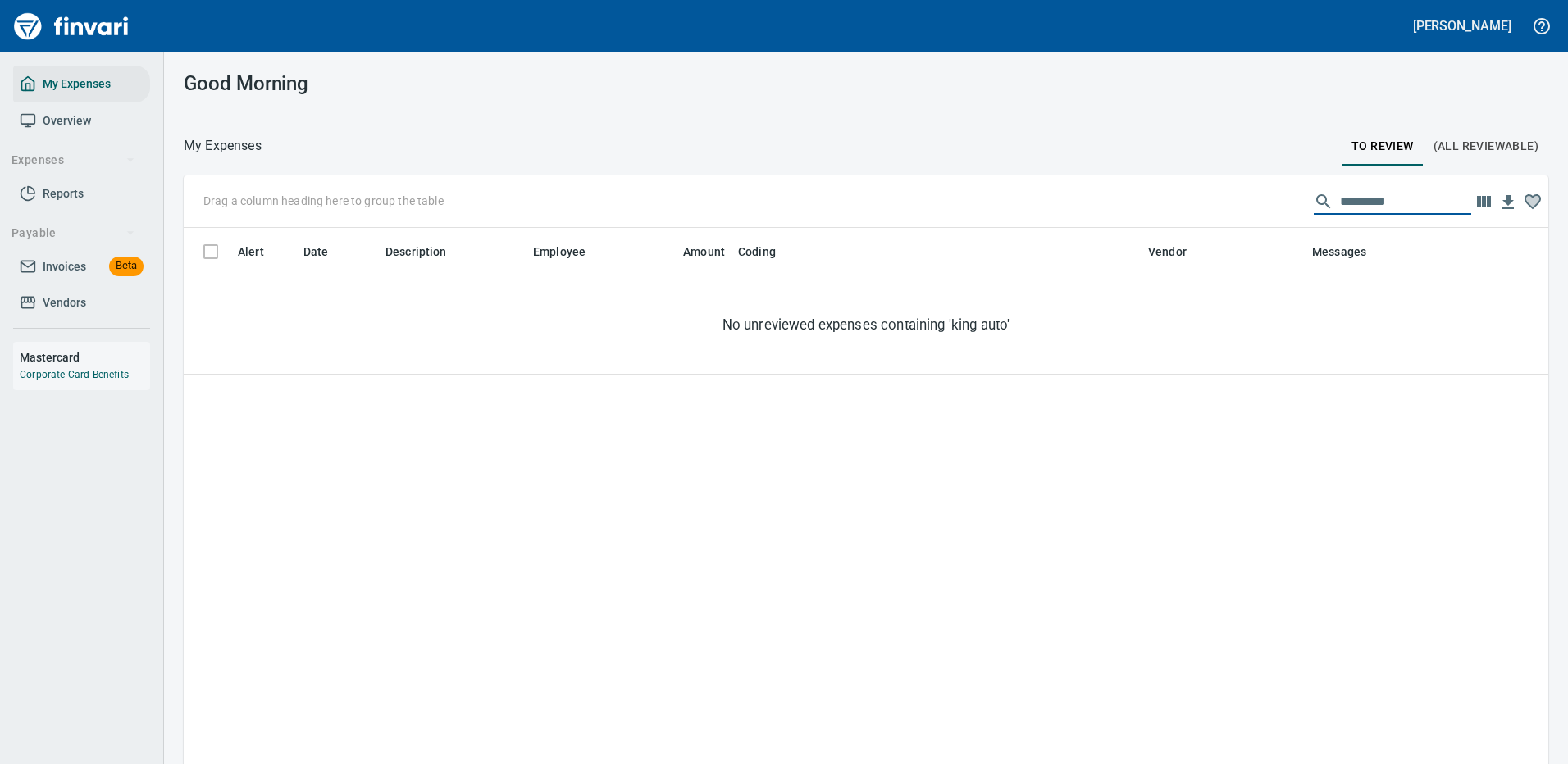
drag, startPoint x: 1390, startPoint y: 201, endPoint x: 1264, endPoint y: 159, distance: 132.8
click at [1223, 199] on div "Drag a column heading here to group the table *********" at bounding box center [866, 201] width 1364 height 53
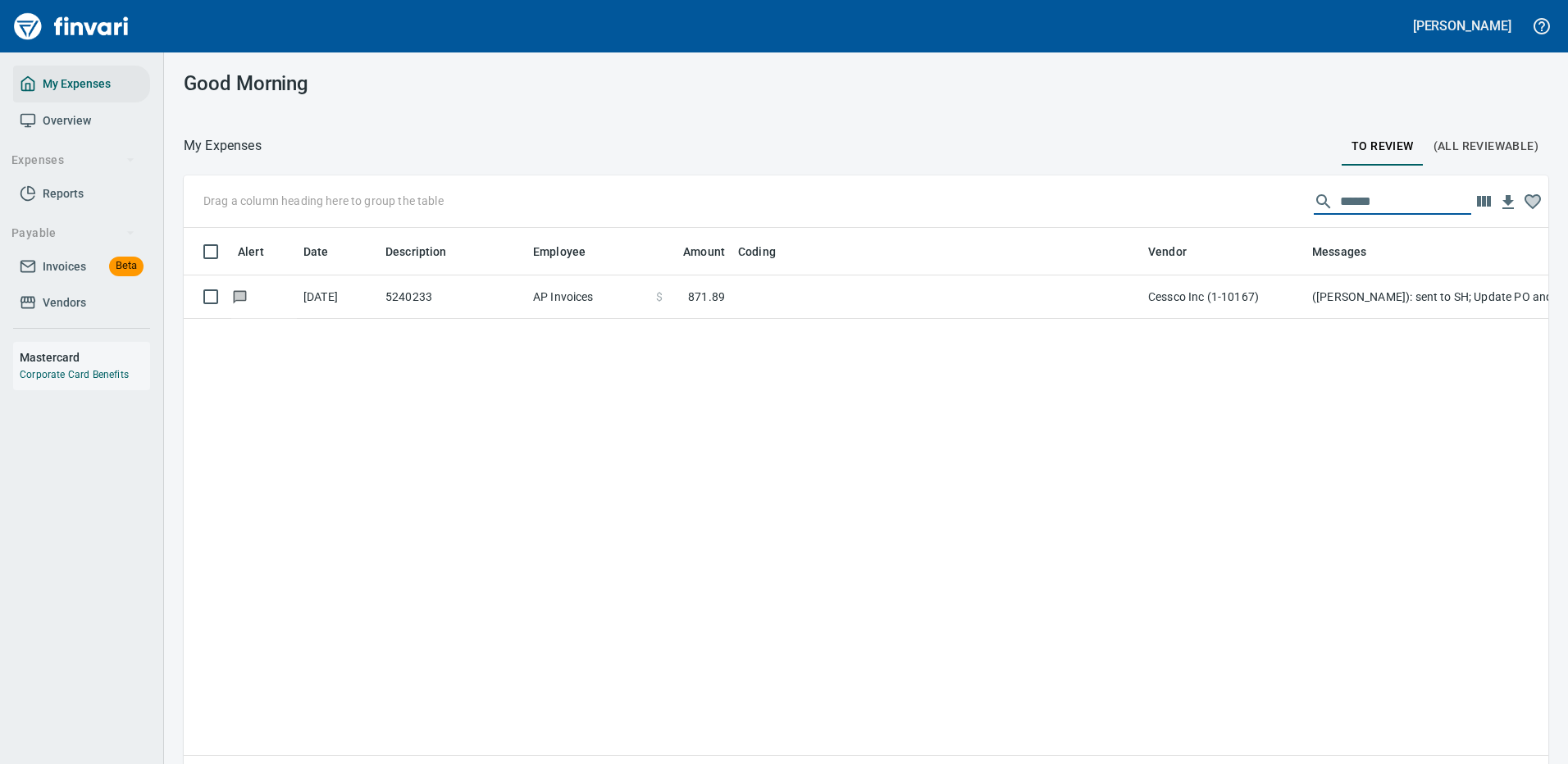
drag, startPoint x: 1371, startPoint y: 196, endPoint x: 1262, endPoint y: 222, distance: 112.1
click at [1262, 222] on div "Drag a column heading here to group the table ******" at bounding box center [866, 201] width 1364 height 53
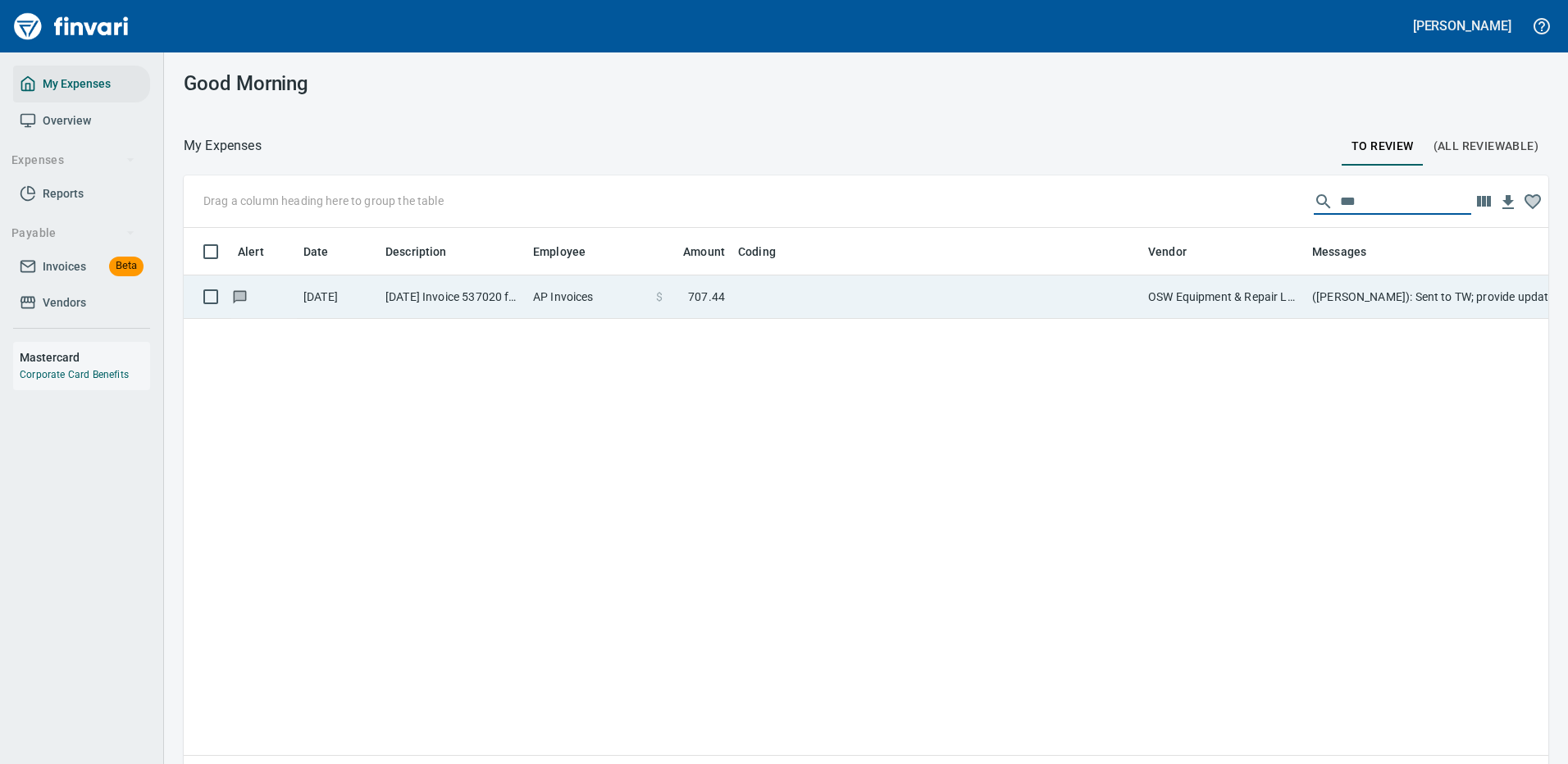
type input "***"
click at [1224, 295] on td "OSW Equipment & Repair LLC (1-25821)" at bounding box center [1223, 297] width 164 height 43
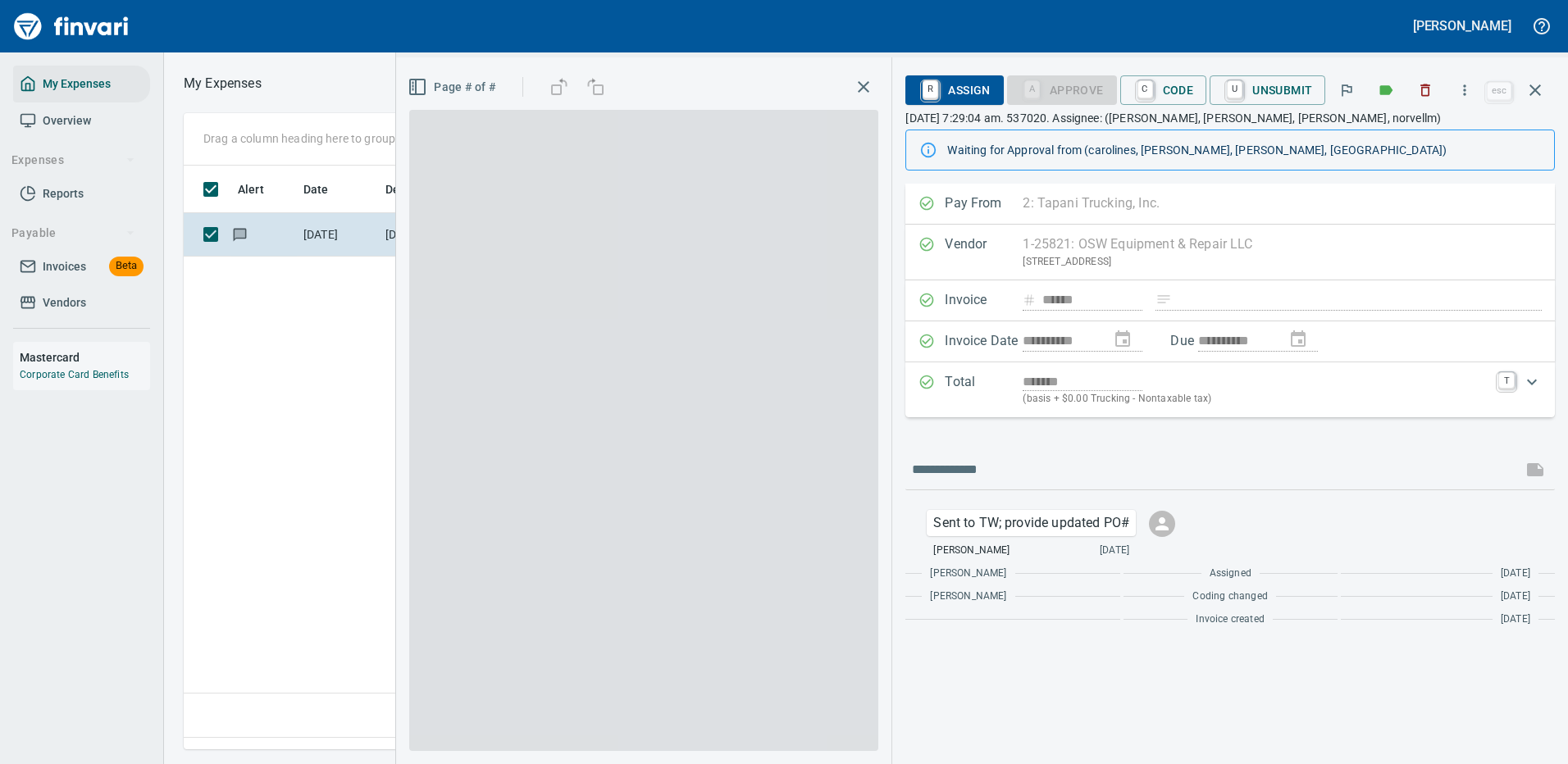
scroll to position [559, 942]
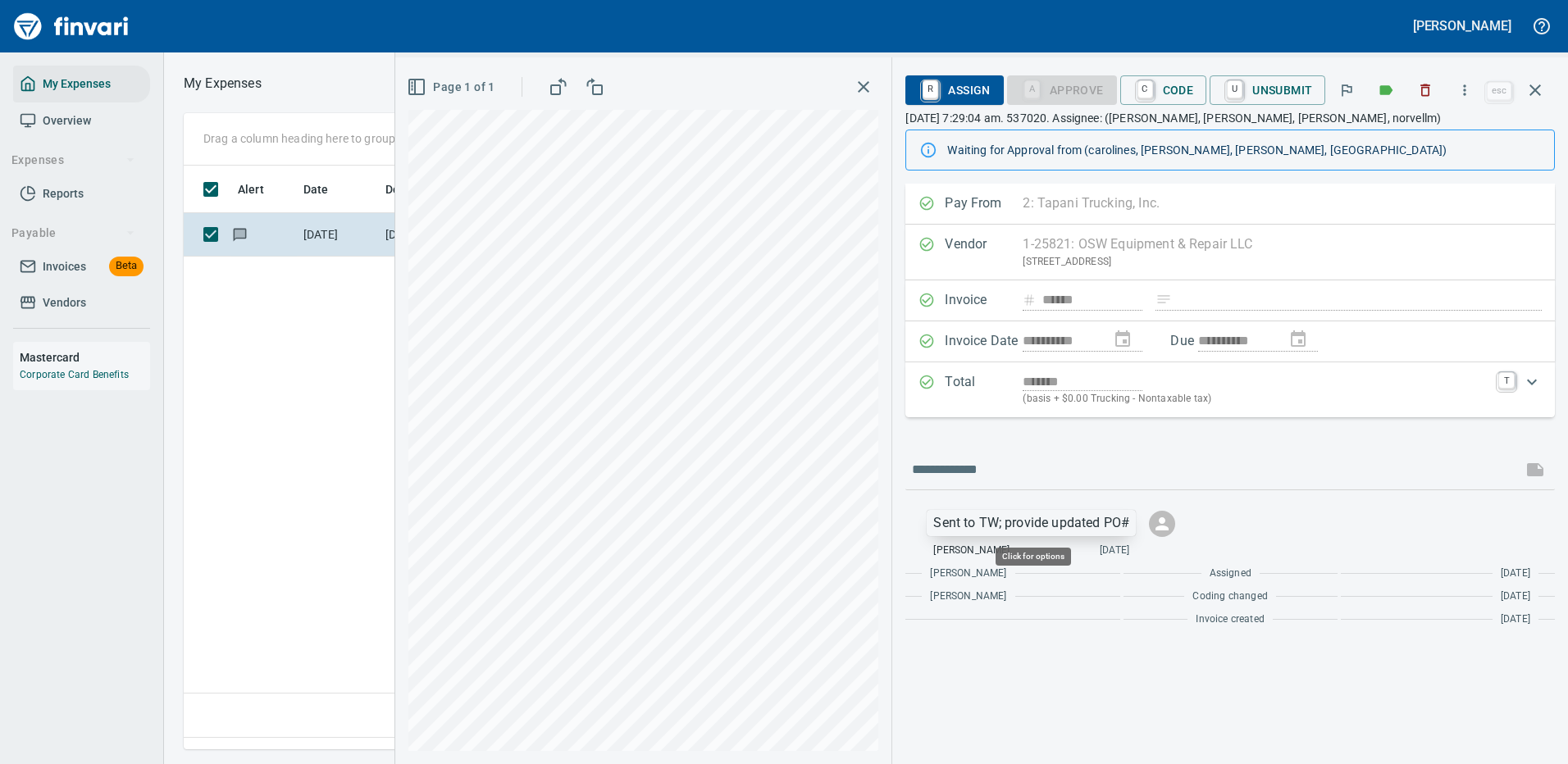
click at [1068, 513] on p "Sent to TW; provide updated PO#" at bounding box center [1031, 523] width 196 height 20
click at [1068, 512] on div at bounding box center [784, 382] width 1568 height 764
click at [1098, 523] on p "Sent to TW; provide updated PO#" at bounding box center [1031, 523] width 196 height 20
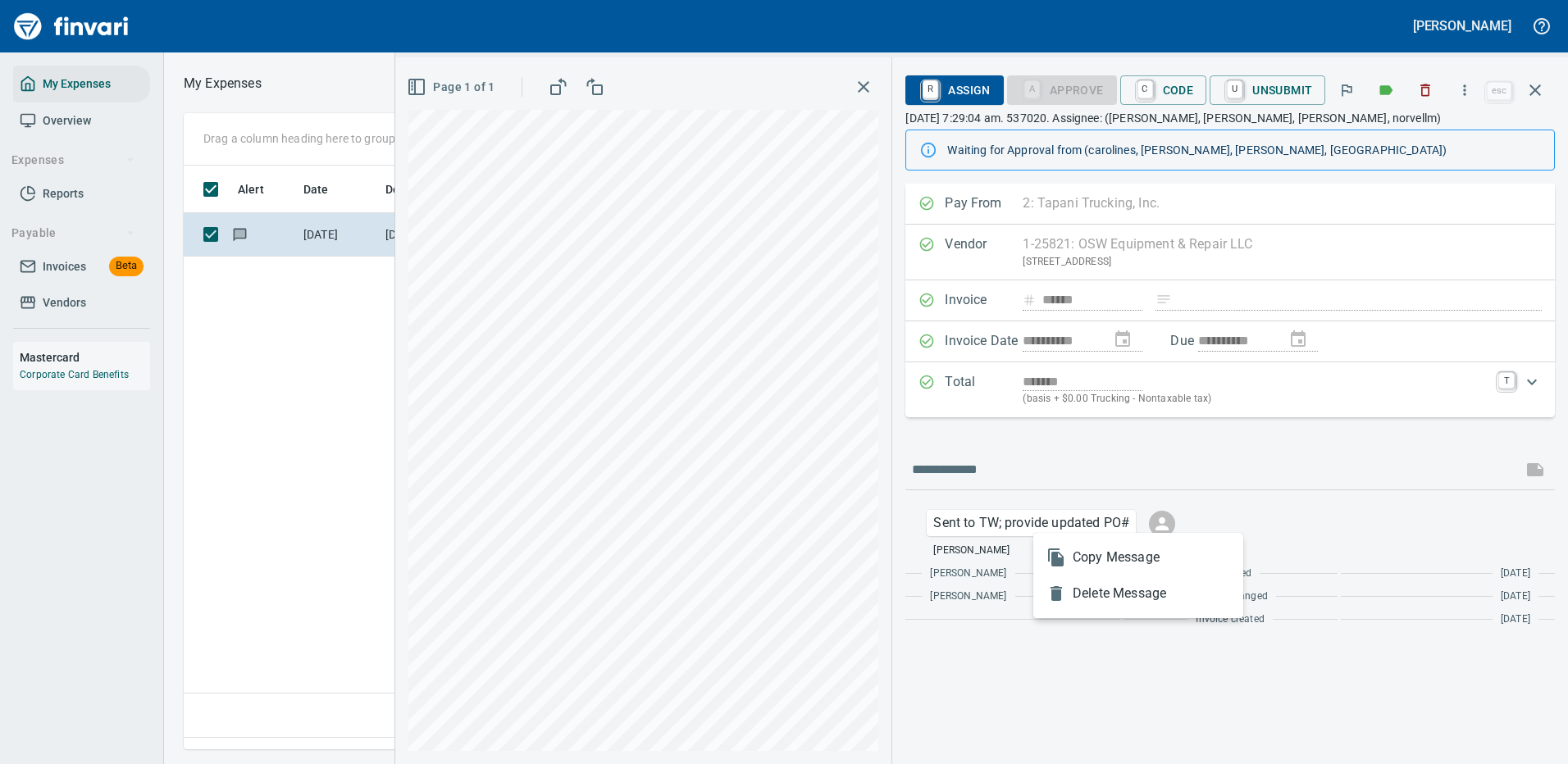
click at [1103, 596] on span "Delete Message" at bounding box center [1151, 594] width 158 height 20
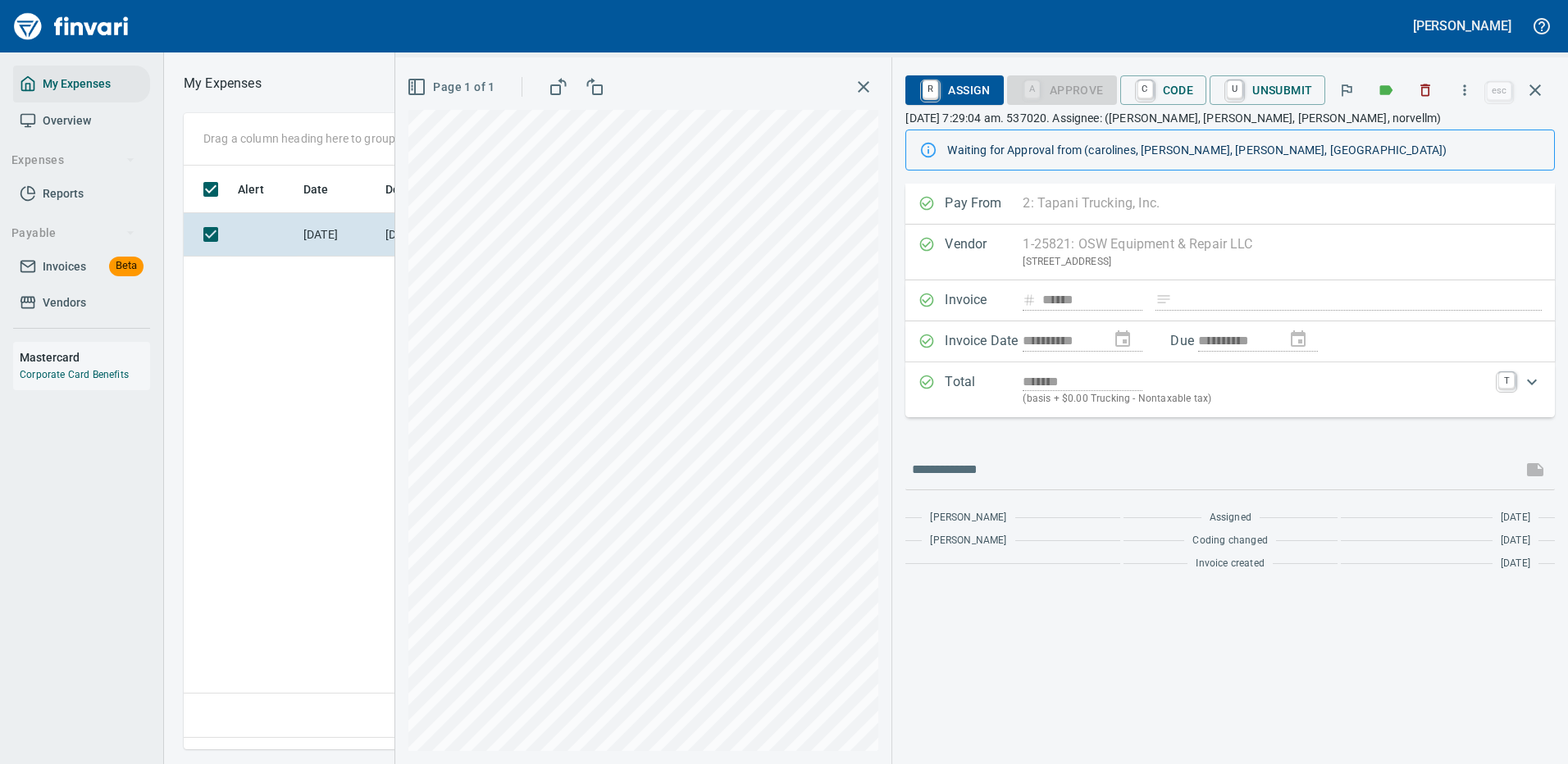
click at [956, 84] on span "R Assign" at bounding box center [954, 89] width 72 height 28
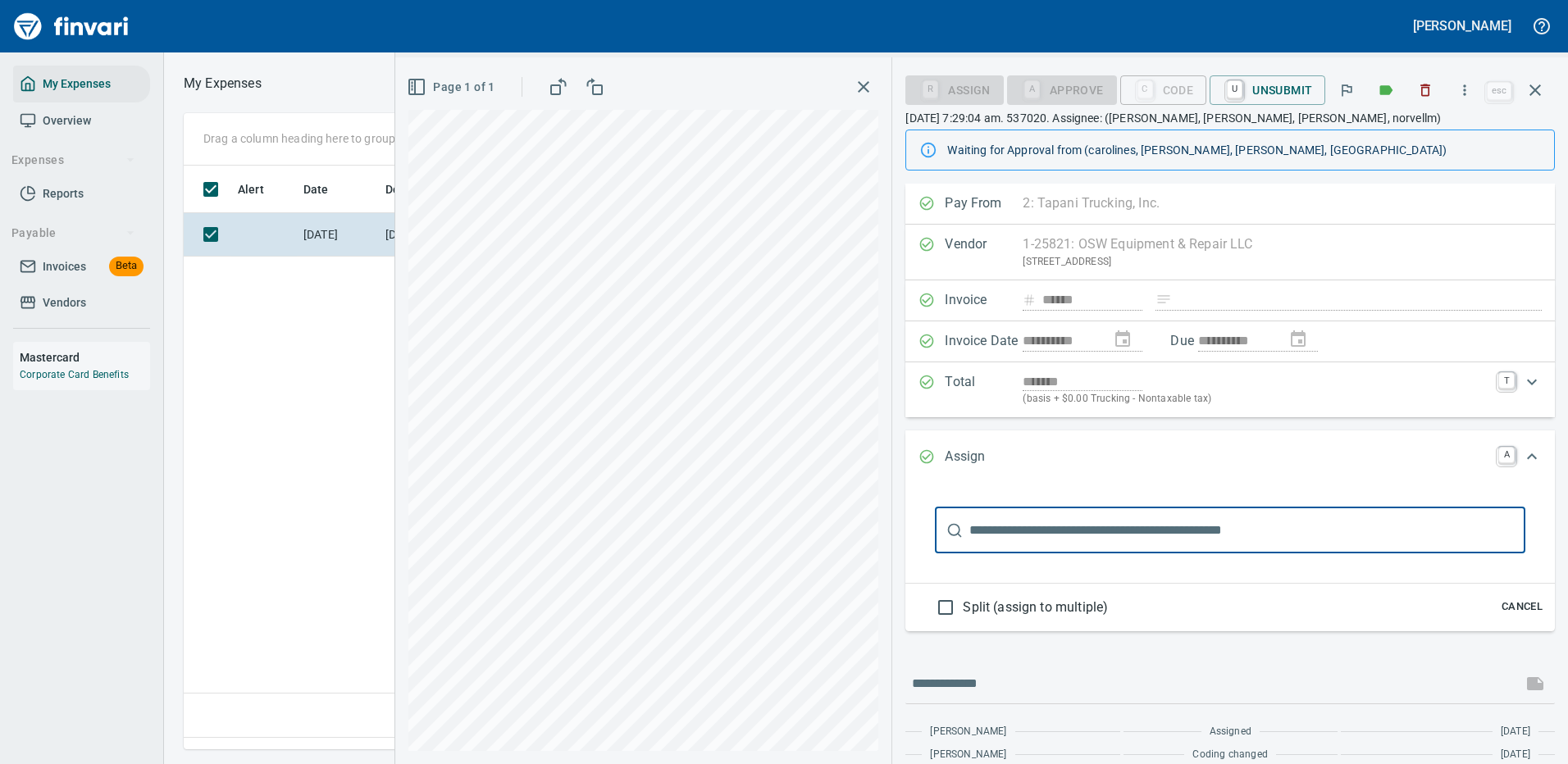
click at [1049, 533] on input "text" at bounding box center [1247, 530] width 556 height 46
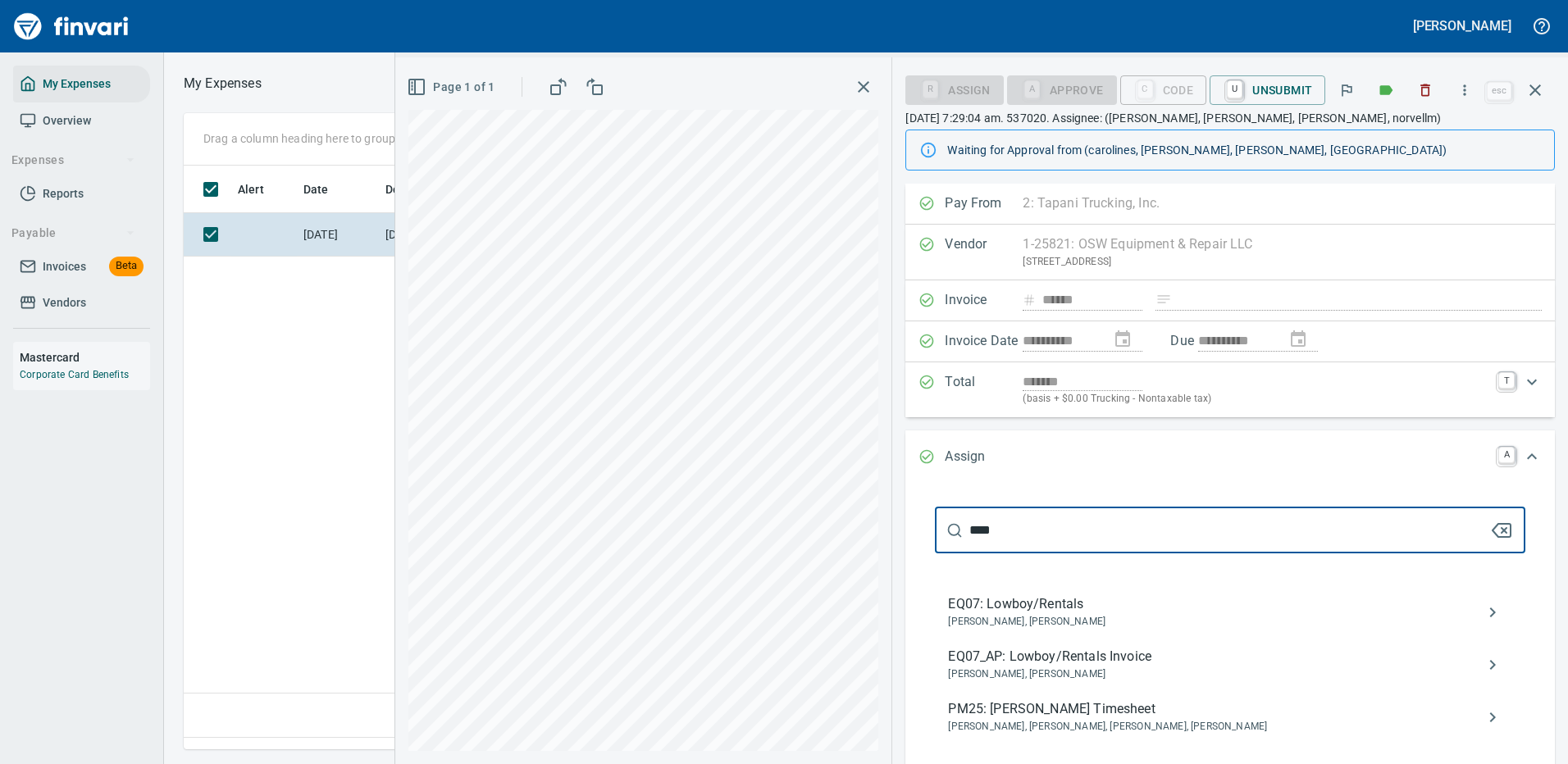
type input "****"
click at [1053, 656] on span "EQ07_AP: Lowboy/Rentals Invoice" at bounding box center [1216, 657] width 538 height 20
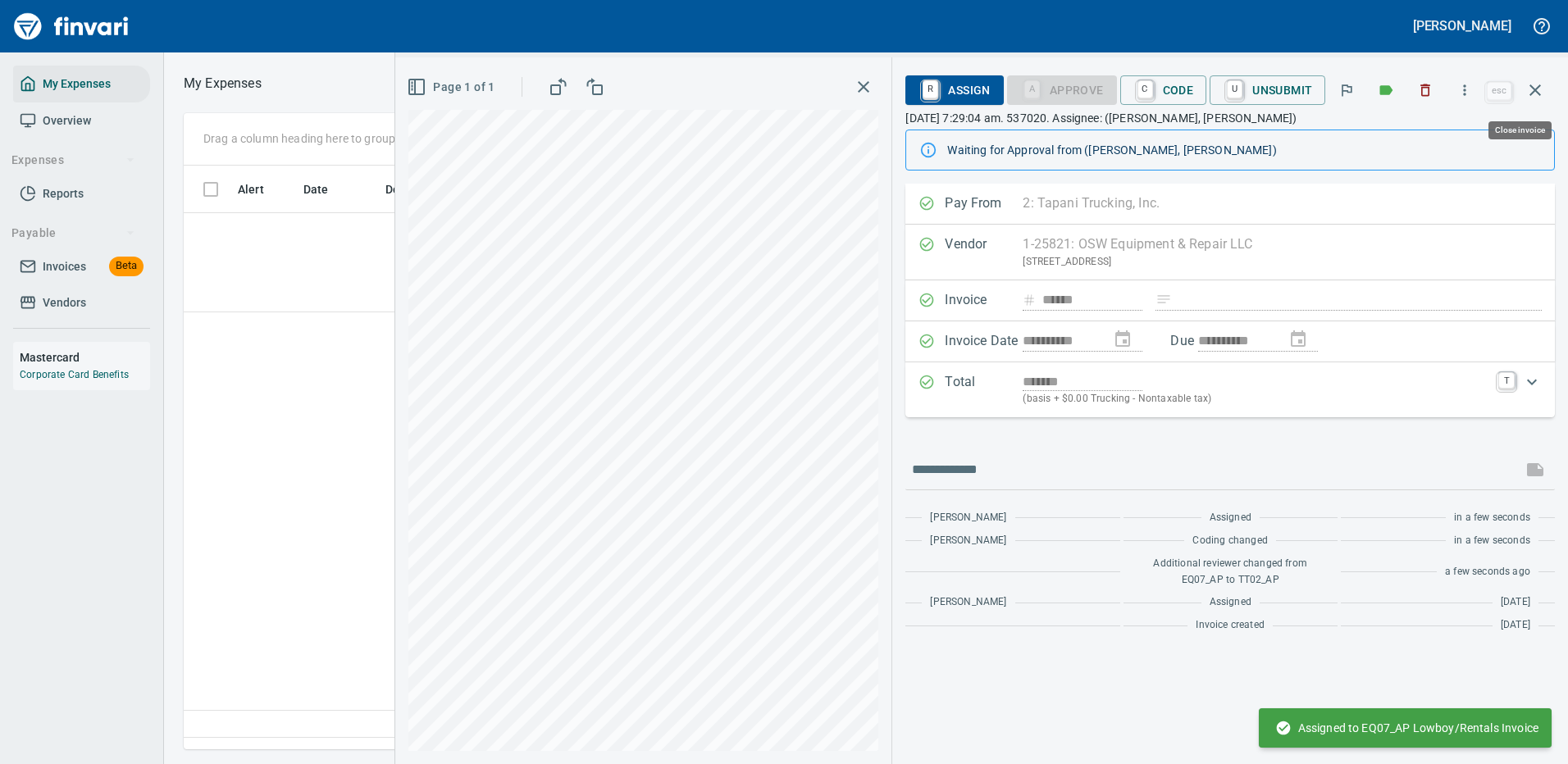
click at [1535, 90] on icon "button" at bounding box center [1535, 90] width 12 height 12
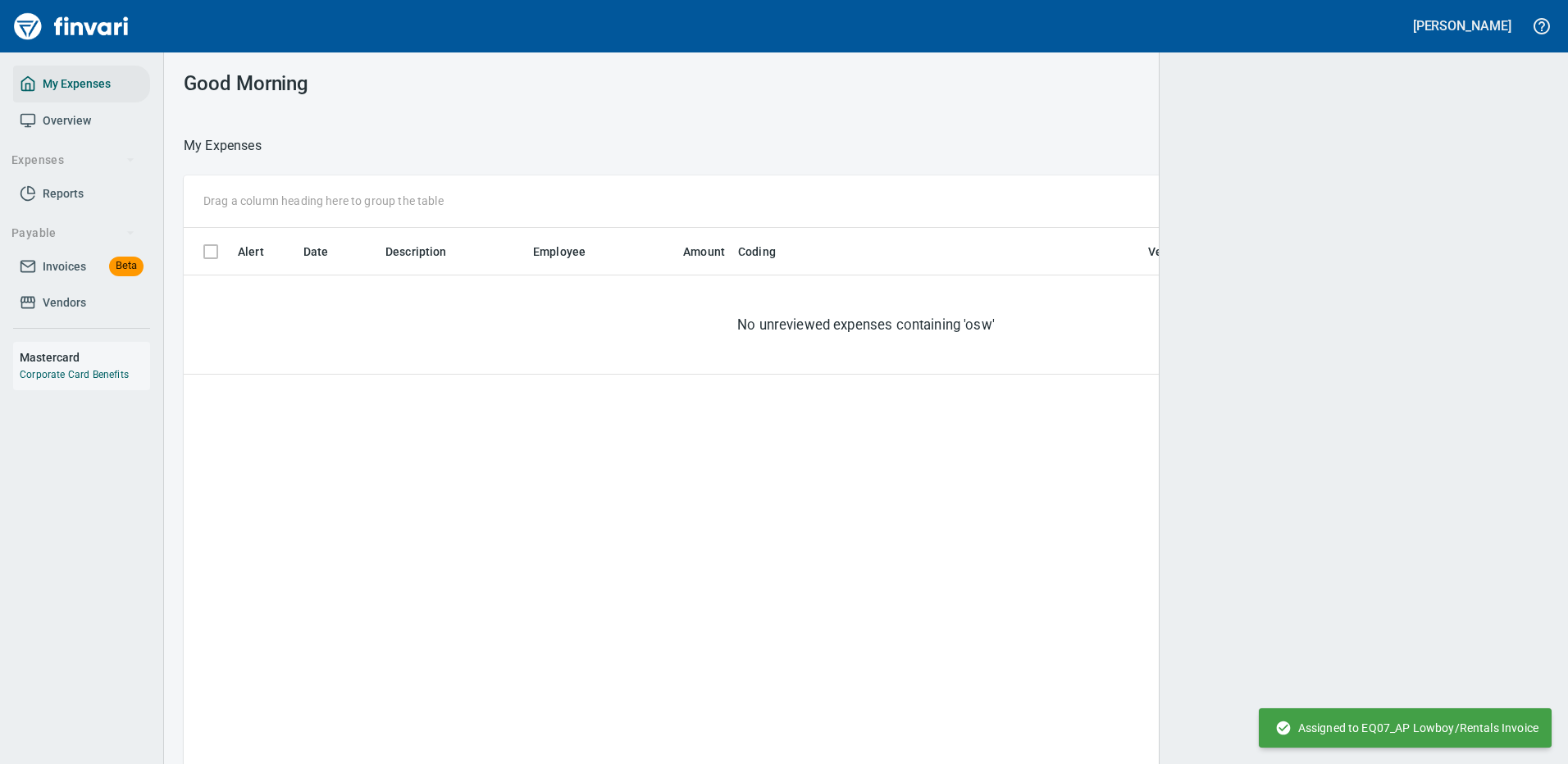
scroll to position [2, 2]
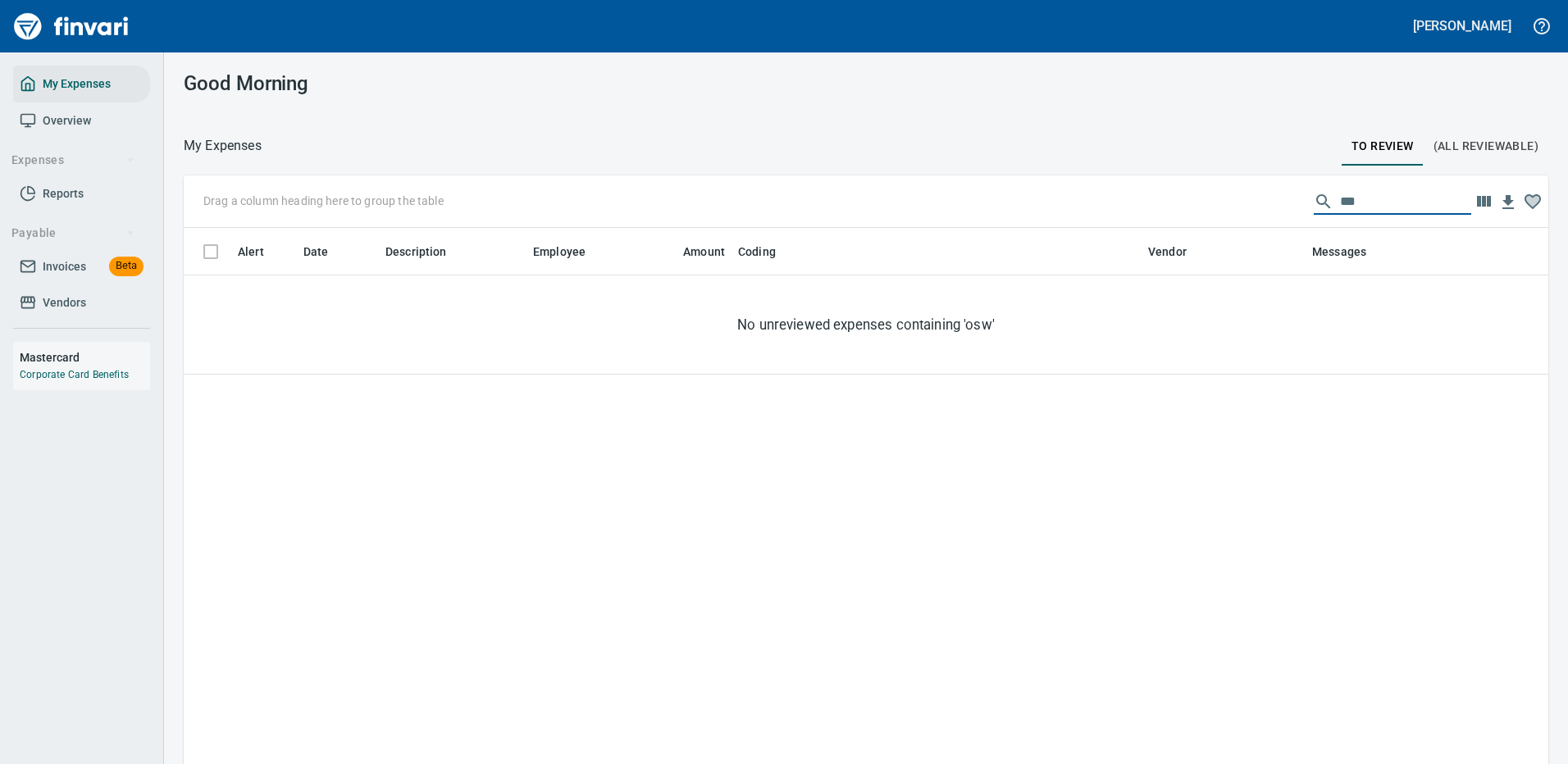
drag, startPoint x: 1356, startPoint y: 203, endPoint x: 1251, endPoint y: 189, distance: 105.9
click at [1251, 190] on div "Drag a column heading here to group the table ***" at bounding box center [866, 201] width 1364 height 53
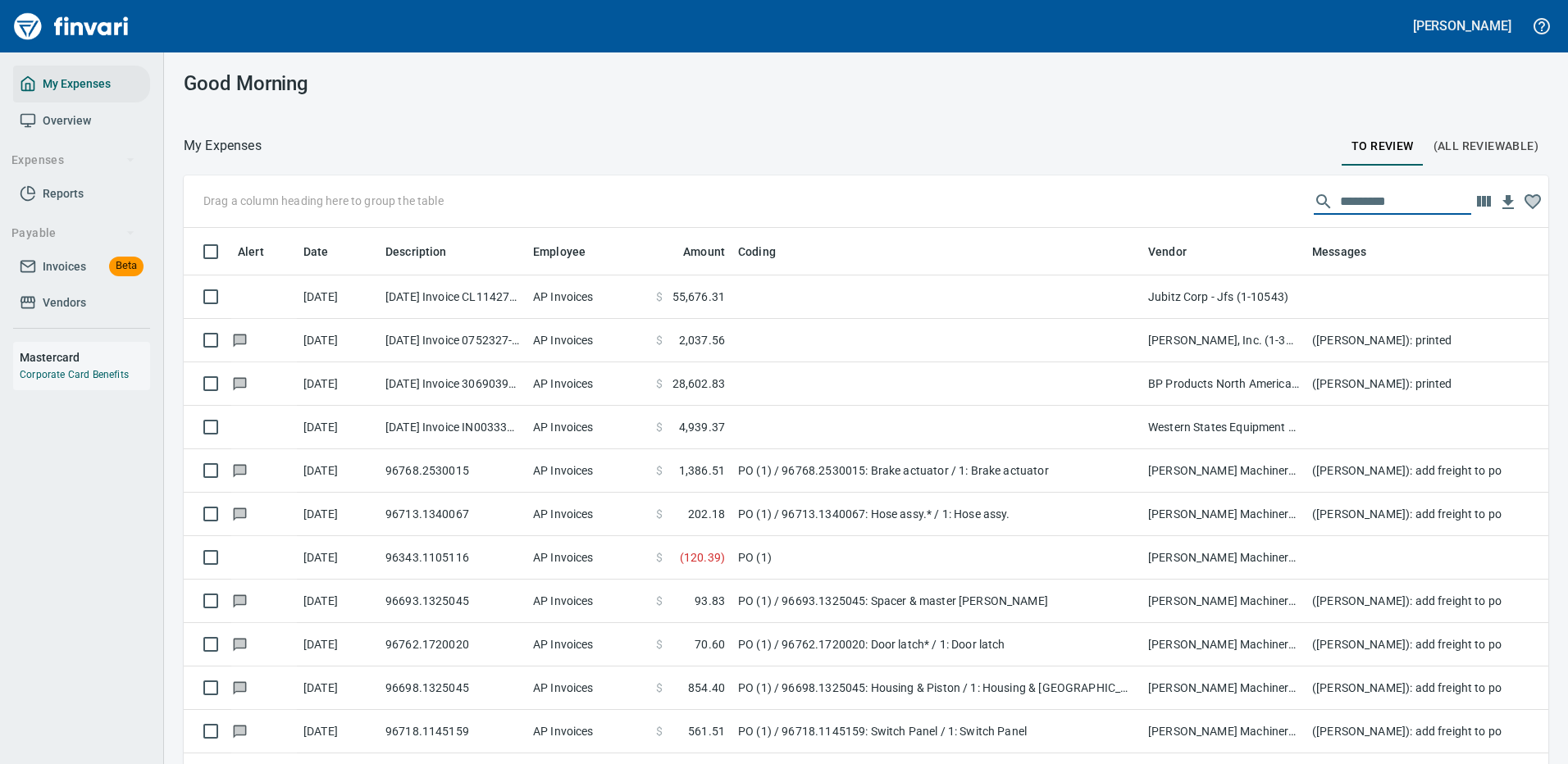
scroll to position [559, 1328]
